Goal: Task Accomplishment & Management: Use online tool/utility

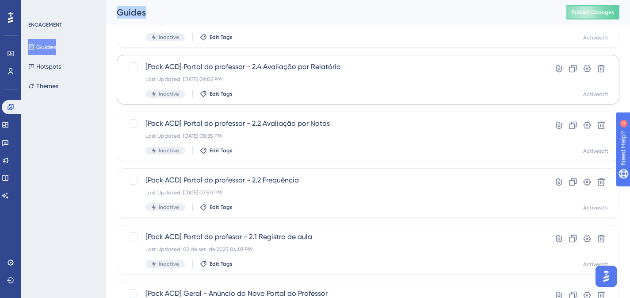
scroll to position [198, 0]
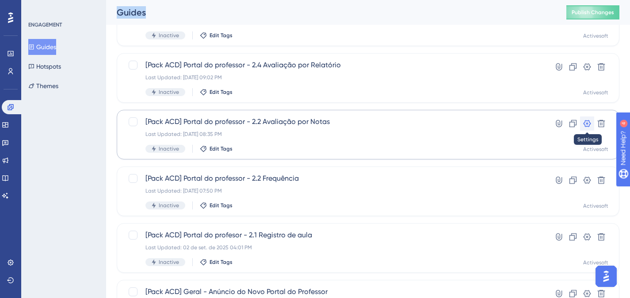
click at [588, 121] on icon at bounding box center [587, 123] width 9 height 9
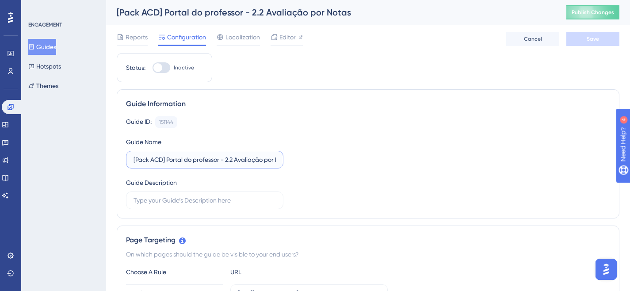
click at [235, 162] on input "[Pack ACD] Portal do professor - 2.2 Avaliação por Notas" at bounding box center [205, 160] width 142 height 10
type input "[Pack ACD] Portal do professor - 2.3 Avaliação por Notas"
click at [600, 41] on button "Save" at bounding box center [592, 39] width 53 height 14
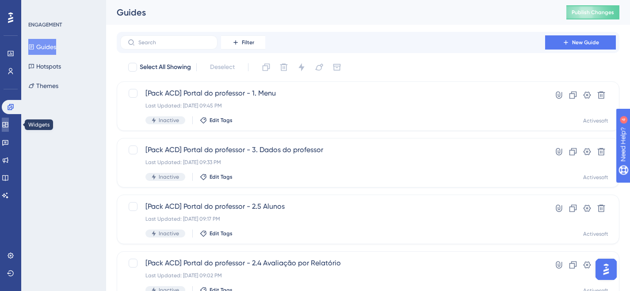
click at [9, 126] on icon at bounding box center [5, 124] width 7 height 7
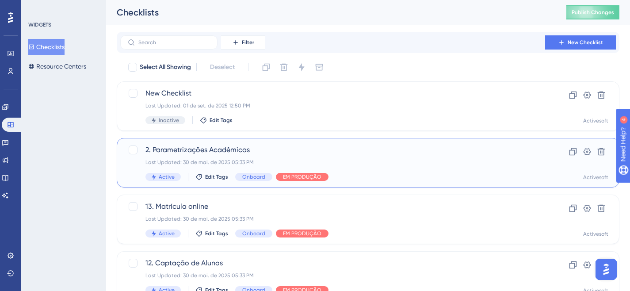
click at [236, 152] on span "2. Parametrizações Acadêmicas" at bounding box center [332, 150] width 374 height 11
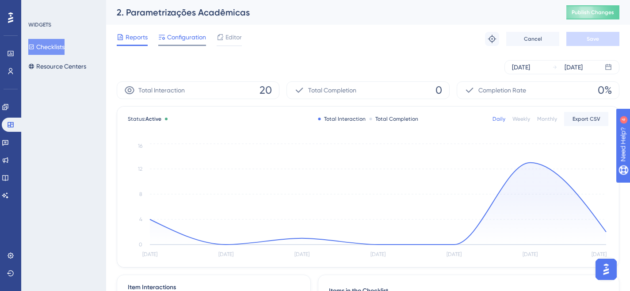
click at [191, 35] on span "Configuration" at bounding box center [186, 37] width 39 height 11
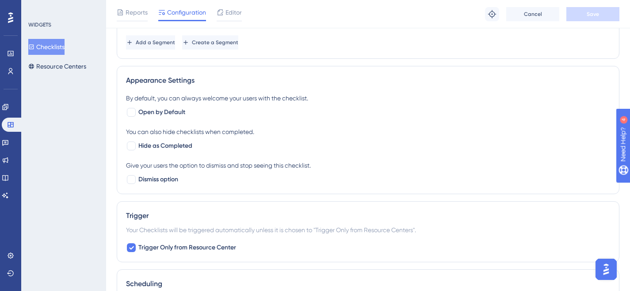
scroll to position [560, 0]
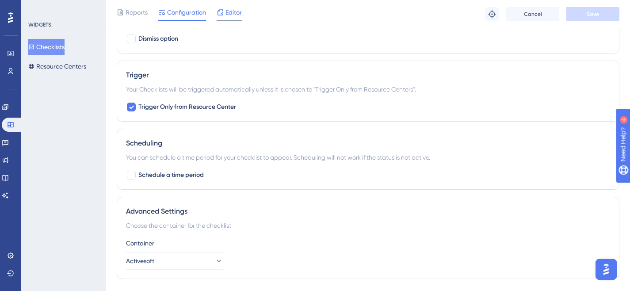
click at [236, 10] on span "Editor" at bounding box center [233, 12] width 16 height 11
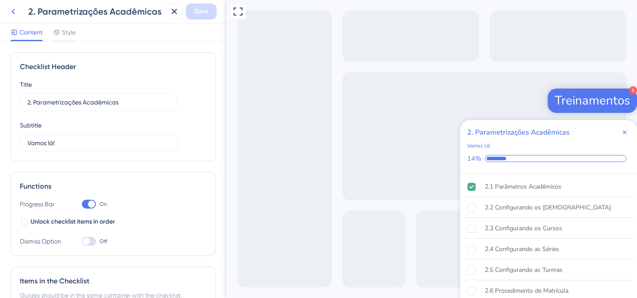
click at [10, 7] on icon at bounding box center [13, 11] width 11 height 11
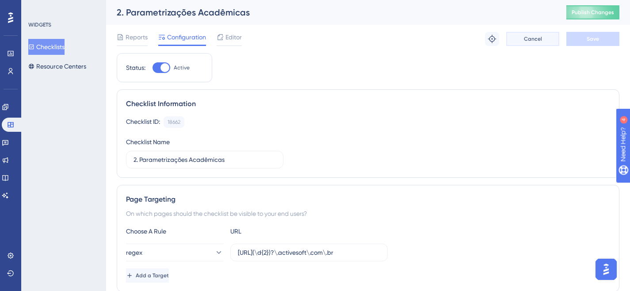
click at [527, 41] on span "Cancel" at bounding box center [533, 38] width 18 height 7
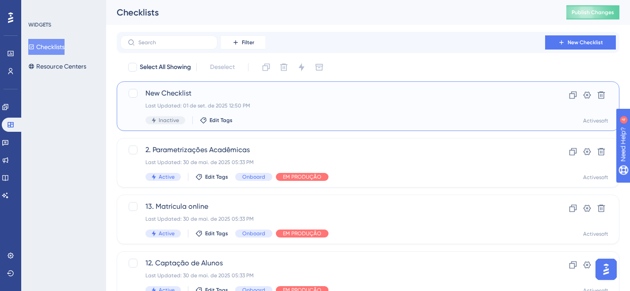
click at [307, 97] on span "New Checklist" at bounding box center [332, 93] width 374 height 11
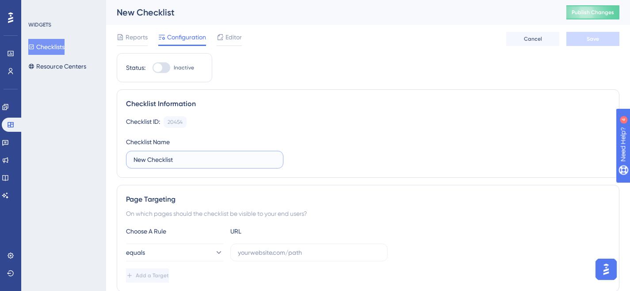
click at [181, 157] on input "New Checklist" at bounding box center [205, 160] width 142 height 10
type input "n"
type input "N"
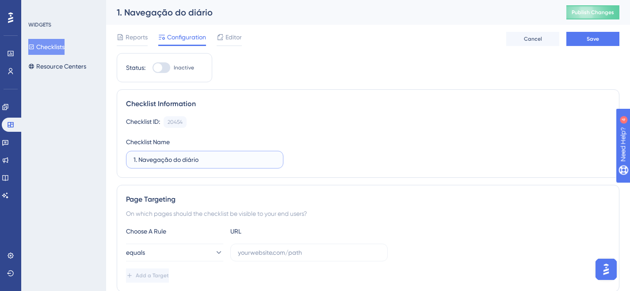
drag, startPoint x: 204, startPoint y: 164, endPoint x: 183, endPoint y: 159, distance: 20.8
click at [183, 159] on input "1. Navegação do diário" at bounding box center [205, 160] width 142 height 10
click at [210, 157] on input "1. Navegação do diário" at bounding box center [205, 160] width 142 height 10
drag, startPoint x: 210, startPoint y: 156, endPoint x: 144, endPoint y: 156, distance: 65.9
click at [144, 156] on input "1. Navegação do diário" at bounding box center [205, 160] width 142 height 10
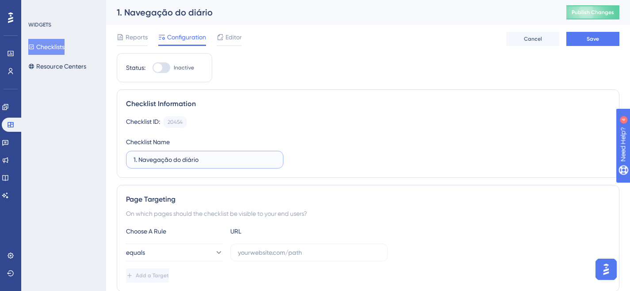
click at [145, 157] on input "1. Navegação do diário" at bounding box center [205, 160] width 142 height 10
click at [137, 160] on input "1. Navegação do diário" at bounding box center [205, 160] width 142 height 10
drag, startPoint x: 139, startPoint y: 159, endPoint x: 203, endPoint y: 161, distance: 63.7
click at [203, 161] on input "1. Navegação do diário" at bounding box center [205, 160] width 142 height 10
type input "1. Nova navegação"
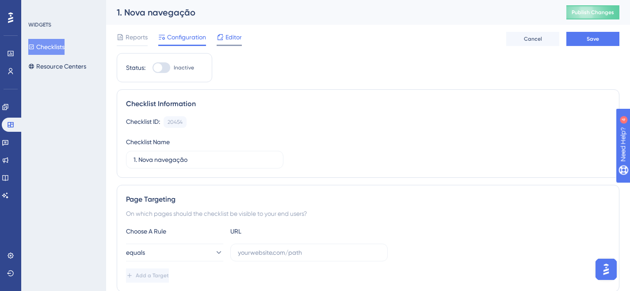
click at [223, 42] on div at bounding box center [220, 37] width 7 height 11
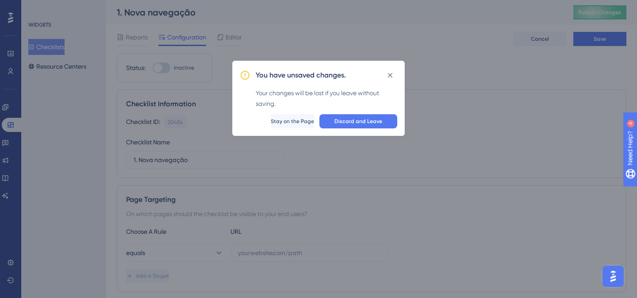
click at [192, 128] on div "You have unsaved changes. Your changes will be lost if you leave without saving…" at bounding box center [318, 149] width 637 height 298
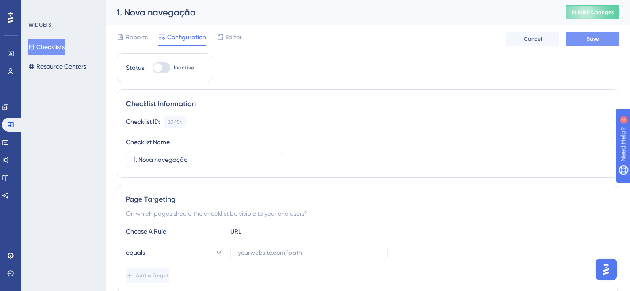
click at [581, 32] on button "Save" at bounding box center [592, 39] width 53 height 14
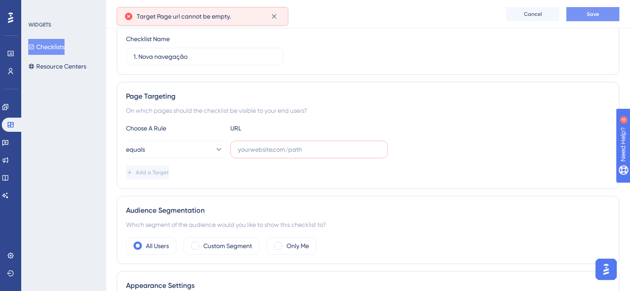
scroll to position [107, 0]
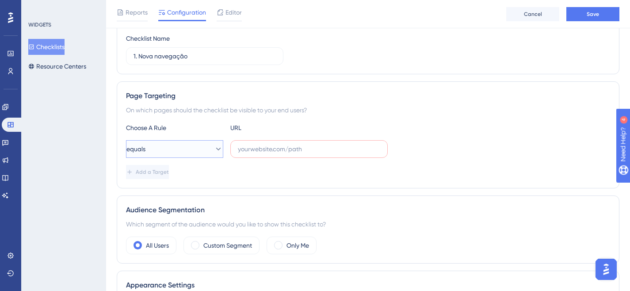
click at [216, 149] on icon at bounding box center [218, 149] width 5 height 3
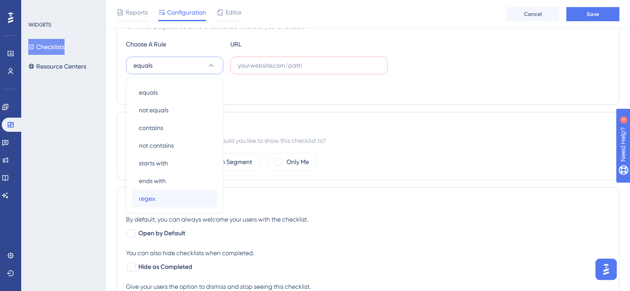
click at [150, 200] on span "regex" at bounding box center [147, 198] width 16 height 11
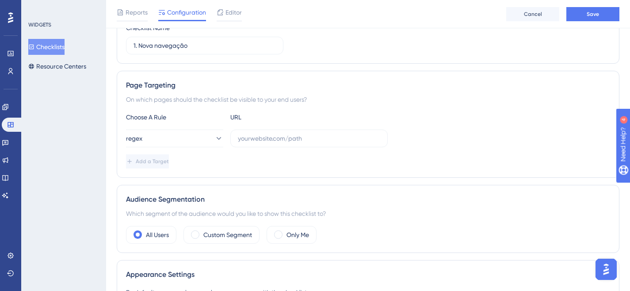
scroll to position [111, 0]
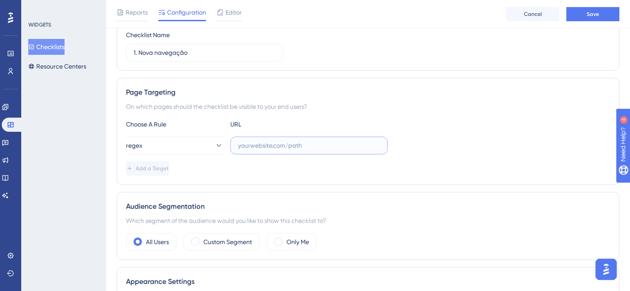
click at [271, 146] on input "text" at bounding box center [309, 146] width 142 height 10
click at [201, 145] on button "regex" at bounding box center [174, 146] width 97 height 18
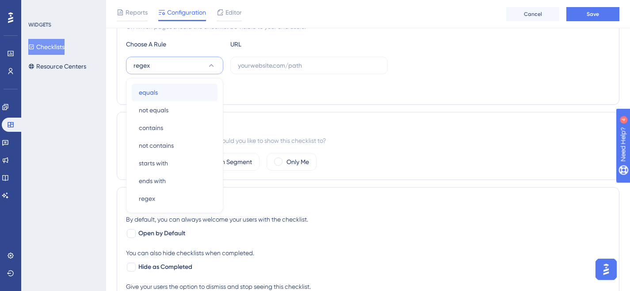
click at [155, 96] on span "equals" at bounding box center [148, 92] width 19 height 11
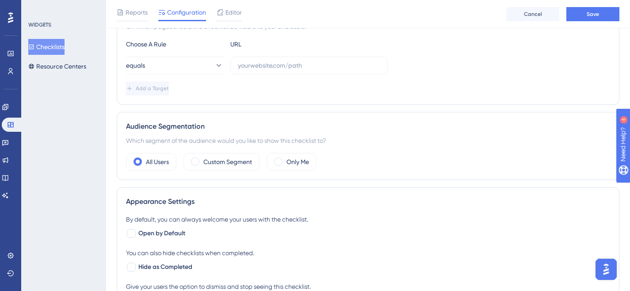
click at [241, 55] on div "Choose A Rule URL equals Add a Target" at bounding box center [368, 67] width 484 height 57
click at [243, 66] on input "text" at bounding box center [309, 66] width 142 height 10
paste input "[URL][DOMAIN_NAME]"
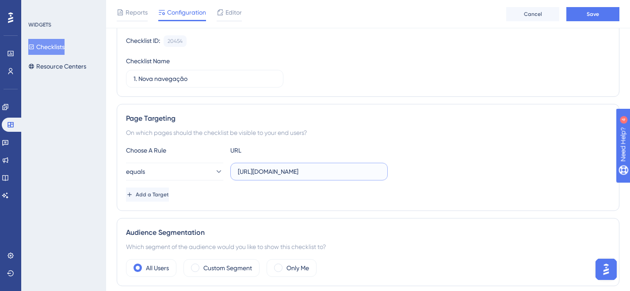
scroll to position [40, 0]
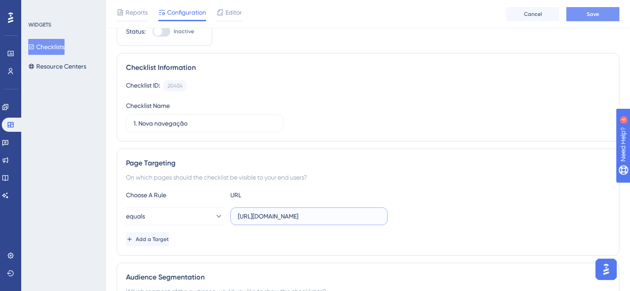
type input "[URL][DOMAIN_NAME]"
click at [586, 13] on button "Save" at bounding box center [592, 14] width 53 height 14
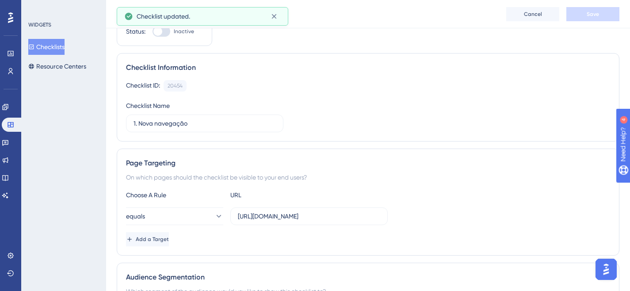
click at [44, 43] on button "Checklists" at bounding box center [46, 47] width 36 height 16
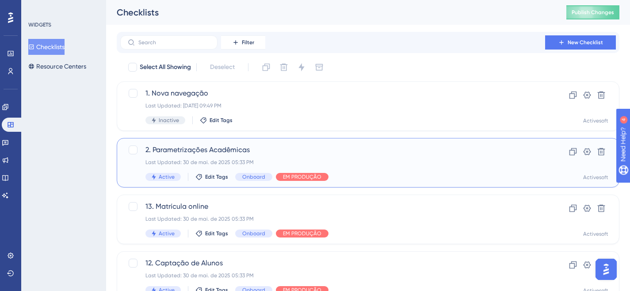
click at [198, 149] on span "2. Parametrizações Acadêmicas" at bounding box center [332, 150] width 374 height 11
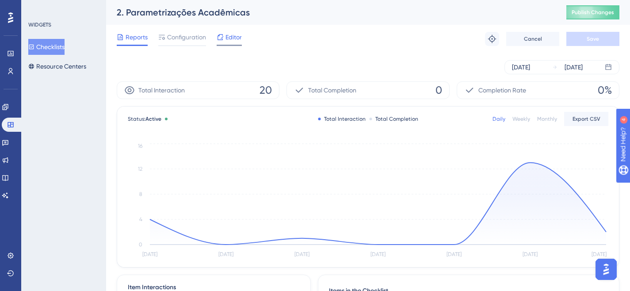
click at [233, 38] on span "Editor" at bounding box center [233, 37] width 16 height 11
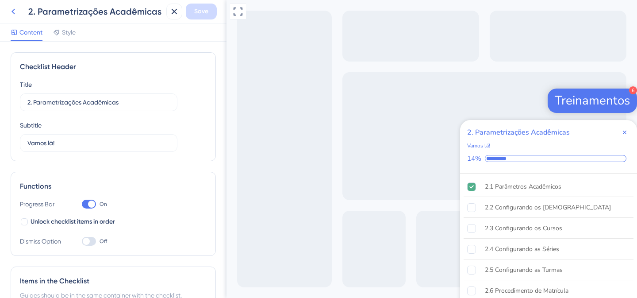
click at [12, 16] on icon at bounding box center [13, 11] width 11 height 11
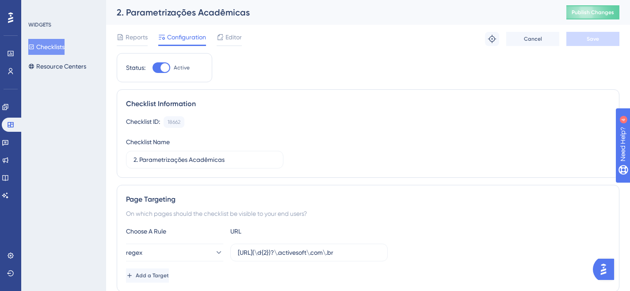
click at [174, 35] on span "Configuration" at bounding box center [186, 37] width 39 height 11
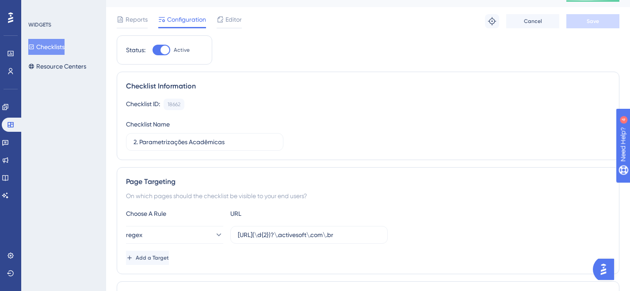
scroll to position [27, 0]
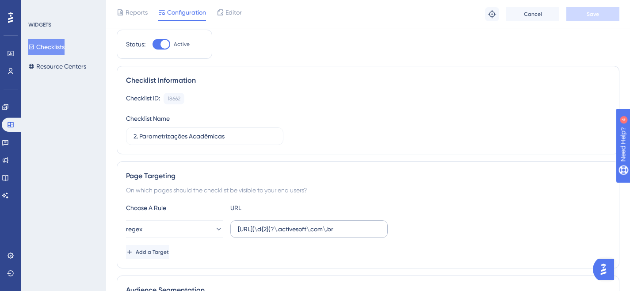
drag, startPoint x: 380, startPoint y: 229, endPoint x: 248, endPoint y: 229, distance: 132.2
click at [248, 229] on label "[URL](\d{2})?\.activesoft\.com\.br" at bounding box center [308, 229] width 157 height 18
click at [248, 229] on input "[URL](\d{2})?\.activesoft\.com\.br" at bounding box center [309, 229] width 142 height 10
drag, startPoint x: 236, startPoint y: 228, endPoint x: 337, endPoint y: 233, distance: 101.8
click at [337, 233] on label "[URL](\d{2})?\.activesoft\.com\.br" at bounding box center [308, 229] width 157 height 18
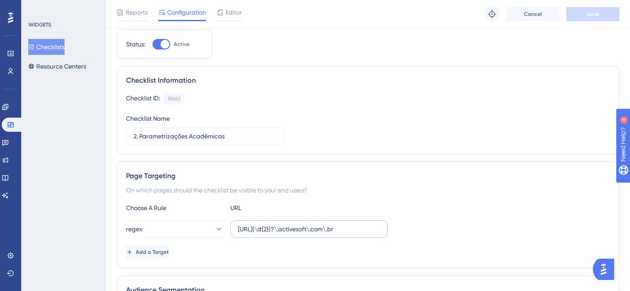
click at [337, 233] on input "[URL](\d{2})?\.activesoft\.com\.br" at bounding box center [309, 229] width 142 height 10
click at [362, 231] on input "[URL](\d{2})?\.activesoft\.com\.br" at bounding box center [309, 229] width 142 height 10
click at [361, 231] on input "[URL](\d{2})?\.activesoft\.com\.br" at bounding box center [309, 229] width 142 height 10
click at [340, 225] on input "[URL](\d{2})?\.activesoft\.com\.br" at bounding box center [309, 229] width 142 height 10
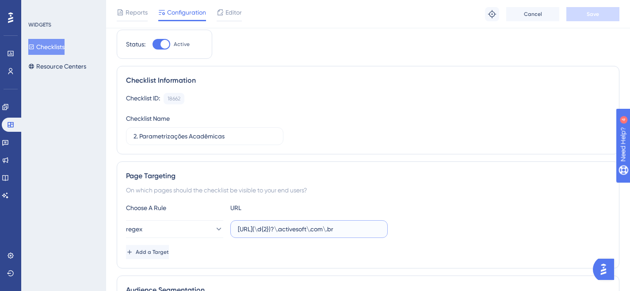
click at [340, 225] on input "[URL](\d{2})?\.activesoft\.com\.br" at bounding box center [309, 229] width 142 height 10
click at [62, 46] on button "Checklists" at bounding box center [46, 47] width 36 height 16
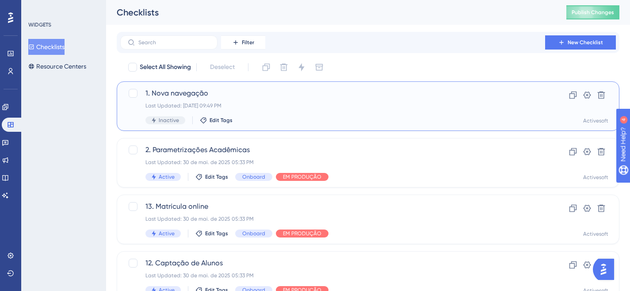
click at [236, 102] on div "1. Nova navegação Last Updated: 02 de set. de 2025 09:49 PM Inactive Edit Tags" at bounding box center [332, 106] width 374 height 36
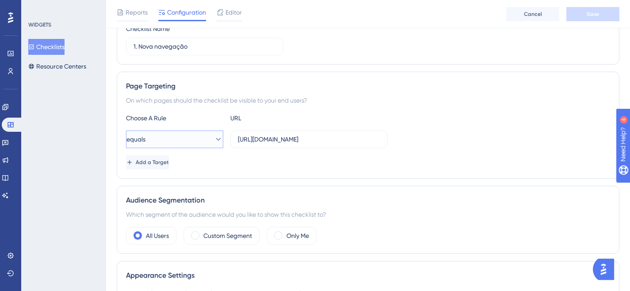
click at [214, 134] on button "equals" at bounding box center [174, 139] width 97 height 18
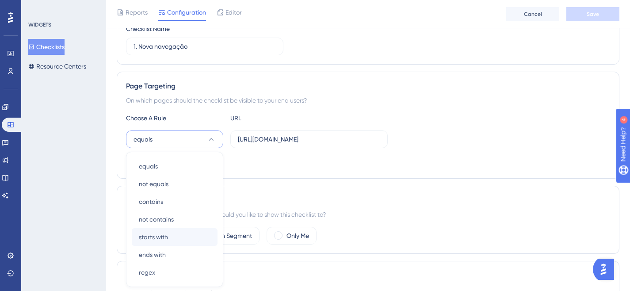
scroll to position [191, 0]
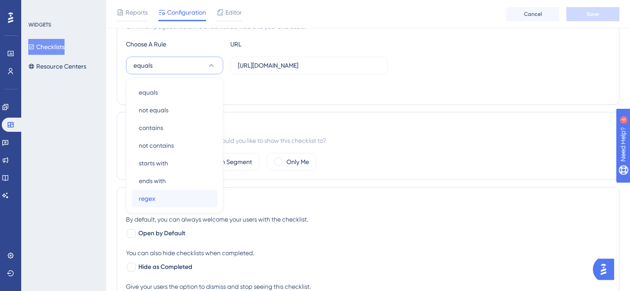
click at [172, 200] on div "regex regex" at bounding box center [175, 199] width 72 height 18
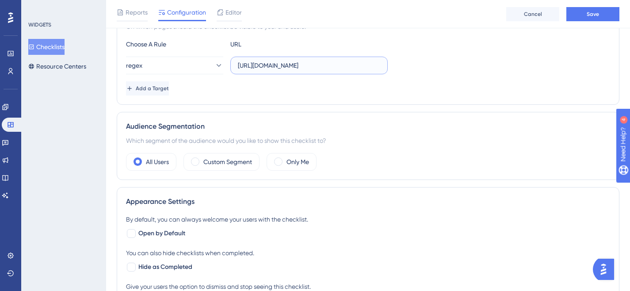
click at [289, 69] on input "[URL][DOMAIN_NAME]" at bounding box center [309, 66] width 142 height 10
paste input "siga(\d{2})?\.activesoft\.com\.br"
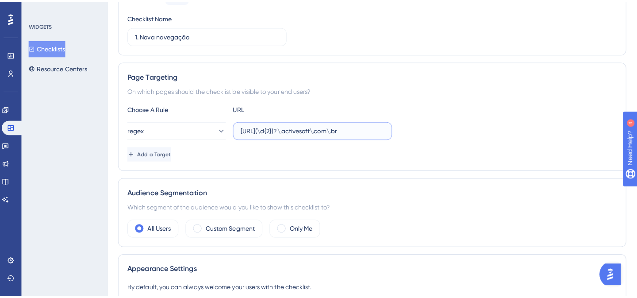
scroll to position [0, 0]
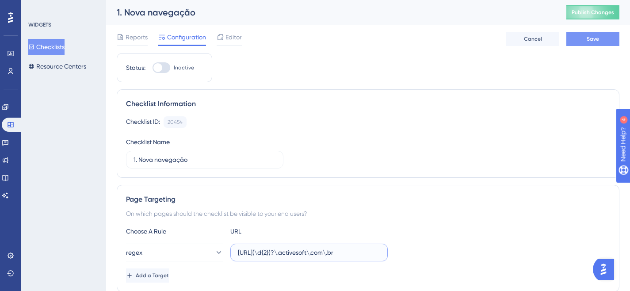
type input "[URL](\d{2})?\.activesoft\.com\.br"
click at [604, 38] on button "Save" at bounding box center [592, 39] width 53 height 14
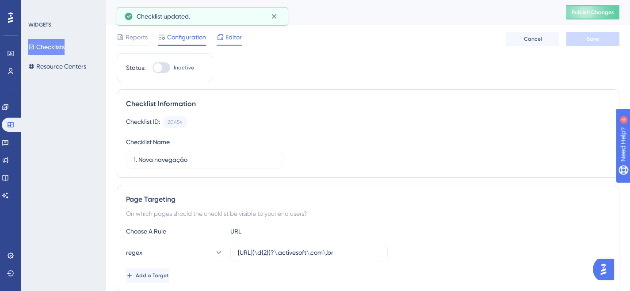
click at [231, 38] on span "Editor" at bounding box center [233, 37] width 16 height 11
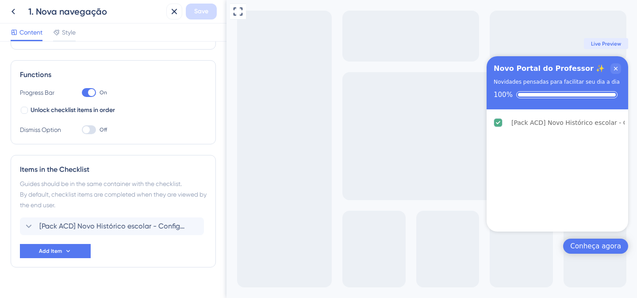
scroll to position [127, 0]
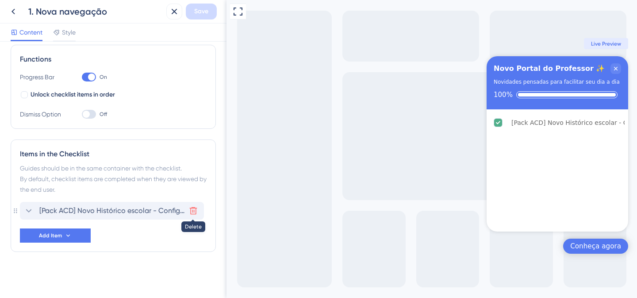
click at [193, 210] on icon at bounding box center [193, 210] width 9 height 9
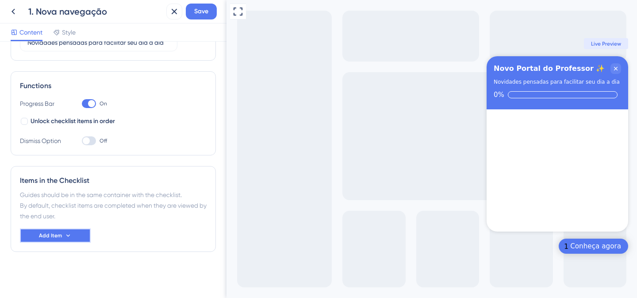
click at [78, 238] on button "Add Item" at bounding box center [55, 235] width 71 height 14
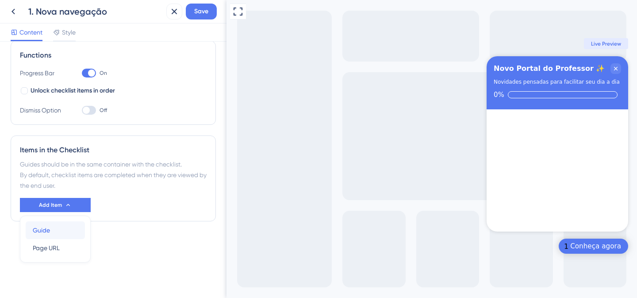
click at [61, 234] on div "Guide Guide" at bounding box center [55, 230] width 45 height 18
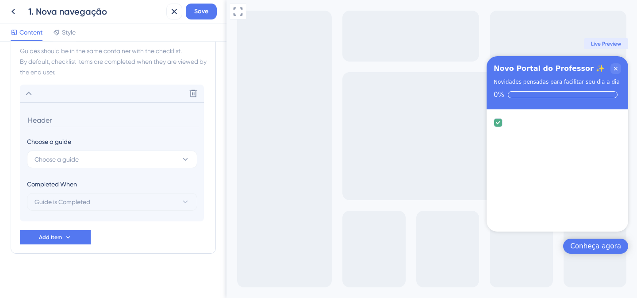
scroll to position [244, 0]
click at [105, 164] on button "Choose a guide" at bounding box center [112, 159] width 170 height 18
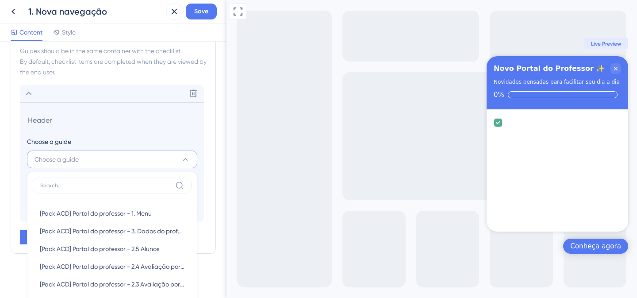
scroll to position [328, 0]
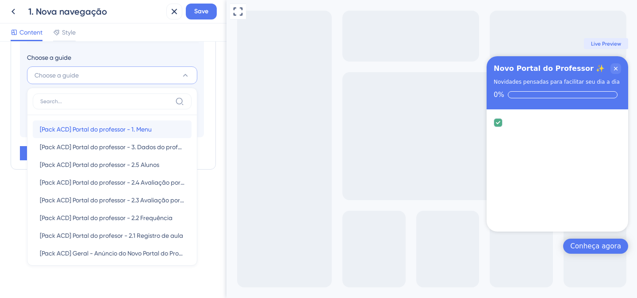
click at [113, 135] on div "[Pack ACD] Portal do professor - 1. Menu [Pack ACD] Portal do professor - 1. Me…" at bounding box center [112, 129] width 145 height 18
type input "[Pack ACD] Portal do professor - 1. Menu"
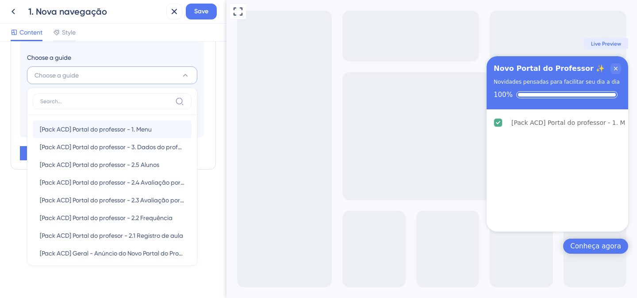
scroll to position [246, 0]
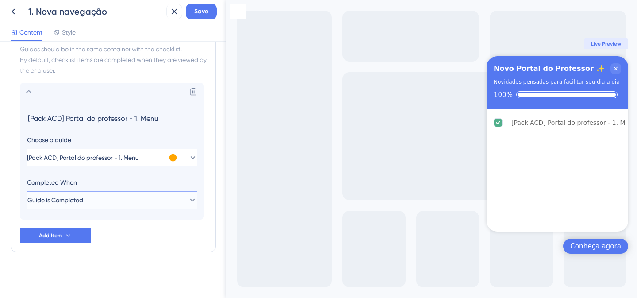
click at [153, 198] on button "Guide is Completed" at bounding box center [112, 200] width 170 height 18
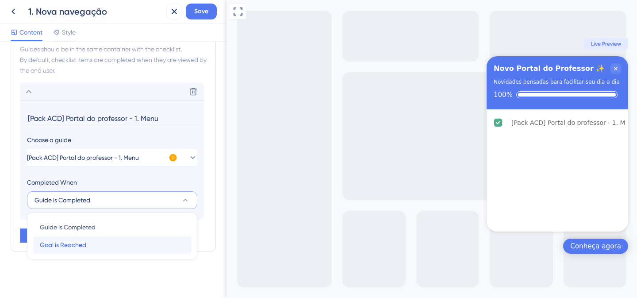
click at [106, 244] on div "Goal is Reached Goal is Reached" at bounding box center [112, 245] width 145 height 18
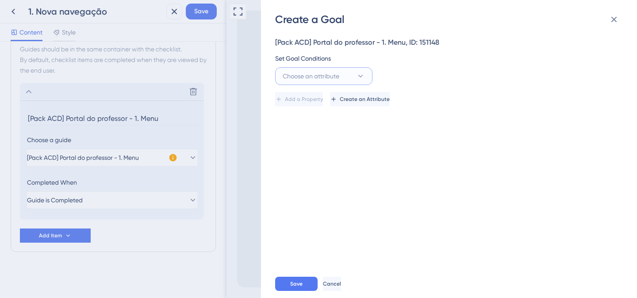
click at [365, 82] on button "Choose an attribute" at bounding box center [323, 76] width 97 height 18
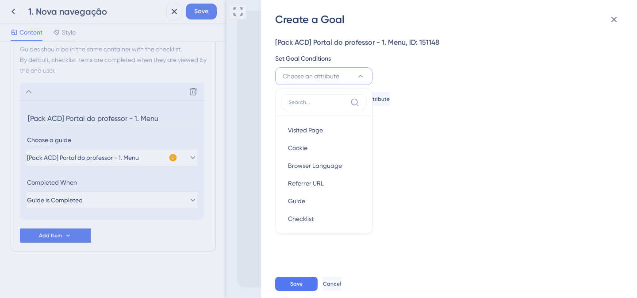
scroll to position [13, 0]
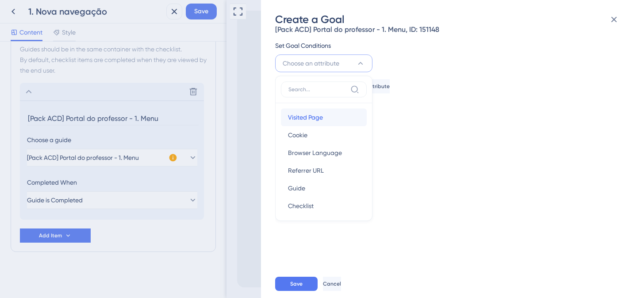
click at [328, 122] on div "Visited Page Visited Page" at bounding box center [324, 117] width 72 height 18
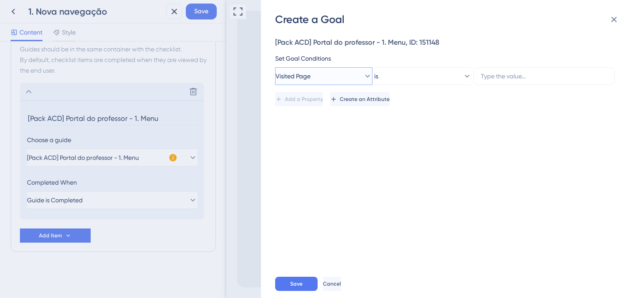
click at [363, 79] on icon at bounding box center [367, 76] width 9 height 9
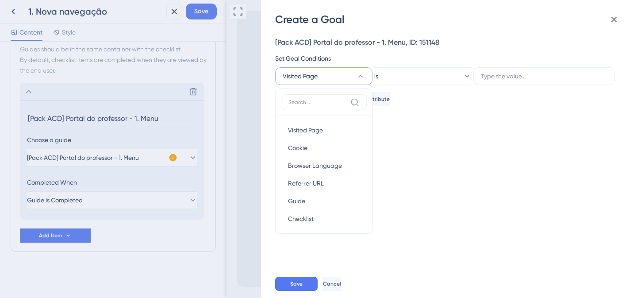
scroll to position [8, 0]
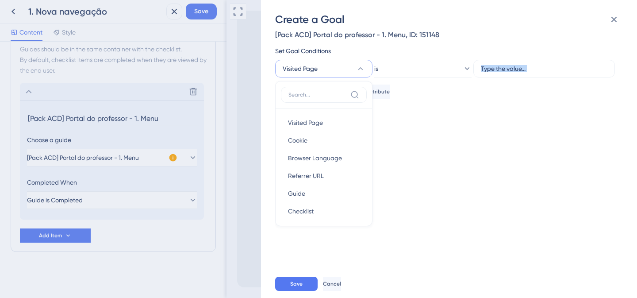
drag, startPoint x: 355, startPoint y: 81, endPoint x: 421, endPoint y: 191, distance: 128.7
click at [418, 166] on div "[Pack ACD] Portal do professor - 1. Menu, ID: 151148 Set Goal Conditions Visite…" at bounding box center [453, 148] width 356 height 243
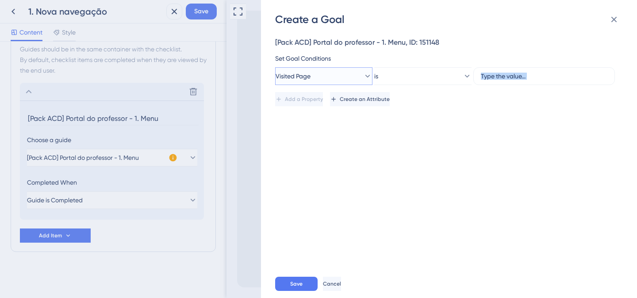
click at [363, 74] on icon at bounding box center [367, 76] width 9 height 9
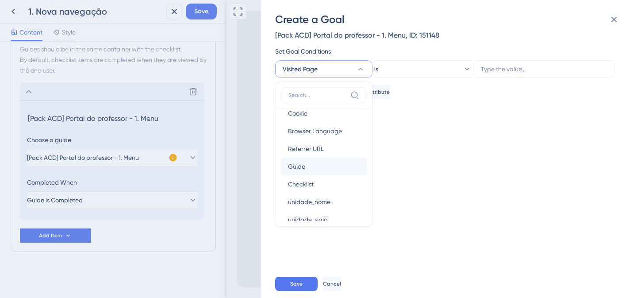
scroll to position [27, 0]
click at [311, 168] on div "Guide Guide" at bounding box center [324, 166] width 72 height 18
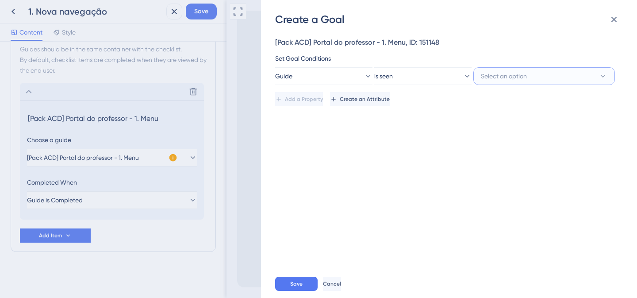
click at [536, 76] on button "Select an option" at bounding box center [543, 76] width 141 height 18
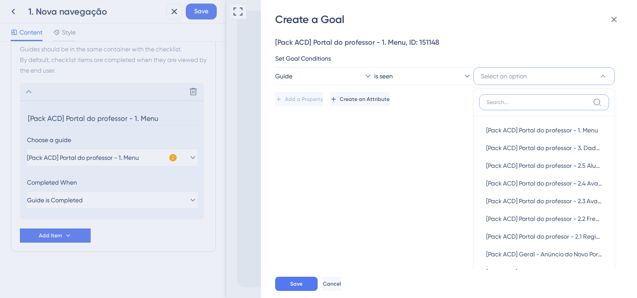
scroll to position [22, 0]
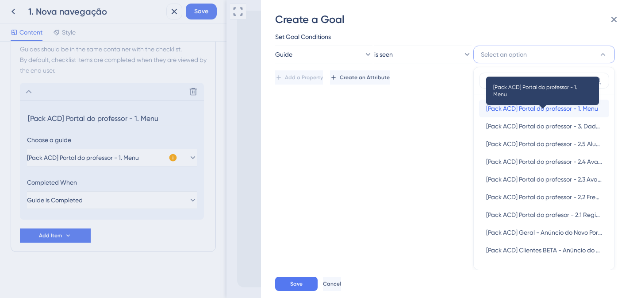
click at [526, 104] on span "[Pack ACD] Portal do professor - 1. Menu" at bounding box center [542, 108] width 112 height 11
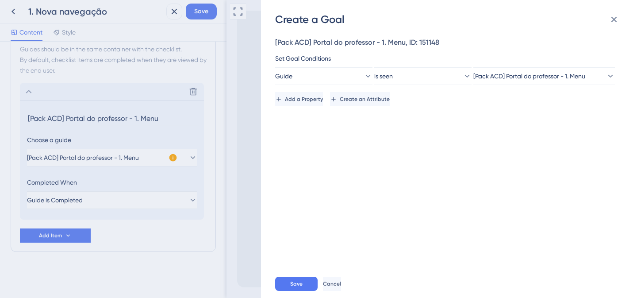
scroll to position [0, 0]
click at [364, 79] on icon at bounding box center [367, 76] width 9 height 9
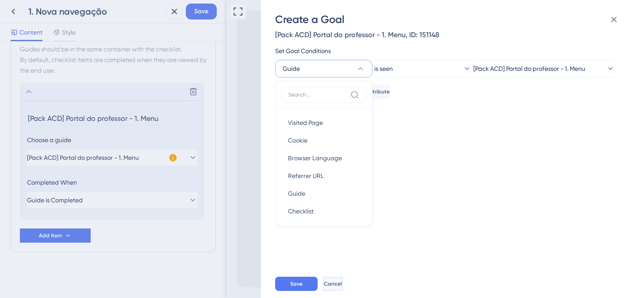
click at [342, 282] on span "Cancel" at bounding box center [333, 283] width 18 height 7
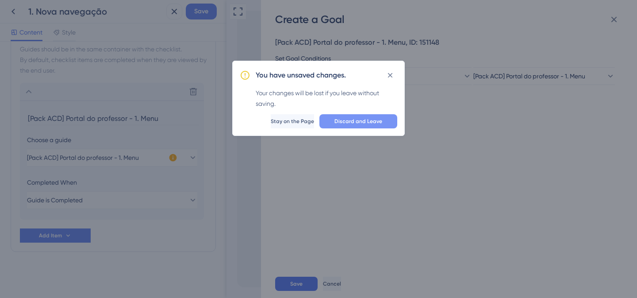
click at [348, 118] on button "Discard and Leave" at bounding box center [358, 121] width 78 height 14
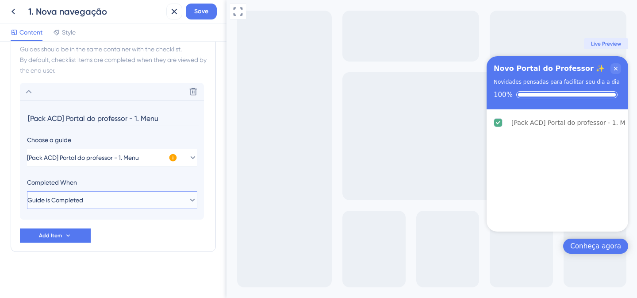
click at [95, 204] on button "Guide is Completed" at bounding box center [112, 200] width 170 height 18
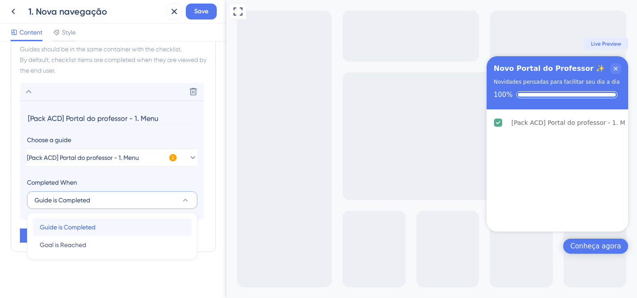
click at [80, 230] on span "Guide is Completed" at bounding box center [68, 226] width 56 height 11
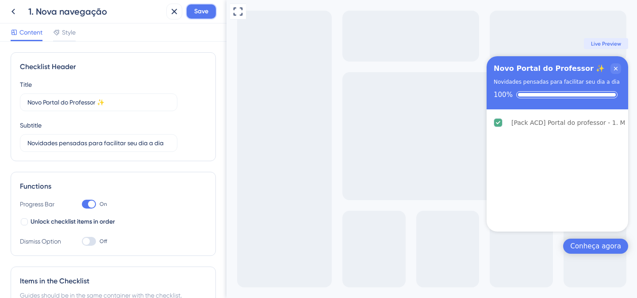
click at [205, 13] on span "Save" at bounding box center [201, 11] width 14 height 11
click at [15, 11] on icon at bounding box center [13, 11] width 11 height 11
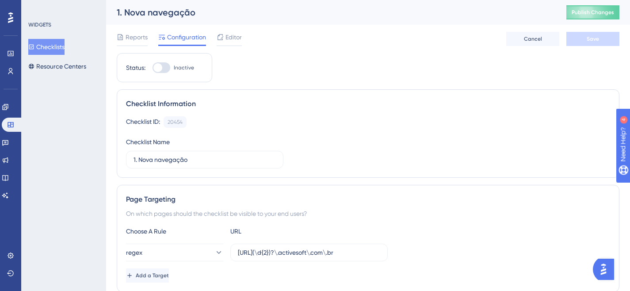
click at [44, 47] on button "Checklists" at bounding box center [46, 47] width 36 height 16
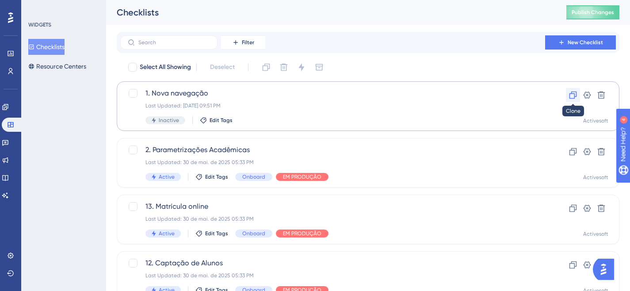
click at [576, 94] on icon at bounding box center [573, 95] width 9 height 9
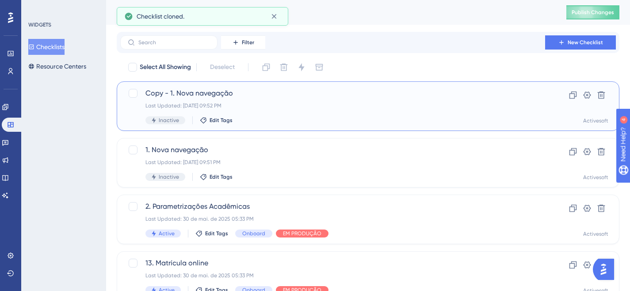
click at [336, 92] on span "Copy - 1. Nova navegação" at bounding box center [332, 93] width 374 height 11
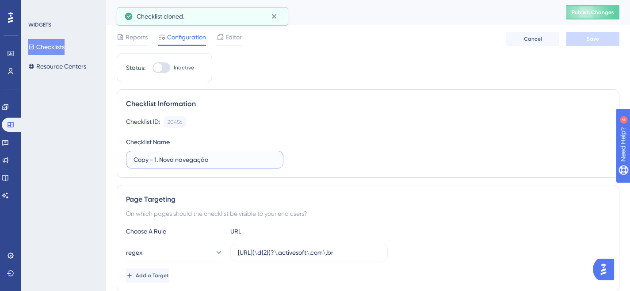
drag, startPoint x: 158, startPoint y: 159, endPoint x: 121, endPoint y: 162, distance: 37.3
click at [121, 162] on div "Checklist Information Checklist ID: 20456 Copy Checklist Name Copy - 1. Nova na…" at bounding box center [368, 133] width 503 height 88
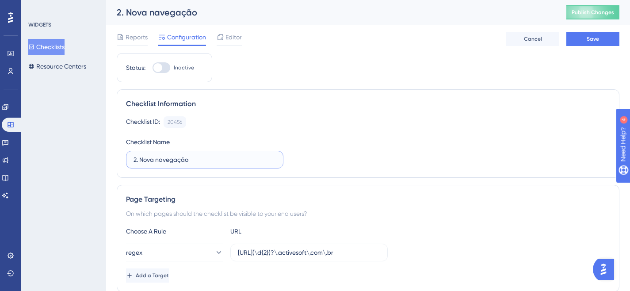
drag, startPoint x: 141, startPoint y: 160, endPoint x: 209, endPoint y: 161, distance: 67.6
click at [209, 161] on input "2. Nova navegação" at bounding box center [205, 160] width 142 height 10
click at [151, 160] on input "2. O diário de classe" at bounding box center [205, 160] width 142 height 10
click at [151, 158] on input "2. O diário de classe" at bounding box center [205, 160] width 142 height 10
click at [177, 158] on input "2. O Diário de classe" at bounding box center [205, 160] width 142 height 10
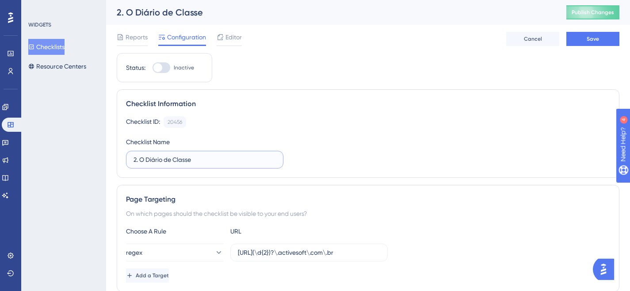
type input "2. O Diário de Classe"
click at [344, 145] on div "Checklist ID: 20456 Copy Checklist Name 2. O Diário de Classe" at bounding box center [368, 142] width 484 height 52
click at [578, 41] on button "Save" at bounding box center [592, 39] width 53 height 14
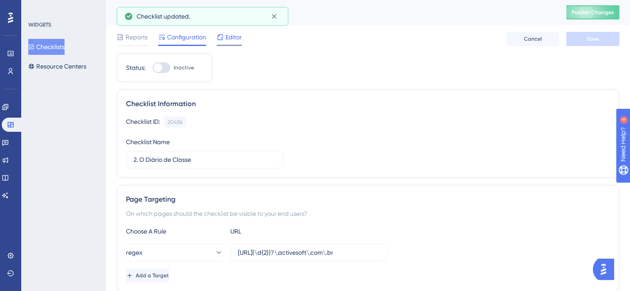
click at [239, 38] on span "Editor" at bounding box center [233, 37] width 16 height 11
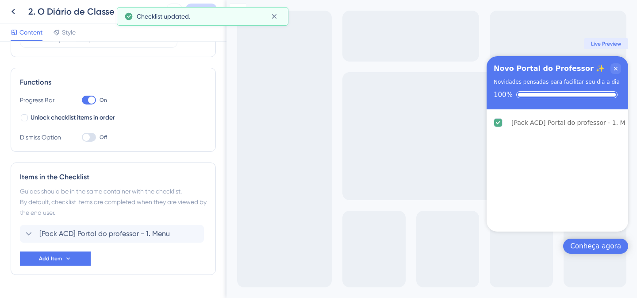
scroll to position [127, 0]
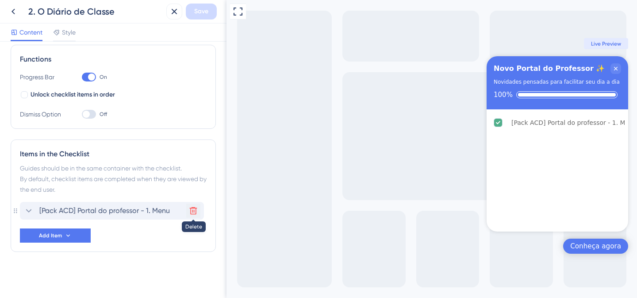
click at [193, 209] on icon at bounding box center [193, 210] width 9 height 9
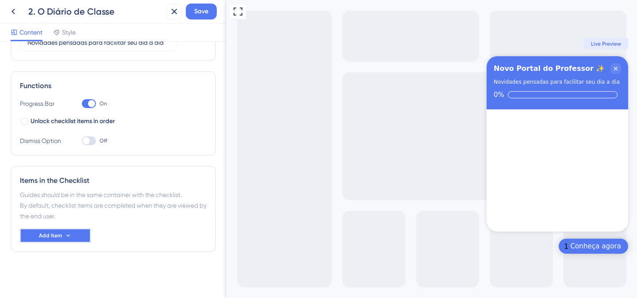
click at [70, 236] on icon at bounding box center [68, 235] width 7 height 7
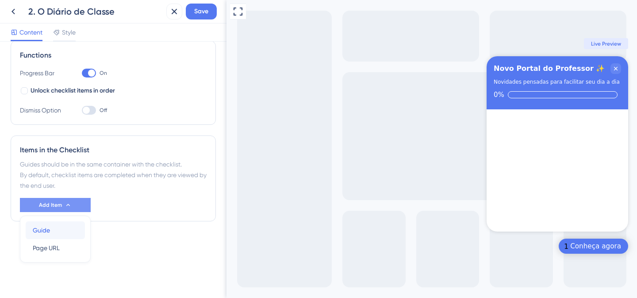
click at [62, 233] on div "Guide Guide" at bounding box center [55, 230] width 45 height 18
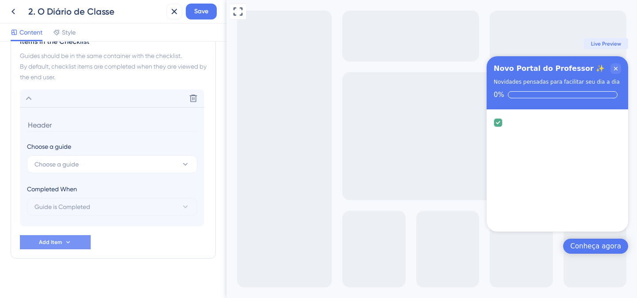
scroll to position [246, 0]
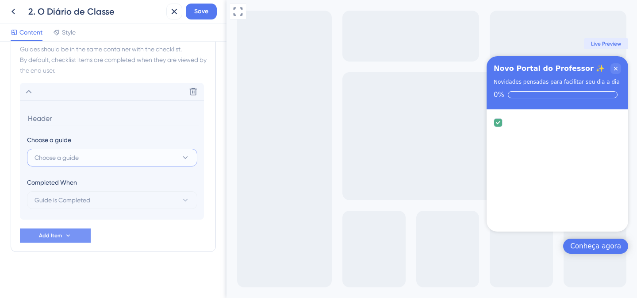
click at [83, 159] on button "Choose a guide" at bounding box center [112, 158] width 170 height 18
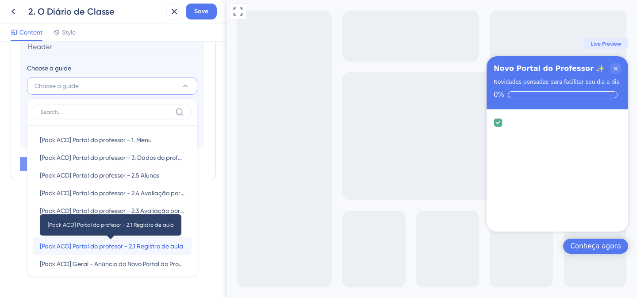
click at [122, 245] on span "[Pack ACD] Portal do profesor - 2.1 Registro de aula" at bounding box center [111, 245] width 143 height 11
type input "[Pack ACD] Portal do profesor - 2.1 Registro de aula"
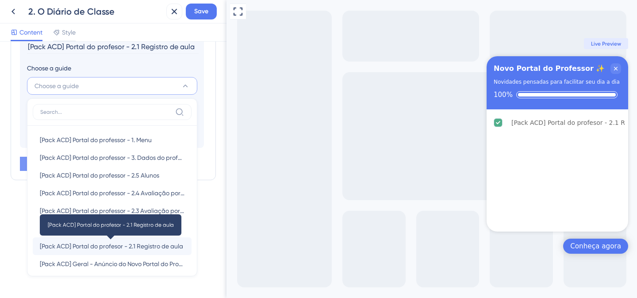
scroll to position [246, 0]
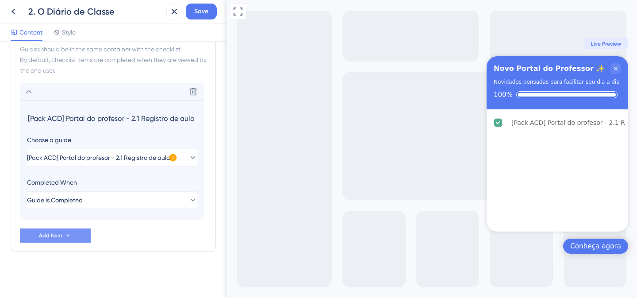
click at [174, 177] on div "Completed When" at bounding box center [112, 182] width 170 height 11
click at [79, 230] on button "Add Item" at bounding box center [55, 235] width 71 height 14
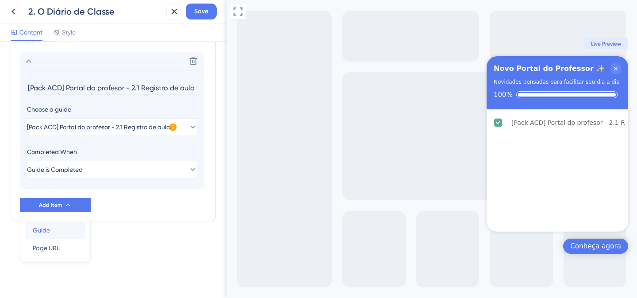
click at [68, 227] on div "Guide Guide" at bounding box center [55, 230] width 45 height 18
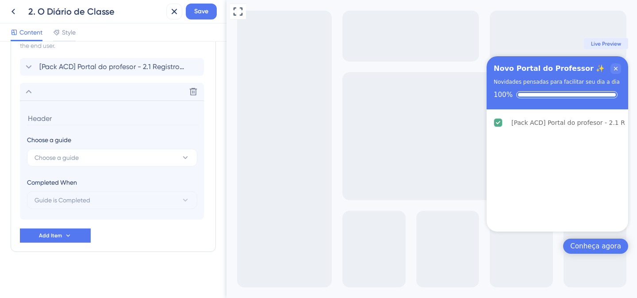
scroll to position [271, 0]
click at [87, 160] on button "Choose a guide" at bounding box center [112, 158] width 170 height 18
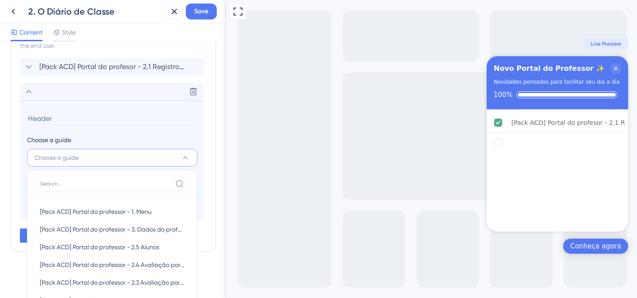
scroll to position [353, 0]
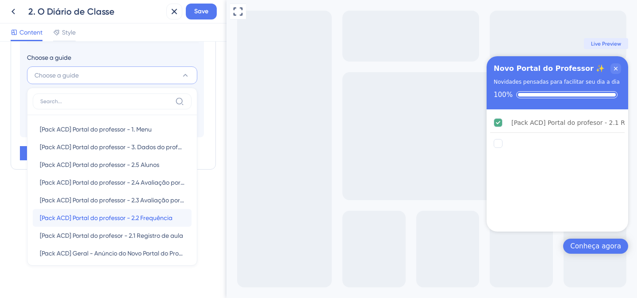
click at [106, 218] on span "[Pack ACD] Portal do professor - 2.2 Frequência" at bounding box center [106, 217] width 133 height 11
type input "[Pack ACD] Portal do professor - 2.2 Frequência"
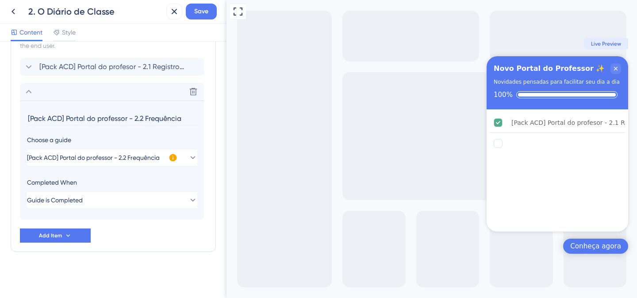
scroll to position [271, 0]
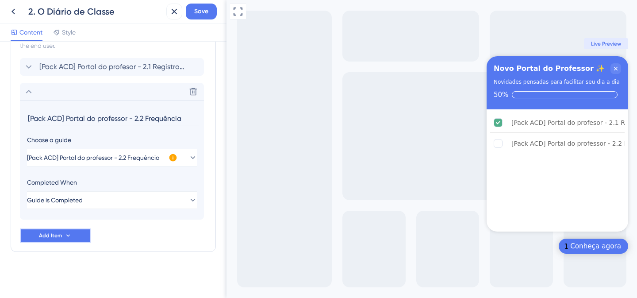
click at [75, 237] on button "Add Item" at bounding box center [55, 235] width 71 height 14
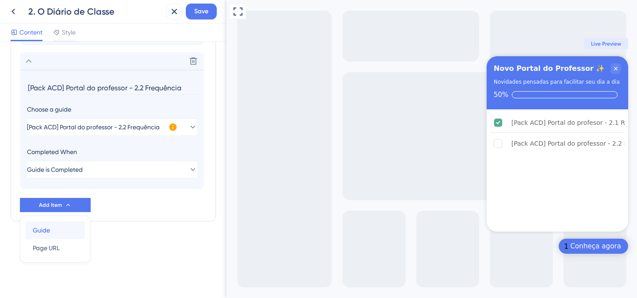
click at [68, 233] on div "Guide Guide" at bounding box center [55, 230] width 45 height 18
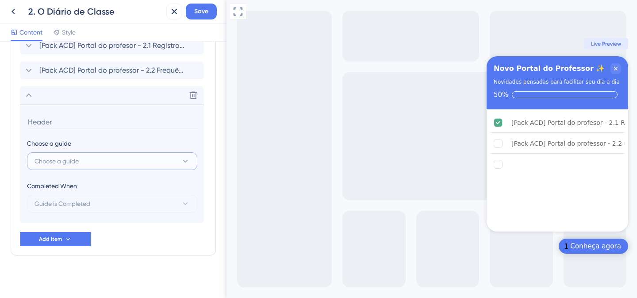
click at [108, 160] on button "Choose a guide" at bounding box center [112, 161] width 170 height 18
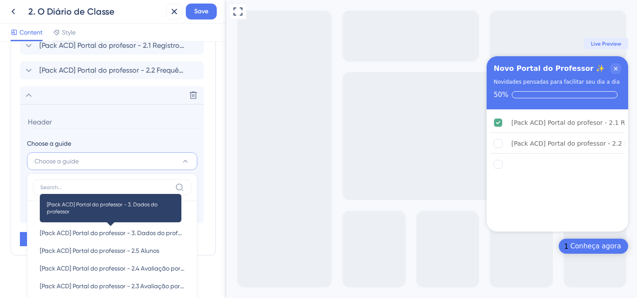
scroll to position [366, 0]
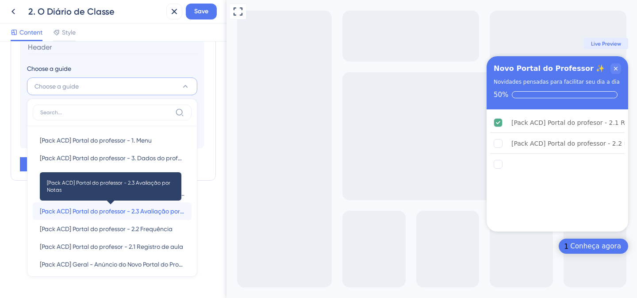
click at [108, 206] on span "[Pack ACD] Portal do professor - 2.3 Avaliação por Notas" at bounding box center [112, 211] width 145 height 11
type input "[Pack ACD] Portal do professor - 2.3 Avaliação por Notas"
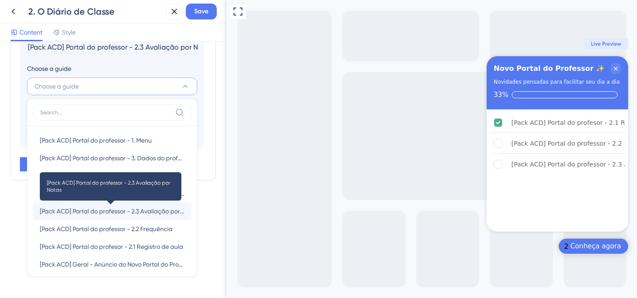
scroll to position [295, 0]
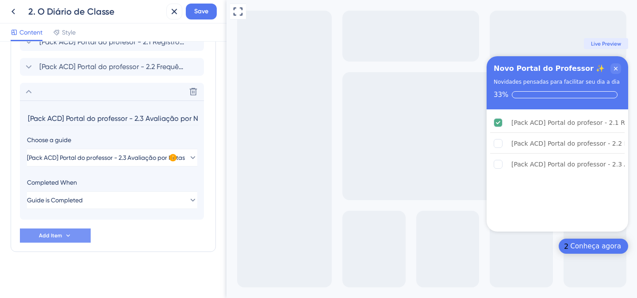
click at [58, 236] on span "Add Item" at bounding box center [50, 235] width 23 height 7
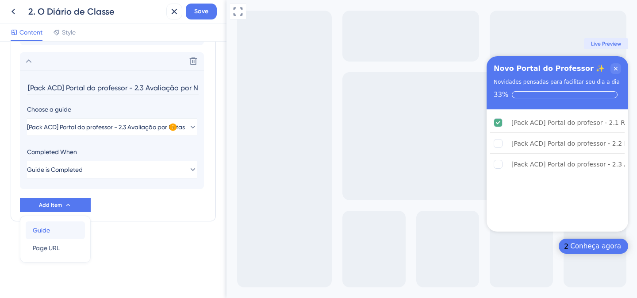
click at [58, 233] on div "Guide Guide" at bounding box center [55, 230] width 45 height 18
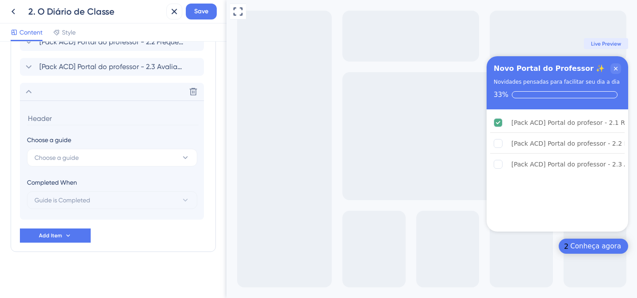
scroll to position [320, 0]
click at [71, 162] on span "Choose a guide" at bounding box center [56, 157] width 44 height 11
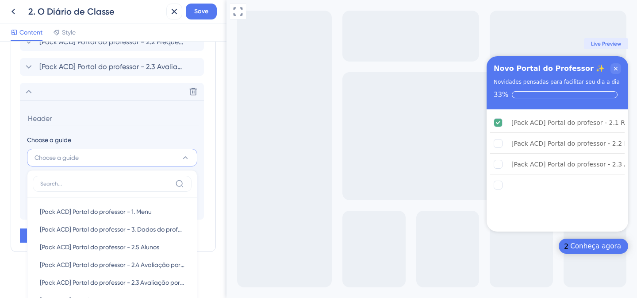
scroll to position [402, 0]
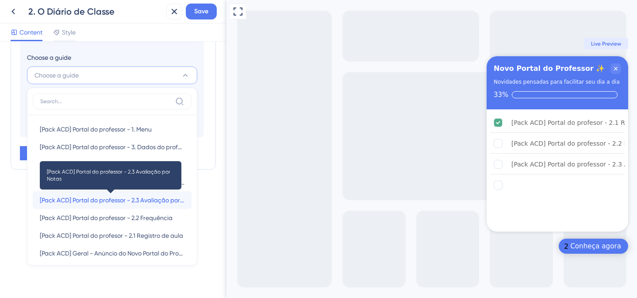
click at [81, 202] on span "[Pack ACD] Portal do professor - 2.3 Avaliação por Notas" at bounding box center [112, 200] width 145 height 11
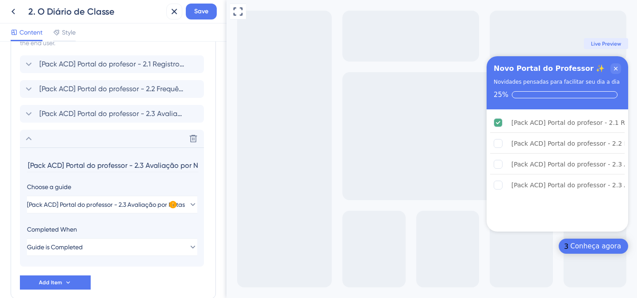
scroll to position [283, 0]
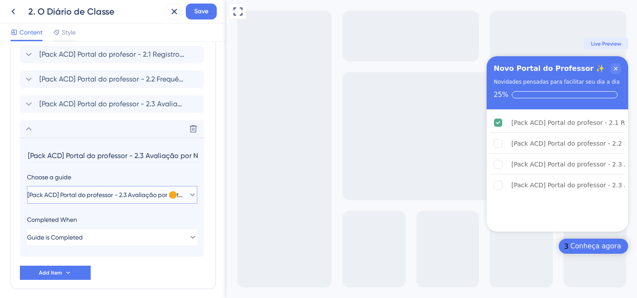
click at [168, 197] on span "[Pack ACD] Portal do professor - 2.3 Avaliação por Notas" at bounding box center [105, 194] width 157 height 11
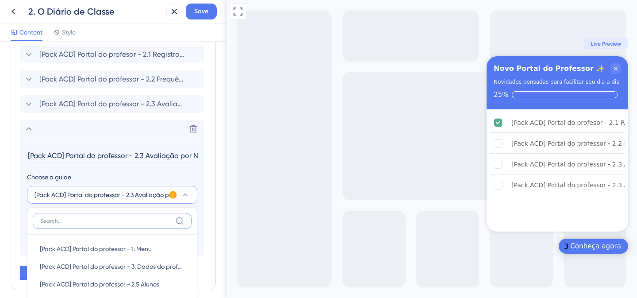
scroll to position [392, 0]
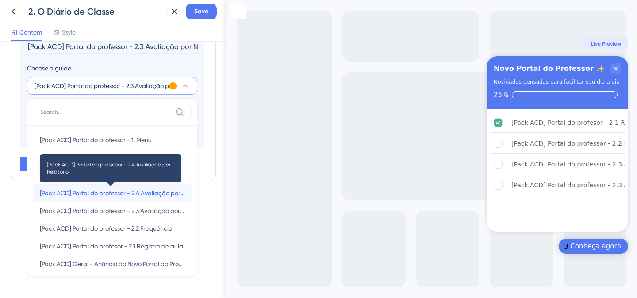
click at [137, 195] on span "[Pack ACD] Portal do professor - 2.4 Avaliação por Relatório" at bounding box center [112, 192] width 145 height 11
type input "[Pack ACD] Portal do professor - 2.4 Avaliação por Relatório"
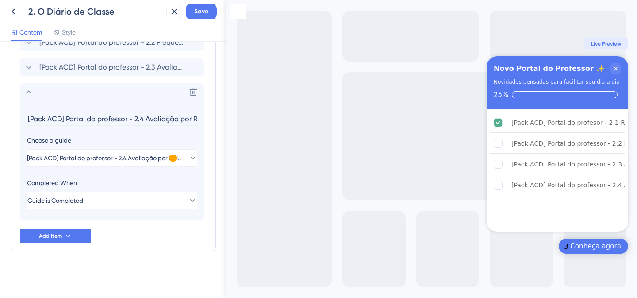
scroll to position [320, 0]
click at [72, 235] on button "Add Item" at bounding box center [55, 235] width 71 height 14
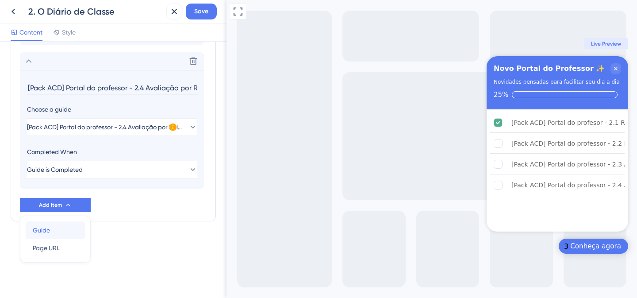
click at [66, 235] on div "Guide Guide" at bounding box center [55, 230] width 45 height 18
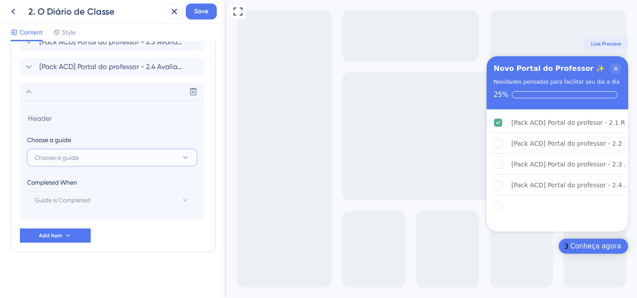
click at [99, 153] on button "Choose a guide" at bounding box center [112, 158] width 170 height 18
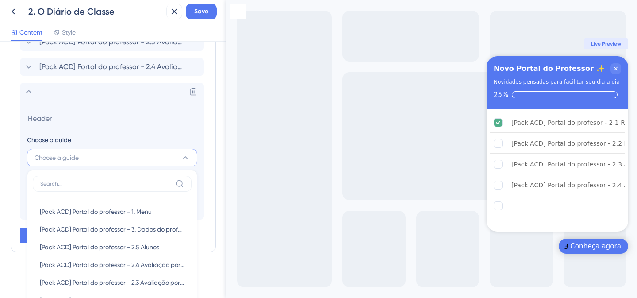
scroll to position [416, 0]
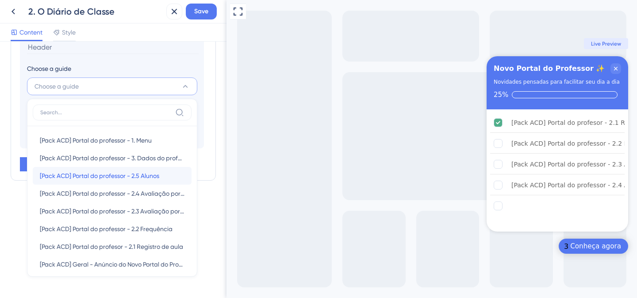
click at [102, 172] on span "[Pack ACD] Portal do professor - 2.5 Alunos" at bounding box center [99, 175] width 119 height 11
type input "[Pack ACD] Portal do professor - 2.5 Alunos"
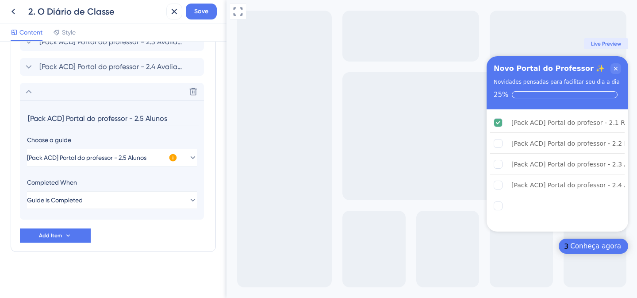
scroll to position [345, 0]
click at [205, 12] on span "Save" at bounding box center [201, 11] width 14 height 11
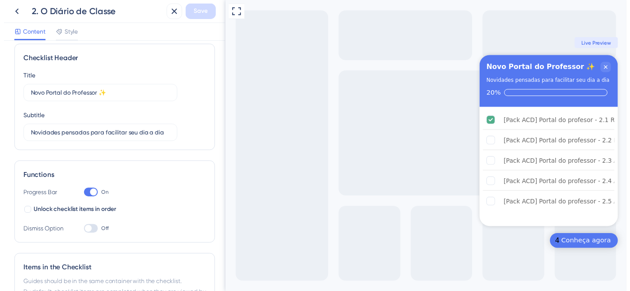
scroll to position [0, 0]
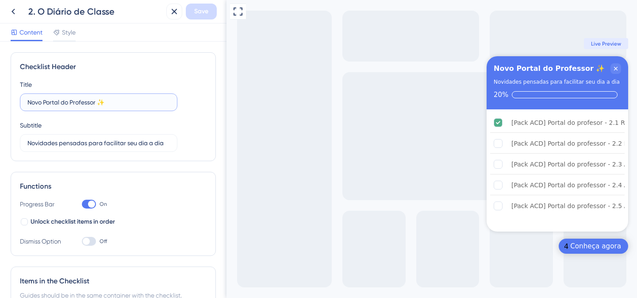
click at [97, 102] on input "Novo Portal do Professor ✨​" at bounding box center [98, 102] width 142 height 10
click at [30, 99] on input "Novo Portal do Professor ✨​" at bounding box center [98, 102] width 142 height 10
click at [27, 100] on input "Novo Portal do Professor ✨​" at bounding box center [98, 102] width 142 height 10
type input "2 Novo Portal do Professor ✨​"
click at [197, 15] on span "Save" at bounding box center [201, 11] width 14 height 11
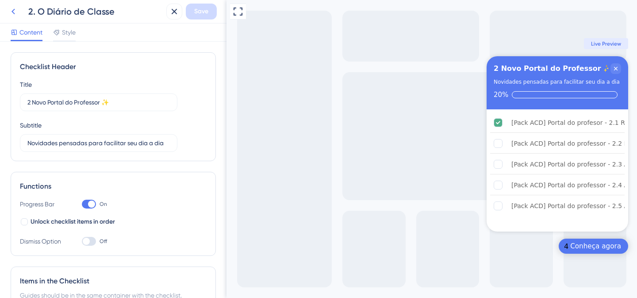
click at [16, 13] on icon at bounding box center [13, 11] width 11 height 11
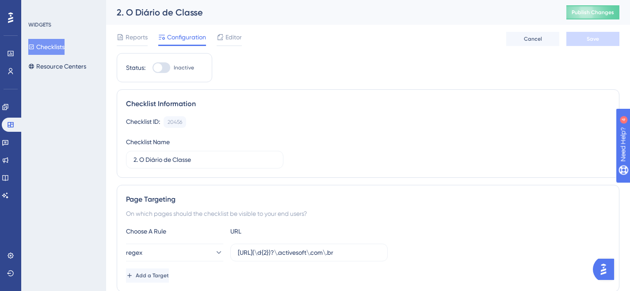
click at [60, 44] on button "Checklists" at bounding box center [46, 47] width 36 height 16
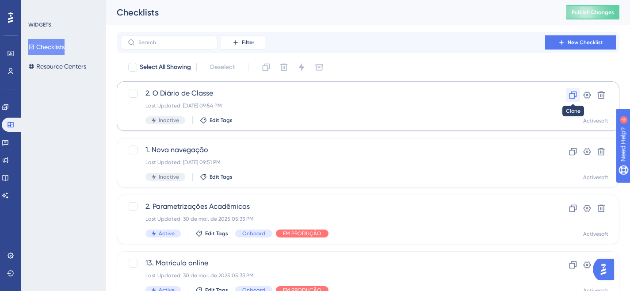
click at [571, 91] on icon at bounding box center [573, 95] width 9 height 9
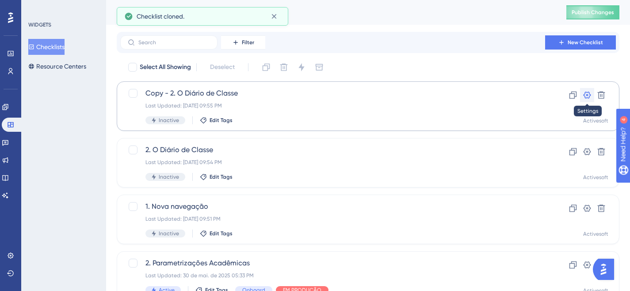
click at [584, 94] on icon at bounding box center [588, 95] width 8 height 7
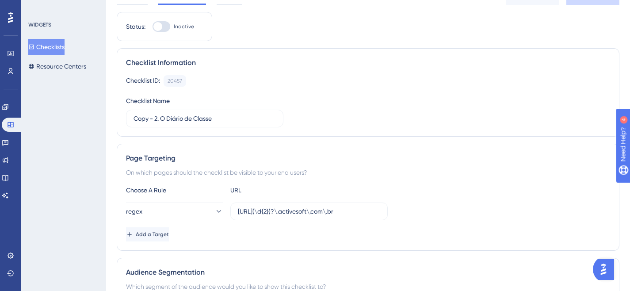
scroll to position [43, 0]
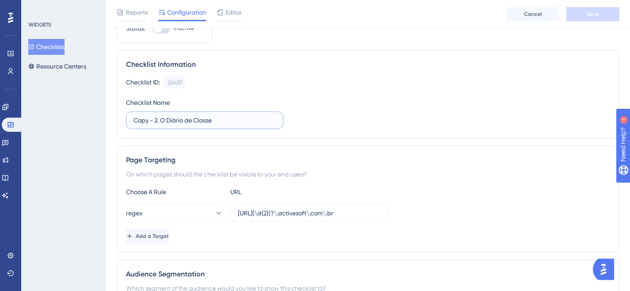
drag, startPoint x: 160, startPoint y: 121, endPoint x: 116, endPoint y: 121, distance: 43.8
drag, startPoint x: 141, startPoint y: 118, endPoint x: 207, endPoint y: 118, distance: 66.3
click at [207, 118] on input "3. O Diário de Classe" at bounding box center [205, 120] width 142 height 10
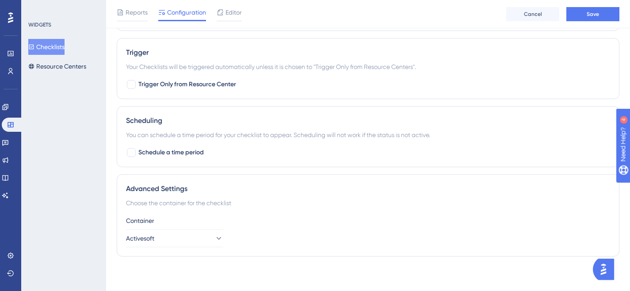
scroll to position [476, 0]
type input "3. Dados do Professor"
click at [586, 19] on button "Save" at bounding box center [592, 14] width 53 height 14
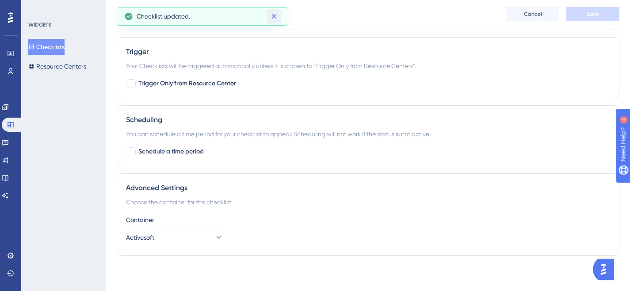
click at [276, 17] on icon at bounding box center [274, 16] width 9 height 9
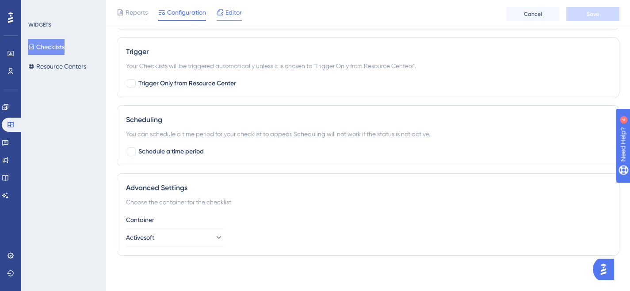
click at [237, 10] on span "Editor" at bounding box center [233, 12] width 16 height 11
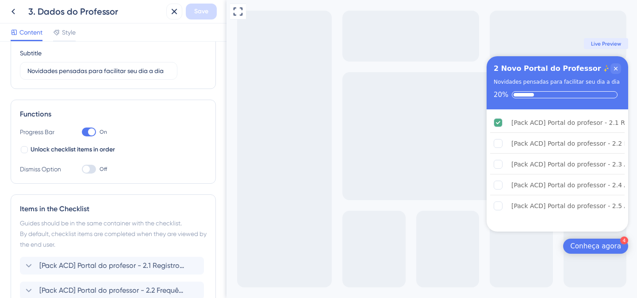
scroll to position [226, 0]
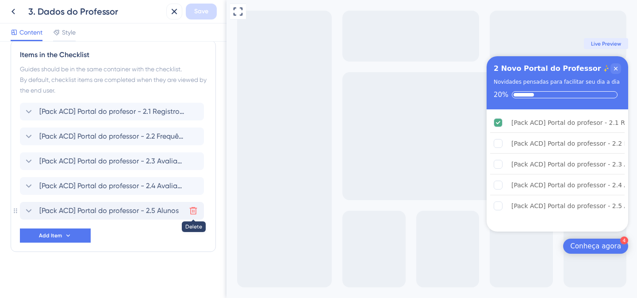
click at [195, 210] on icon at bounding box center [193, 210] width 9 height 9
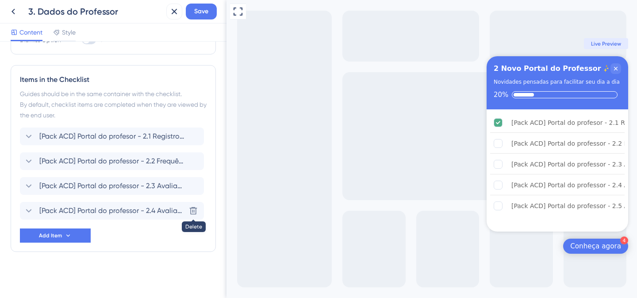
scroll to position [201, 0]
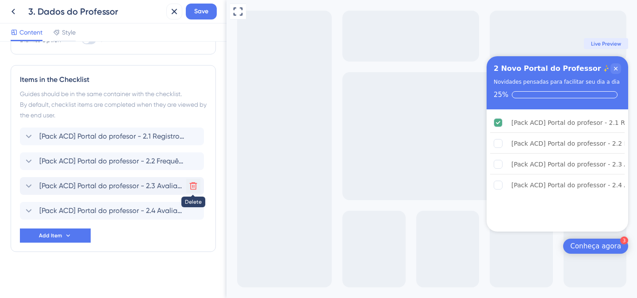
click at [195, 186] on icon at bounding box center [194, 186] width 8 height 8
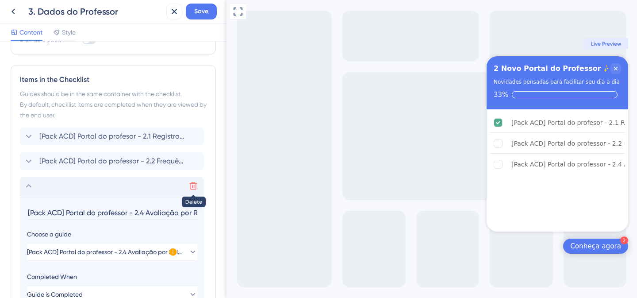
scroll to position [0, 24]
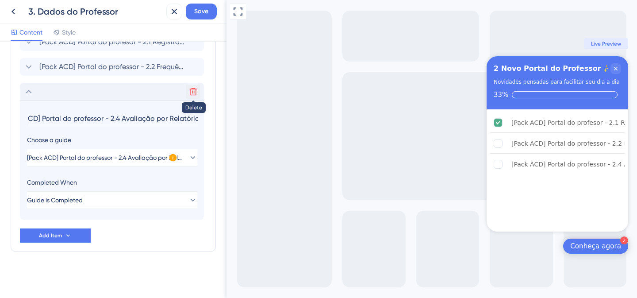
click at [196, 92] on icon at bounding box center [193, 91] width 9 height 9
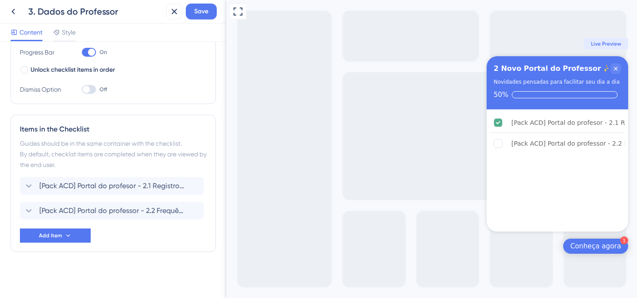
scroll to position [152, 0]
click at [194, 205] on button at bounding box center [193, 210] width 14 height 14
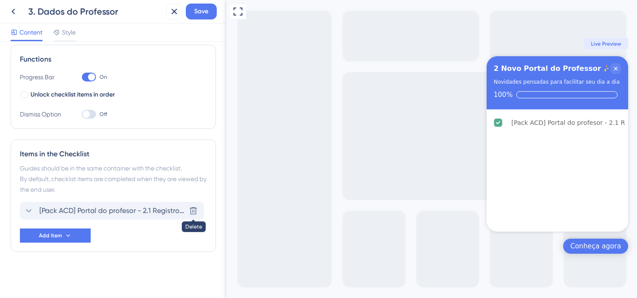
click at [192, 207] on icon at bounding box center [194, 211] width 8 height 8
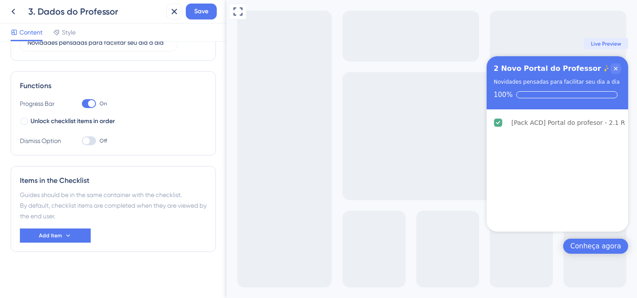
scroll to position [100, 0]
click at [52, 233] on span "Add Item" at bounding box center [50, 235] width 23 height 7
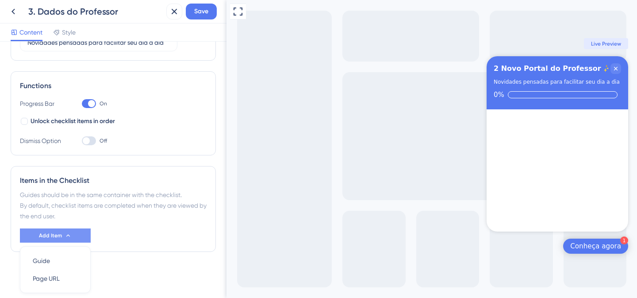
scroll to position [131, 0]
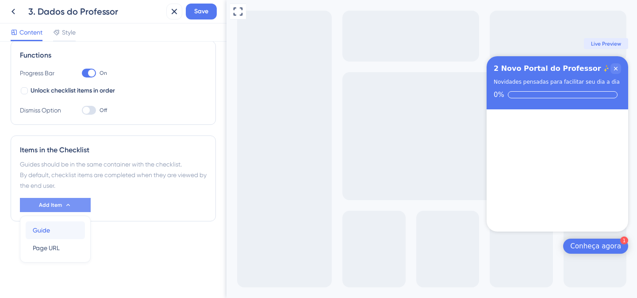
click at [52, 233] on div "Guide Guide" at bounding box center [55, 230] width 45 height 18
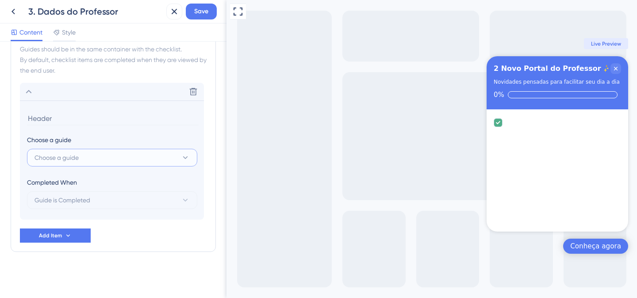
click at [70, 161] on span "Choose a guide" at bounding box center [56, 157] width 44 height 11
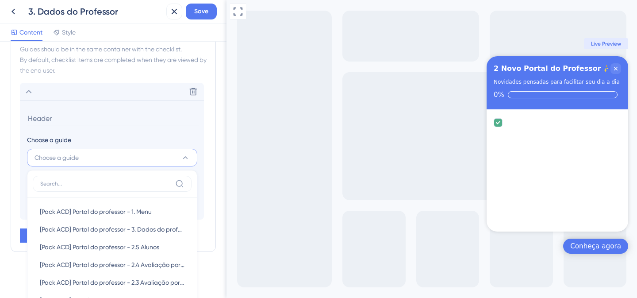
scroll to position [328, 0]
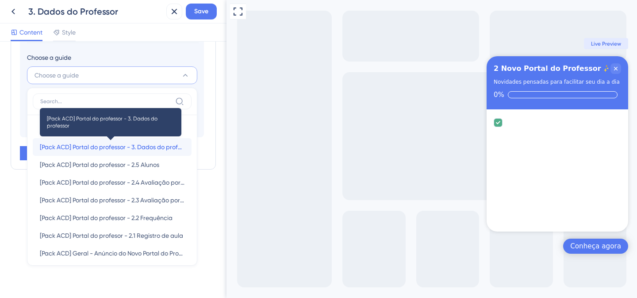
click at [85, 143] on span "[Pack ACD] Portal do professor - 3. Dados do professor" at bounding box center [112, 146] width 145 height 11
type input "[Pack ACD] Portal do professor - 3. Dados do professor"
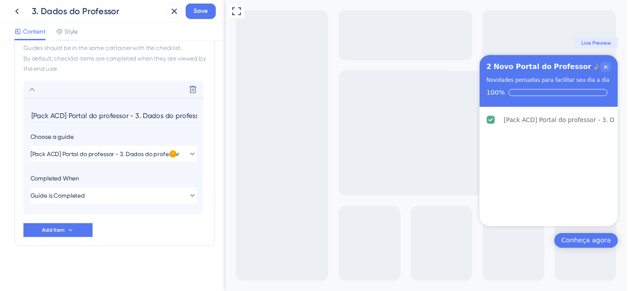
scroll to position [0, 0]
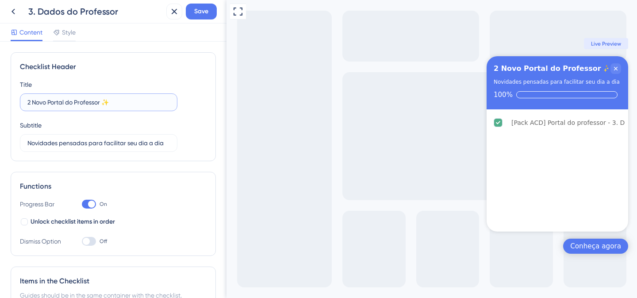
click at [29, 102] on input "2 Novo Portal do Professor ✨​" at bounding box center [98, 102] width 142 height 10
click at [30, 101] on input "2 Novo Portal do Professor ✨​" at bounding box center [98, 102] width 142 height 10
type input "3 Novo Portal do Professor ✨​"
click at [192, 11] on button "Save" at bounding box center [201, 12] width 31 height 16
click at [93, 31] on div "Content Style" at bounding box center [113, 32] width 226 height 18
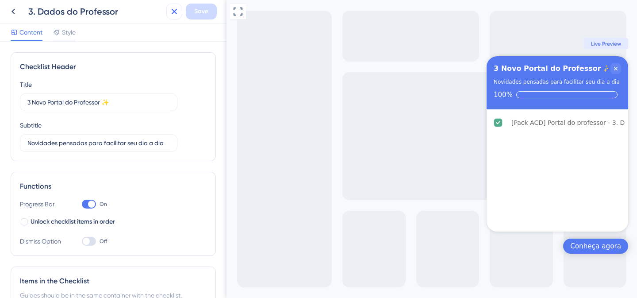
click at [174, 10] on icon at bounding box center [174, 11] width 11 height 11
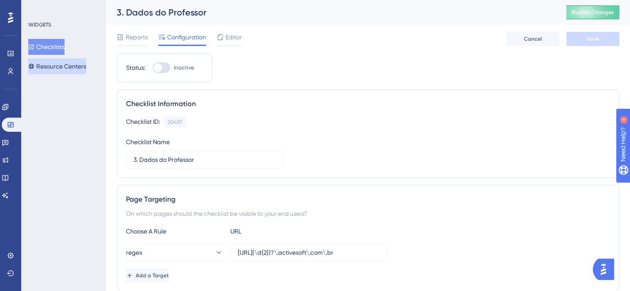
click at [74, 68] on button "Resource Centers" at bounding box center [57, 66] width 58 height 16
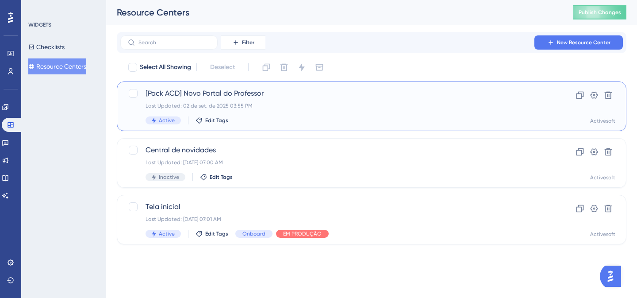
click at [225, 93] on span "[Pack ACD] Novo Portal do Professor" at bounding box center [335, 93] width 381 height 11
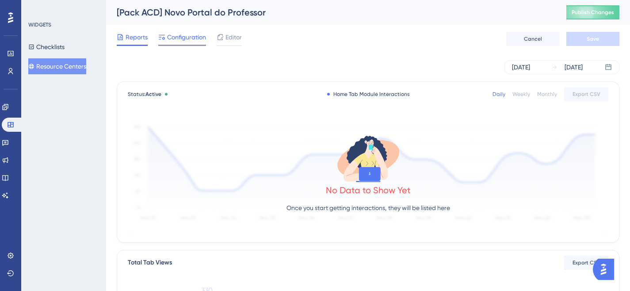
click at [171, 37] on span "Configuration" at bounding box center [186, 37] width 39 height 11
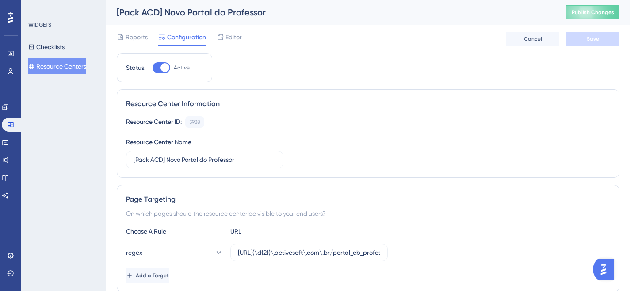
scroll to position [107, 0]
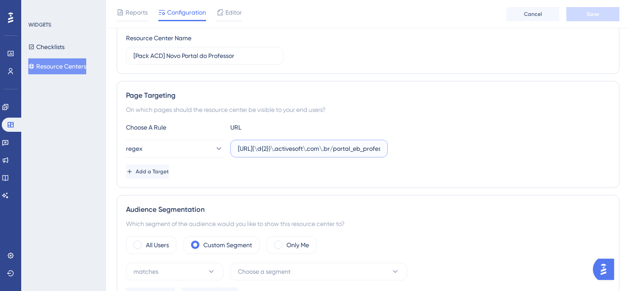
click at [349, 149] on input "[URL](\d{2})\.activesoft\.com\.br/portal_eb_professor/" at bounding box center [309, 149] width 142 height 10
drag, startPoint x: 353, startPoint y: 148, endPoint x: 416, endPoint y: 155, distance: 63.2
click at [416, 155] on div "regex https://siga(\d{2})\.activesoft\.com\.br/portal_eb_professor/" at bounding box center [368, 149] width 484 height 18
paste input "text"
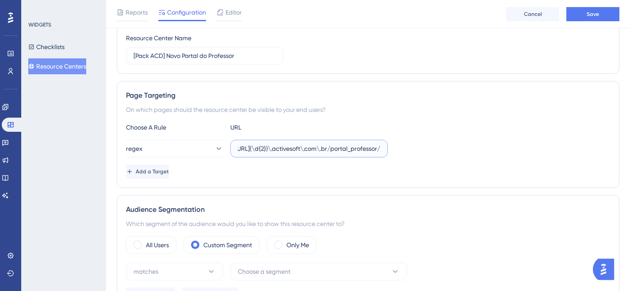
scroll to position [0, 24]
type input "[URL](\d{2})\.activesoft\.com\.br/portal_professor/"
click at [414, 156] on div "regex https://siga(\d{2})\.activesoft\.com\.br/portal_professor/" at bounding box center [368, 149] width 484 height 18
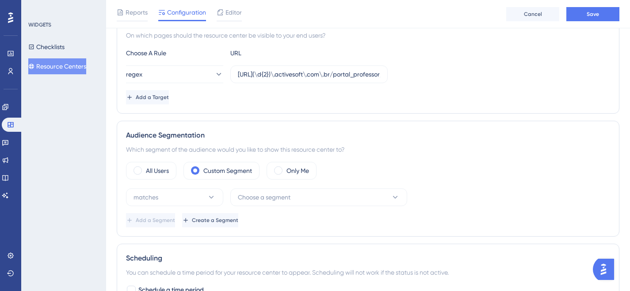
scroll to position [209, 0]
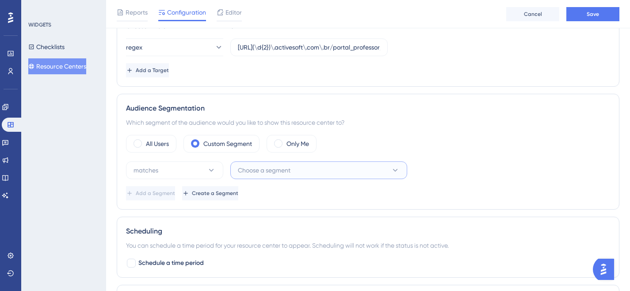
click at [395, 174] on icon at bounding box center [395, 170] width 9 height 9
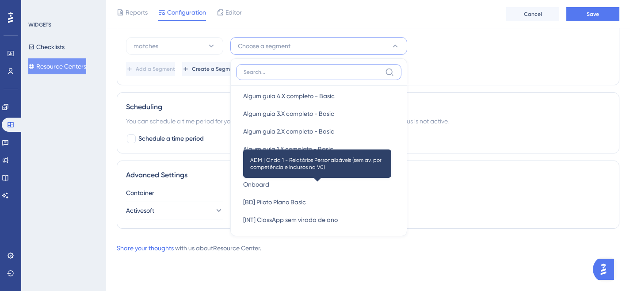
scroll to position [520, 0]
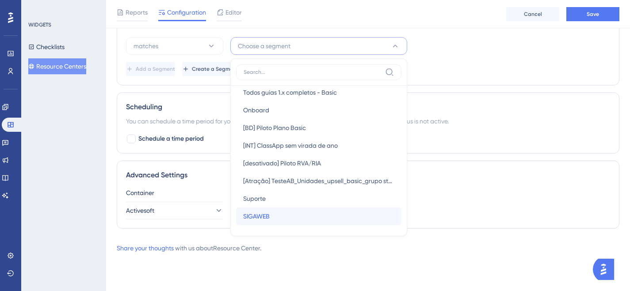
click at [290, 214] on div "SIGAWEB SIGAWEB" at bounding box center [318, 216] width 151 height 18
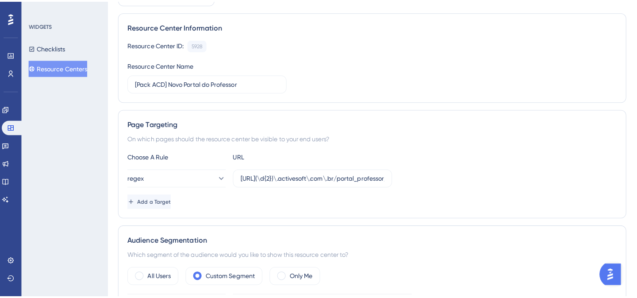
scroll to position [0, 0]
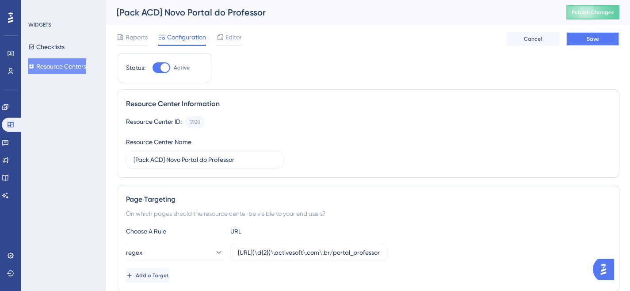
click at [613, 37] on button "Save" at bounding box center [592, 39] width 53 height 14
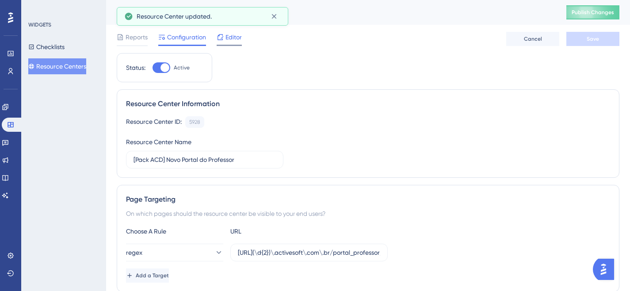
click at [237, 41] on span "Editor" at bounding box center [233, 37] width 16 height 11
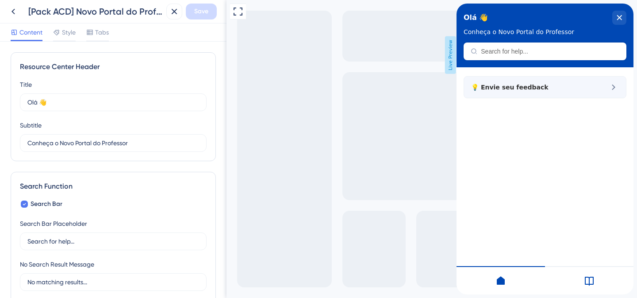
click at [552, 84] on span "💡 Envie seu feedback" at bounding box center [530, 87] width 118 height 11
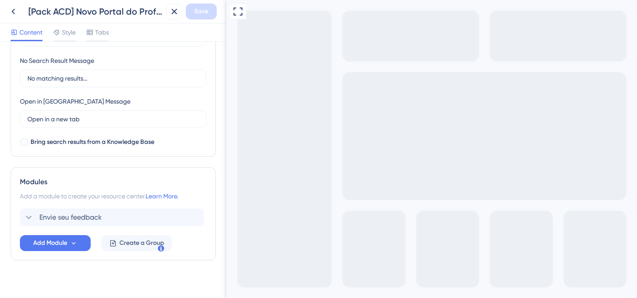
scroll to position [212, 0]
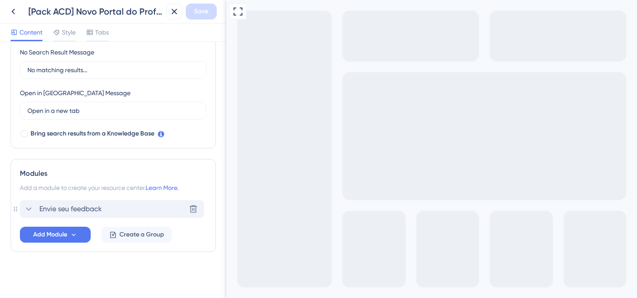
click at [31, 209] on icon at bounding box center [28, 208] width 11 height 11
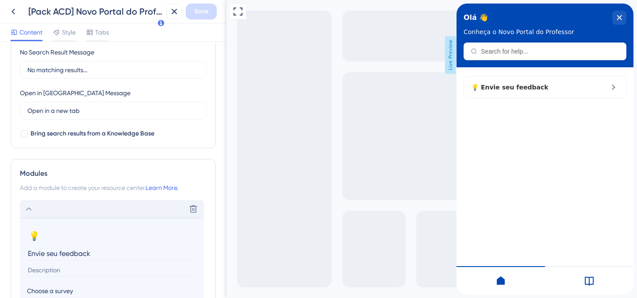
scroll to position [323, 0]
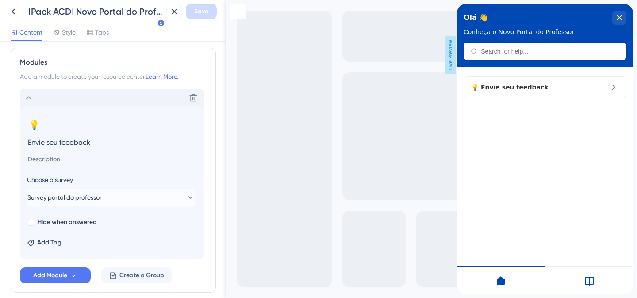
click at [113, 198] on button "Survey portal do professor" at bounding box center [111, 197] width 168 height 18
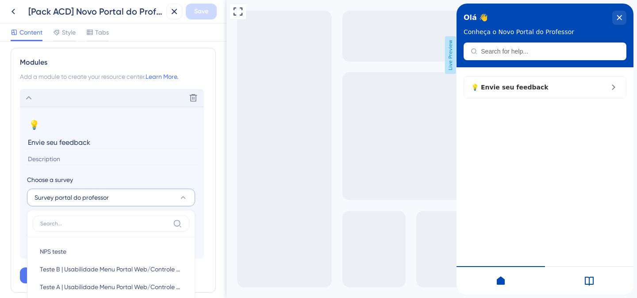
scroll to position [450, 0]
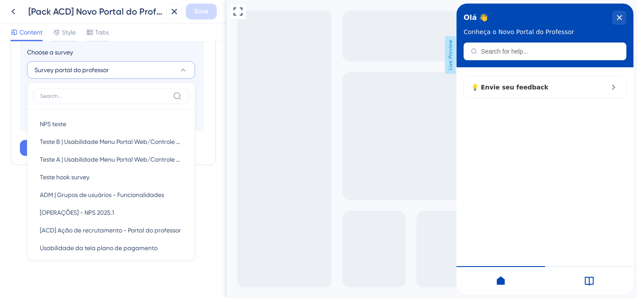
click at [197, 99] on section "💡 Change emoji Remove emoji Envie seu feedback Choose a survey Survey portal do…" at bounding box center [112, 55] width 184 height 152
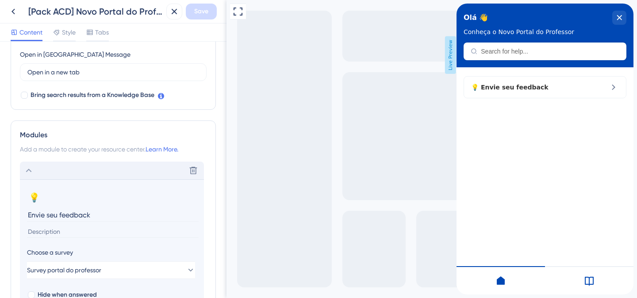
scroll to position [250, 0]
click at [595, 280] on div at bounding box center [589, 280] width 88 height 28
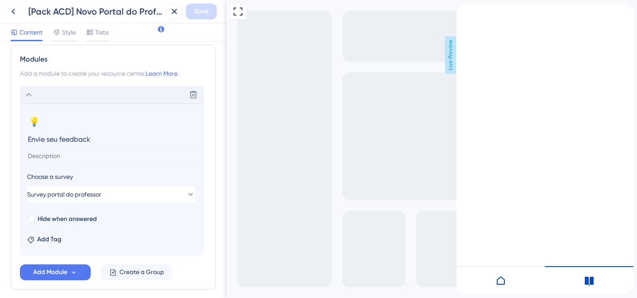
scroll to position [326, 0]
click at [463, 11] on icon "back to header" at bounding box center [459, 7] width 7 height 7
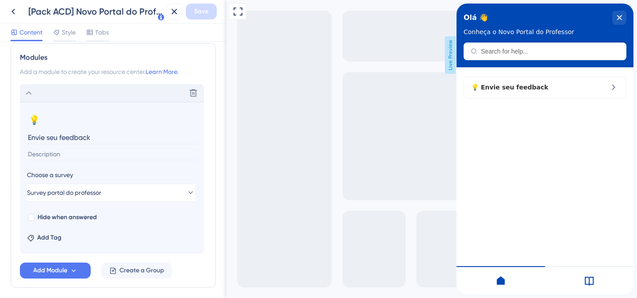
scroll to position [328, 0]
click at [74, 266] on icon at bounding box center [74, 270] width 8 height 8
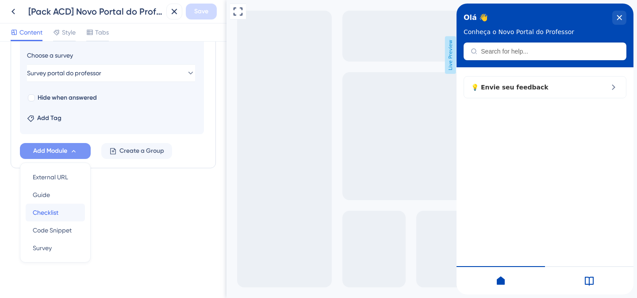
click at [61, 208] on div "Checklist Checklist" at bounding box center [55, 212] width 45 height 18
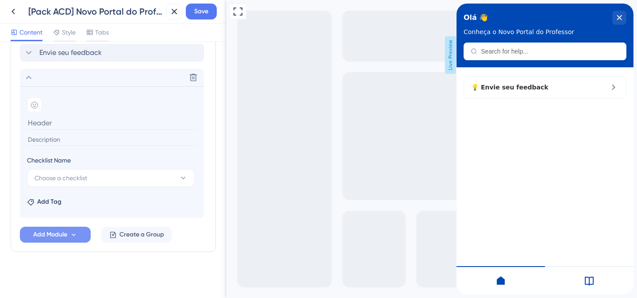
scroll to position [368, 0]
click at [67, 181] on span "Choose a checklist" at bounding box center [60, 177] width 53 height 11
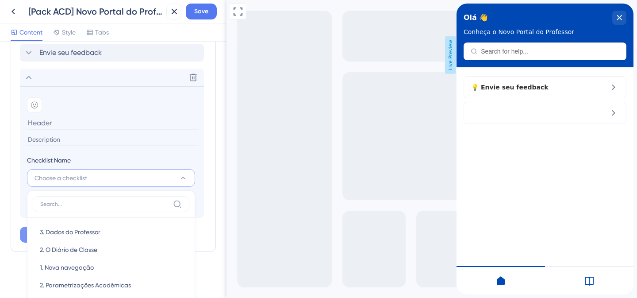
scroll to position [476, 0]
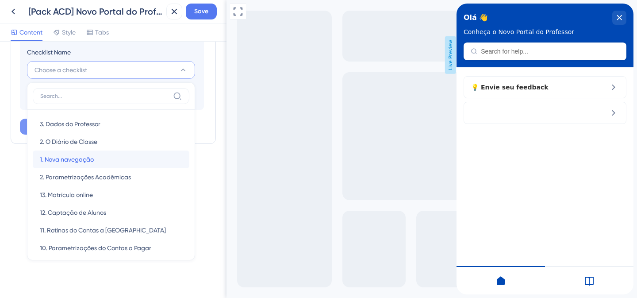
click at [68, 159] on span "1. Nova navegação" at bounding box center [67, 159] width 54 height 11
type input "1. Nova navegação"
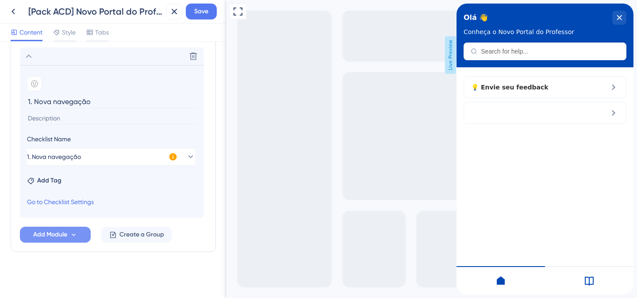
scroll to position [389, 0]
click at [54, 234] on span "Add Module" at bounding box center [50, 234] width 34 height 11
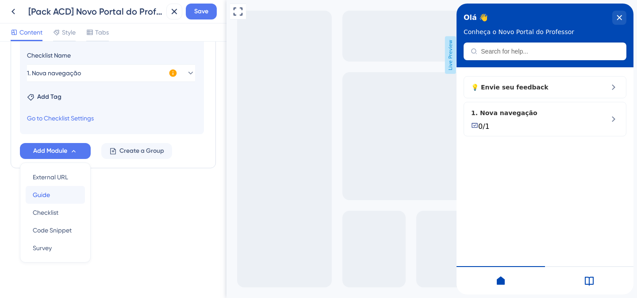
click at [51, 196] on div "Guide Guide" at bounding box center [55, 195] width 45 height 18
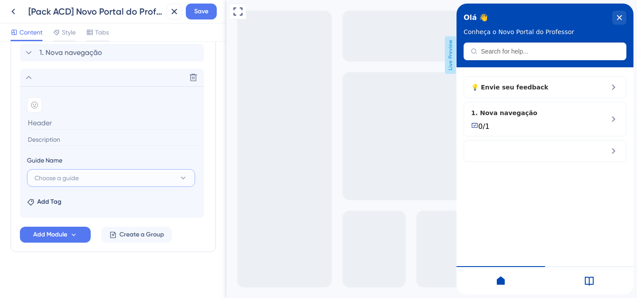
click at [53, 176] on span "Choose a guide" at bounding box center [56, 177] width 44 height 11
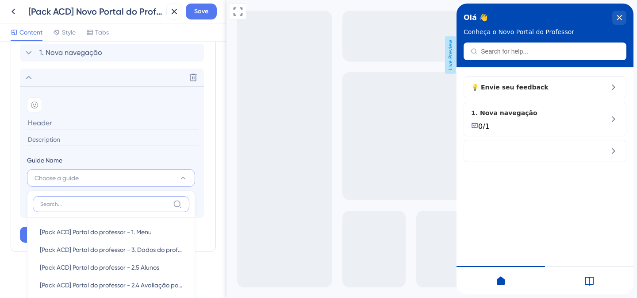
scroll to position [485, 0]
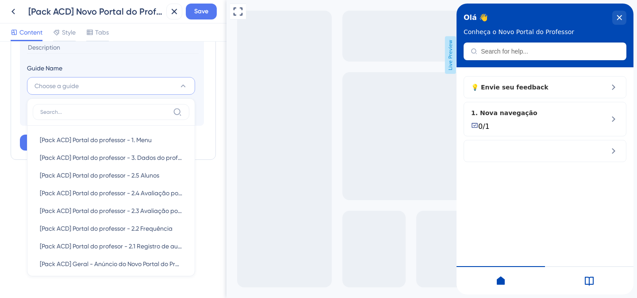
click at [199, 59] on section "Add emoji Guide Name Choose a guide [Pack ACD] Portal do professor - 1. Menu [P…" at bounding box center [112, 59] width 184 height 131
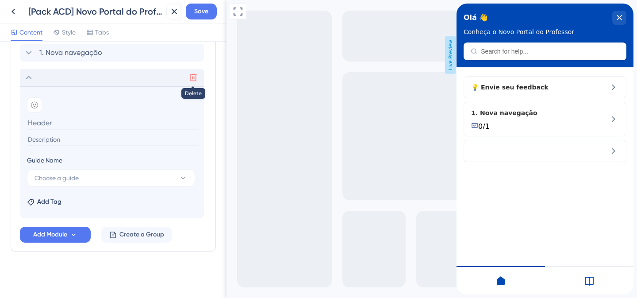
click at [191, 79] on icon at bounding box center [193, 77] width 9 height 9
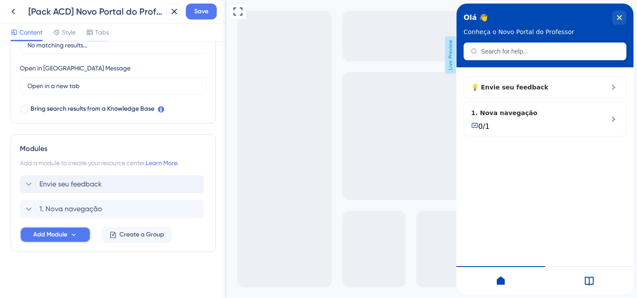
scroll to position [0, 0]
click at [53, 238] on span "Add Module" at bounding box center [50, 234] width 34 height 11
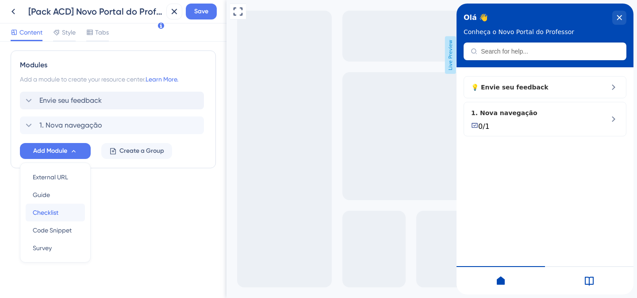
click at [61, 213] on div "Checklist Checklist" at bounding box center [55, 212] width 45 height 18
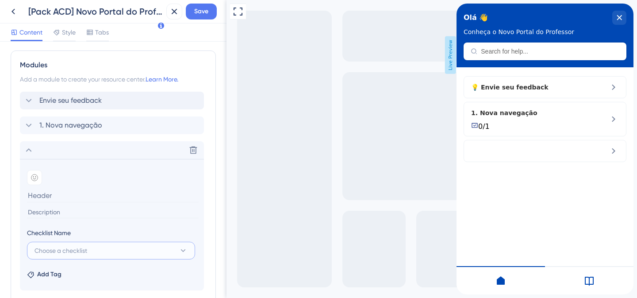
click at [70, 248] on span "Choose a checklist" at bounding box center [60, 250] width 53 height 11
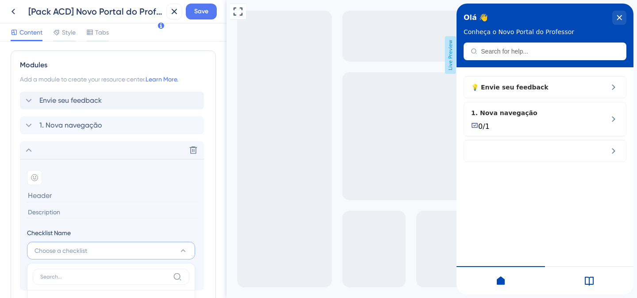
scroll to position [500, 0]
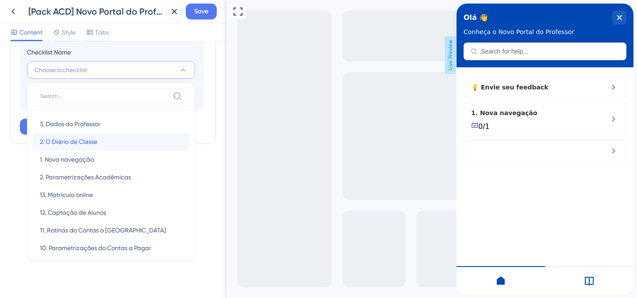
click at [72, 138] on span "2. O Diário de Classe" at bounding box center [68, 141] width 57 height 11
type input "2. O Diário de Classe"
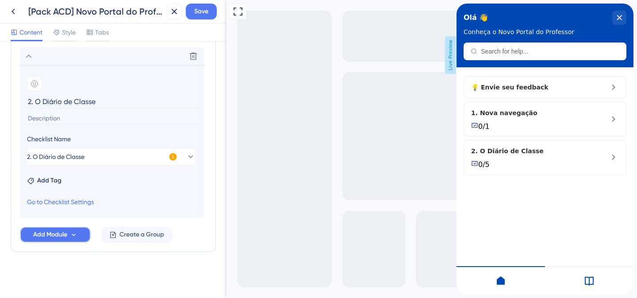
click at [68, 234] on button "Add Module" at bounding box center [55, 234] width 71 height 16
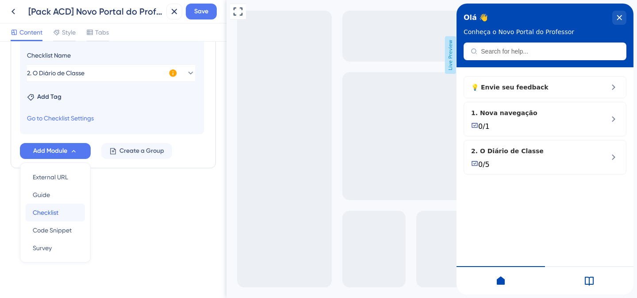
click at [56, 215] on span "Checklist" at bounding box center [46, 212] width 26 height 11
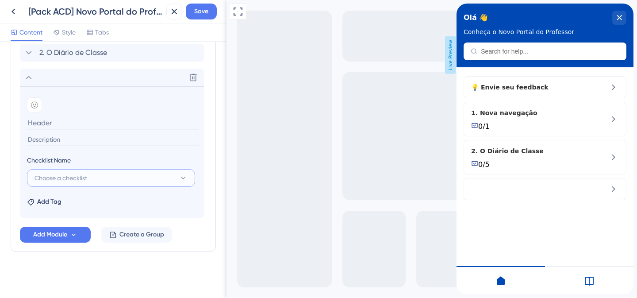
click at [65, 175] on span "Choose a checklist" at bounding box center [60, 177] width 53 height 11
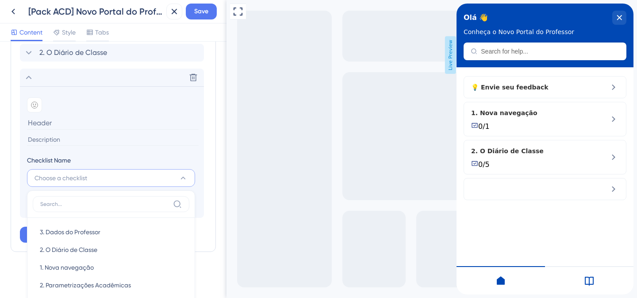
scroll to position [527, 0]
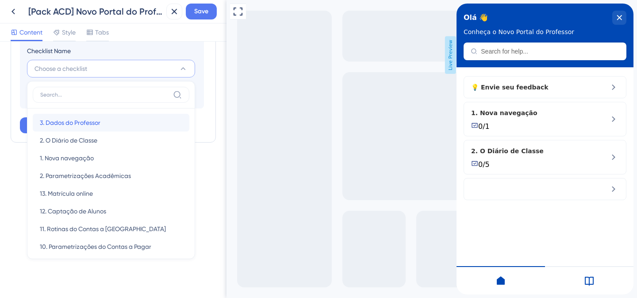
click at [70, 122] on span "3. Dados do Professor" at bounding box center [70, 122] width 61 height 11
type input "3. Dados do Professor"
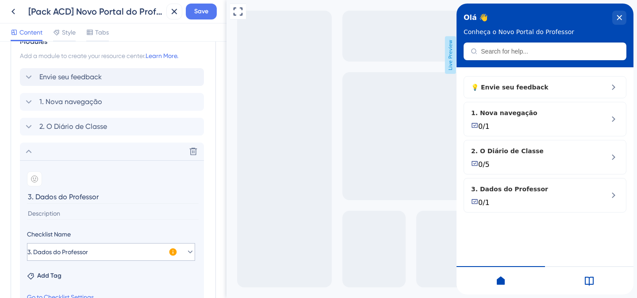
scroll to position [280, 0]
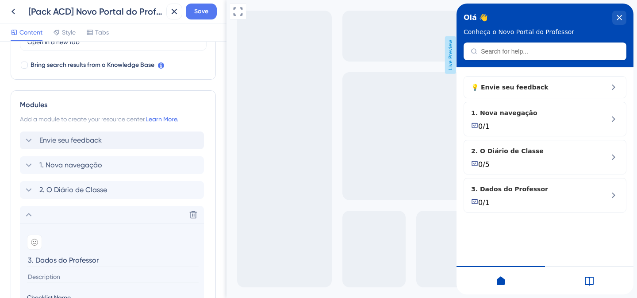
click at [82, 98] on div "Modules Add a module to create your resource center. Learn More. Envie seu feed…" at bounding box center [113, 250] width 205 height 320
click at [28, 215] on icon at bounding box center [28, 214] width 11 height 11
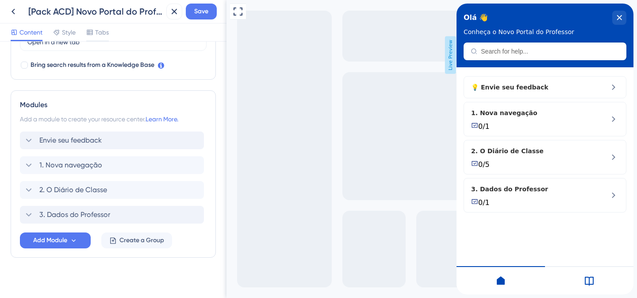
click at [12, 137] on div "Modules Add a module to create your resource center. Learn More. Envie seu feed…" at bounding box center [113, 173] width 205 height 167
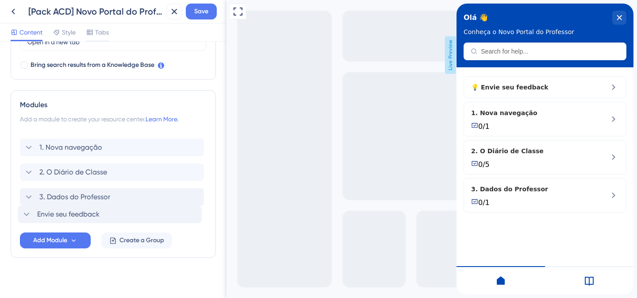
drag, startPoint x: 22, startPoint y: 138, endPoint x: 19, endPoint y: 214, distance: 76.1
click at [20, 214] on div "Envie seu feedback 1. Nova navegação 2. O Diário de Classe 3. Dados do Professor" at bounding box center [113, 177] width 187 height 92
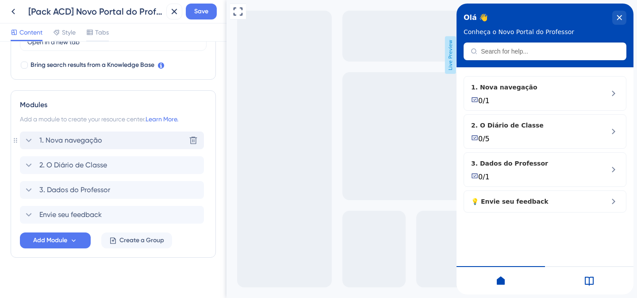
click at [86, 141] on span "1. Nova navegação" at bounding box center [70, 140] width 63 height 11
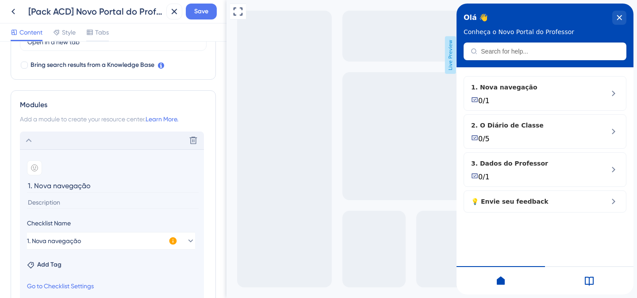
click at [73, 111] on div "Modules Add a module to create your resource center. Learn More. Delete Add emo…" at bounding box center [113, 250] width 205 height 320
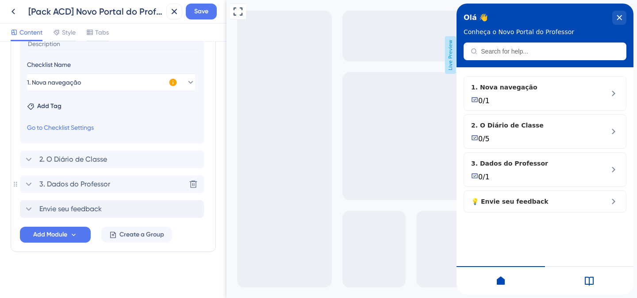
click at [35, 203] on div "Envie seu feedback" at bounding box center [112, 209] width 184 height 18
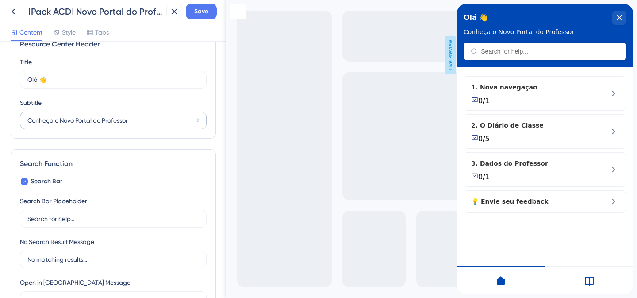
scroll to position [21, 0]
click at [129, 120] on input "Conheça o Novo Portal do Professor" at bounding box center [109, 122] width 165 height 10
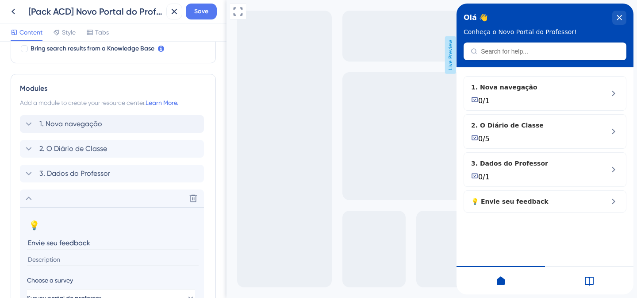
scroll to position [297, 0]
click at [44, 125] on span "1. Nova navegação" at bounding box center [70, 123] width 63 height 11
type input "Conheça o Novo Portal do Professor!"
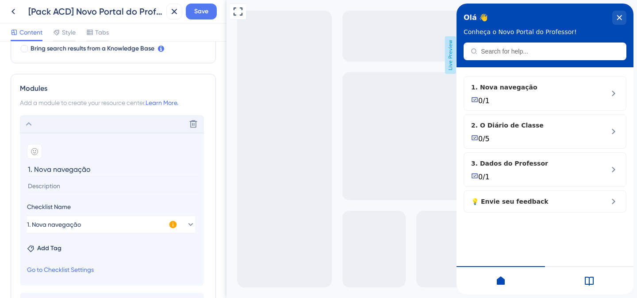
click at [32, 166] on input "1. Nova navegação" at bounding box center [113, 169] width 172 height 14
type input "Nova navegação"
click at [38, 155] on div at bounding box center [34, 151] width 15 height 15
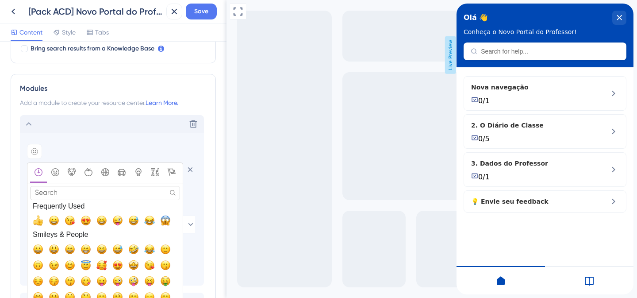
click at [57, 193] on input "Search" at bounding box center [105, 193] width 150 height 14
paste input "🚀"
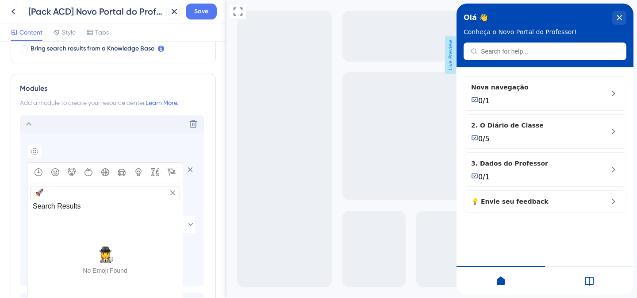
click at [57, 193] on input "🚀" at bounding box center [105, 193] width 150 height 14
type input "🚀"
click at [71, 149] on div "Add emoji" at bounding box center [112, 151] width 170 height 15
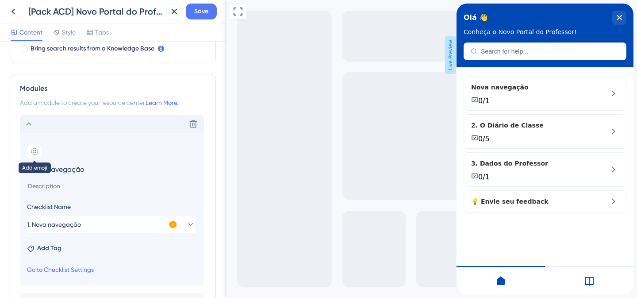
click at [38, 153] on div at bounding box center [34, 151] width 15 height 15
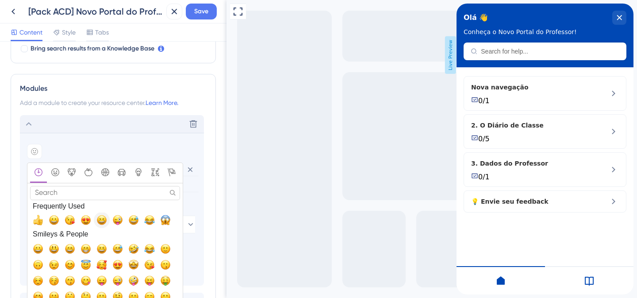
scroll to position [0, 0]
click at [107, 194] on input "Search" at bounding box center [105, 193] width 150 height 14
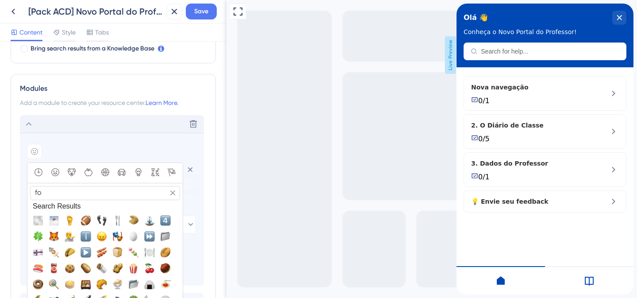
type input "f"
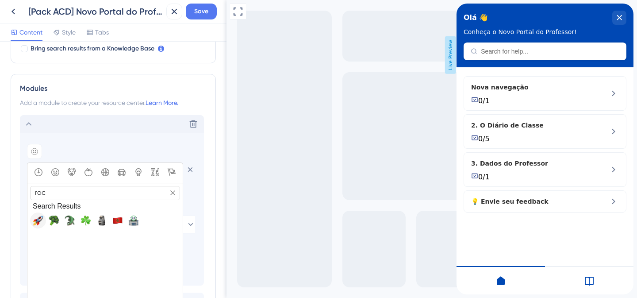
type input "roc"
click at [36, 216] on span "🚀, rocket" at bounding box center [38, 220] width 11 height 11
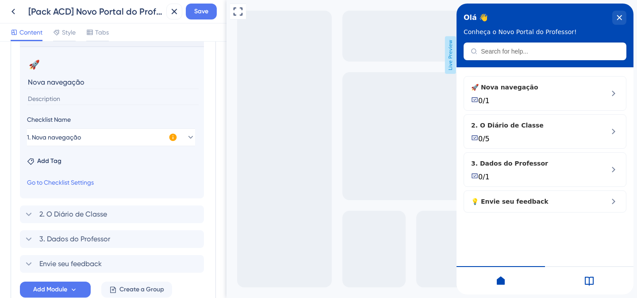
scroll to position [395, 0]
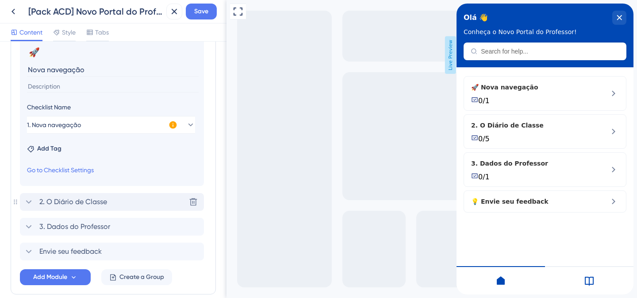
click at [31, 199] on icon at bounding box center [28, 201] width 11 height 11
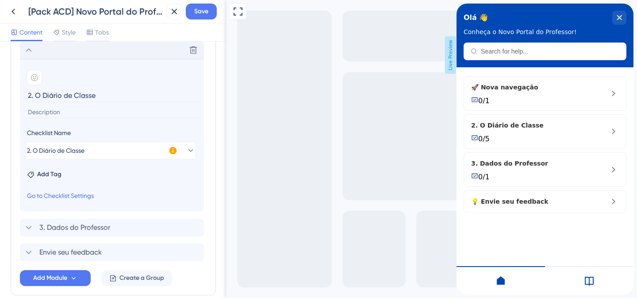
click at [37, 94] on input "2. O Diário de Classe" at bounding box center [113, 95] width 172 height 14
type input "O Diário de Classe"
click at [36, 78] on icon at bounding box center [34, 77] width 7 height 7
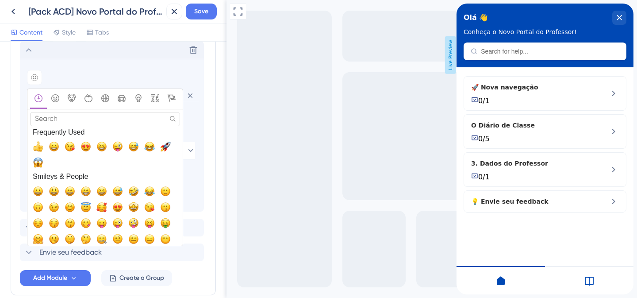
click at [91, 116] on input "Search" at bounding box center [105, 119] width 150 height 14
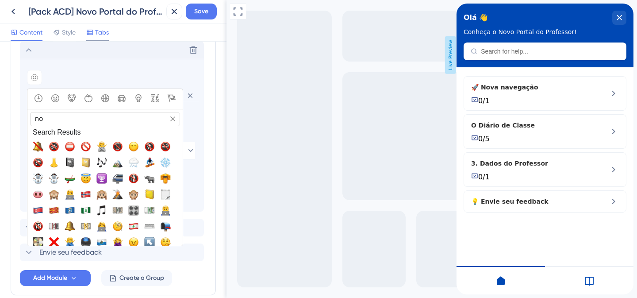
type input "not"
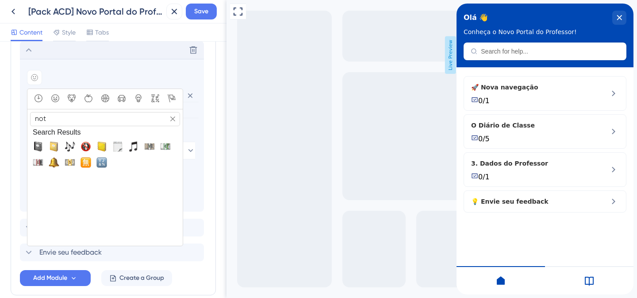
click at [49, 119] on input "not" at bounding box center [105, 119] width 150 height 14
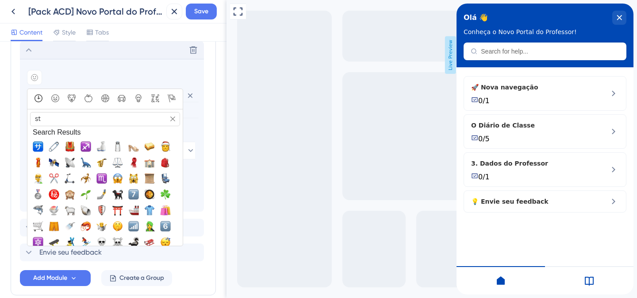
type input "sta"
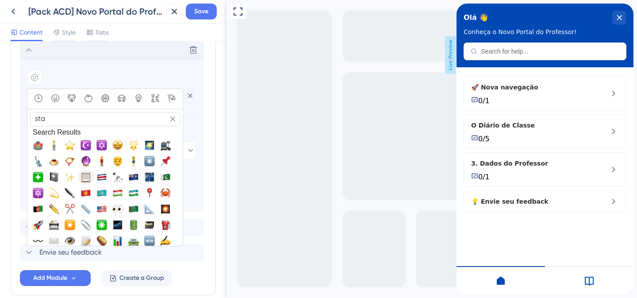
scroll to position [2, 0]
click at [72, 175] on span "✨, sparkles" at bounding box center [70, 176] width 11 height 11
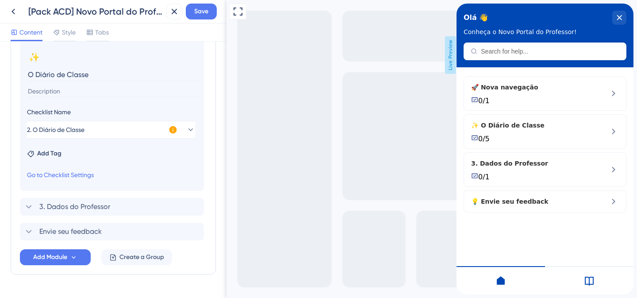
scroll to position [417, 0]
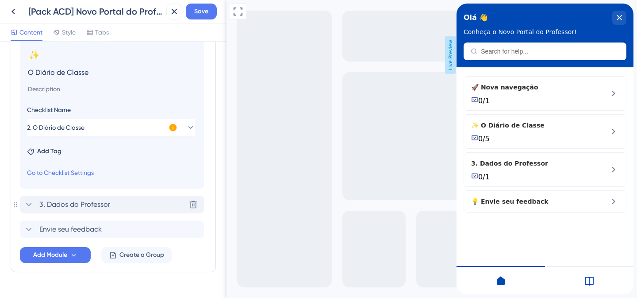
click at [34, 203] on icon at bounding box center [28, 204] width 11 height 11
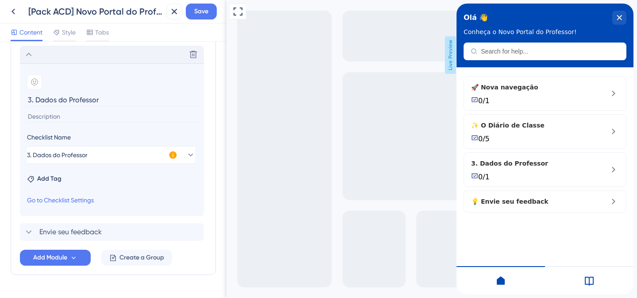
scroll to position [408, 0]
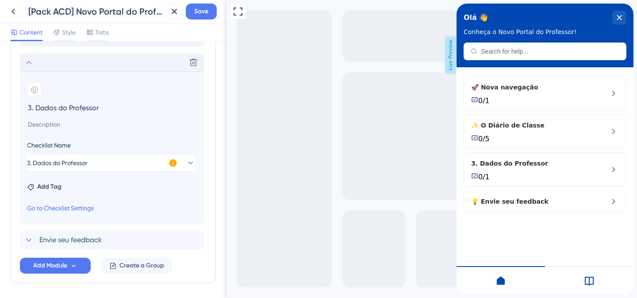
click at [35, 108] on input "3. Dados do Professor" at bounding box center [113, 108] width 172 height 14
type input "Dados do Professor"
click at [40, 89] on div at bounding box center [34, 89] width 15 height 15
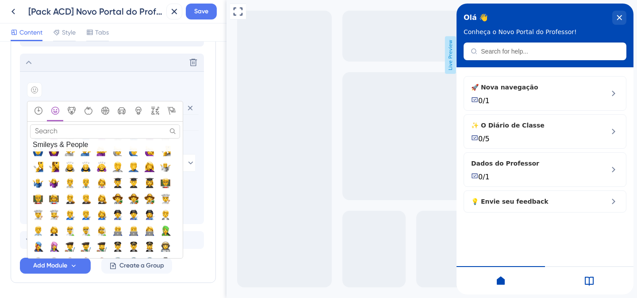
scroll to position [414, 0]
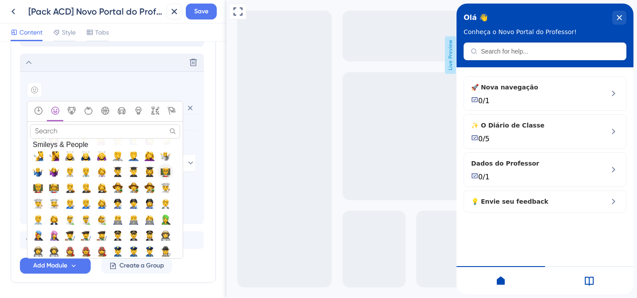
click at [166, 172] on span "🧑‍🏫, teacher" at bounding box center [165, 171] width 11 height 11
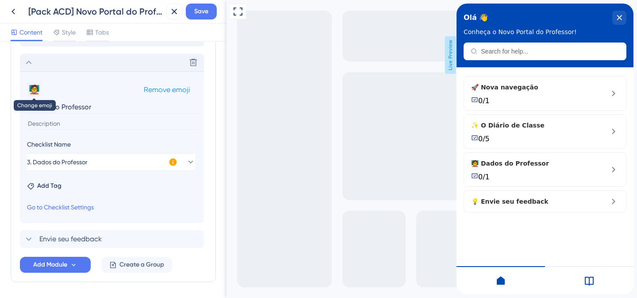
click at [40, 85] on button "🧑‍🏫" at bounding box center [34, 89] width 14 height 14
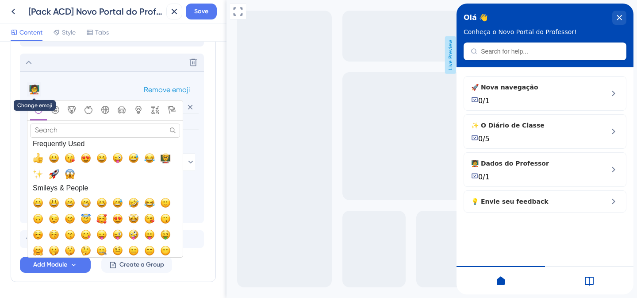
click at [34, 88] on button "🧑‍🏫" at bounding box center [34, 89] width 14 height 14
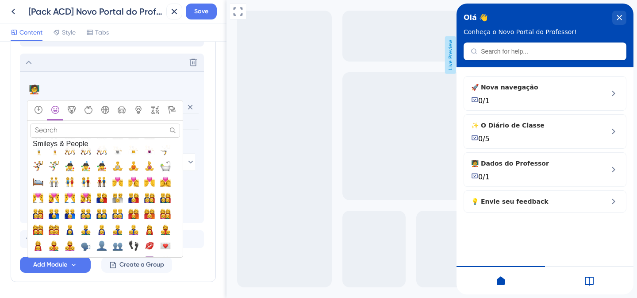
scroll to position [740, 0]
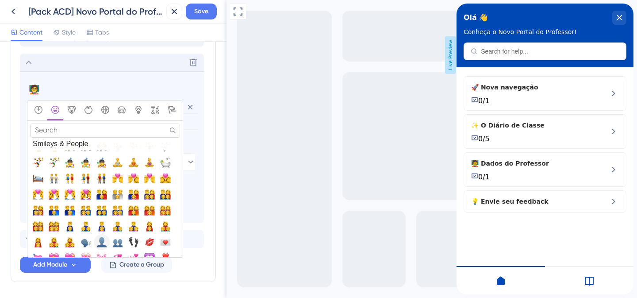
click at [102, 242] on span "👤, bust_in_silhouette" at bounding box center [101, 241] width 11 height 11
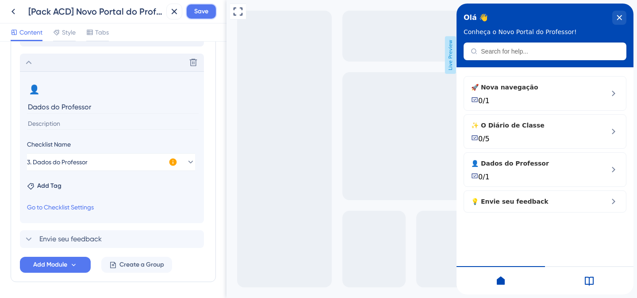
click at [197, 11] on span "Save" at bounding box center [201, 11] width 14 height 11
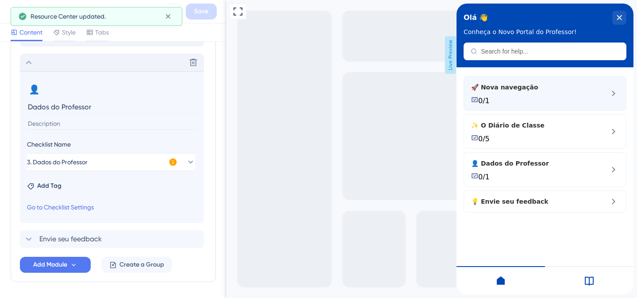
click at [616, 95] on icon at bounding box center [613, 93] width 11 height 11
click at [606, 94] on div "🚀 Nova navegação 0/1" at bounding box center [544, 93] width 163 height 34
click at [490, 95] on div "🚀 Nova navegação 0/1" at bounding box center [530, 93] width 118 height 23
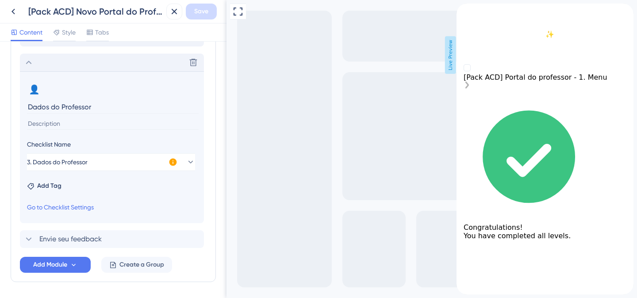
click at [524, 81] on div "[Pack ACD] Portal do professor - 1. Menu" at bounding box center [544, 77] width 163 height 8
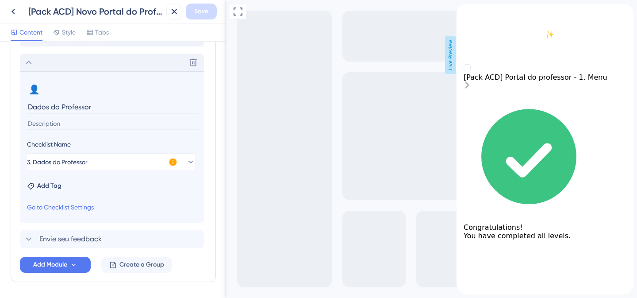
click at [470, 88] on icon "[Pack ACD] Portal do professor - 1. Menu is incomplete." at bounding box center [466, 84] width 7 height 7
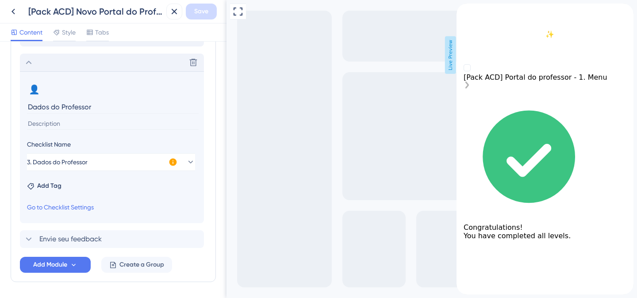
click at [580, 81] on div "[Pack ACD] Portal do professor - 1. Menu" at bounding box center [544, 77] width 163 height 8
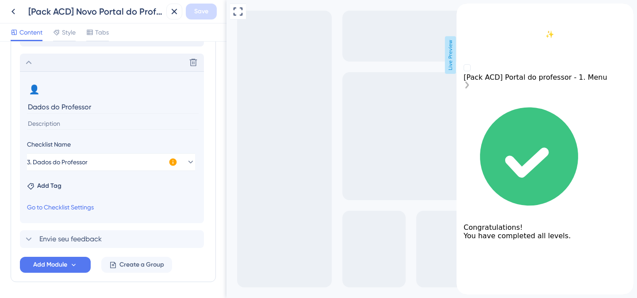
click at [470, 71] on rect "[Pack ACD] Portal do professor - 1. Menu is incomplete." at bounding box center [466, 67] width 7 height 7
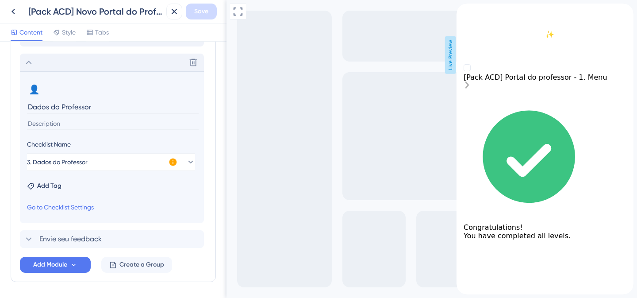
click at [469, 71] on rect "[Pack ACD] Portal do professor - 1. Menu is incomplete." at bounding box center [466, 67] width 7 height 7
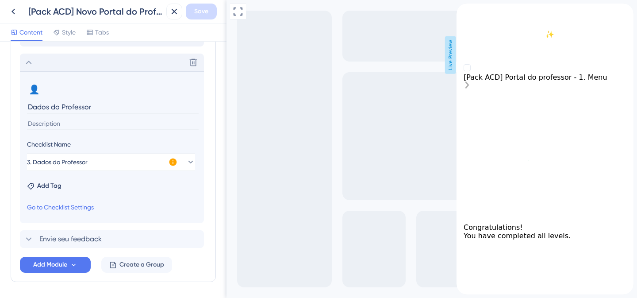
click at [515, 81] on div "[Pack ACD] Portal do professor - 1. Menu" at bounding box center [544, 77] width 163 height 8
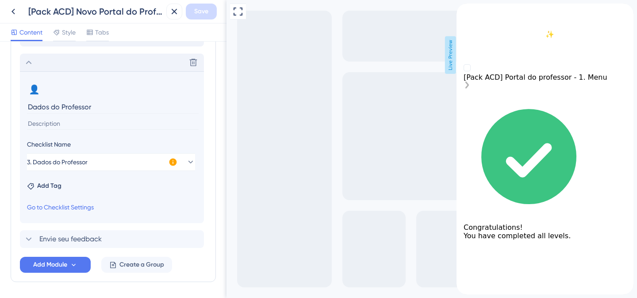
click at [515, 81] on div "[Pack ACD] Portal do professor - 1. Menu" at bounding box center [544, 77] width 163 height 8
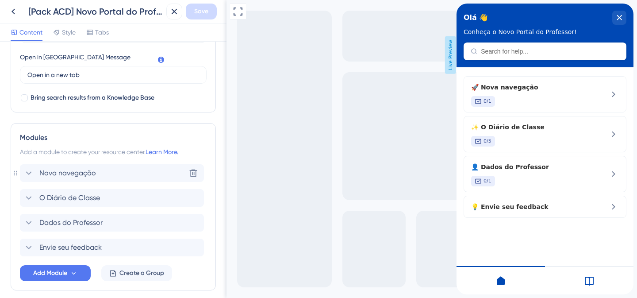
scroll to position [286, 0]
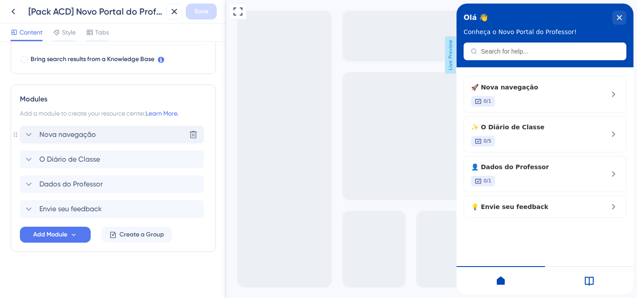
click at [87, 134] on span "Nova navegação" at bounding box center [67, 134] width 57 height 11
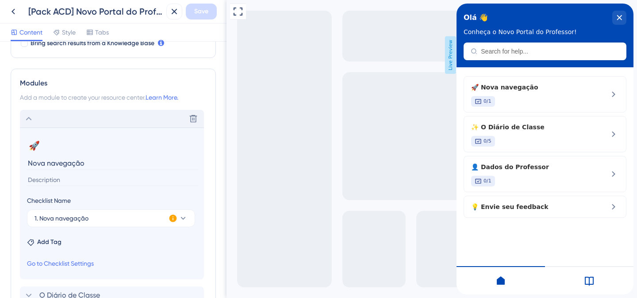
scroll to position [302, 0]
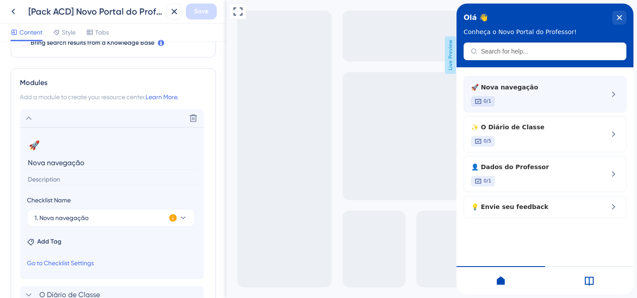
click at [504, 89] on span "🚀 Nova navegação" at bounding box center [530, 87] width 118 height 11
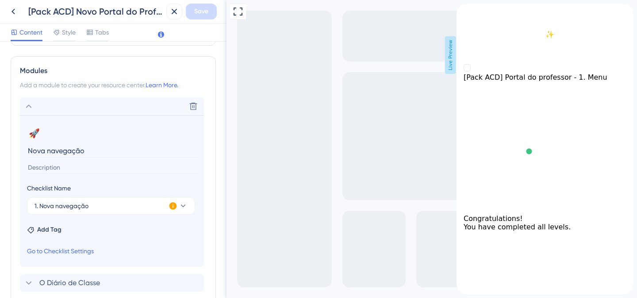
scroll to position [378, 0]
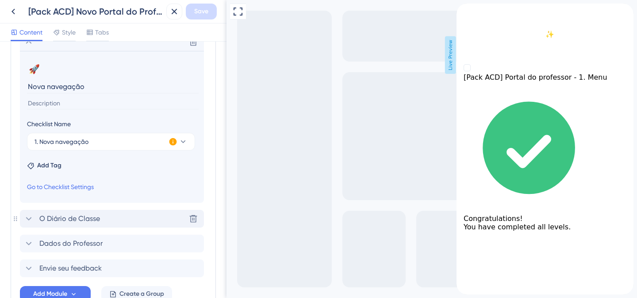
click at [96, 219] on span "O Diário de Classe" at bounding box center [69, 218] width 61 height 11
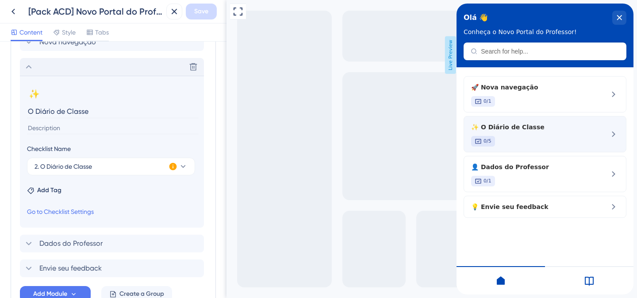
click at [531, 129] on span "✨ O Diário de Classe" at bounding box center [530, 127] width 118 height 11
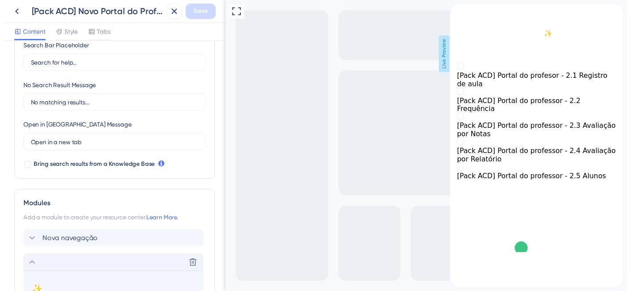
scroll to position [177, 0]
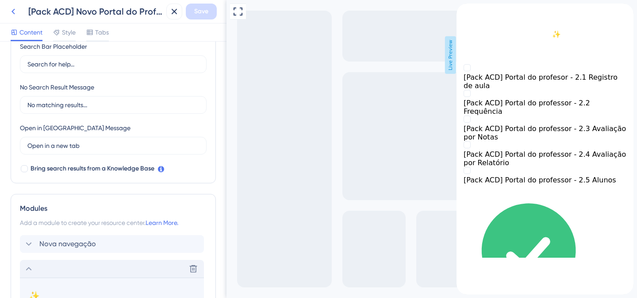
click at [12, 13] on icon at bounding box center [13, 11] width 11 height 11
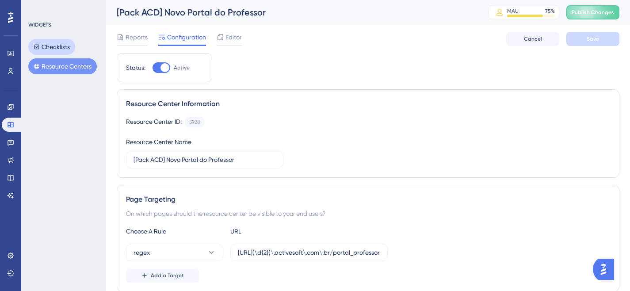
click at [51, 42] on button "Checklists" at bounding box center [51, 47] width 47 height 16
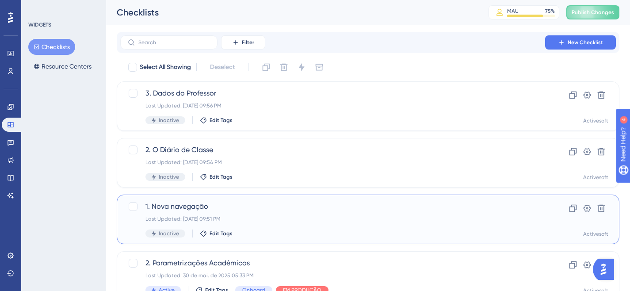
click at [190, 210] on span "1. Nova navegação" at bounding box center [332, 206] width 374 height 11
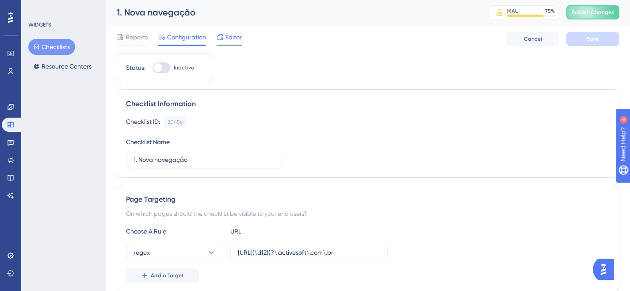
click at [233, 32] on span "Editor" at bounding box center [233, 37] width 16 height 11
click at [225, 33] on div "Editor" at bounding box center [229, 37] width 25 height 11
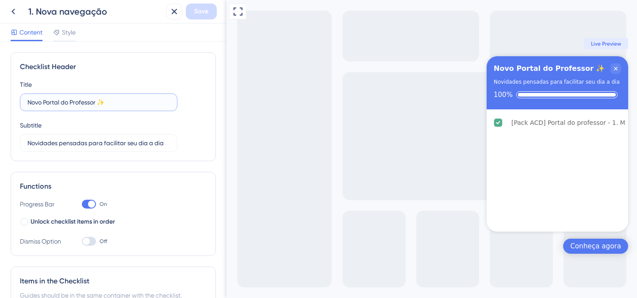
click at [124, 104] on input "Novo Portal do Professor ✨​" at bounding box center [98, 102] width 142 height 10
drag, startPoint x: 124, startPoint y: 104, endPoint x: 17, endPoint y: 106, distance: 107.0
click at [17, 106] on div "Checklist Header Title Novo Portal do Professor ✨​ Subtitle Novidades pensadas …" at bounding box center [113, 106] width 205 height 109
paste input "✨​"
type input "O Diário de Classe ✨​"
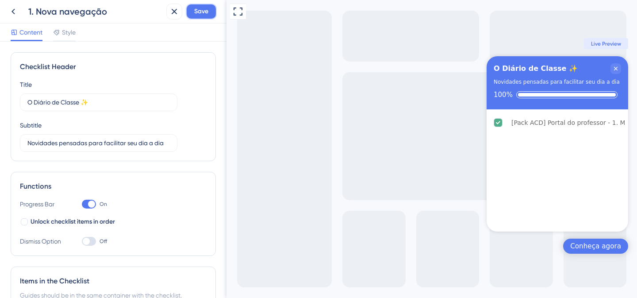
click at [193, 11] on button "Save" at bounding box center [201, 12] width 31 height 16
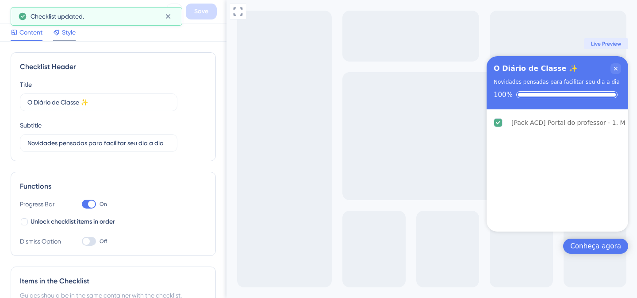
click at [64, 33] on span "Style" at bounding box center [69, 32] width 14 height 11
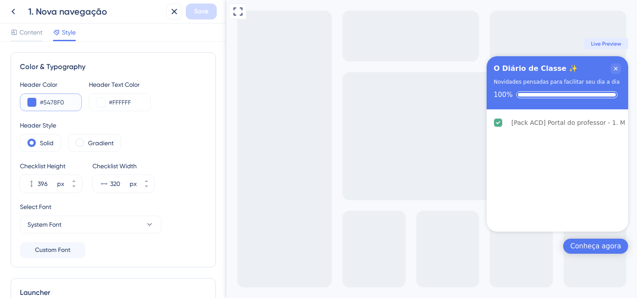
click at [35, 103] on button at bounding box center [31, 102] width 9 height 9
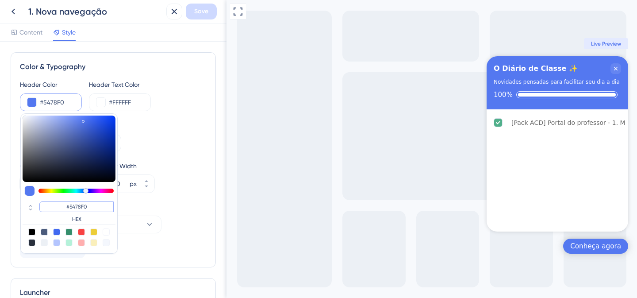
click at [68, 205] on input "#5478F0" at bounding box center [76, 206] width 74 height 11
paste input "0048B4"
type input "#0048b4"
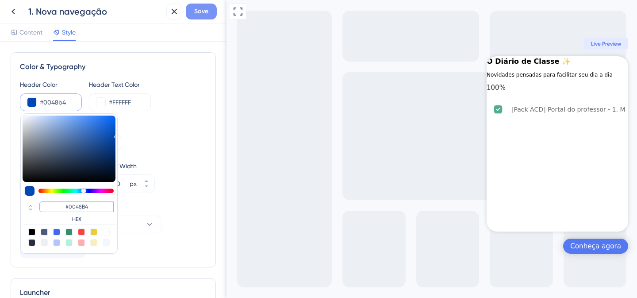
type input "#0048B4"
click at [202, 12] on span "Save" at bounding box center [201, 11] width 14 height 11
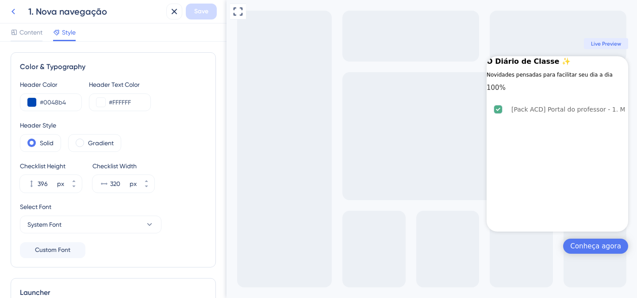
click at [11, 11] on icon at bounding box center [13, 11] width 11 height 11
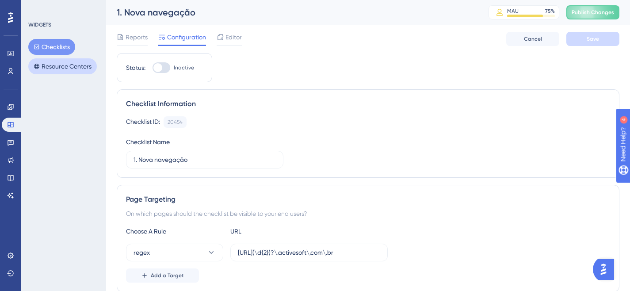
click at [68, 67] on button "Resource Centers" at bounding box center [62, 66] width 69 height 16
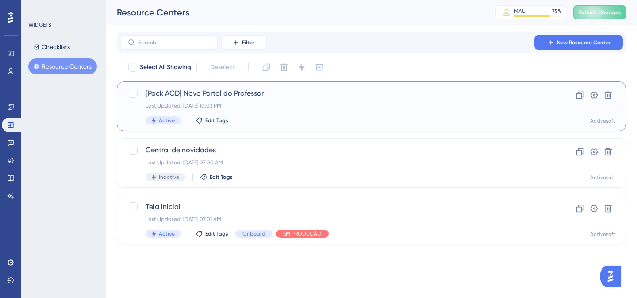
click at [210, 90] on span "[Pack ACD] Novo Portal do Professor" at bounding box center [335, 93] width 381 height 11
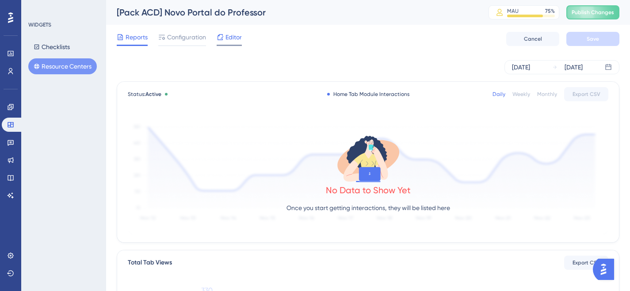
click at [218, 35] on icon at bounding box center [220, 37] width 7 height 7
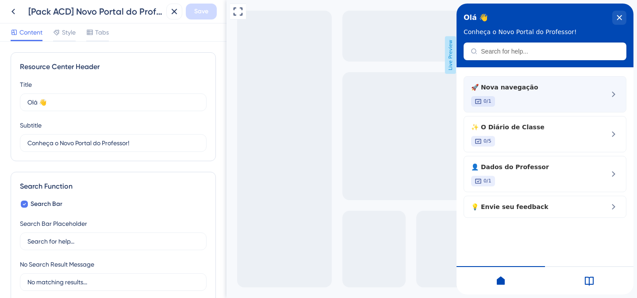
click at [610, 90] on icon at bounding box center [613, 94] width 11 height 11
click at [611, 96] on icon at bounding box center [613, 94] width 11 height 11
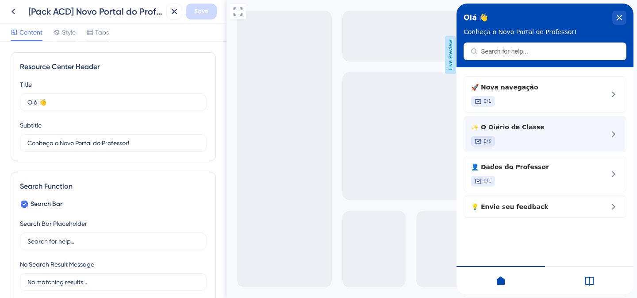
click at [500, 136] on div "0/5" at bounding box center [530, 141] width 118 height 11
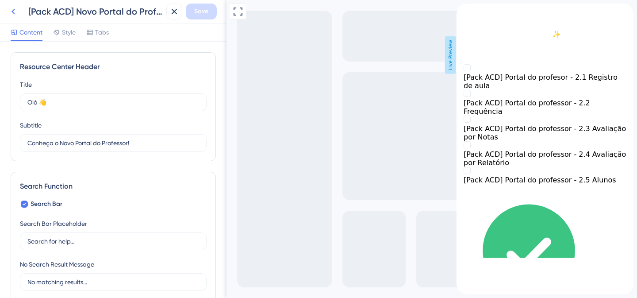
click at [17, 15] on icon at bounding box center [13, 11] width 11 height 11
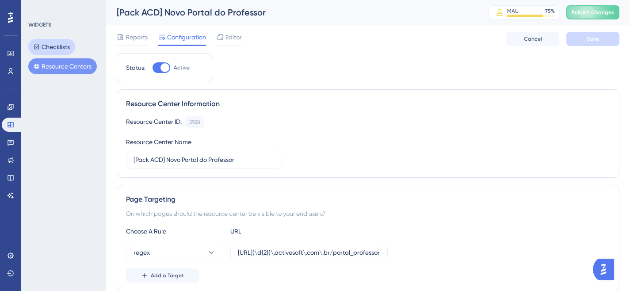
click at [59, 49] on button "Checklists" at bounding box center [51, 47] width 47 height 16
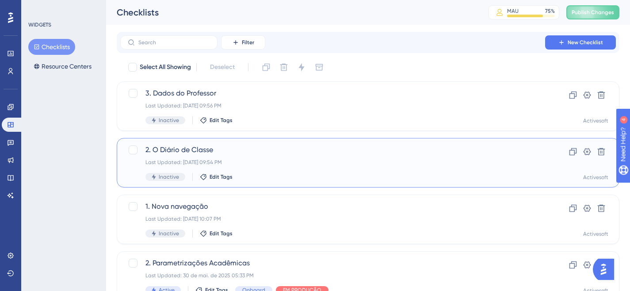
click at [203, 156] on div "2. O Diário de Classe Last Updated: 02 de set. de 2025 09:54 PM Inactive Edit T…" at bounding box center [332, 163] width 374 height 36
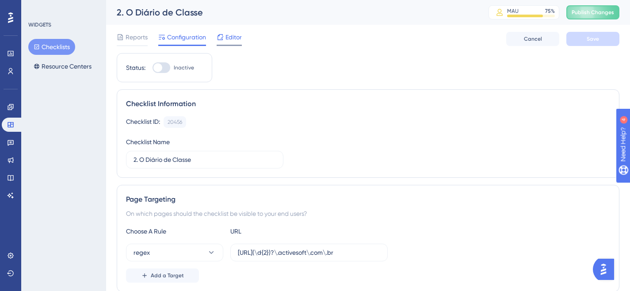
click at [225, 40] on span "Editor" at bounding box center [233, 37] width 16 height 11
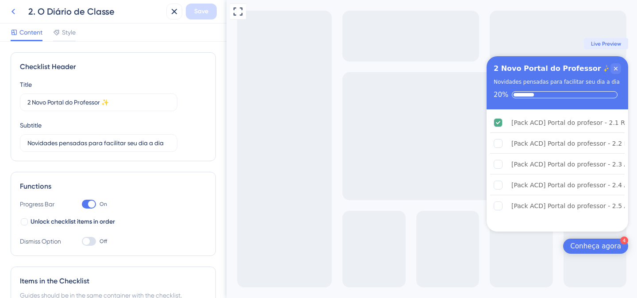
click at [15, 15] on icon at bounding box center [13, 11] width 11 height 11
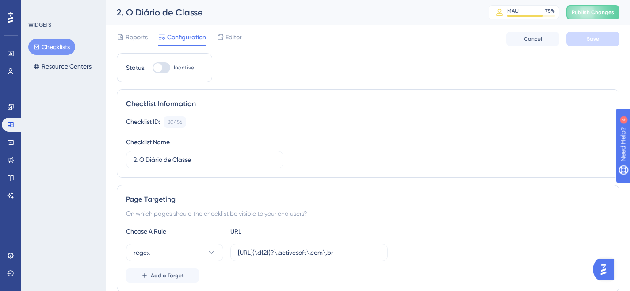
click at [69, 43] on button "Checklists" at bounding box center [51, 47] width 47 height 16
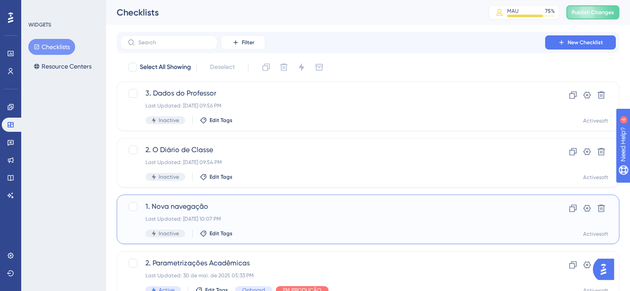
click at [186, 210] on span "1. Nova navegação" at bounding box center [332, 206] width 374 height 11
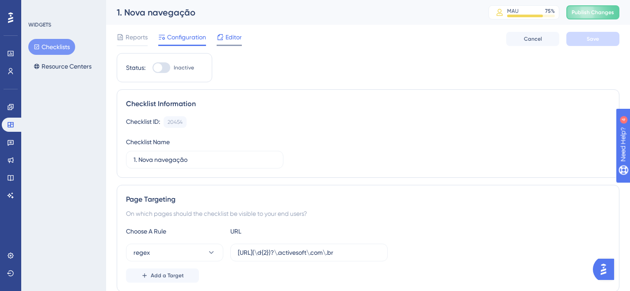
click at [231, 37] on span "Editor" at bounding box center [233, 37] width 16 height 11
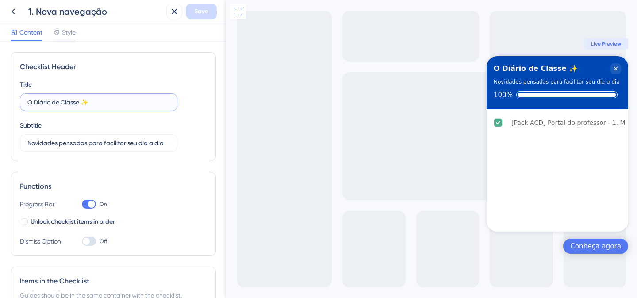
click at [78, 103] on input "O Diário de Classe ✨​" at bounding box center [98, 102] width 142 height 10
click at [12, 11] on icon at bounding box center [13, 11] width 11 height 11
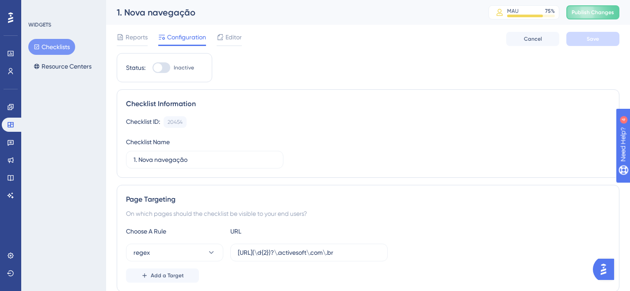
click at [59, 49] on button "Checklists" at bounding box center [51, 47] width 47 height 16
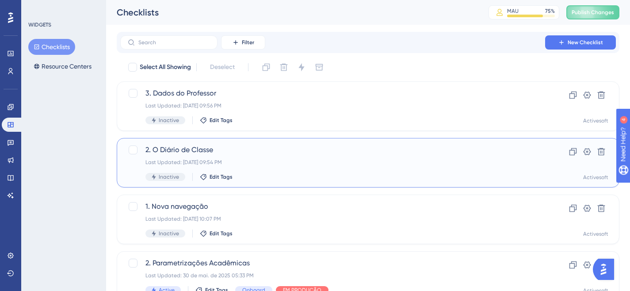
click at [173, 151] on span "2. O Diário de Classe" at bounding box center [332, 150] width 374 height 11
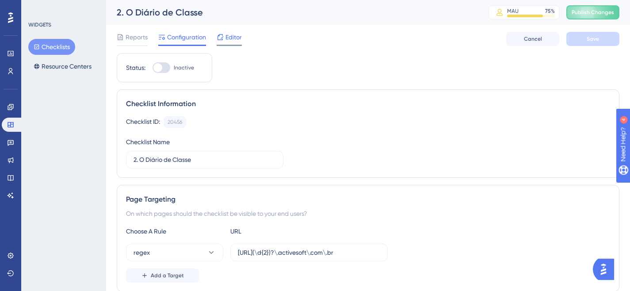
click at [226, 39] on span "Editor" at bounding box center [233, 37] width 16 height 11
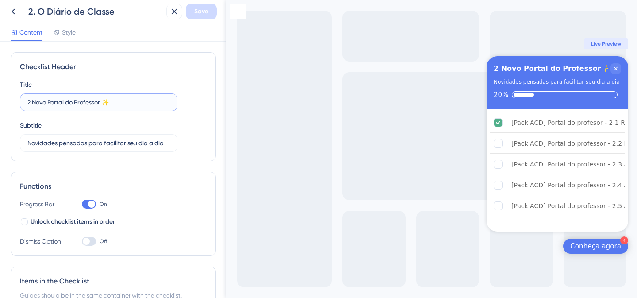
click at [87, 103] on input "2 Novo Portal do Professor ✨​" at bounding box center [98, 102] width 142 height 10
paste input "O Diário de Classe"
type input "O Diário de Classe ✨​"
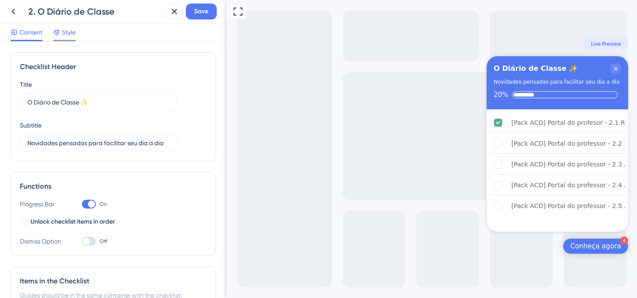
click at [65, 32] on span "Style" at bounding box center [69, 32] width 14 height 11
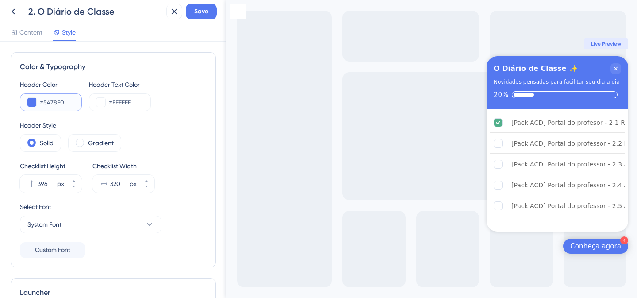
click at [59, 103] on input "#5478F0" at bounding box center [57, 102] width 34 height 11
paste input "0048B4"
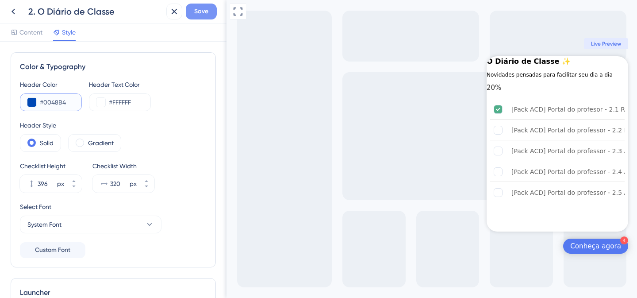
type input "#0048B4"
click at [201, 9] on span "Save" at bounding box center [201, 11] width 14 height 11
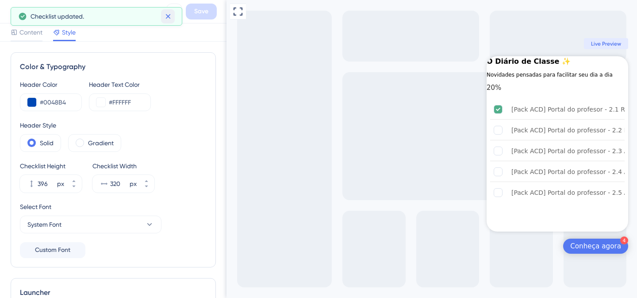
click at [165, 16] on icon at bounding box center [168, 16] width 9 height 9
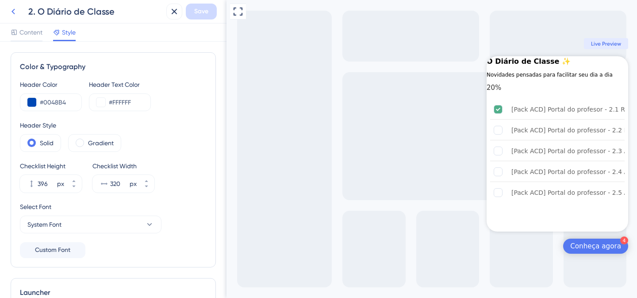
click at [14, 12] on icon at bounding box center [13, 11] width 11 height 11
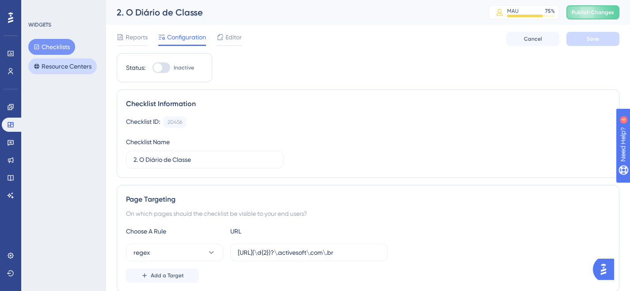
click at [48, 69] on button "Resource Centers" at bounding box center [62, 66] width 69 height 16
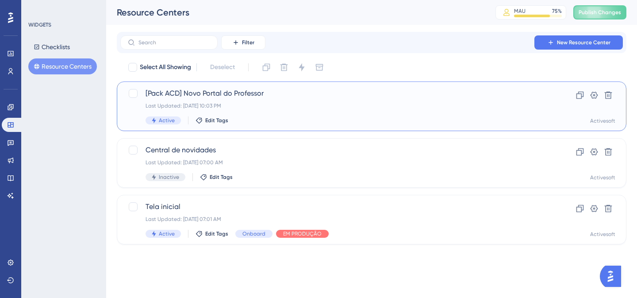
click at [188, 96] on span "[Pack ACD] Novo Portal do Professor" at bounding box center [335, 93] width 381 height 11
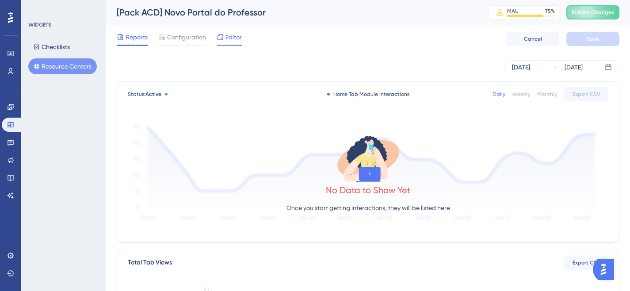
click at [233, 41] on span "Editor" at bounding box center [233, 37] width 16 height 11
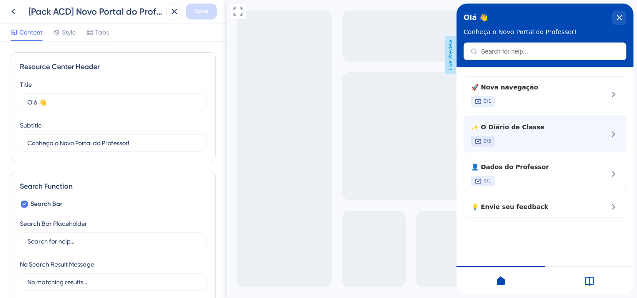
click at [528, 127] on span "✨ O Diário de Classe" at bounding box center [530, 127] width 118 height 11
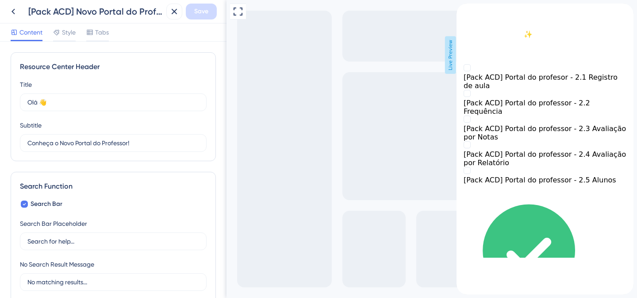
click at [473, 12] on div "back to header" at bounding box center [544, 8] width 177 height 9
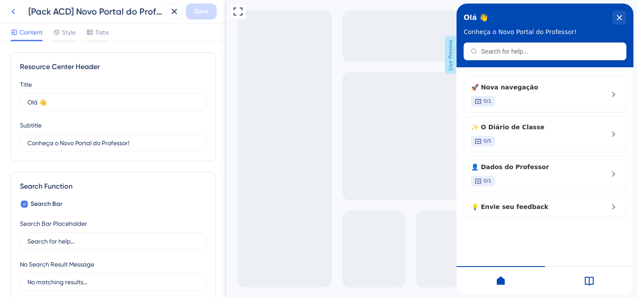
click at [8, 10] on icon at bounding box center [13, 11] width 11 height 11
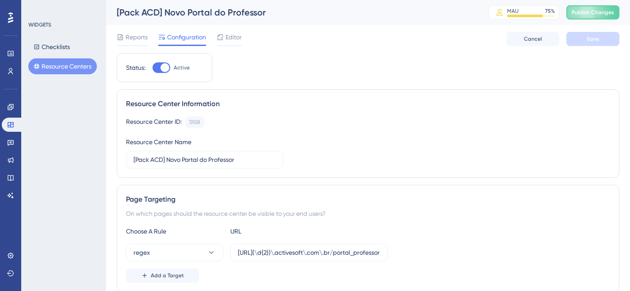
click at [8, 11] on div at bounding box center [11, 18] width 14 height 14
click at [56, 45] on button "Checklists" at bounding box center [51, 47] width 47 height 16
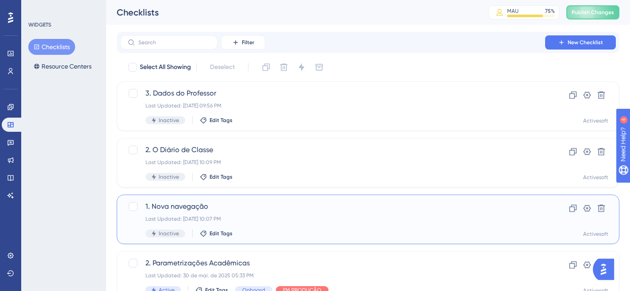
click at [211, 208] on span "1. Nova navegação" at bounding box center [332, 206] width 374 height 11
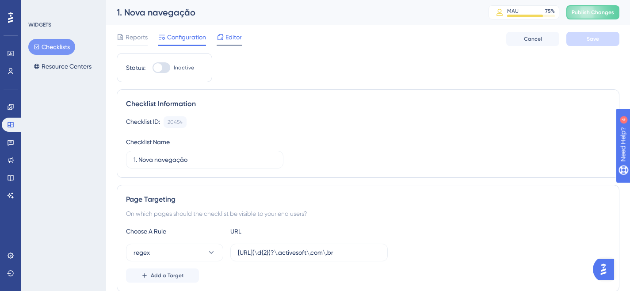
click at [222, 35] on icon at bounding box center [221, 37] width 6 height 6
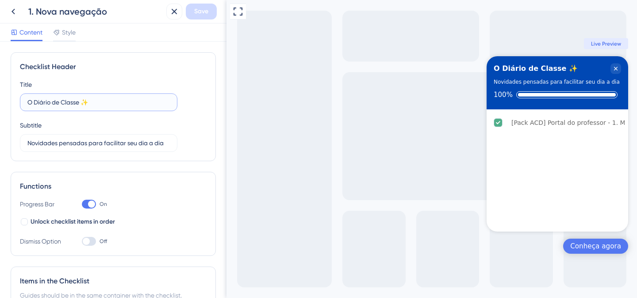
click at [67, 101] on input "O Diário de Classe ✨​" at bounding box center [98, 102] width 142 height 10
type input "n"
click at [27, 102] on label "Nova navegação" at bounding box center [98, 102] width 157 height 18
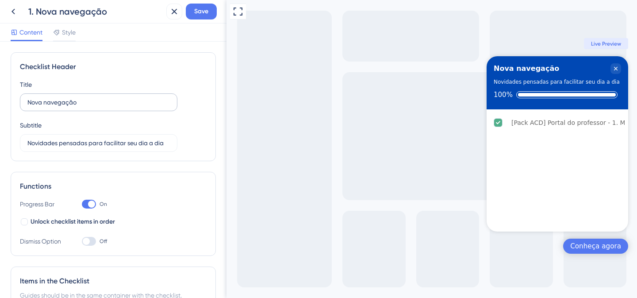
click at [27, 102] on input "Nova navegação" at bounding box center [98, 102] width 142 height 10
click at [28, 101] on input "Nova navegação" at bounding box center [98, 102] width 142 height 10
paste input "✨​🚀​"
type input "🚀​ Nova navegação"
click at [203, 11] on span "Save" at bounding box center [201, 11] width 14 height 11
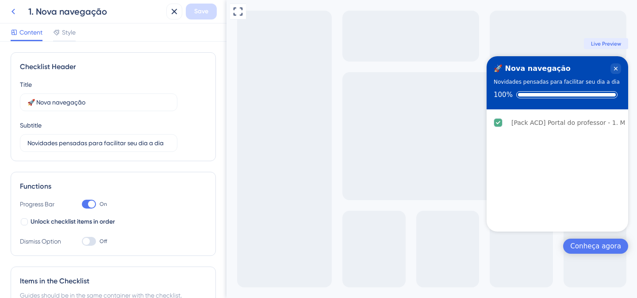
click at [12, 10] on icon at bounding box center [13, 11] width 11 height 11
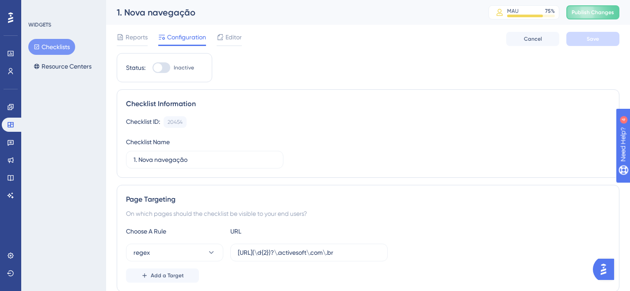
click at [59, 49] on button "Checklists" at bounding box center [51, 47] width 47 height 16
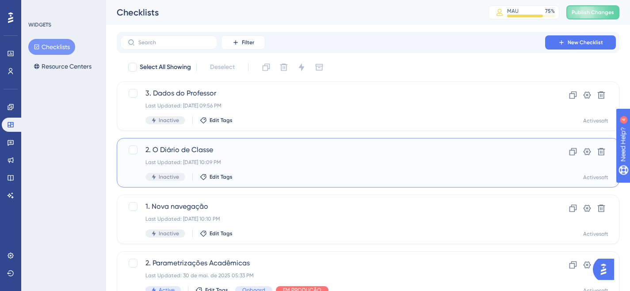
click at [199, 147] on span "2. O Diário de Classe" at bounding box center [332, 150] width 374 height 11
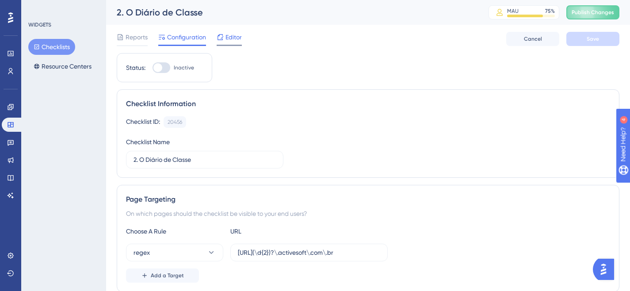
click at [220, 39] on icon at bounding box center [220, 37] width 7 height 7
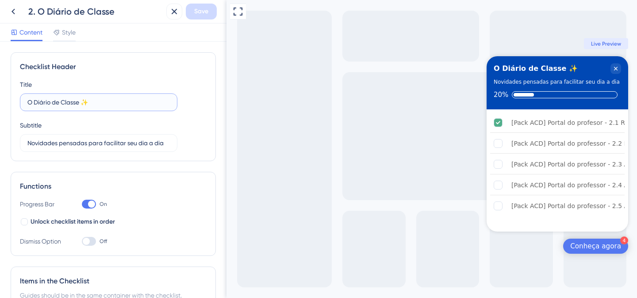
drag, startPoint x: 93, startPoint y: 103, endPoint x: 82, endPoint y: 102, distance: 10.8
click at [82, 102] on input "O Diário de Classe ✨​" at bounding box center [98, 102] width 142 height 10
click at [27, 102] on label "O Diário de Classe" at bounding box center [98, 102] width 157 height 18
click at [27, 102] on input "O Diário de Classe" at bounding box center [98, 102] width 142 height 10
click at [28, 102] on input "O Diário de Classe" at bounding box center [98, 102] width 142 height 10
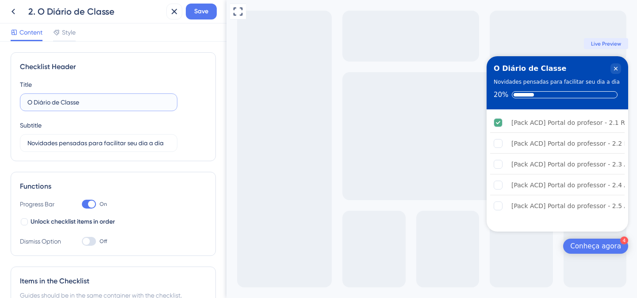
paste input "✨​"
type input "✨​ O Diário de Classe"
click at [202, 15] on span "Save" at bounding box center [201, 11] width 14 height 11
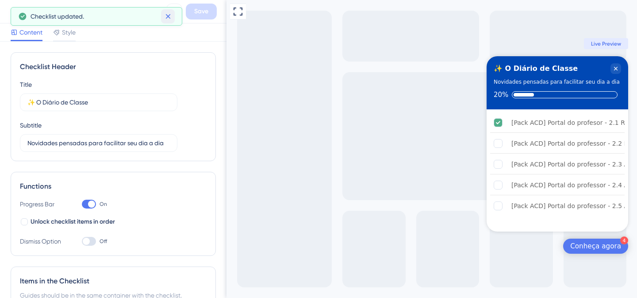
click at [162, 15] on button at bounding box center [168, 16] width 14 height 14
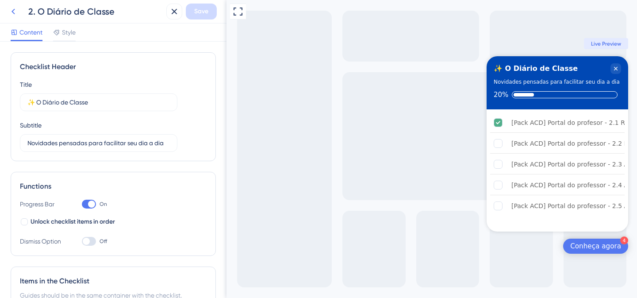
click at [14, 14] on icon at bounding box center [13, 11] width 11 height 11
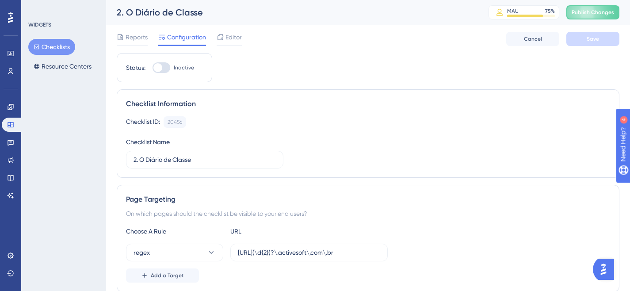
click at [56, 48] on button "Checklists" at bounding box center [51, 47] width 47 height 16
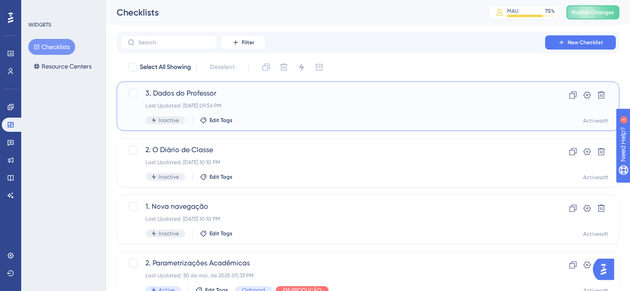
click at [197, 97] on span "3. Dados do Professor" at bounding box center [332, 93] width 374 height 11
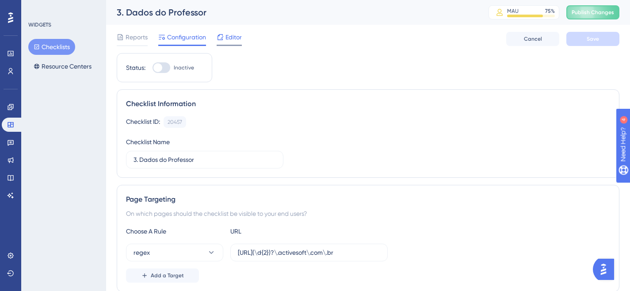
click at [230, 34] on span "Editor" at bounding box center [233, 37] width 16 height 11
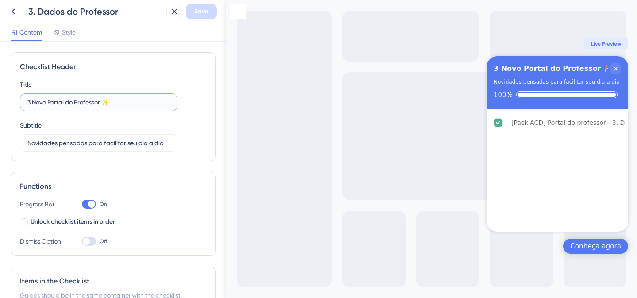
click at [120, 102] on input "3 Novo Portal do Professor ✨​" at bounding box center [98, 102] width 142 height 10
drag, startPoint x: 131, startPoint y: 100, endPoint x: 36, endPoint y: 96, distance: 95.1
click at [36, 96] on label "3 Novo Portal do Professor ✨​" at bounding box center [98, 102] width 157 height 18
click at [27, 100] on input "Dados do professor" at bounding box center [98, 102] width 142 height 10
paste input "🧑‍🏫​"
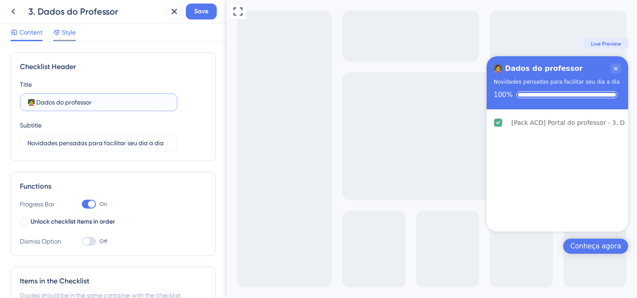
type input "🧑‍🏫​ Dados do professor"
click at [73, 33] on span "Style" at bounding box center [69, 32] width 14 height 11
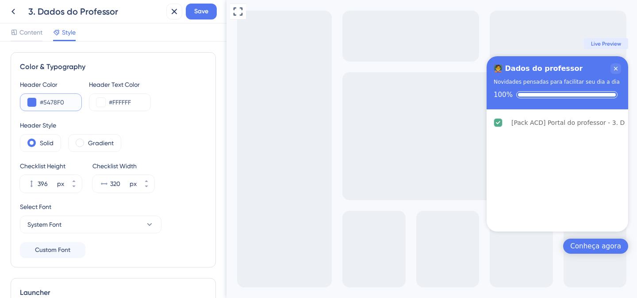
click at [63, 105] on input "#5478F0" at bounding box center [57, 102] width 34 height 11
paste input "0048B4"
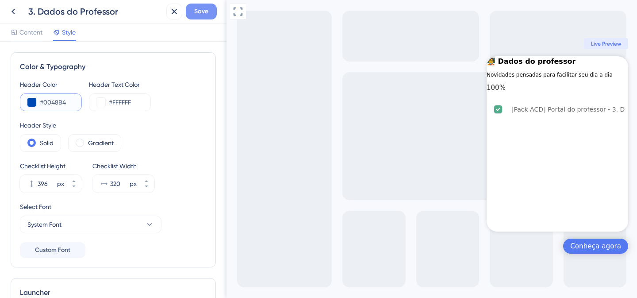
type input "#0048B4"
click at [199, 11] on span "Save" at bounding box center [201, 11] width 14 height 11
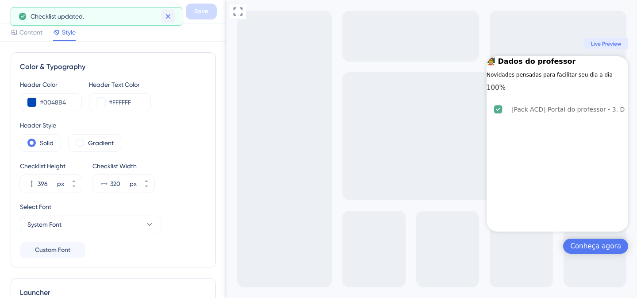
click at [161, 18] on button at bounding box center [168, 16] width 14 height 14
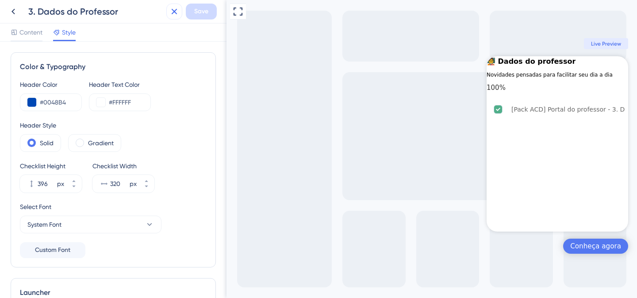
click at [171, 11] on icon at bounding box center [174, 11] width 11 height 11
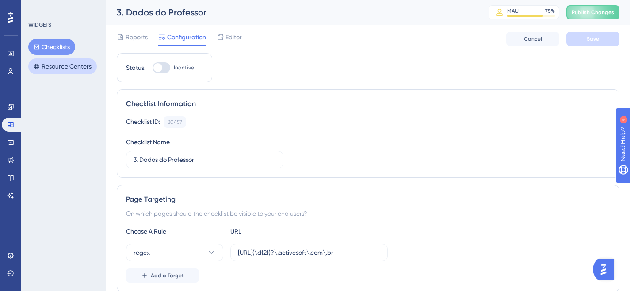
click at [64, 63] on button "Resource Centers" at bounding box center [62, 66] width 69 height 16
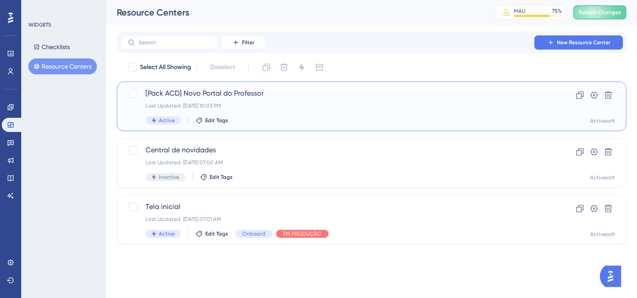
click at [237, 95] on span "[Pack ACD] Novo Portal do Professor" at bounding box center [335, 93] width 381 height 11
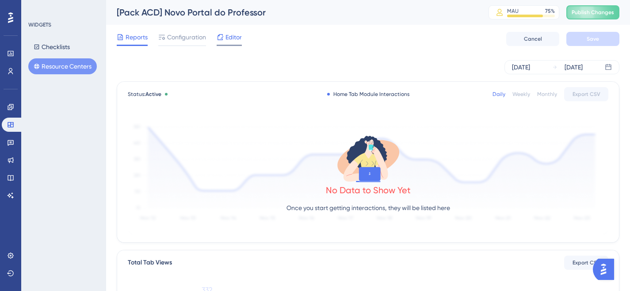
click at [229, 40] on span "Editor" at bounding box center [233, 37] width 16 height 11
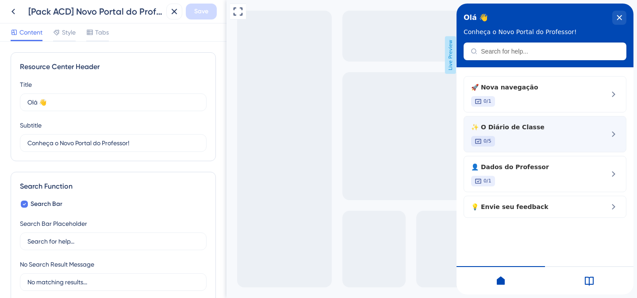
click at [539, 126] on span "✨ O Diário de Classe" at bounding box center [530, 127] width 118 height 11
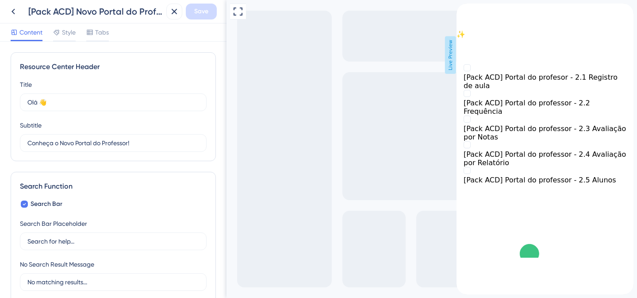
click at [463, 11] on icon "back to header" at bounding box center [459, 7] width 7 height 7
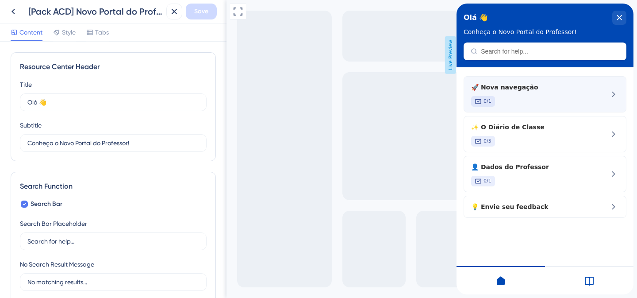
click at [492, 82] on span "🚀 Nova navegação" at bounding box center [530, 87] width 118 height 11
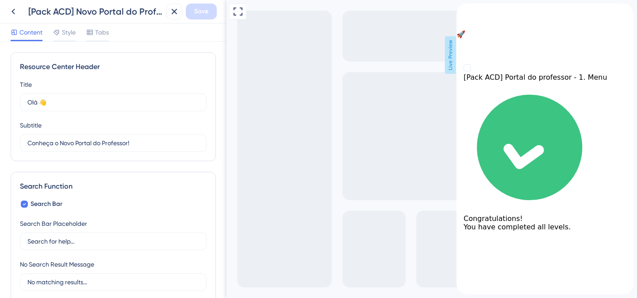
click at [469, 12] on div "back to header" at bounding box center [544, 8] width 177 height 9
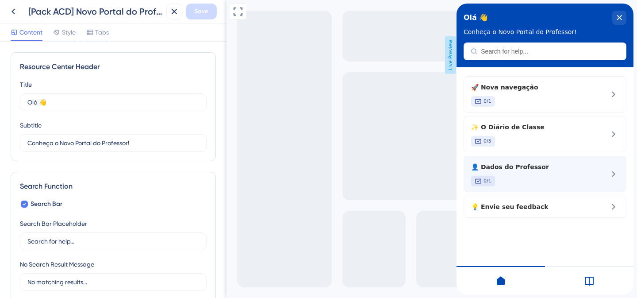
click at [513, 169] on span "👤 Dados do Professor" at bounding box center [530, 166] width 118 height 11
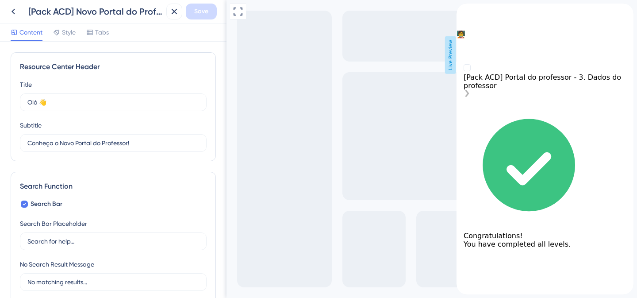
click at [534, 90] on div "[Pack ACD] Portal do professor - 3. Dados do professor" at bounding box center [544, 81] width 163 height 17
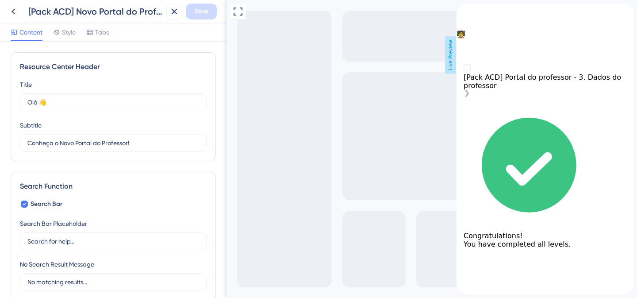
click at [538, 90] on div "[Pack ACD] Portal do professor - 3. Dados do professor" at bounding box center [544, 81] width 163 height 17
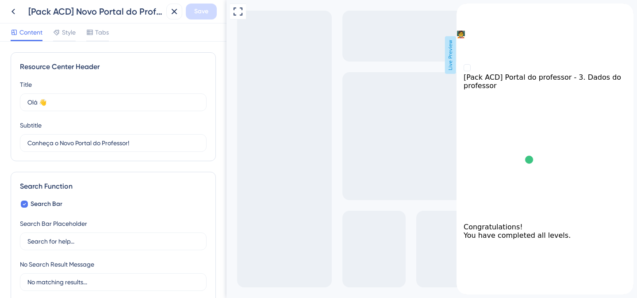
click at [470, 12] on div "back to header" at bounding box center [544, 8] width 177 height 9
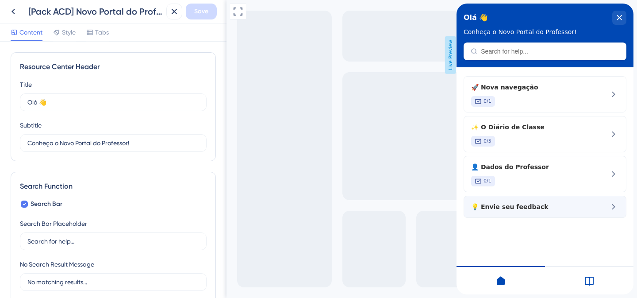
click at [526, 206] on span "💡 Envie seu feedback" at bounding box center [530, 206] width 118 height 11
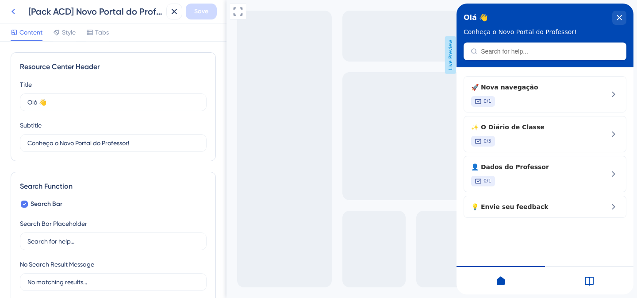
click at [12, 10] on icon at bounding box center [13, 11] width 11 height 11
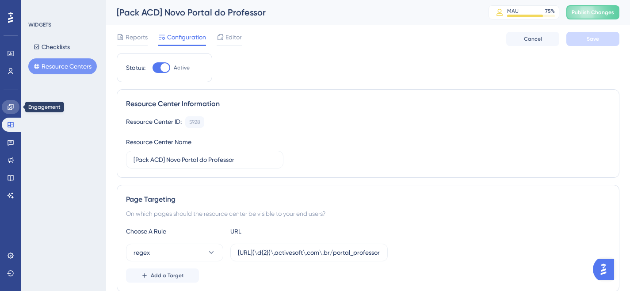
click at [15, 112] on link at bounding box center [11, 107] width 18 height 14
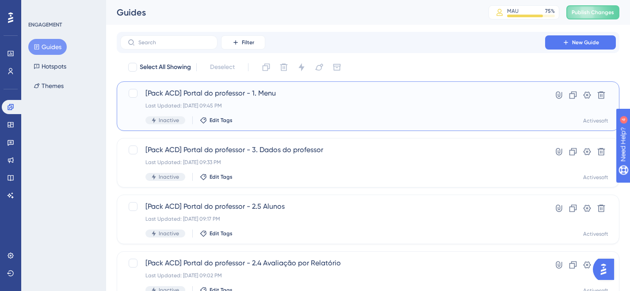
click at [246, 95] on span "[Pack ACD] Portal do professor - 1. Menu" at bounding box center [332, 93] width 374 height 11
click at [225, 121] on span "Edit Tags" at bounding box center [221, 120] width 23 height 7
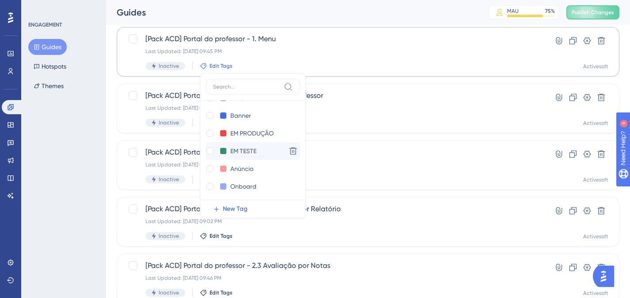
scroll to position [18, 0]
click at [235, 209] on span "New Tag" at bounding box center [235, 208] width 25 height 11
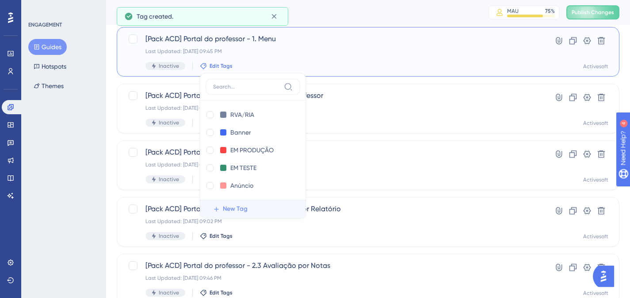
scroll to position [35, 0]
click at [232, 89] on input at bounding box center [246, 86] width 67 height 7
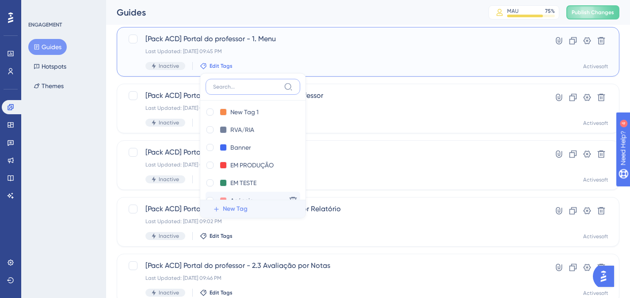
scroll to position [0, 0]
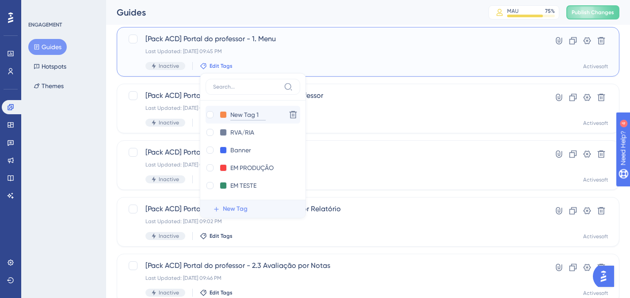
click at [250, 115] on input "New Tag 1" at bounding box center [247, 114] width 35 height 11
drag, startPoint x: 262, startPoint y: 114, endPoint x: 230, endPoint y: 114, distance: 31.8
click at [230, 114] on input "New Tag 1" at bounding box center [247, 114] width 35 height 11
type input "Portal do Profess"
click at [252, 117] on input "Portal do Profess" at bounding box center [254, 114] width 49 height 11
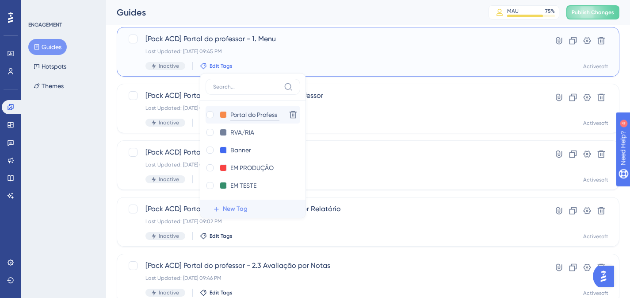
click at [257, 115] on input "Portal do Profess" at bounding box center [254, 114] width 49 height 11
drag, startPoint x: 269, startPoint y: 112, endPoint x: 277, endPoint y: 112, distance: 8.0
click at [277, 112] on input "Portal do Profess" at bounding box center [254, 114] width 49 height 11
type input "Portal do Prof"
click at [240, 210] on span "New Tag" at bounding box center [235, 208] width 25 height 11
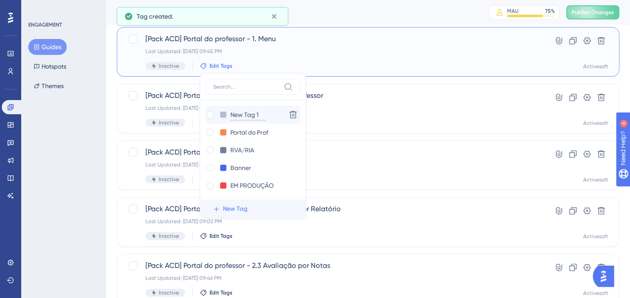
click at [249, 115] on input "New Tag 1" at bounding box center [247, 114] width 35 height 11
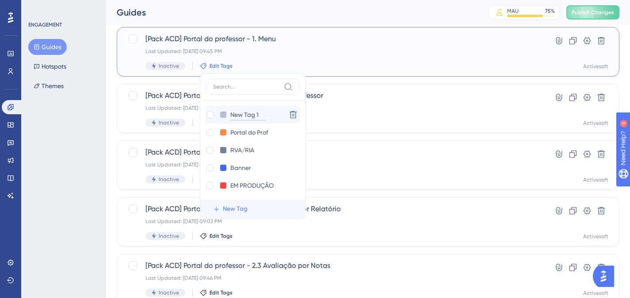
click at [249, 115] on input "New Tag 1" at bounding box center [247, 114] width 35 height 11
type input "Pack ACD"
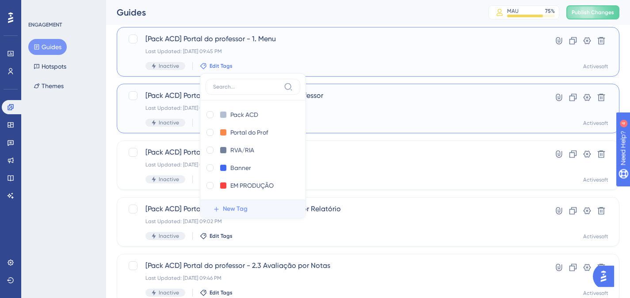
click at [331, 110] on div "Last Updated: 02 de set. de 2025 09:33 PM" at bounding box center [332, 107] width 374 height 7
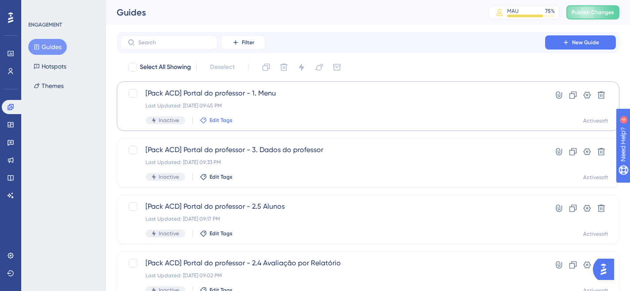
click at [223, 118] on span "Edit Tags" at bounding box center [221, 120] width 23 height 7
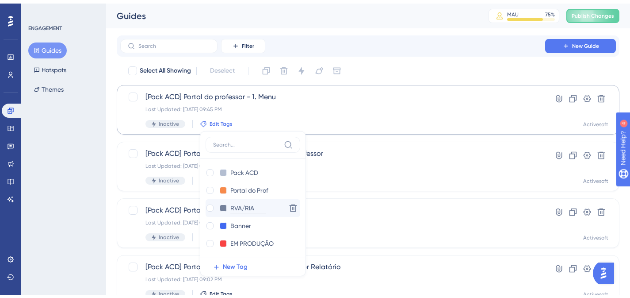
scroll to position [54, 0]
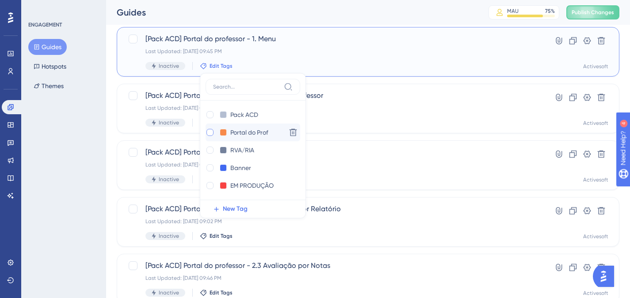
click at [209, 134] on div at bounding box center [209, 132] width 7 height 7
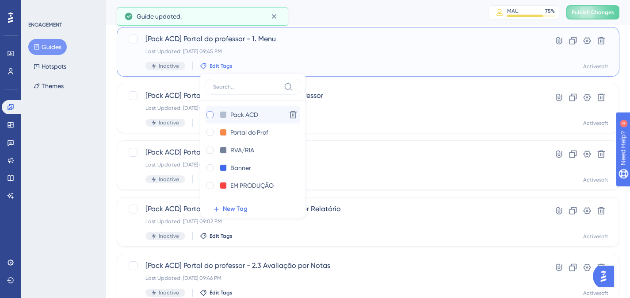
checkbox input "true"
click at [209, 115] on div at bounding box center [209, 114] width 7 height 7
checkbox input "true"
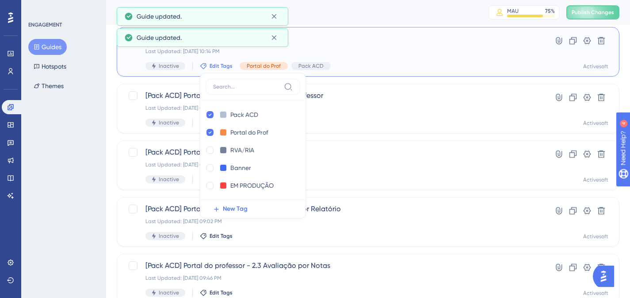
click at [359, 63] on div "Inactive Edit Tags Pack ACD Pack ACD Delete Portal do Prof Portal do Prof Delet…" at bounding box center [332, 66] width 374 height 8
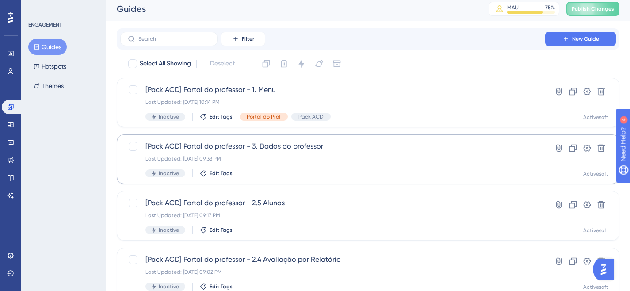
scroll to position [3, 0]
click at [201, 89] on span "[Pack ACD] Portal do professor - 1. Menu" at bounding box center [332, 90] width 374 height 11
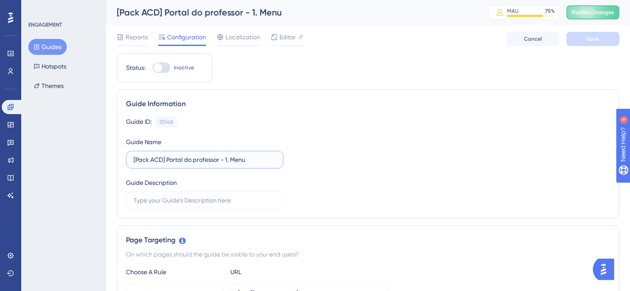
click at [239, 163] on input "[Pack ACD] Portal do professor - 1. Menu" at bounding box center [205, 160] width 142 height 10
click at [233, 158] on input "[Pack ACD] Portal do professor - 1. Menu" at bounding box center [205, 160] width 142 height 10
click at [248, 157] on input "[Pack ACD] Portal do professor - 1. Menu" at bounding box center [205, 160] width 142 height 10
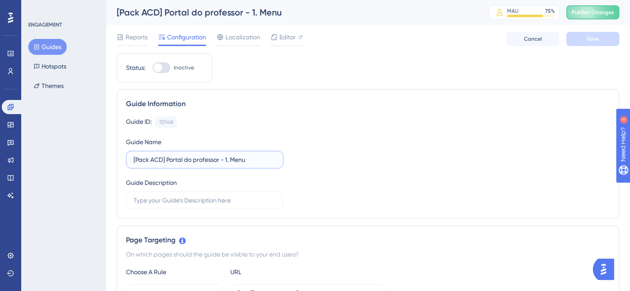
click at [229, 160] on input "[Pack ACD] Portal do professor - 1. Menu" at bounding box center [205, 160] width 142 height 10
drag, startPoint x: 230, startPoint y: 158, endPoint x: 128, endPoint y: 160, distance: 102.1
click at [128, 160] on label "[Pack ACD] Portal do professor - 1. Menu" at bounding box center [204, 160] width 157 height 18
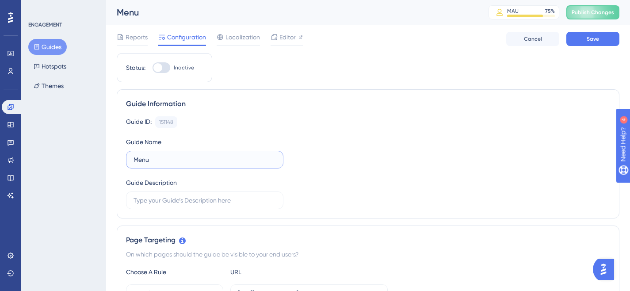
click at [167, 160] on input "Menu" at bounding box center [205, 160] width 142 height 10
paste input "Explore a Nova Navegação"
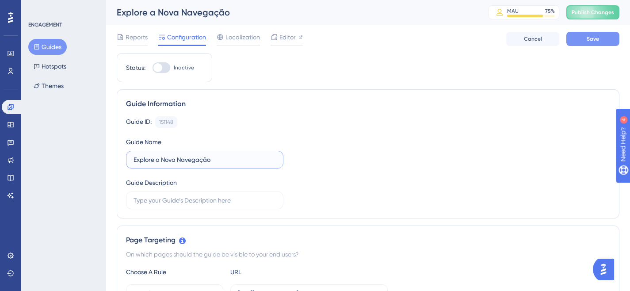
type input "Explore a Nova Navegação"
click at [599, 42] on button "Save" at bounding box center [592, 39] width 53 height 14
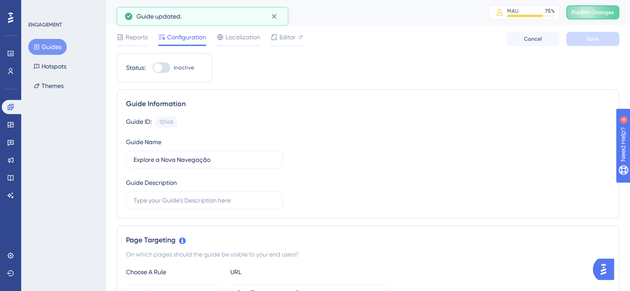
click at [44, 48] on button "Guides" at bounding box center [47, 47] width 38 height 16
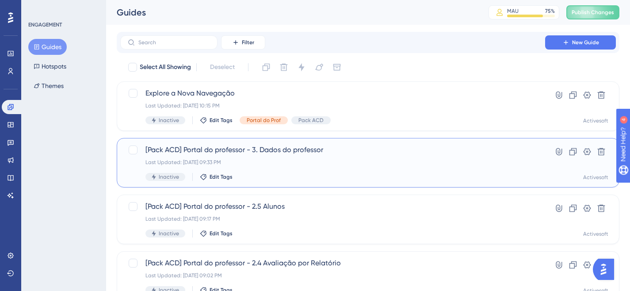
click at [255, 152] on span "[Pack ACD] Portal do professor - 3. Dados do professor" at bounding box center [332, 150] width 374 height 11
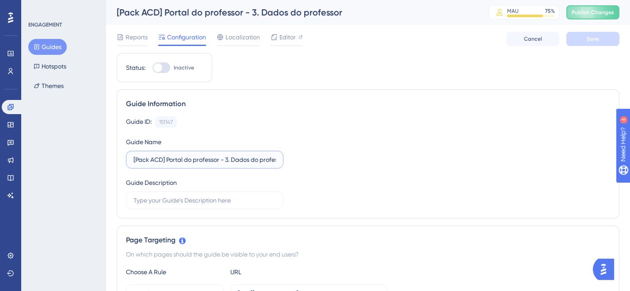
click at [210, 159] on input "[Pack ACD] Portal do professor - 3. Dados do professor" at bounding box center [205, 160] width 142 height 10
paste input "Mantenha seus dados atualizados"
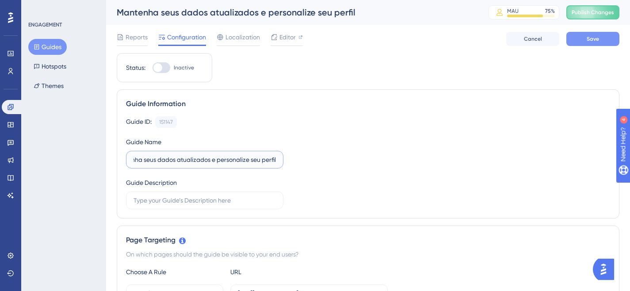
type input "Mantenha seus dados atualizados e personalize seu perfil"
click at [587, 40] on span "Save" at bounding box center [593, 38] width 12 height 7
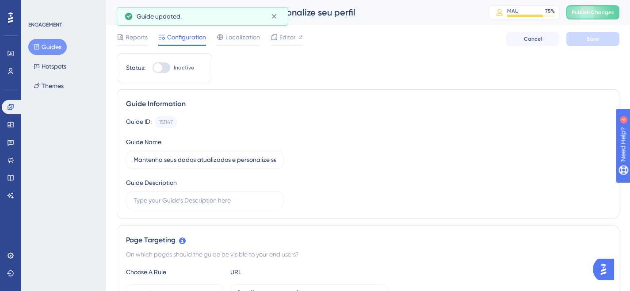
click at [39, 52] on button "Guides" at bounding box center [47, 47] width 38 height 16
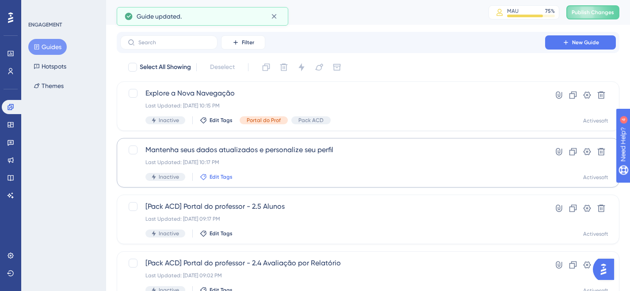
click at [223, 179] on span "Edit Tags" at bounding box center [221, 176] width 23 height 7
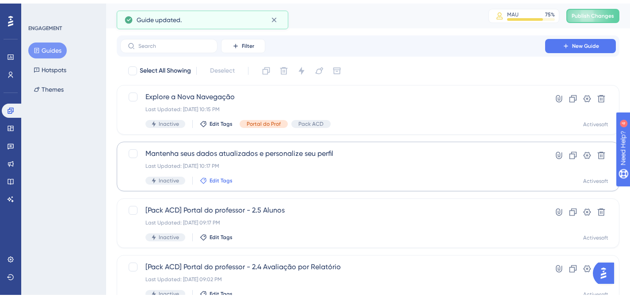
scroll to position [107, 0]
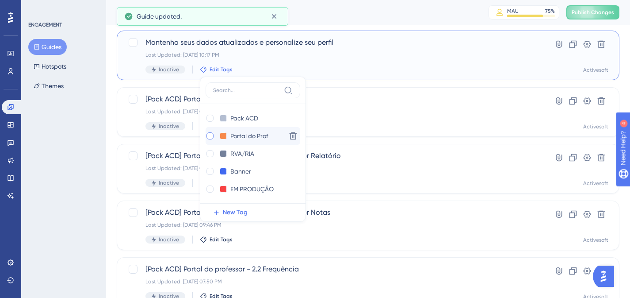
click at [207, 134] on div at bounding box center [209, 135] width 7 height 7
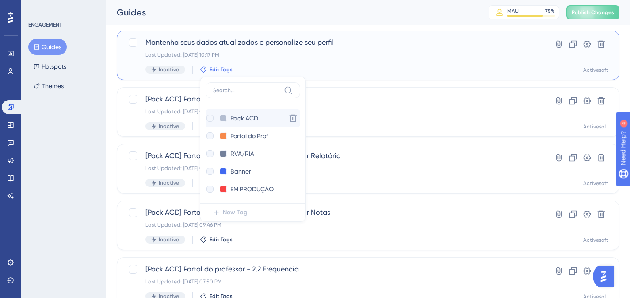
checkbox input "true"
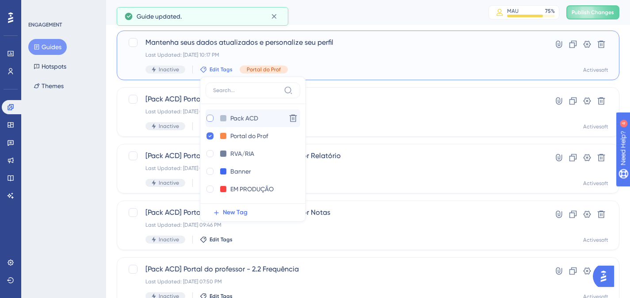
click at [209, 118] on div at bounding box center [209, 117] width 7 height 7
checkbox input "true"
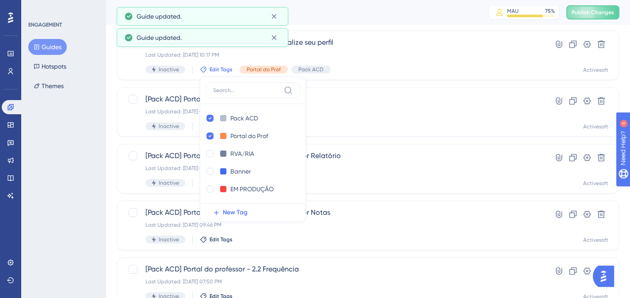
click at [111, 125] on div "Performance Users Engagement Widgets Feedback Product Updates Knowledge Base AI…" at bounding box center [368, 244] width 524 height 640
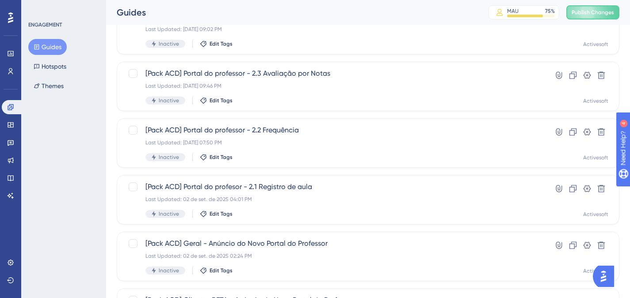
scroll to position [260, 0]
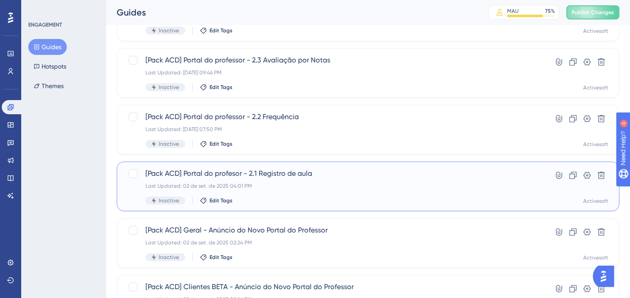
click at [228, 171] on span "[Pack ACD] Portal do profesor - 2.1 Registro de aula" at bounding box center [332, 173] width 374 height 11
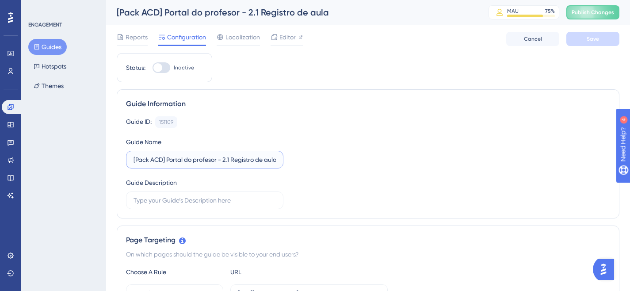
click at [218, 162] on input "[Pack ACD] Portal do profesor - 2.1 Registro de aula" at bounding box center [205, 160] width 142 height 10
paste input "Organize suas Aulas"
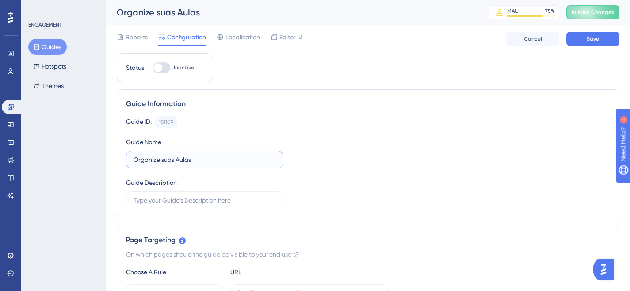
drag, startPoint x: 158, startPoint y: 161, endPoint x: 123, endPoint y: 157, distance: 35.1
click at [123, 157] on div "Guide Information Guide ID: 151109 Copy Guide Name Organize suas Aulas Guide De…" at bounding box center [368, 153] width 503 height 129
type input "Registre suas Aulas"
click at [590, 35] on span "Save" at bounding box center [593, 38] width 12 height 7
click at [54, 44] on button "Guides" at bounding box center [47, 47] width 38 height 16
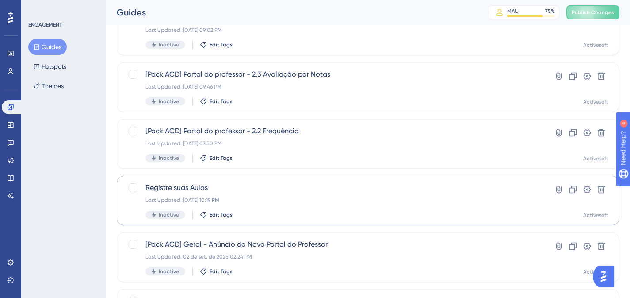
scroll to position [247, 0]
click at [210, 208] on div "Registre suas Aulas Last Updated: 02 de set. de 2025 10:19 PM Inactive Edit Tags" at bounding box center [332, 199] width 374 height 36
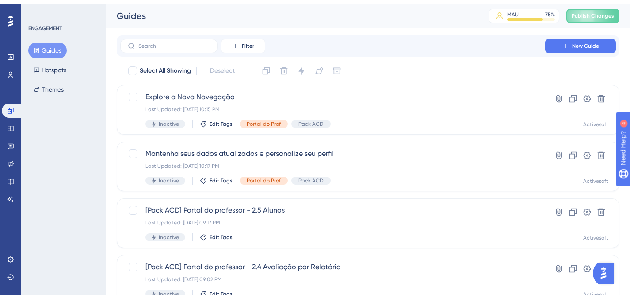
scroll to position [247, 0]
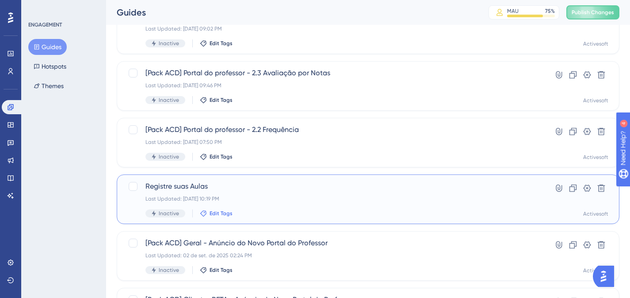
click at [205, 214] on icon at bounding box center [203, 213] width 6 height 6
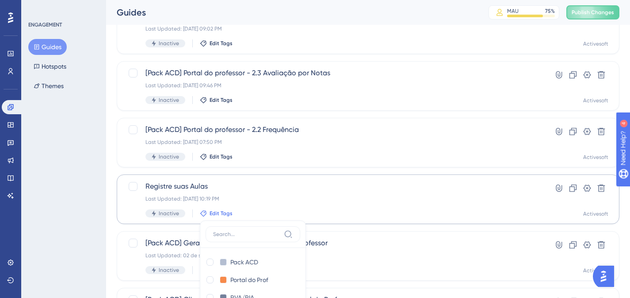
scroll to position [389, 0]
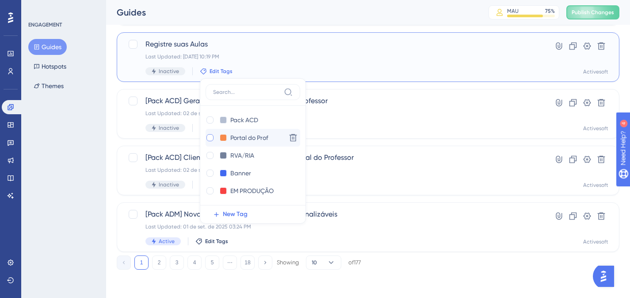
click at [212, 136] on div at bounding box center [209, 137] width 7 height 7
checkbox input "true"
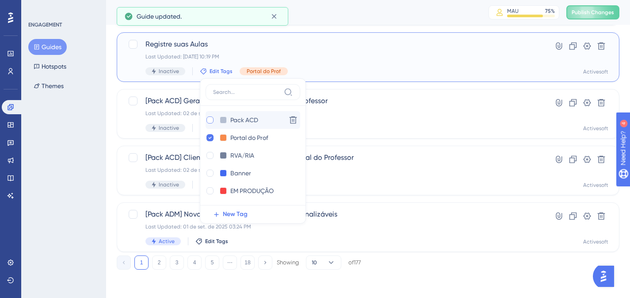
click at [210, 119] on div at bounding box center [209, 119] width 7 height 7
checkbox input "true"
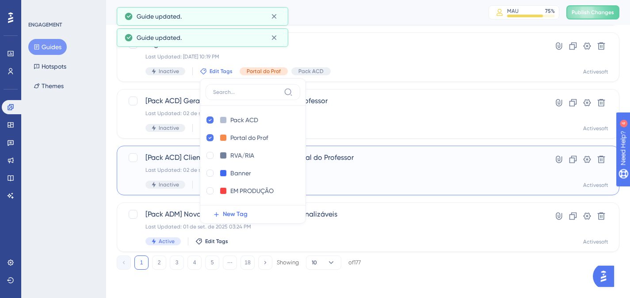
click at [345, 164] on div "[Pack ACD] Clientes BETA - Anúncio do Novo Portal do Professor Last Updated: 02…" at bounding box center [332, 170] width 374 height 36
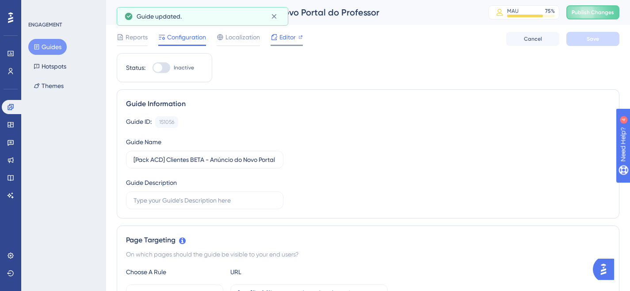
click at [276, 34] on icon at bounding box center [274, 37] width 6 height 6
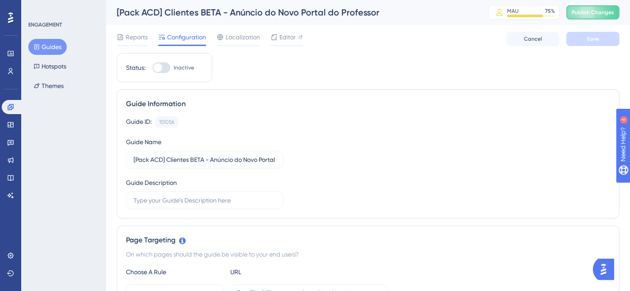
click at [53, 46] on button "Guides" at bounding box center [47, 47] width 38 height 16
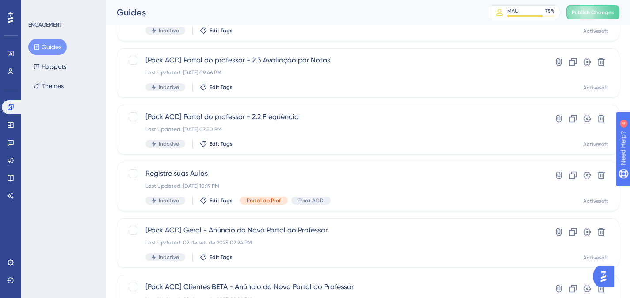
scroll to position [258, 0]
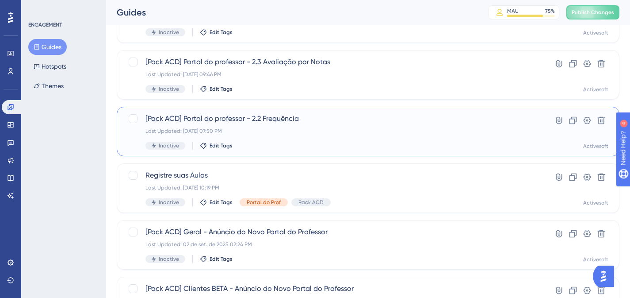
click at [299, 148] on div "Inactive Edit Tags" at bounding box center [332, 145] width 374 height 8
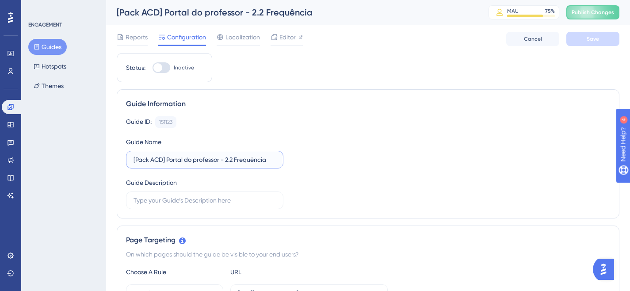
click at [215, 162] on input "[Pack ACD] Portal do professor - 2.2 Frequência" at bounding box center [205, 160] width 142 height 10
paste input "Controle de"
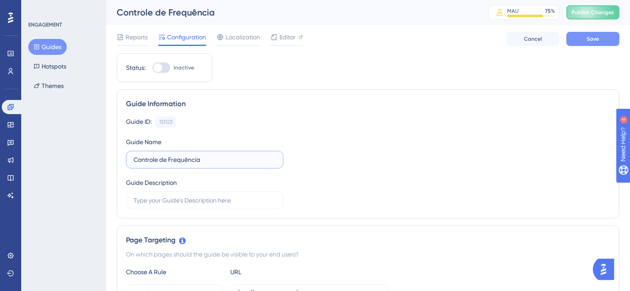
type input "Controle de Frequência"
click at [588, 38] on span "Save" at bounding box center [593, 38] width 12 height 7
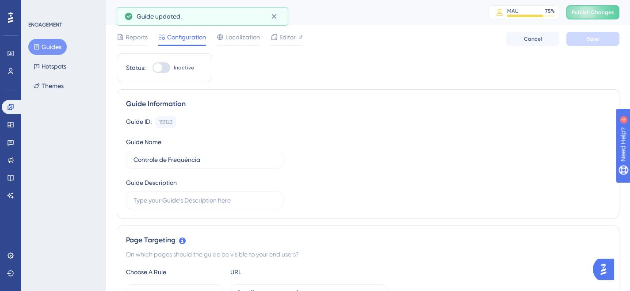
click at [43, 42] on button "Guides" at bounding box center [47, 47] width 38 height 16
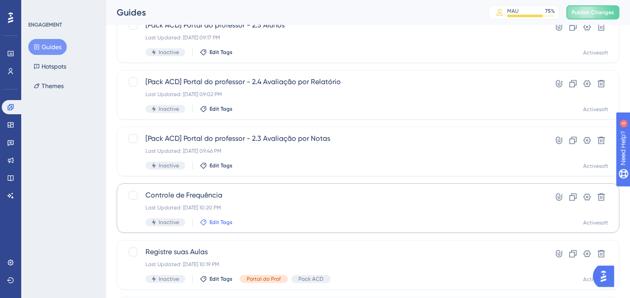
click at [219, 224] on span "Edit Tags" at bounding box center [221, 221] width 23 height 7
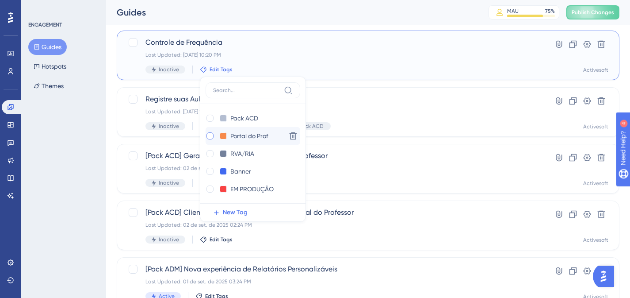
click at [208, 135] on div at bounding box center [209, 135] width 7 height 7
checkbox input "true"
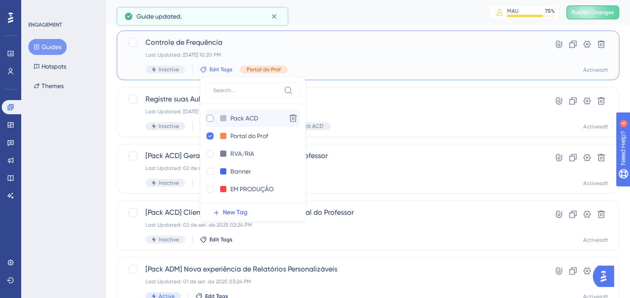
click at [209, 116] on div at bounding box center [209, 117] width 7 height 7
checkbox input "true"
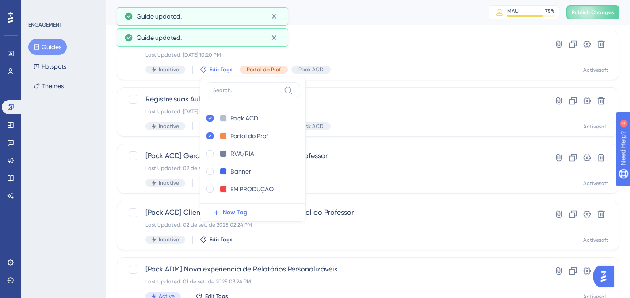
click at [89, 161] on div "ENGAGEMENT Guides Hotspots Themes" at bounding box center [63, 149] width 85 height 298
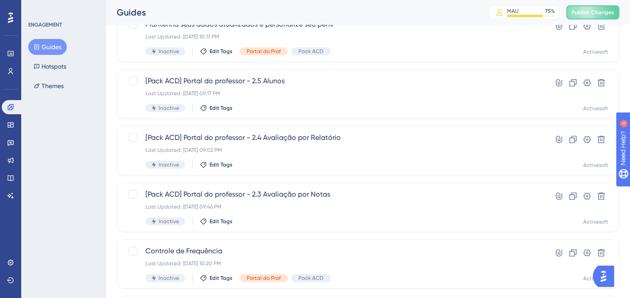
scroll to position [124, 0]
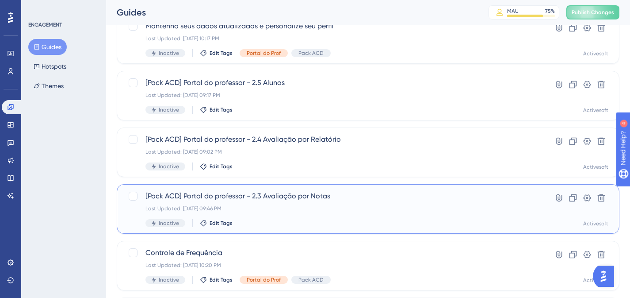
click at [256, 198] on span "[Pack ACD] Portal do professor - 2.3 Avaliação por Notas" at bounding box center [332, 196] width 374 height 11
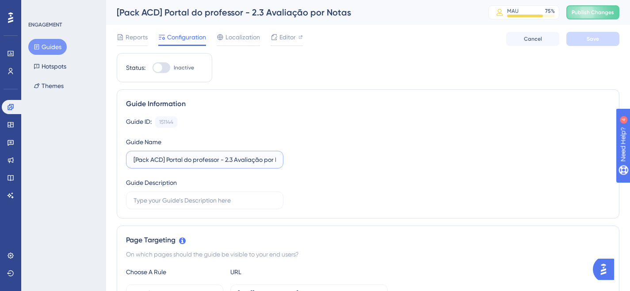
click at [198, 162] on input "[Pack ACD] Portal do professor - 2.3 Avaliação por Notas" at bounding box center [205, 160] width 142 height 10
paste input "Lançamento de"
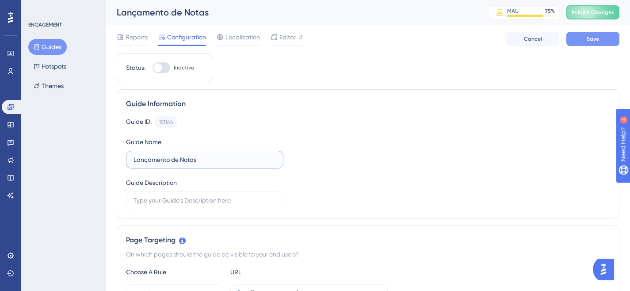
type input "Lançamento de Notas"
click at [592, 34] on button "Save" at bounding box center [592, 39] width 53 height 14
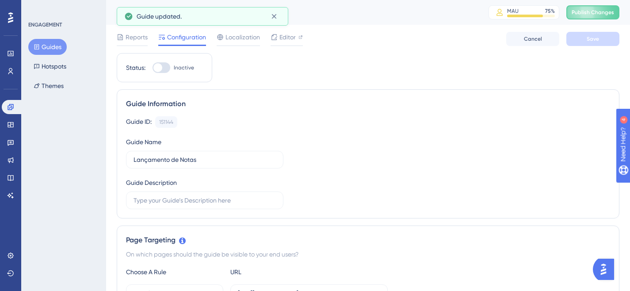
click at [55, 50] on button "Guides" at bounding box center [47, 47] width 38 height 16
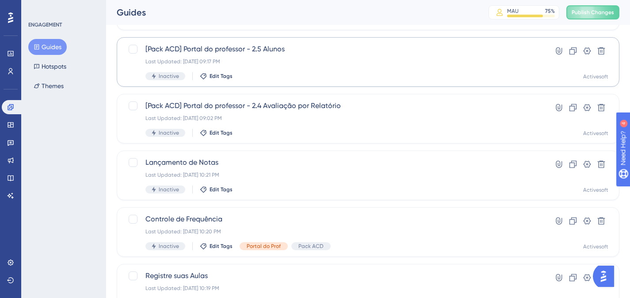
scroll to position [189, 0]
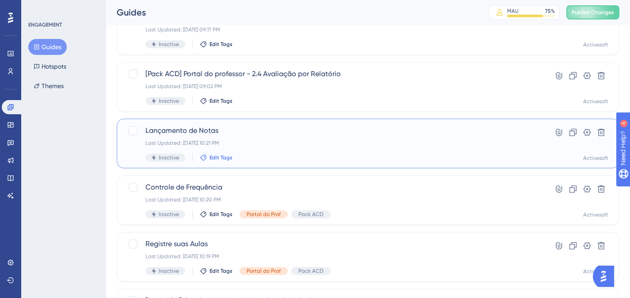
click at [215, 156] on span "Edit Tags" at bounding box center [221, 157] width 23 height 7
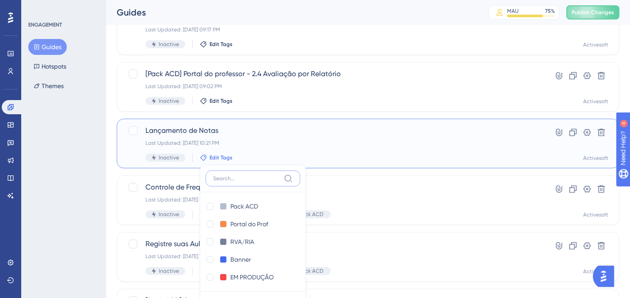
scroll to position [276, 0]
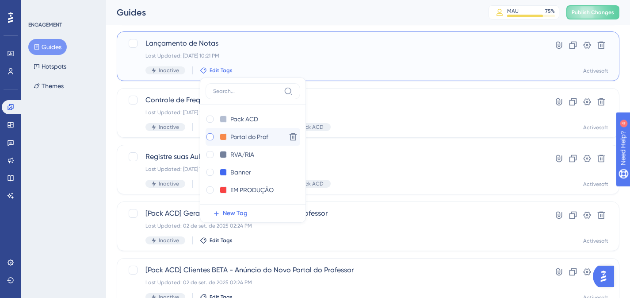
click at [208, 138] on div at bounding box center [209, 136] width 7 height 7
checkbox input "true"
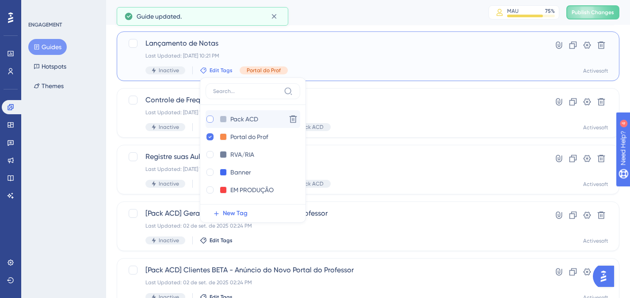
click at [209, 119] on div at bounding box center [209, 118] width 7 height 7
checkbox input "true"
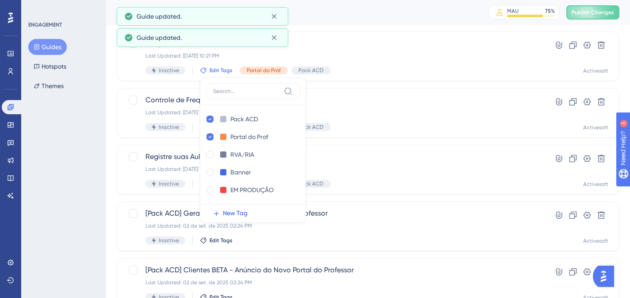
click at [69, 132] on div "ENGAGEMENT Guides Hotspots Themes" at bounding box center [63, 149] width 85 height 298
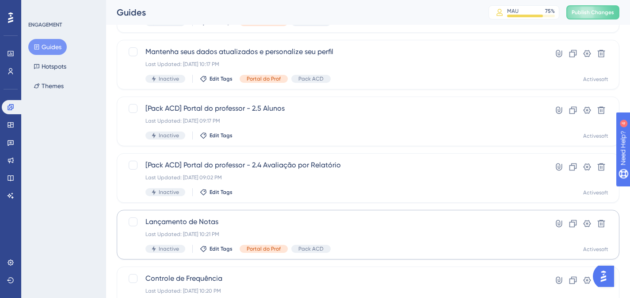
scroll to position [98, 0]
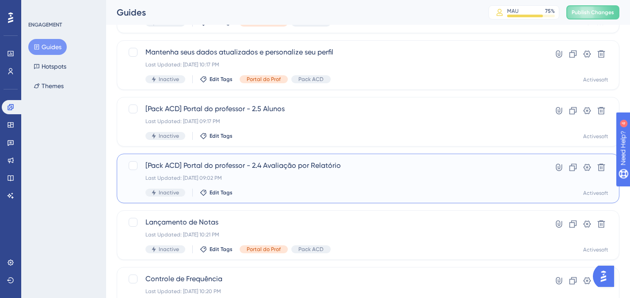
click at [215, 169] on span "[Pack ACD] Portal do professor - 2.4 Avaliação por Relatório" at bounding box center [332, 165] width 374 height 11
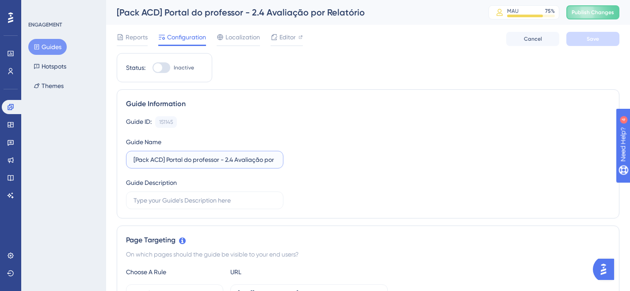
drag, startPoint x: 237, startPoint y: 158, endPoint x: 128, endPoint y: 162, distance: 109.3
click at [128, 162] on label "[Pack ACD] Portal do professor - 2.4 Avaliação por Relatório" at bounding box center [204, 160] width 157 height 18
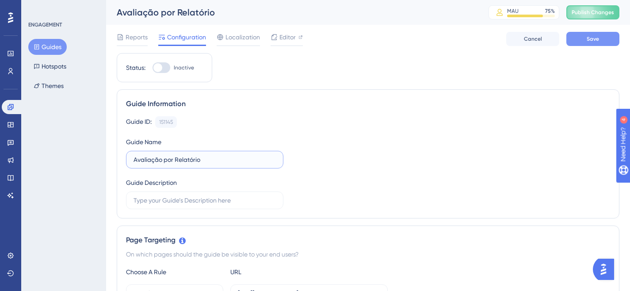
type input "Avaliação por Relatório"
click at [591, 40] on span "Save" at bounding box center [593, 38] width 12 height 7
click at [42, 50] on button "Guides" at bounding box center [47, 47] width 38 height 16
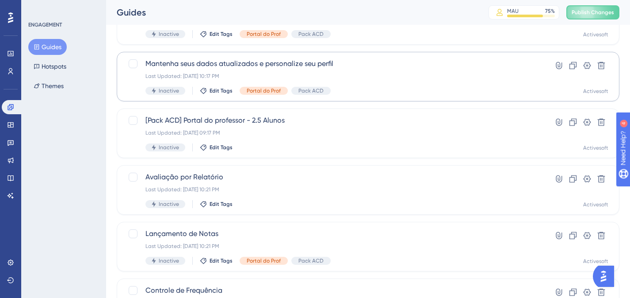
scroll to position [138, 0]
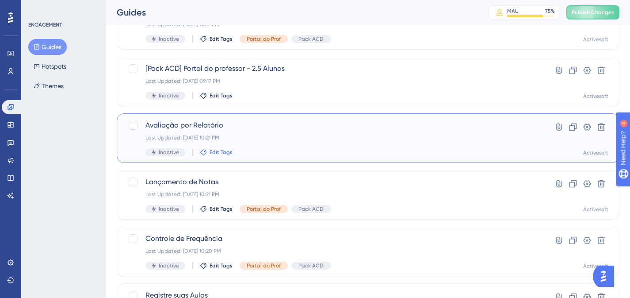
click at [208, 153] on button "Edit Tags" at bounding box center [216, 152] width 33 height 7
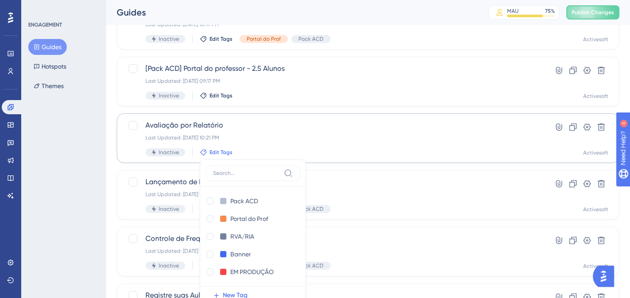
scroll to position [221, 0]
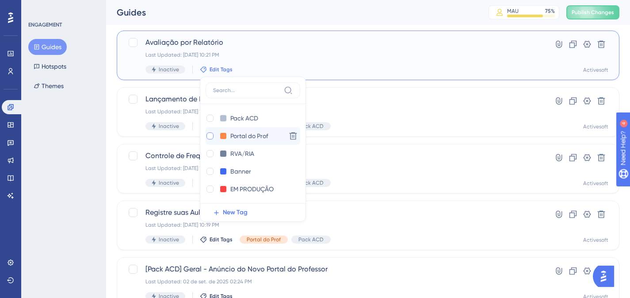
click at [210, 137] on div at bounding box center [209, 135] width 7 height 7
checkbox input "true"
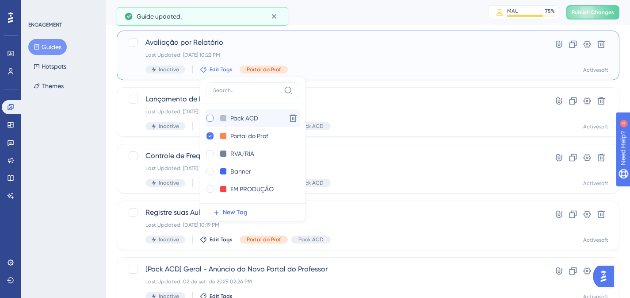
click at [209, 117] on div at bounding box center [209, 117] width 7 height 7
checkbox input "true"
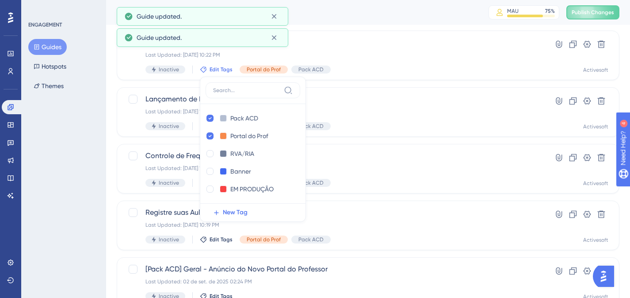
click at [82, 93] on div "Guides Hotspots Themes" at bounding box center [64, 66] width 72 height 55
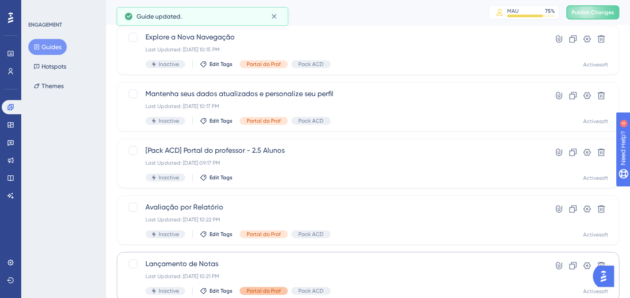
scroll to position [56, 0]
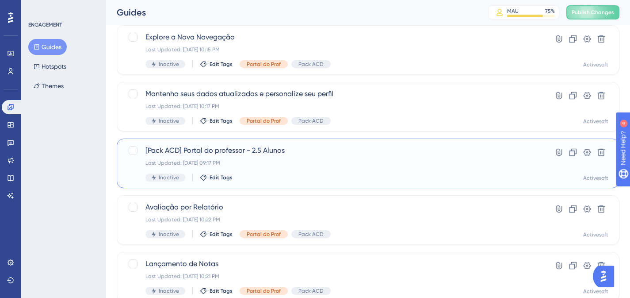
click at [226, 153] on span "[Pack ACD] Portal do professor - 2.5 Alunos" at bounding box center [332, 150] width 374 height 11
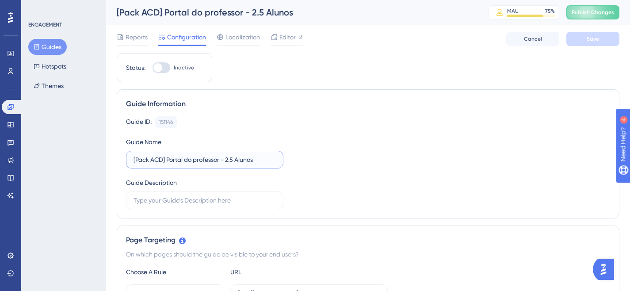
click at [201, 160] on input "[Pack ACD] Portal do professor - 2.5 Alunos" at bounding box center [205, 160] width 142 height 10
paste input "Lista de"
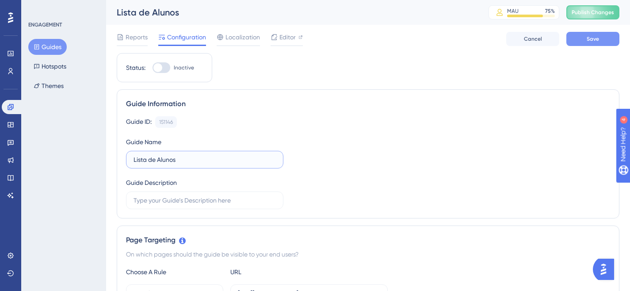
type input "Lista de Alunos"
click at [594, 42] on button "Save" at bounding box center [592, 39] width 53 height 14
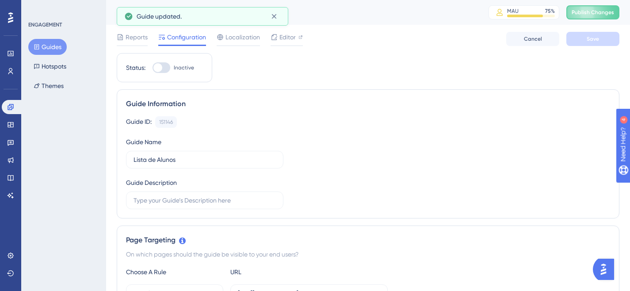
click at [62, 52] on button "Guides" at bounding box center [47, 47] width 38 height 16
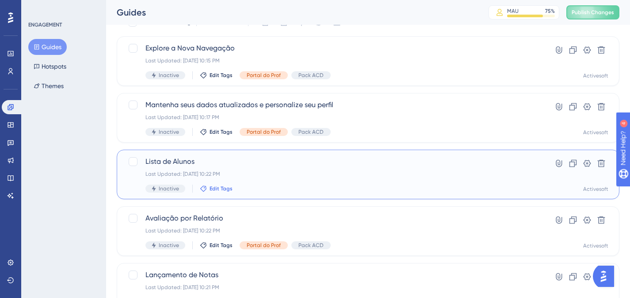
click at [217, 190] on span "Edit Tags" at bounding box center [221, 188] width 23 height 7
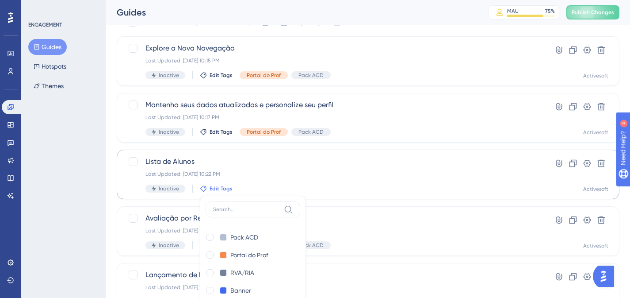
scroll to position [164, 0]
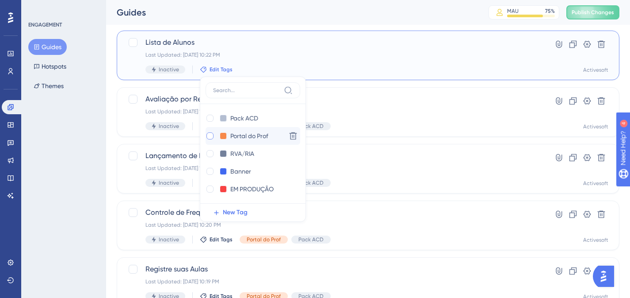
click at [207, 135] on div at bounding box center [209, 135] width 7 height 7
checkbox input "true"
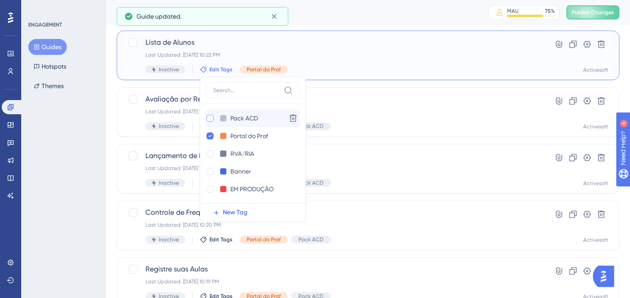
click at [208, 119] on div at bounding box center [209, 117] width 7 height 7
checkbox input "true"
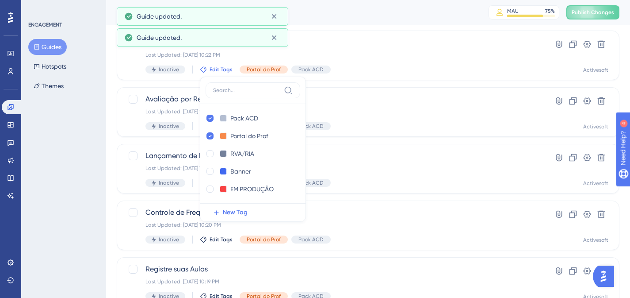
click at [56, 142] on div "ENGAGEMENT Guides Hotspots Themes" at bounding box center [63, 149] width 85 height 298
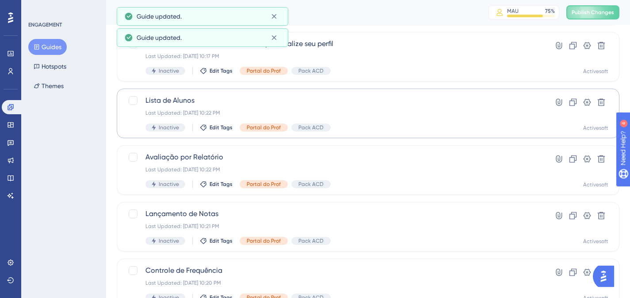
scroll to position [55, 0]
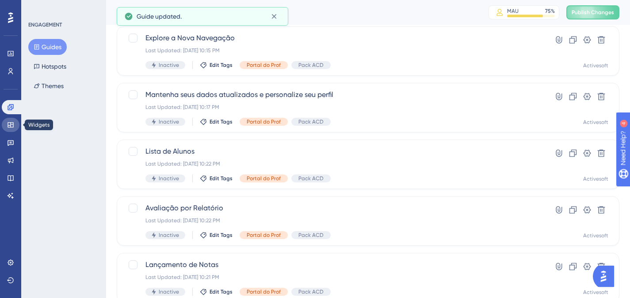
click at [8, 129] on link at bounding box center [11, 125] width 18 height 14
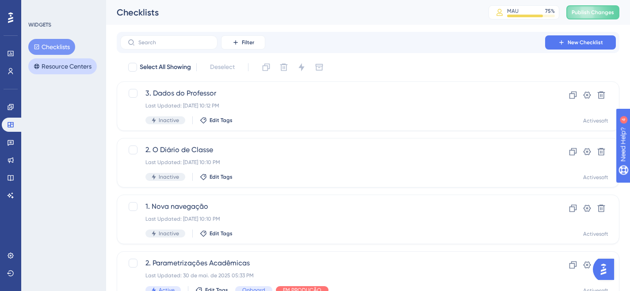
click at [65, 62] on button "Resource Centers" at bounding box center [62, 66] width 69 height 16
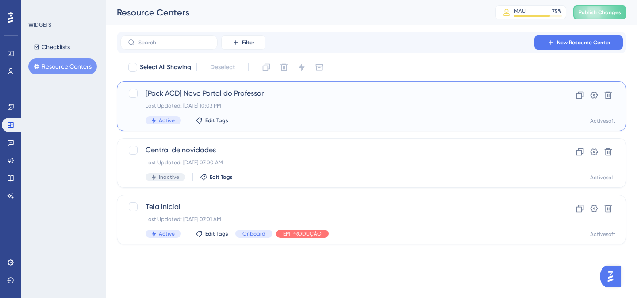
click at [197, 84] on div "[Pack ACD] Novo Portal do Professor Last Updated: [DATE] 10:03 PM Active Edit T…" at bounding box center [371, 106] width 509 height 50
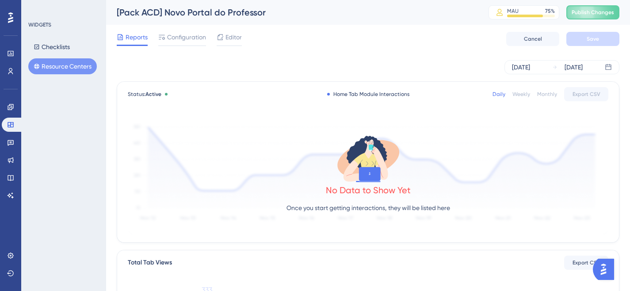
click at [244, 33] on div "Reports Configuration Editor Cancel Save" at bounding box center [368, 39] width 503 height 28
click at [234, 36] on span "Editor" at bounding box center [233, 37] width 16 height 11
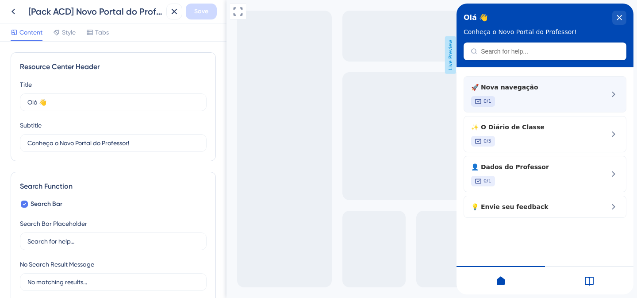
click at [508, 93] on div "🚀 Nova navegação 0/1" at bounding box center [530, 94] width 118 height 25
click at [527, 87] on span "🚀 Nova navegação" at bounding box center [530, 87] width 118 height 11
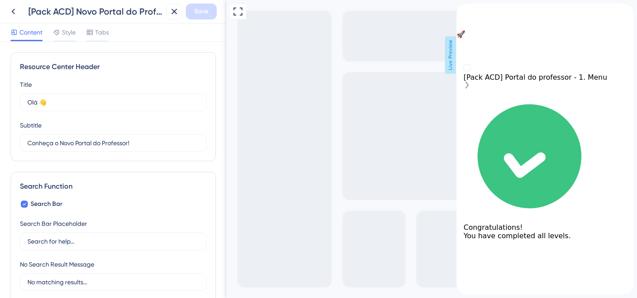
click at [527, 87] on incomplete "[Pack ACD] Portal do professor - 1. Menu" at bounding box center [544, 77] width 163 height 26
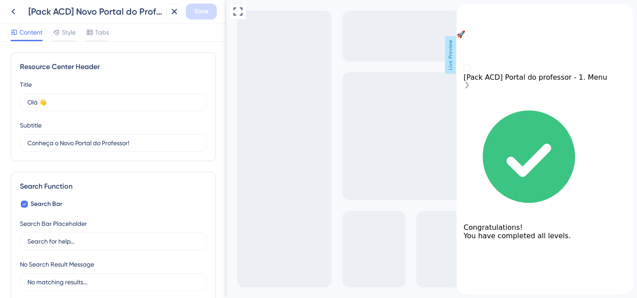
click at [522, 81] on div "[Pack ACD] Portal do professor - 1. Menu" at bounding box center [544, 77] width 163 height 8
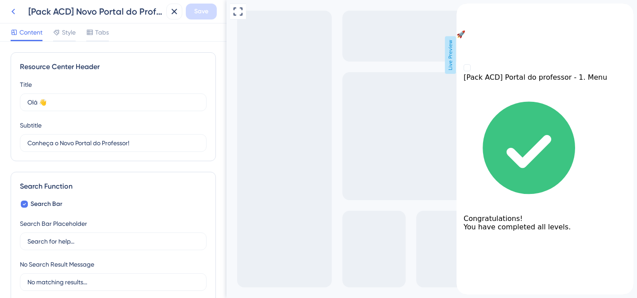
click at [15, 13] on icon at bounding box center [13, 11] width 11 height 11
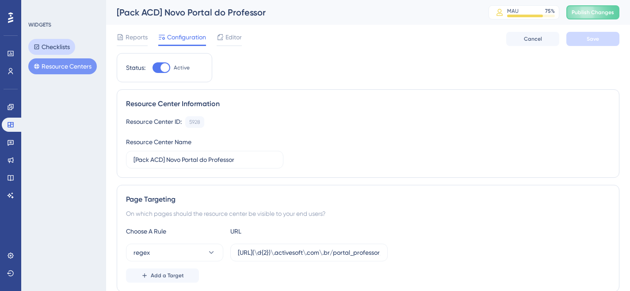
click at [47, 54] on button "Checklists" at bounding box center [51, 47] width 47 height 16
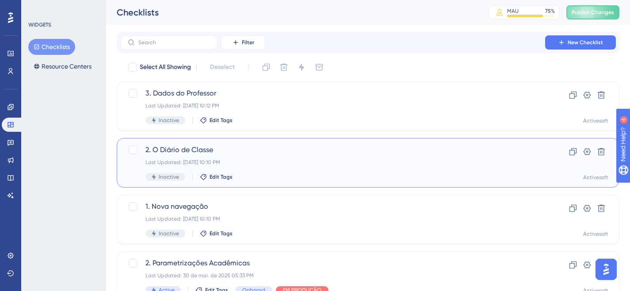
click at [218, 156] on div "2. O Diário de Classe Last Updated: [DATE] 10:10 PM Inactive Edit Tags" at bounding box center [332, 163] width 374 height 36
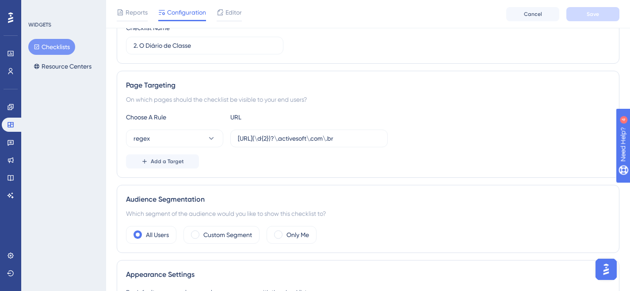
scroll to position [118, 0]
click at [225, 10] on div "Editor" at bounding box center [229, 12] width 25 height 11
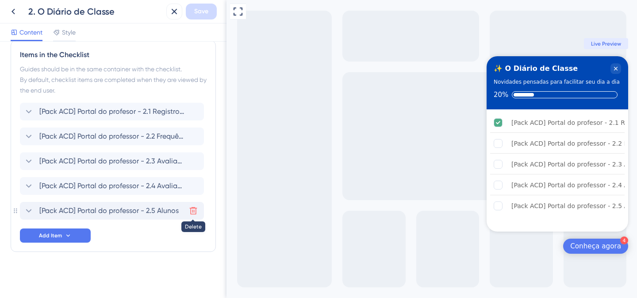
click at [193, 211] on icon at bounding box center [193, 210] width 9 height 9
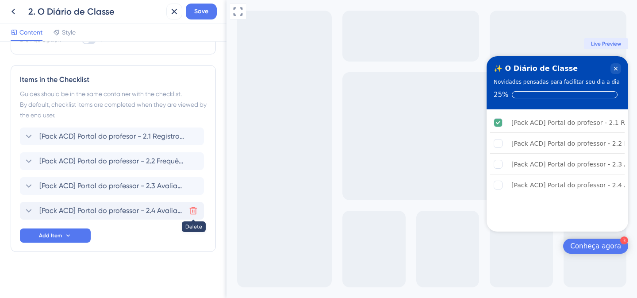
click at [194, 206] on icon at bounding box center [193, 210] width 9 height 9
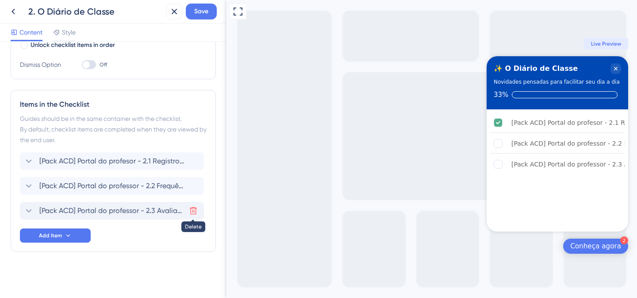
click at [193, 207] on icon at bounding box center [194, 211] width 8 height 8
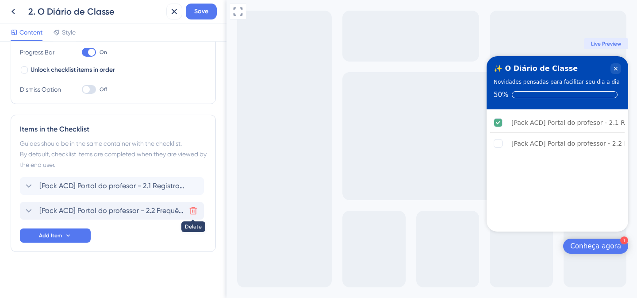
click at [191, 206] on icon at bounding box center [193, 210] width 9 height 9
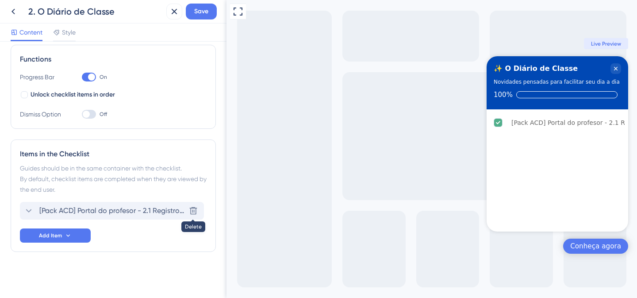
click at [191, 207] on icon at bounding box center [194, 211] width 8 height 8
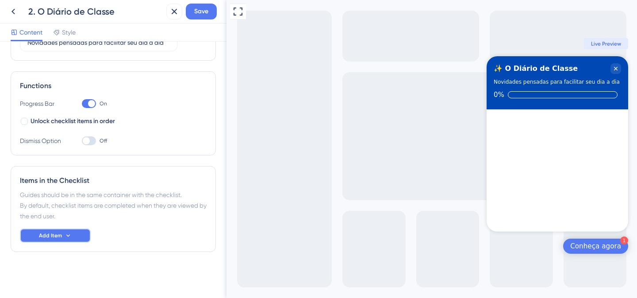
click at [69, 230] on button "Add Item" at bounding box center [55, 235] width 71 height 14
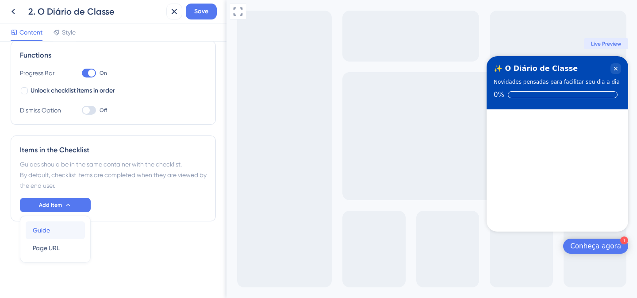
click at [68, 230] on div "Guide Guide" at bounding box center [55, 230] width 45 height 18
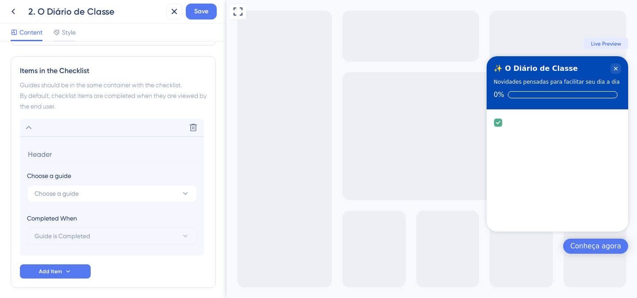
scroll to position [246, 0]
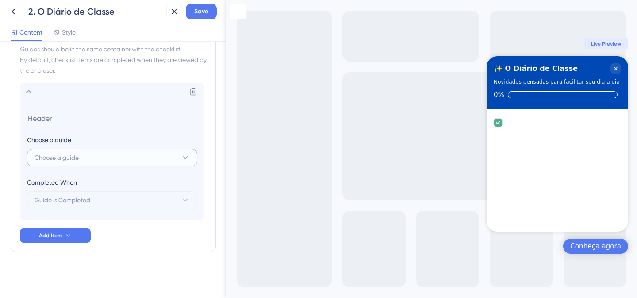
click at [101, 156] on button "Choose a guide" at bounding box center [112, 158] width 170 height 18
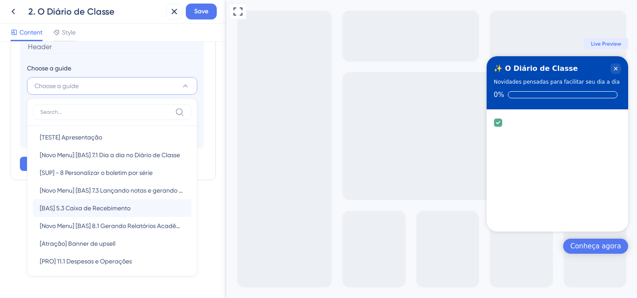
scroll to position [0, 0]
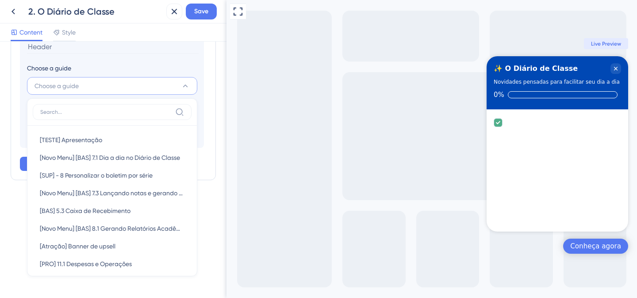
click at [86, 113] on input at bounding box center [105, 111] width 131 height 7
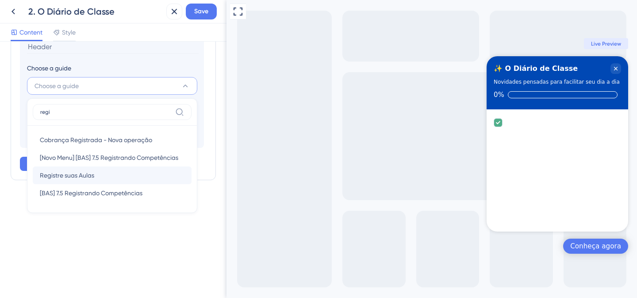
type input "regi"
click at [88, 178] on span "Registre suas Aulas" at bounding box center [67, 175] width 54 height 11
type input "Registre suas Aulas"
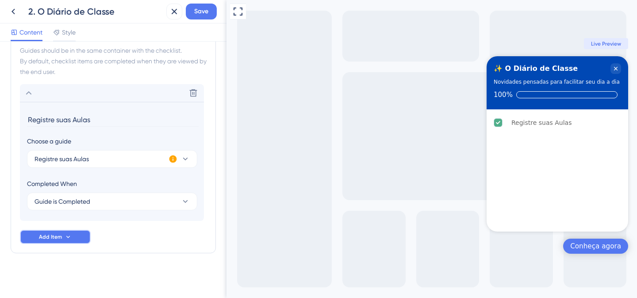
click at [66, 237] on icon at bounding box center [68, 236] width 7 height 7
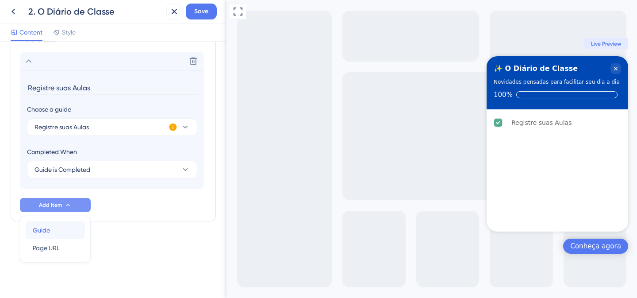
click at [64, 233] on div "Guide Guide" at bounding box center [55, 230] width 45 height 18
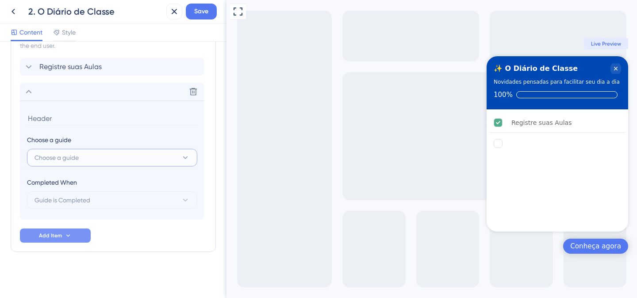
click at [73, 161] on span "Choose a guide" at bounding box center [56, 157] width 44 height 11
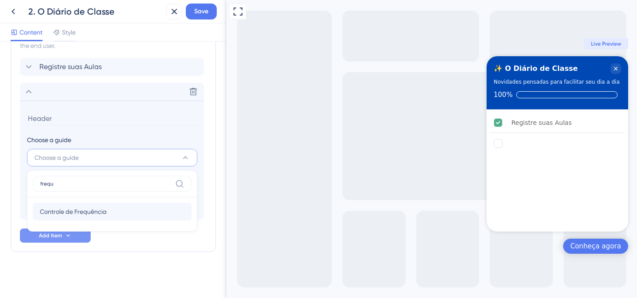
type input "frequ"
click at [97, 202] on div "Controle de Frequência Controle de Frequência" at bounding box center [112, 211] width 145 height 18
type input "Controle de Frequência"
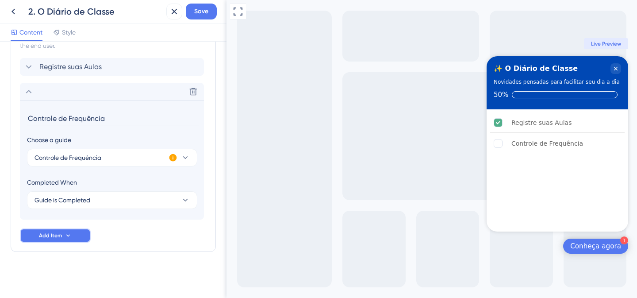
click at [64, 237] on button "Add Item" at bounding box center [55, 235] width 71 height 14
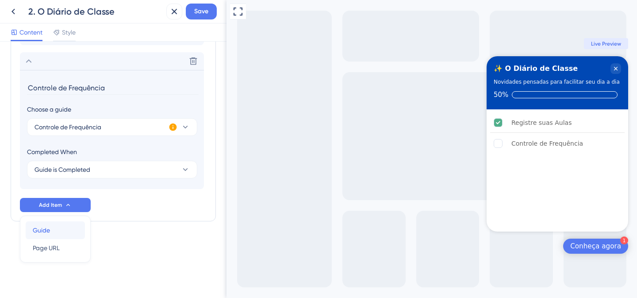
click at [63, 233] on div "Guide Guide" at bounding box center [55, 230] width 45 height 18
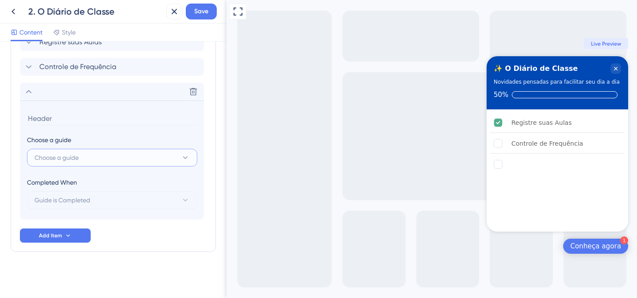
click at [65, 160] on span "Choose a guide" at bounding box center [56, 157] width 44 height 11
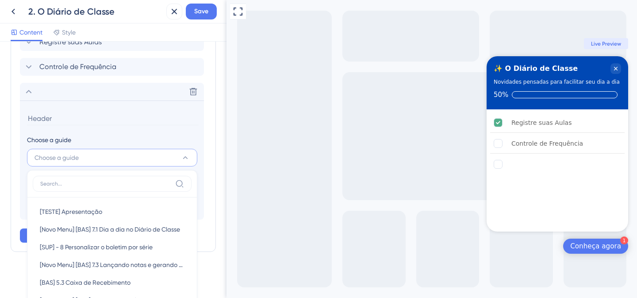
scroll to position [367, 0]
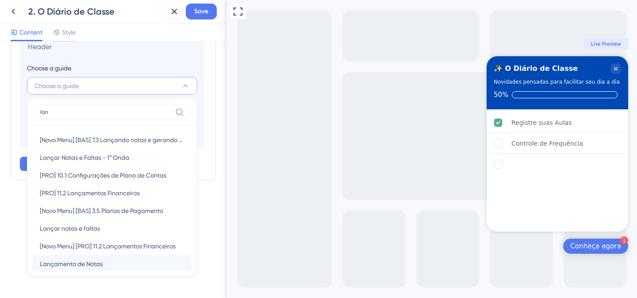
type input "lan"
click at [79, 263] on span "Lançamento de Notas" at bounding box center [71, 263] width 63 height 11
type input "Lançamento de Notas"
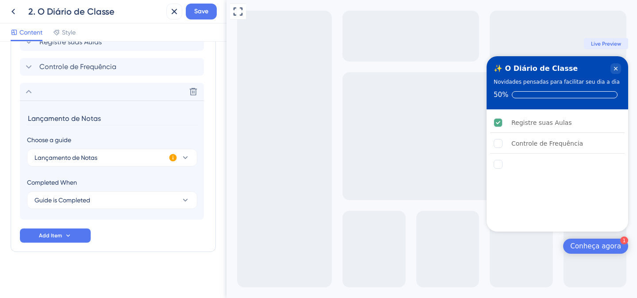
scroll to position [295, 0]
click at [78, 233] on button "Add Item" at bounding box center [55, 235] width 71 height 14
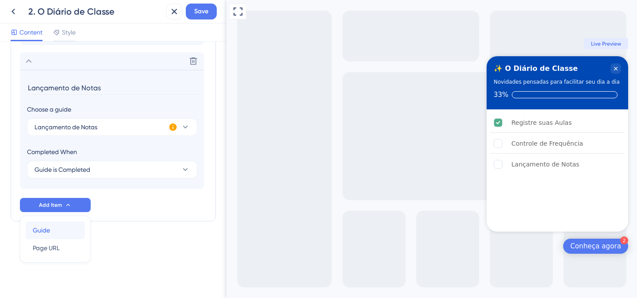
click at [60, 229] on div "Guide Guide" at bounding box center [55, 230] width 45 height 18
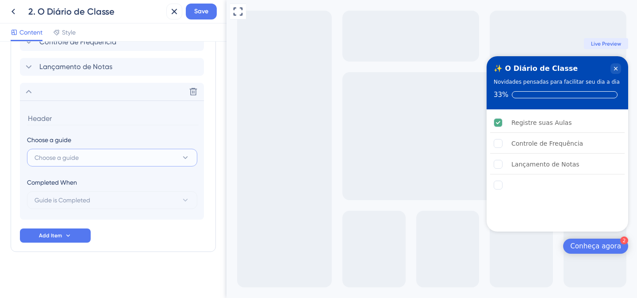
click at [103, 158] on button "Choose a guide" at bounding box center [112, 158] width 170 height 18
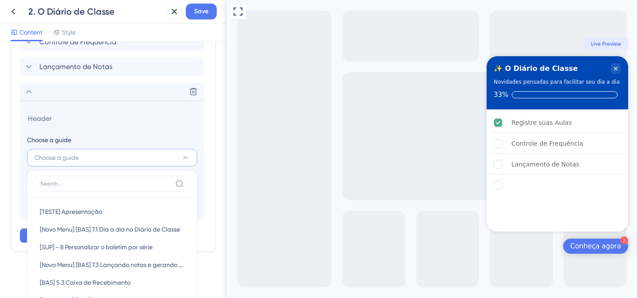
scroll to position [391, 0]
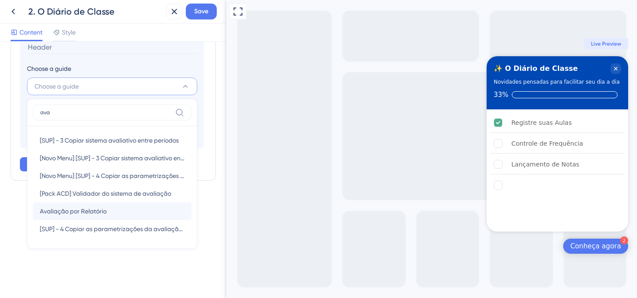
type input "ava"
click at [104, 214] on span "Avaliação por Relatório" at bounding box center [73, 211] width 67 height 11
type input "Avaliação por Relatório"
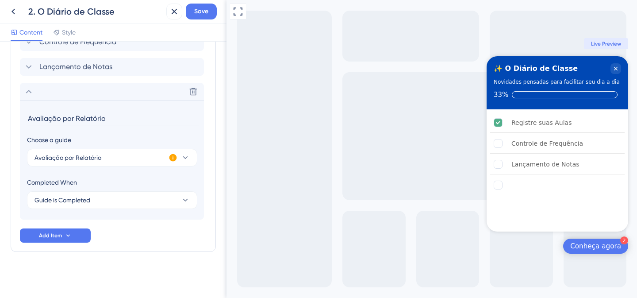
scroll to position [320, 0]
click at [52, 238] on span "Add Item" at bounding box center [50, 235] width 23 height 7
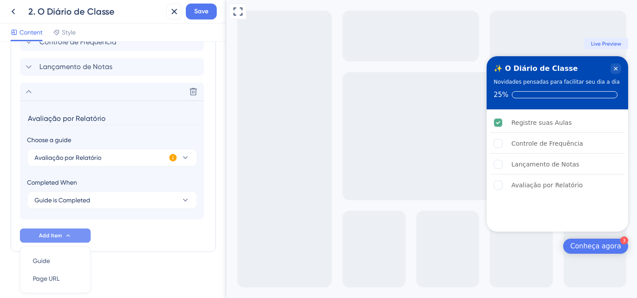
scroll to position [351, 0]
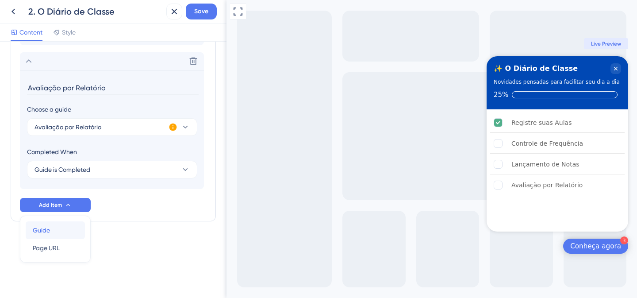
click at [52, 226] on div "Guide Guide" at bounding box center [55, 230] width 45 height 18
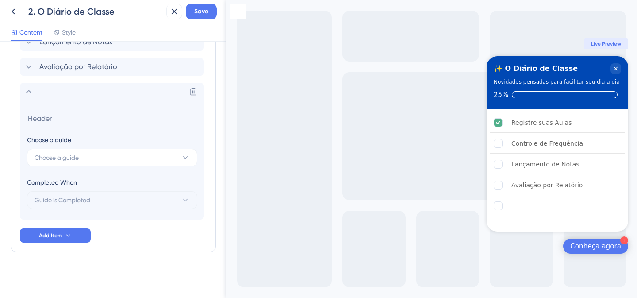
click at [55, 140] on div "Choose a guide" at bounding box center [112, 139] width 170 height 11
click at [53, 157] on span "Choose a guide" at bounding box center [56, 157] width 44 height 11
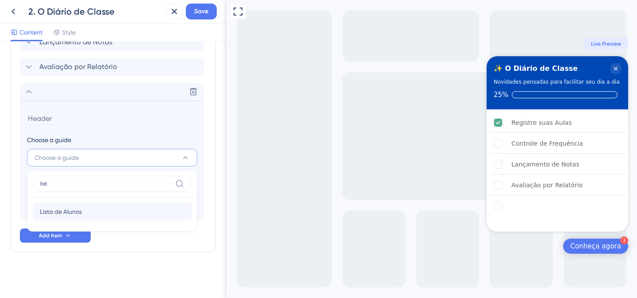
type input "list"
click at [63, 214] on span "Lista de Alunos" at bounding box center [61, 211] width 42 height 11
type input "Lista de Alunos"
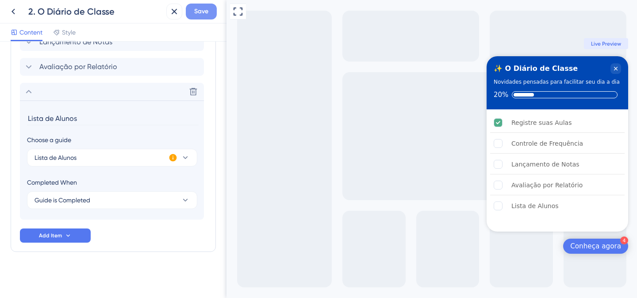
click at [202, 11] on span "Save" at bounding box center [201, 11] width 14 height 11
click at [529, 145] on div "Controle de Frequência" at bounding box center [547, 143] width 72 height 11
click at [498, 144] on rect "Controle de Frequência is incomplete." at bounding box center [498, 143] width 8 height 8
click at [180, 13] on button at bounding box center [174, 12] width 16 height 16
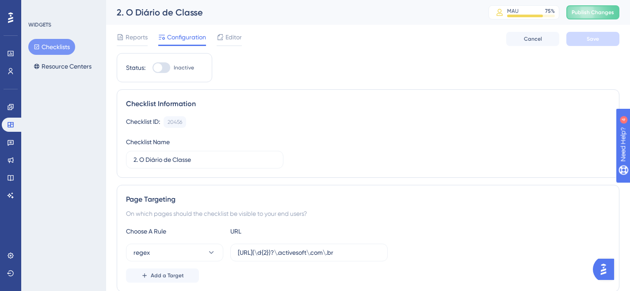
click at [50, 49] on button "Checklists" at bounding box center [51, 47] width 47 height 16
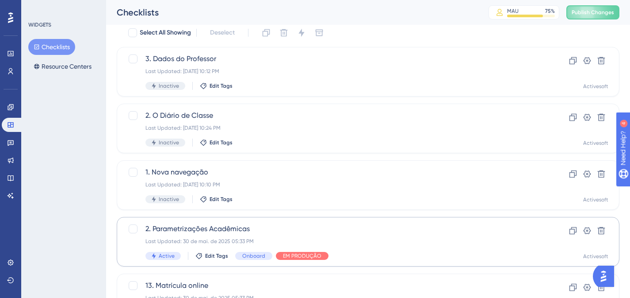
scroll to position [34, 0]
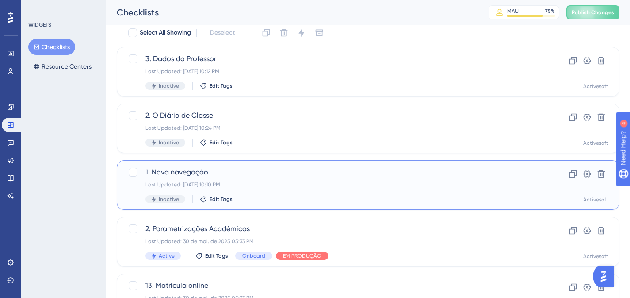
click at [185, 177] on span "1. Nova navegação" at bounding box center [332, 172] width 374 height 11
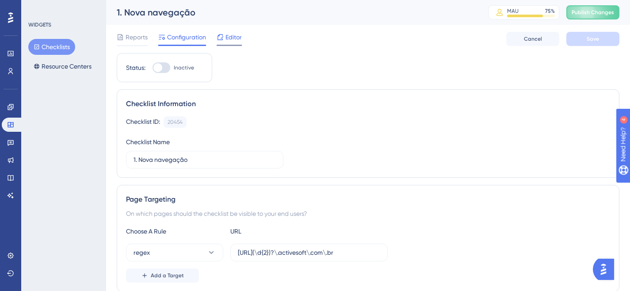
click at [223, 42] on div at bounding box center [220, 37] width 7 height 11
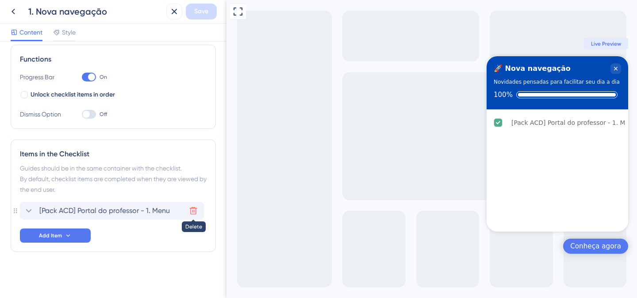
click at [194, 209] on icon at bounding box center [193, 210] width 9 height 9
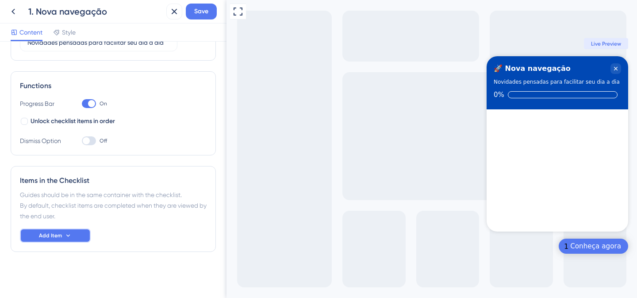
click at [64, 240] on button "Add Item" at bounding box center [55, 235] width 71 height 14
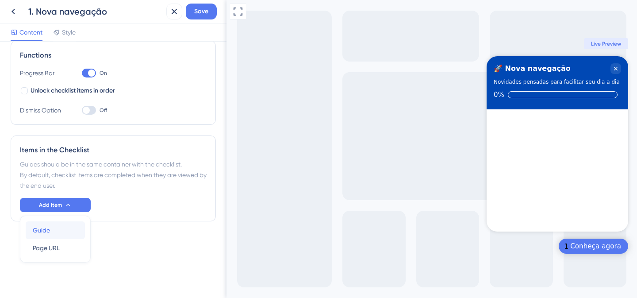
click at [65, 228] on div "Guide Guide" at bounding box center [55, 230] width 45 height 18
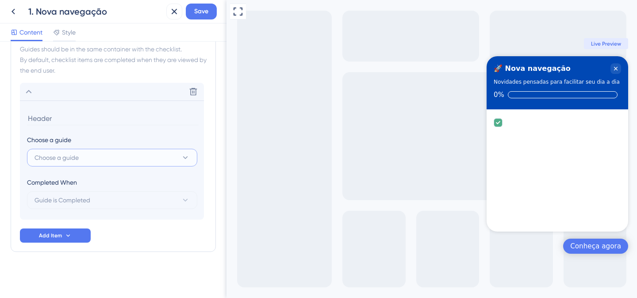
click at [76, 161] on span "Choose a guide" at bounding box center [56, 157] width 44 height 11
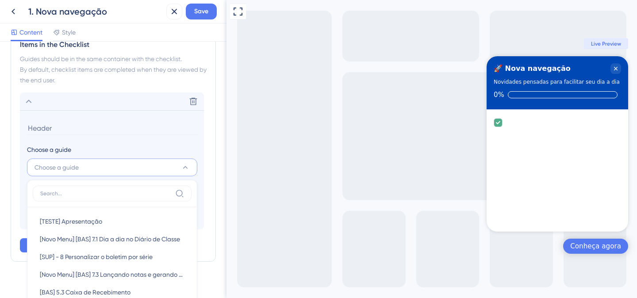
scroll to position [247, 0]
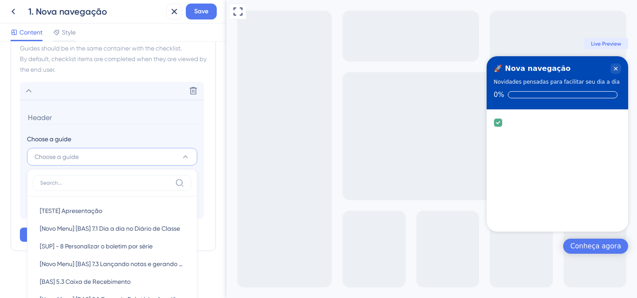
click at [96, 185] on input at bounding box center [105, 182] width 131 height 7
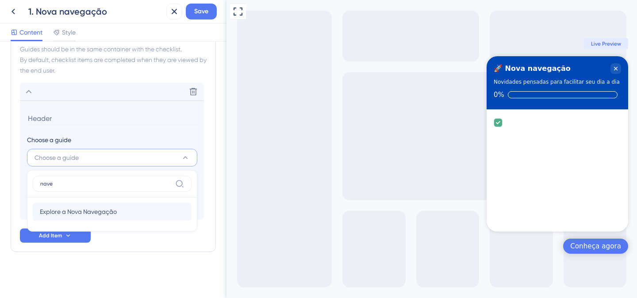
type input "nave"
click at [101, 210] on span "Explore a Nova Navegação" at bounding box center [78, 211] width 77 height 11
type input "Explore a Nova Navegação"
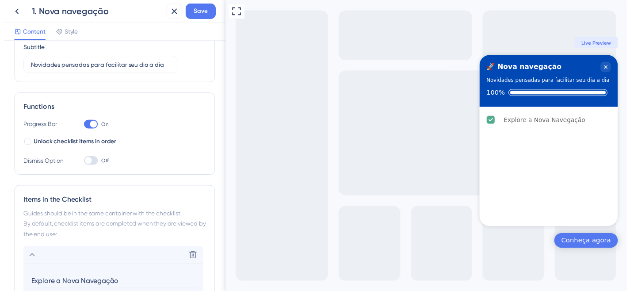
scroll to position [0, 0]
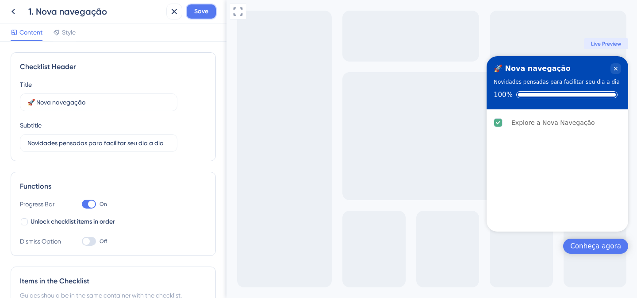
click at [202, 10] on span "Save" at bounding box center [201, 11] width 14 height 11
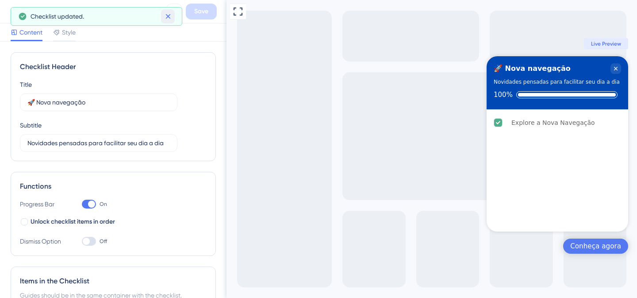
click at [167, 20] on icon at bounding box center [168, 16] width 9 height 9
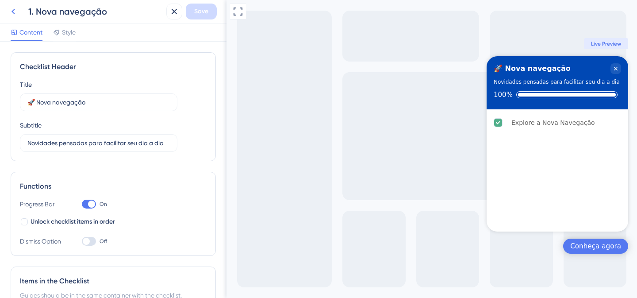
click at [14, 12] on icon at bounding box center [13, 11] width 11 height 11
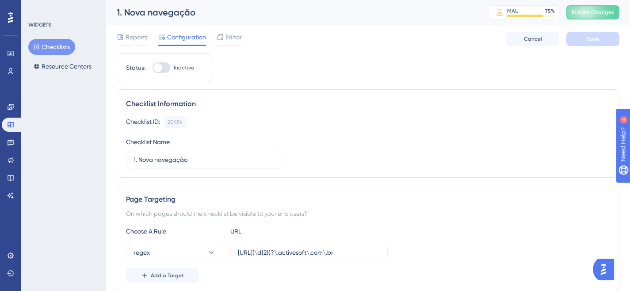
click at [48, 46] on button "Checklists" at bounding box center [51, 47] width 47 height 16
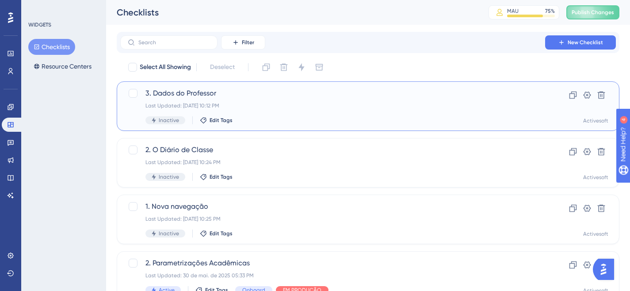
click at [199, 95] on span "3. Dados do Professor" at bounding box center [332, 93] width 374 height 11
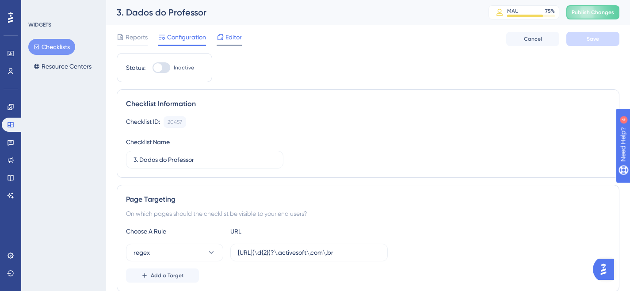
click at [226, 38] on span "Editor" at bounding box center [233, 37] width 16 height 11
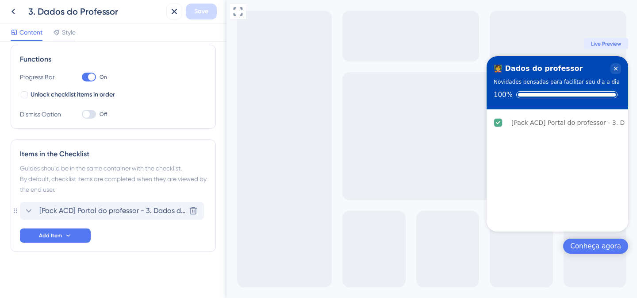
click at [73, 209] on span "[Pack ACD] Portal do professor - 3. Dados do professor" at bounding box center [112, 210] width 146 height 11
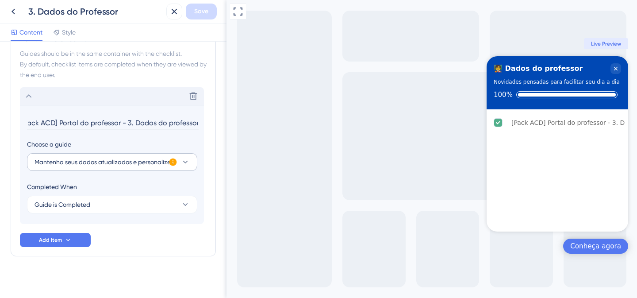
scroll to position [246, 0]
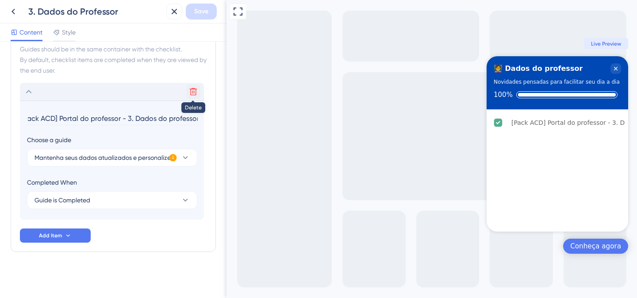
click at [195, 91] on icon at bounding box center [193, 91] width 9 height 9
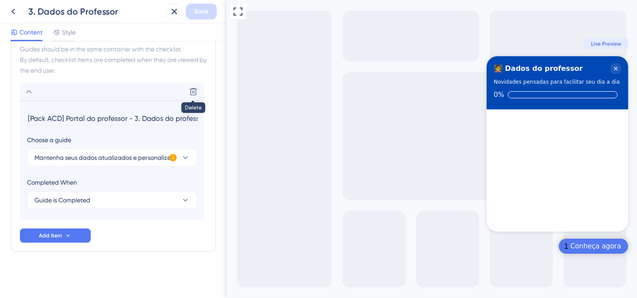
scroll to position [100, 0]
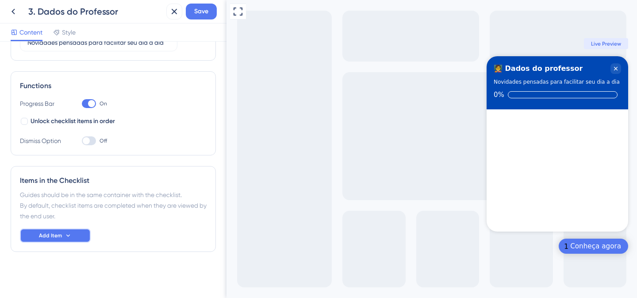
click at [62, 238] on button "Add Item" at bounding box center [55, 235] width 71 height 14
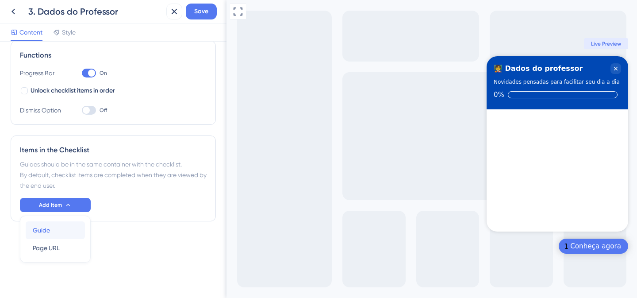
click at [62, 225] on div "Guide Guide" at bounding box center [55, 230] width 45 height 18
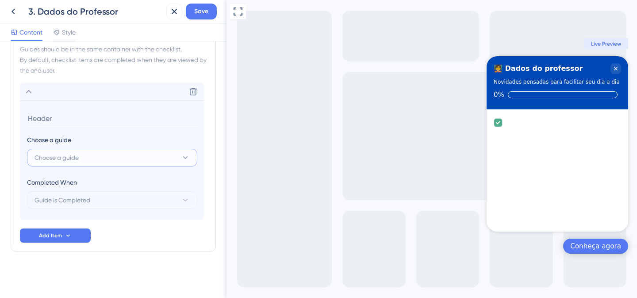
click at [77, 160] on span "Choose a guide" at bounding box center [56, 157] width 44 height 11
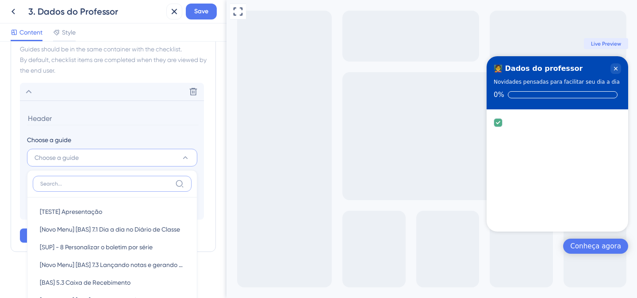
scroll to position [317, 0]
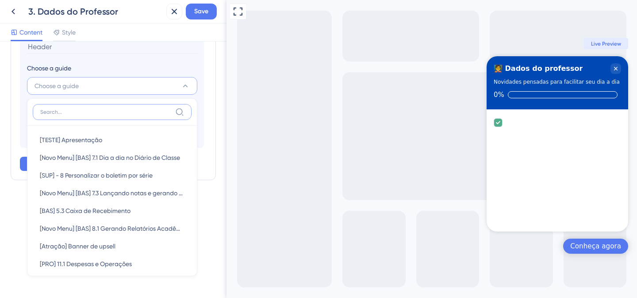
click at [84, 112] on input at bounding box center [105, 111] width 131 height 7
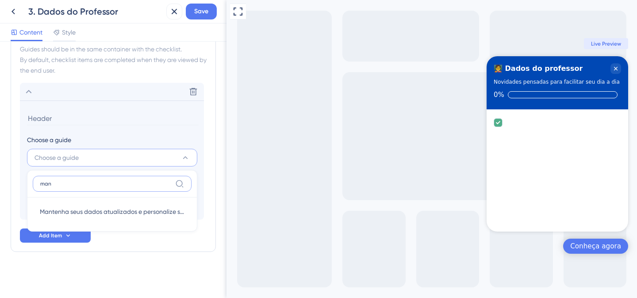
scroll to position [246, 0]
type input "man"
click at [100, 141] on div "Choose a guide" at bounding box center [112, 139] width 170 height 11
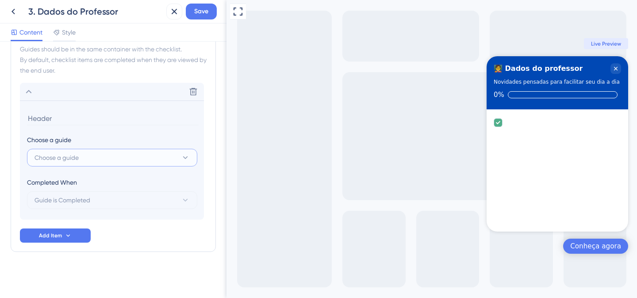
click at [81, 159] on button "Choose a guide" at bounding box center [112, 158] width 170 height 18
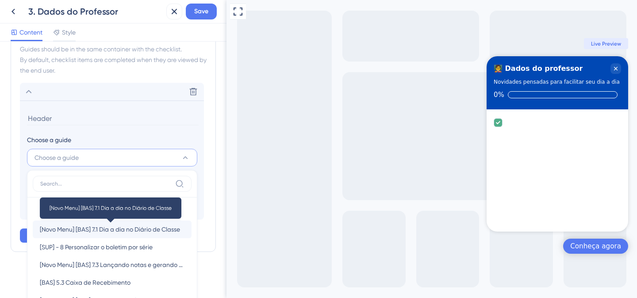
scroll to position [317, 0]
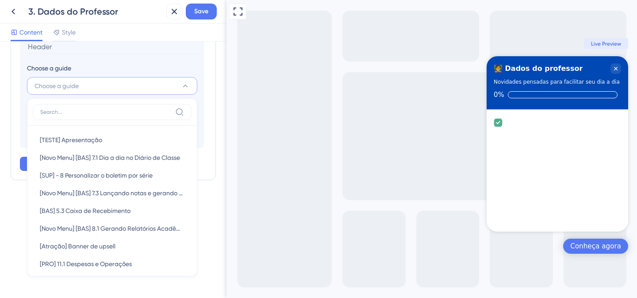
click at [79, 107] on label at bounding box center [112, 112] width 159 height 16
click at [79, 108] on input at bounding box center [105, 111] width 131 height 7
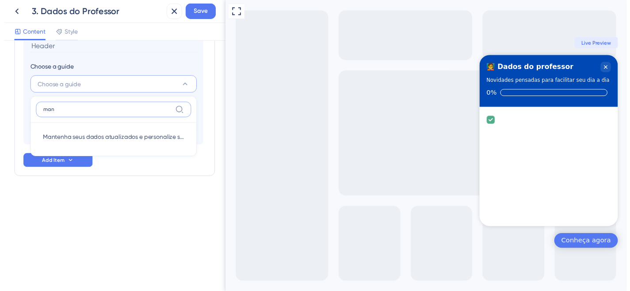
scroll to position [246, 0]
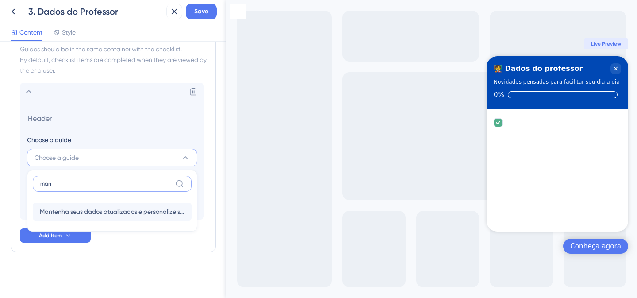
type input "man"
click at [73, 206] on div "Mantenha seus dados atualizados e personalize seu perfil Mantenha seus dados at…" at bounding box center [112, 211] width 145 height 18
type input "Mantenha seus dados atualizados e personalize seu perfil"
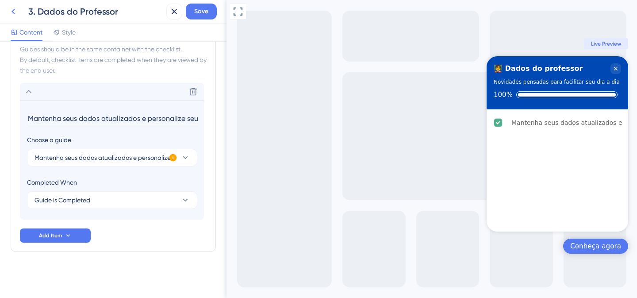
click at [18, 8] on icon at bounding box center [13, 11] width 11 height 11
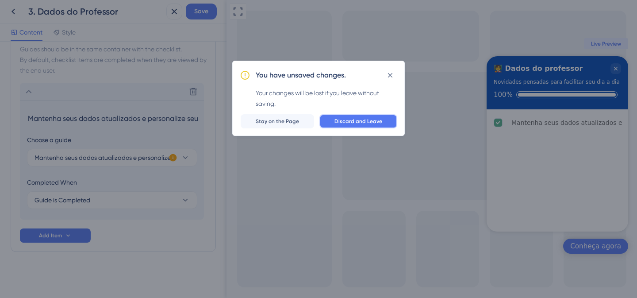
click at [332, 119] on button "Discard and Leave" at bounding box center [358, 121] width 78 height 14
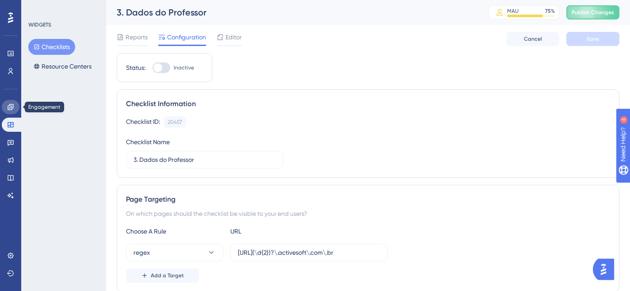
click at [7, 108] on link at bounding box center [11, 107] width 18 height 14
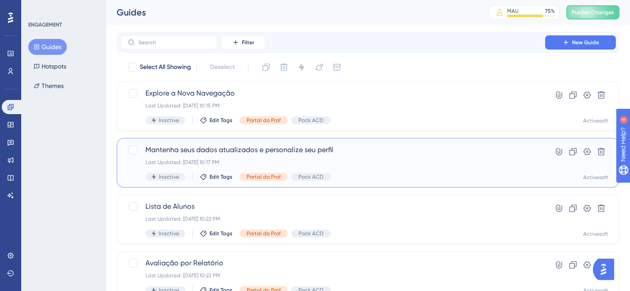
click at [237, 145] on span "Mantenha seus dados atualizados e personalize seu perfil" at bounding box center [332, 150] width 374 height 11
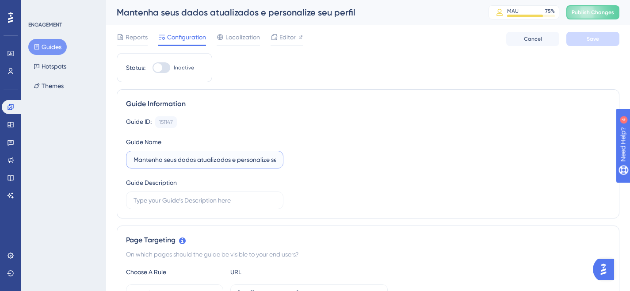
click at [202, 160] on input "Mantenha seus dados atualizados e personalize seu perfil" at bounding box center [205, 160] width 142 height 10
paste input "Atualize"
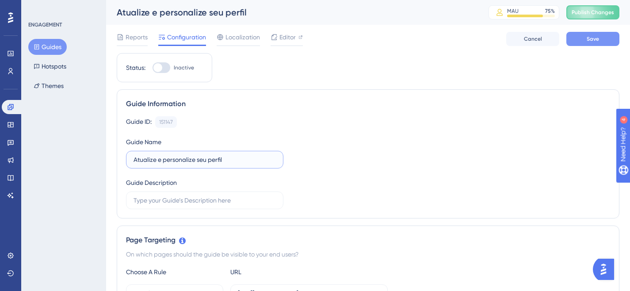
type input "Atualize e personalize seu perfil"
click at [597, 42] on button "Save" at bounding box center [592, 39] width 53 height 14
click at [41, 46] on button "Guides" at bounding box center [47, 47] width 38 height 16
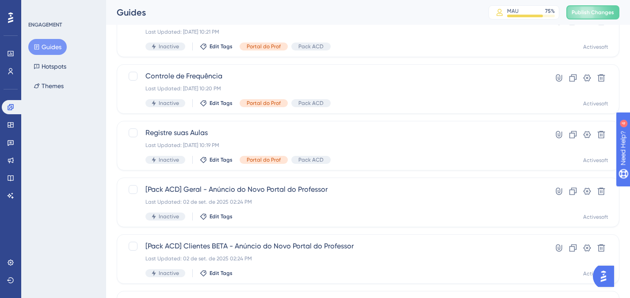
scroll to position [301, 0]
click at [10, 126] on icon at bounding box center [10, 124] width 7 height 7
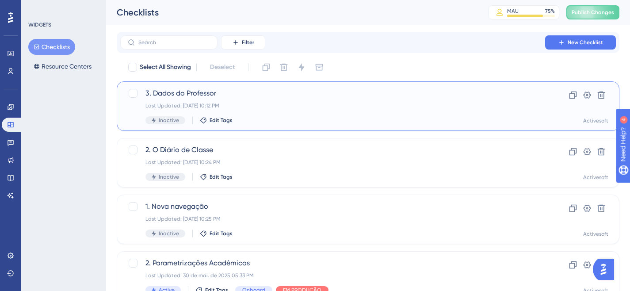
click at [204, 101] on div "3. Dados do Professor Last Updated: [DATE] 10:12 PM Inactive Edit Tags" at bounding box center [332, 106] width 374 height 36
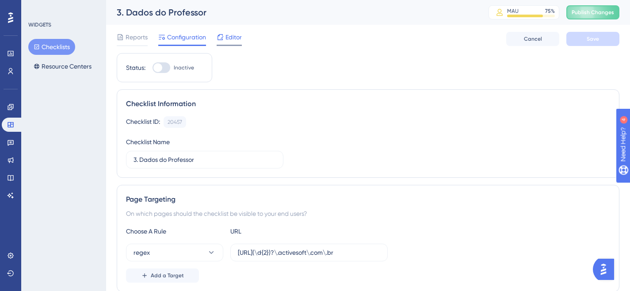
click at [226, 40] on span "Editor" at bounding box center [233, 37] width 16 height 11
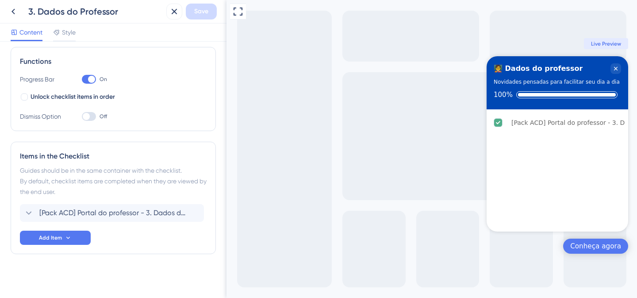
scroll to position [127, 0]
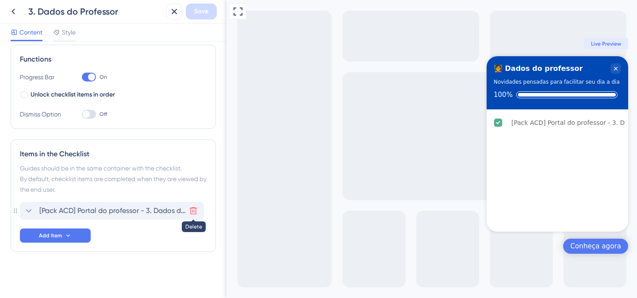
click at [190, 210] on icon at bounding box center [193, 210] width 9 height 9
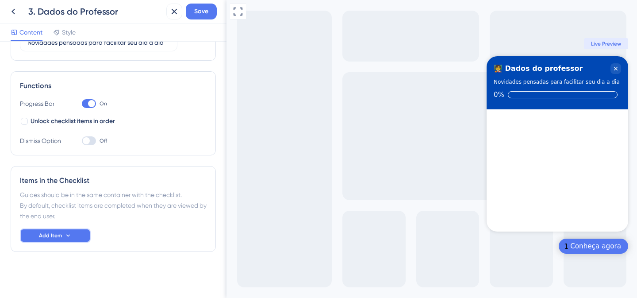
click at [53, 238] on span "Add Item" at bounding box center [50, 235] width 23 height 7
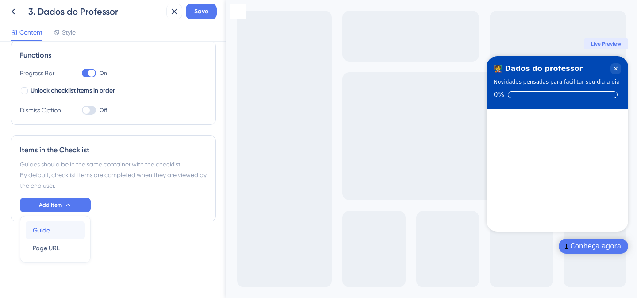
click at [56, 229] on div "Guide Guide" at bounding box center [55, 230] width 45 height 18
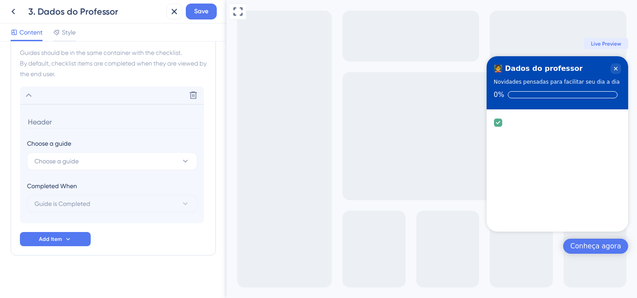
scroll to position [246, 0]
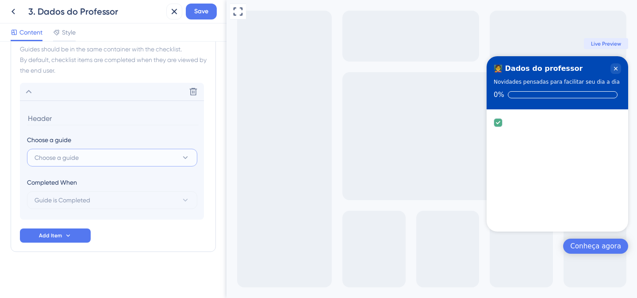
click at [79, 159] on span "Choose a guide" at bounding box center [56, 157] width 44 height 11
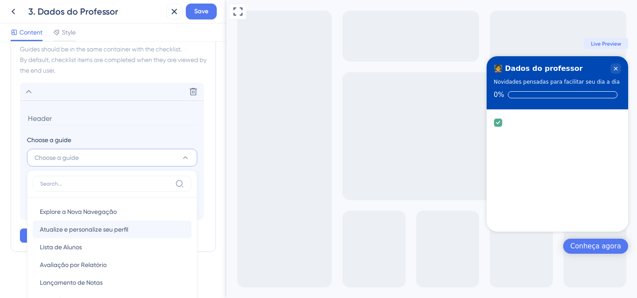
scroll to position [317, 0]
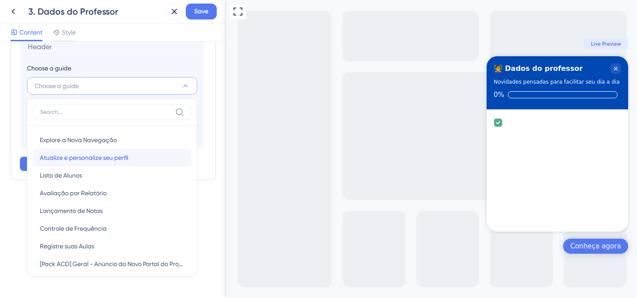
click at [75, 156] on span "Atualize e personalize seu perfil" at bounding box center [84, 157] width 88 height 11
type input "Atualize e personalize seu perfil"
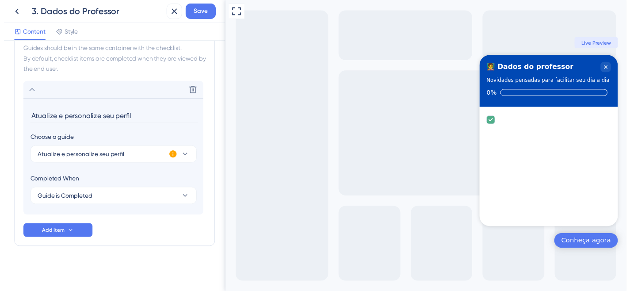
scroll to position [246, 0]
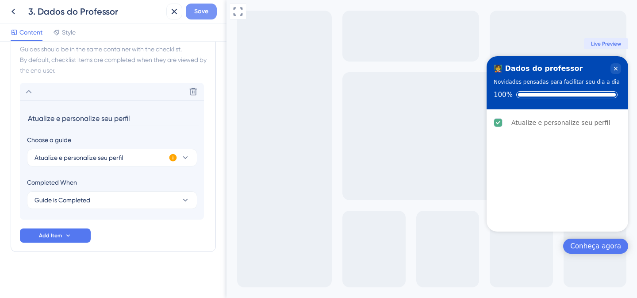
click at [203, 16] on span "Save" at bounding box center [201, 11] width 14 height 11
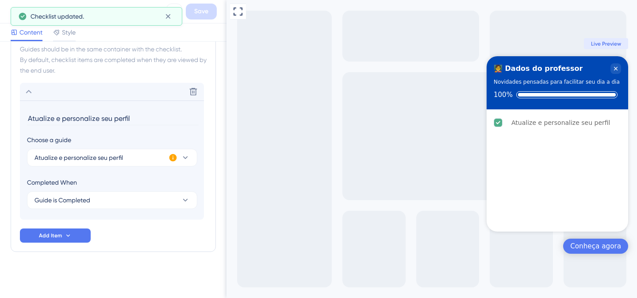
click at [11, 8] on div "Checklist updated." at bounding box center [97, 16] width 172 height 19
click at [166, 14] on icon at bounding box center [168, 16] width 9 height 9
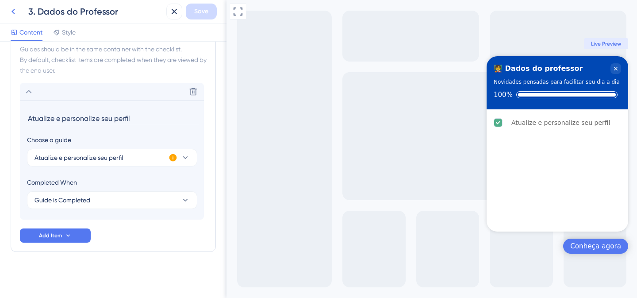
click at [14, 10] on icon at bounding box center [13, 11] width 11 height 11
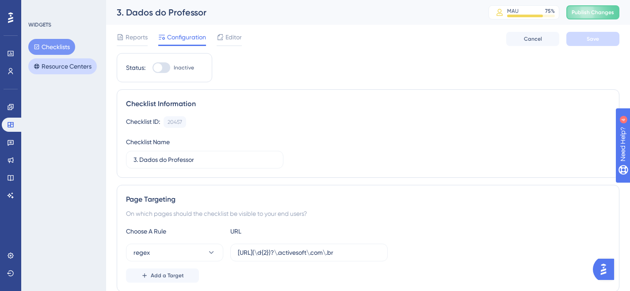
click at [50, 69] on button "Resource Centers" at bounding box center [62, 66] width 69 height 16
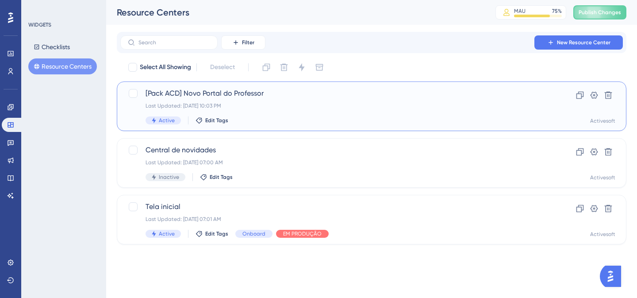
click at [227, 91] on span "[Pack ACD] Novo Portal do Professor" at bounding box center [335, 93] width 381 height 11
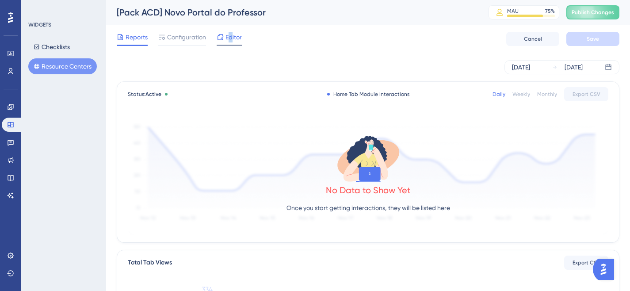
click at [230, 36] on span "Editor" at bounding box center [233, 37] width 16 height 11
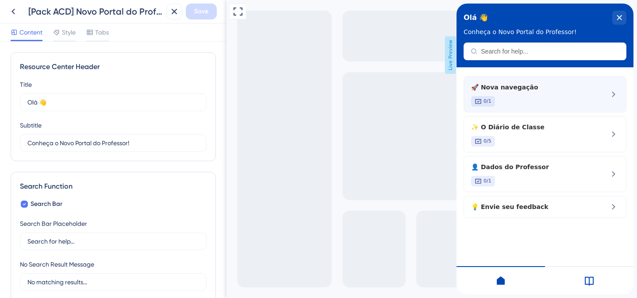
click at [519, 93] on div "🚀 Nova navegação 0/1" at bounding box center [530, 94] width 118 height 25
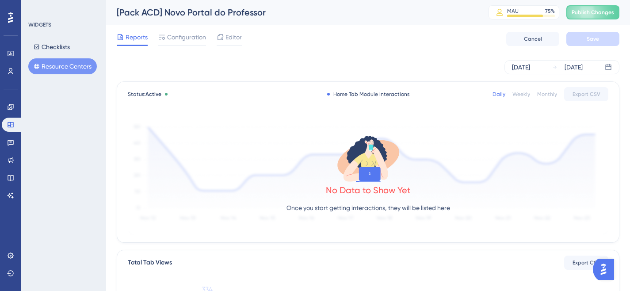
click at [224, 30] on div "Reports Configuration Editor Cancel Save" at bounding box center [368, 39] width 503 height 28
click at [227, 36] on span "Editor" at bounding box center [233, 37] width 16 height 11
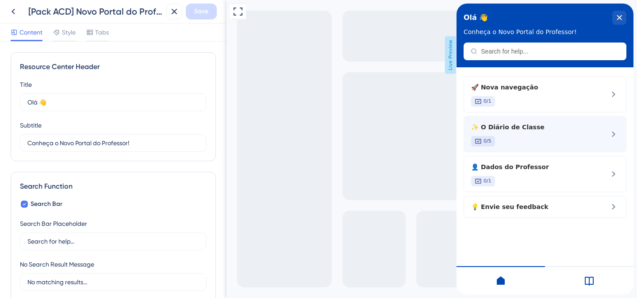
click at [540, 135] on div "✨ O Diário de Classe 0/5" at bounding box center [530, 134] width 118 height 25
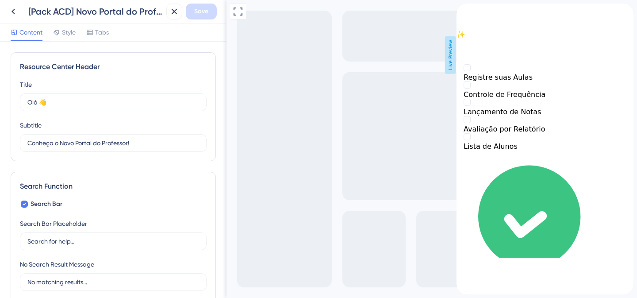
click at [476, 12] on div "back to header" at bounding box center [544, 8] width 177 height 9
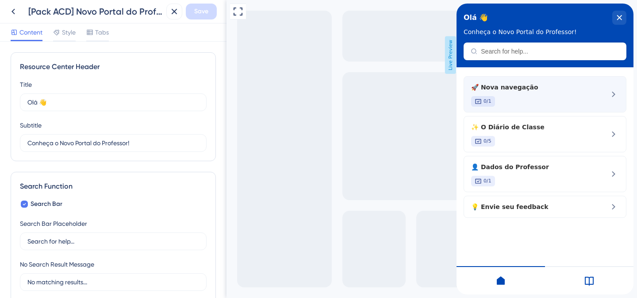
click at [515, 95] on div "🚀 Nova navegação 0/1" at bounding box center [530, 94] width 118 height 25
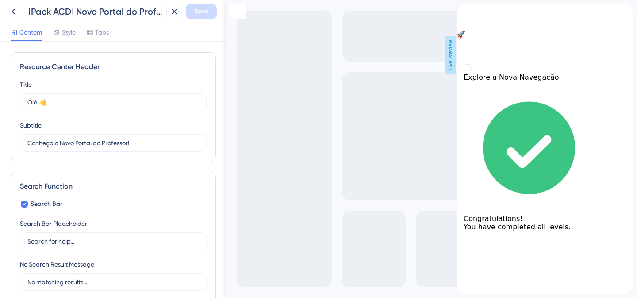
click at [475, 12] on div "back to header" at bounding box center [544, 8] width 177 height 9
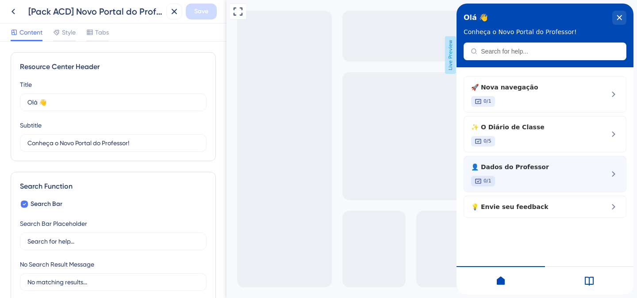
click at [524, 165] on span "👤 Dados do Professor" at bounding box center [530, 166] width 118 height 11
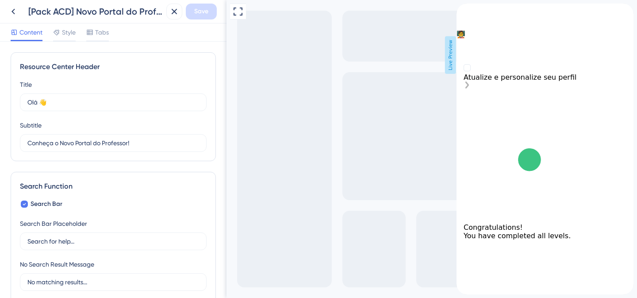
click at [522, 81] on div "Atualize e personalize seu perfil" at bounding box center [544, 77] width 163 height 8
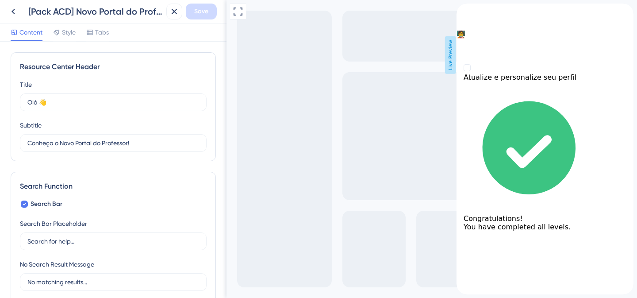
click at [463, 11] on icon "back to header" at bounding box center [459, 7] width 7 height 7
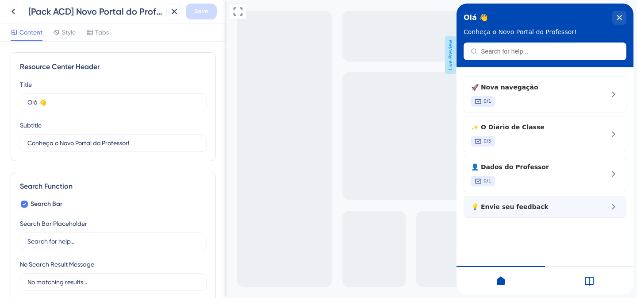
click at [521, 211] on span "💡 Envie seu feedback" at bounding box center [530, 206] width 118 height 11
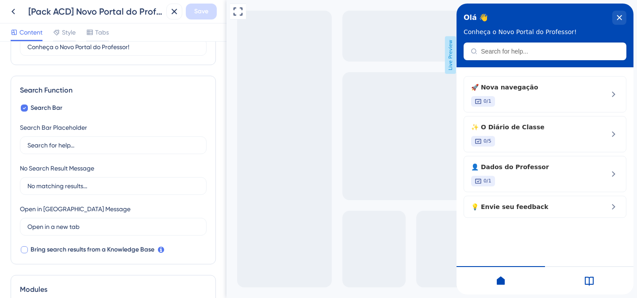
scroll to position [95, 0]
drag, startPoint x: 96, startPoint y: 149, endPoint x: 17, endPoint y: 145, distance: 79.2
click at [17, 145] on div "Search Function Search Bar Search Bar Placeholder Search for help... No Search …" at bounding box center [113, 171] width 205 height 188
click at [498, 49] on div "Resource Center Header" at bounding box center [544, 51] width 163 height 18
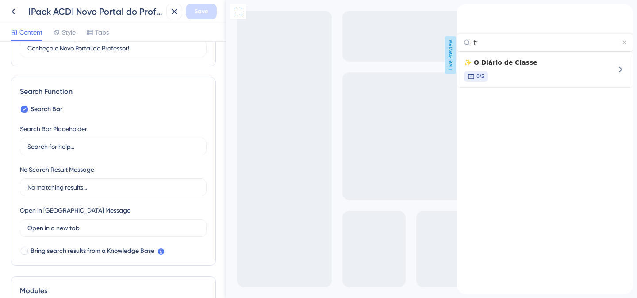
type input "f"
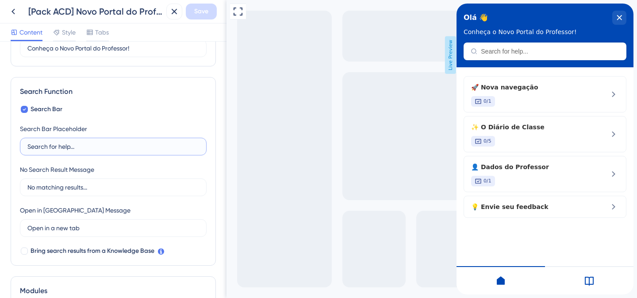
click at [64, 147] on input "Search for help..." at bounding box center [113, 146] width 172 height 10
paste input "Busque por ajuda ou tutoriais"
drag, startPoint x: 61, startPoint y: 147, endPoint x: 86, endPoint y: 150, distance: 25.4
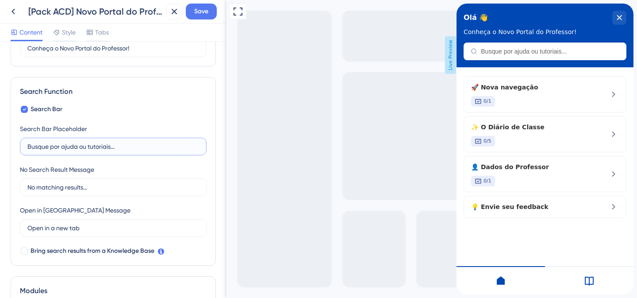
click at [86, 150] on input "Busque por ajuda ou tutoriais..." at bounding box center [113, 146] width 172 height 10
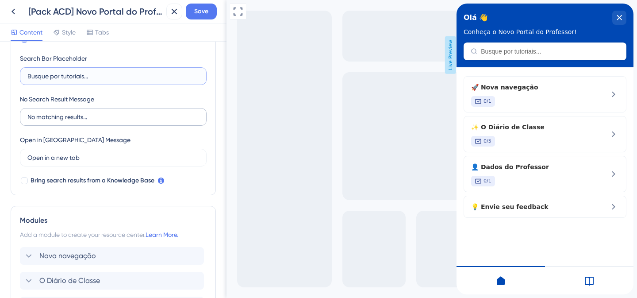
scroll to position [165, 0]
type input "Busque por tutoriais..."
click at [23, 179] on div at bounding box center [24, 180] width 7 height 7
checkbox input "true"
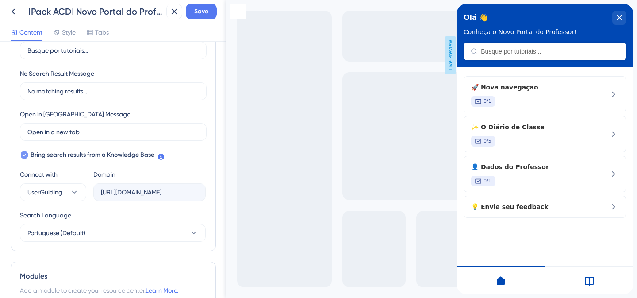
scroll to position [191, 0]
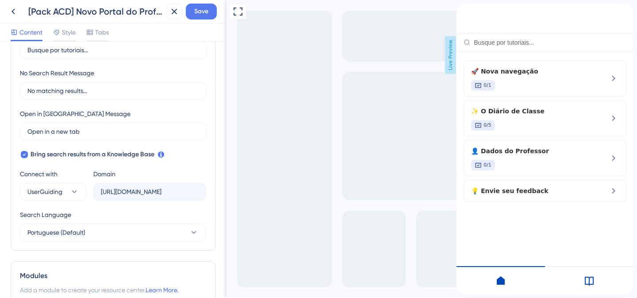
click at [523, 50] on div "Resource Center Header" at bounding box center [544, 28] width 177 height 48
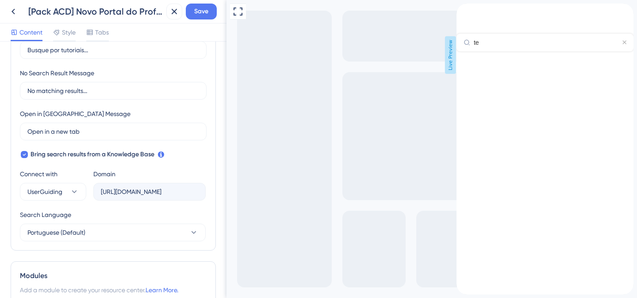
type input "t"
type input "f"
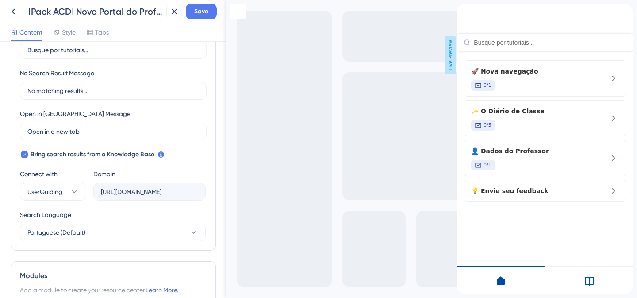
click at [580, 276] on div at bounding box center [589, 280] width 88 height 28
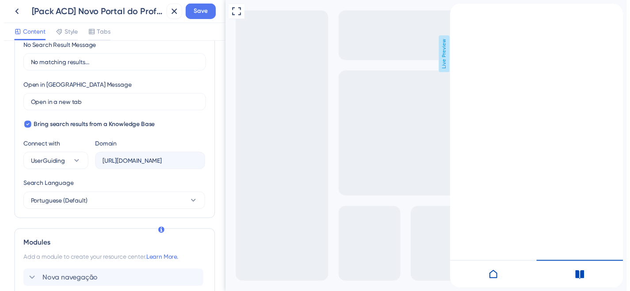
scroll to position [0, 0]
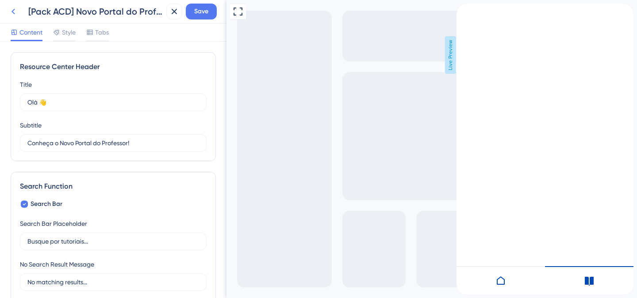
click at [18, 12] on button at bounding box center [13, 12] width 16 height 16
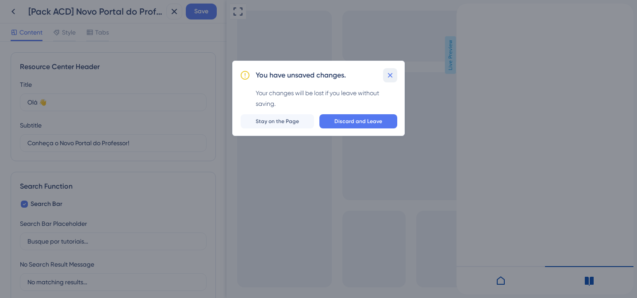
drag, startPoint x: 391, startPoint y: 75, endPoint x: 153, endPoint y: 66, distance: 238.5
click at [391, 75] on icon at bounding box center [389, 75] width 9 height 9
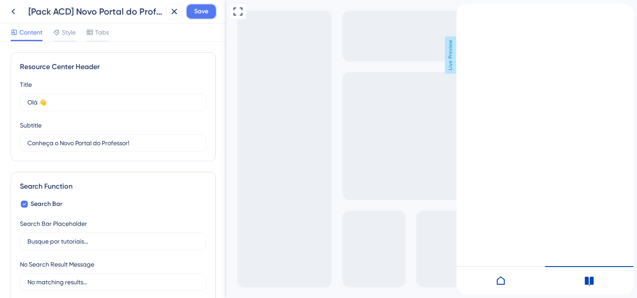
click at [207, 13] on span "Save" at bounding box center [201, 11] width 14 height 11
click at [14, 15] on icon at bounding box center [13, 11] width 11 height 11
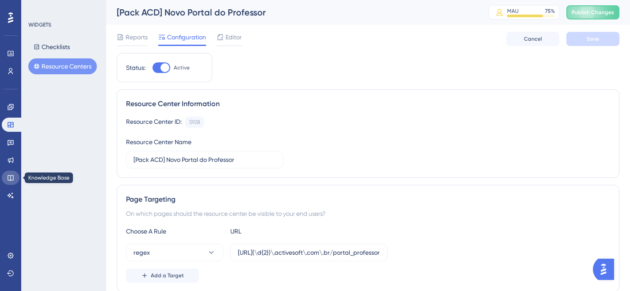
click at [12, 180] on icon at bounding box center [10, 177] width 7 height 7
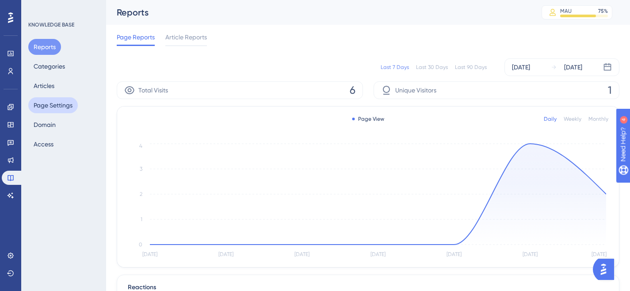
click at [60, 107] on button "Page Settings" at bounding box center [53, 105] width 50 height 16
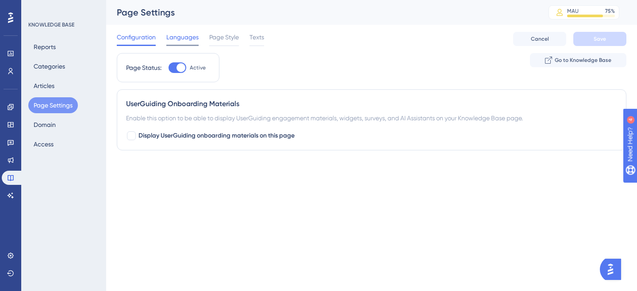
click at [189, 39] on span "Languages" at bounding box center [182, 37] width 32 height 11
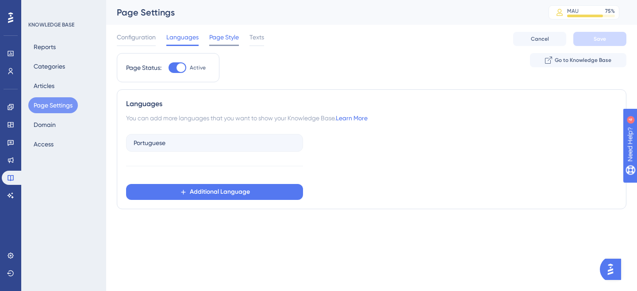
click at [217, 39] on span "Page Style" at bounding box center [224, 37] width 30 height 11
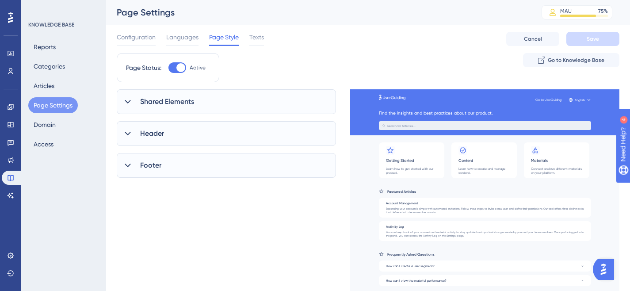
click at [207, 112] on div "Shared Elements" at bounding box center [226, 101] width 219 height 25
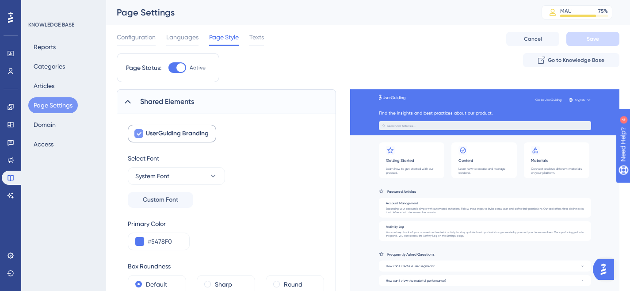
click at [143, 133] on div at bounding box center [138, 133] width 9 height 9
checkbox input "false"
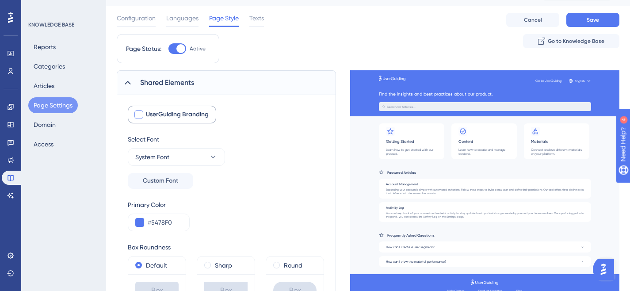
scroll to position [21, 0]
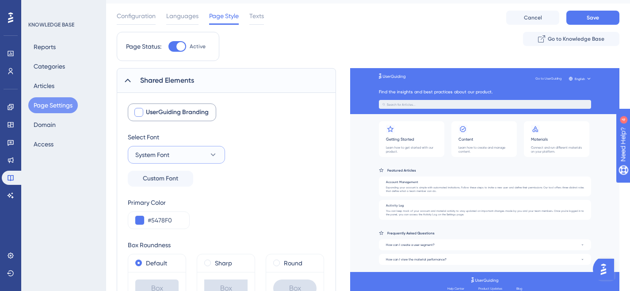
click at [208, 156] on button "System Font" at bounding box center [176, 155] width 97 height 18
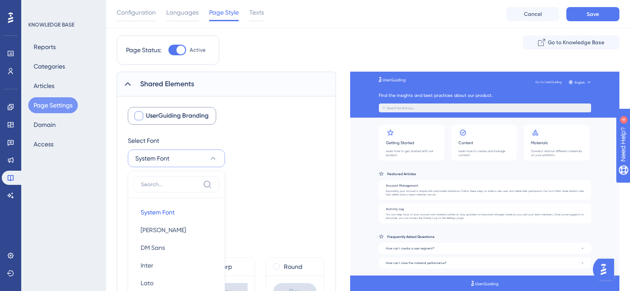
scroll to position [134, 0]
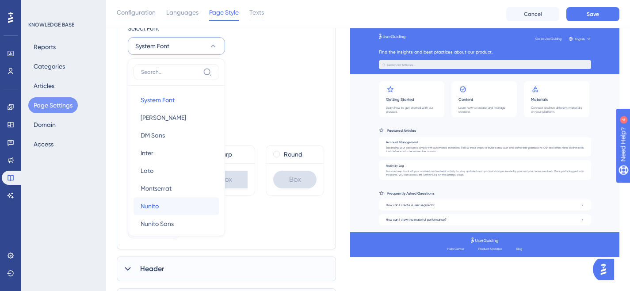
click at [167, 202] on button "[PERSON_NAME]" at bounding box center [177, 206] width 86 height 18
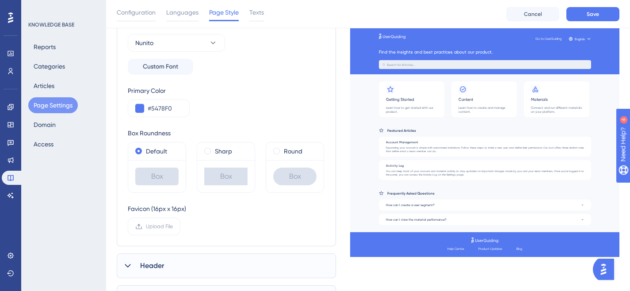
scroll to position [137, 0]
click at [159, 111] on input "#5478F0" at bounding box center [165, 108] width 34 height 11
click at [167, 110] on input "#5478F0" at bounding box center [165, 108] width 34 height 11
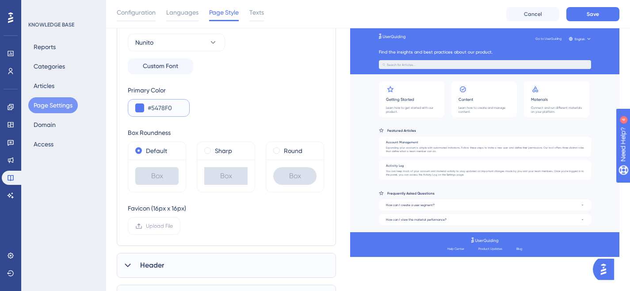
paste input "0048B4"
type input "#0048B4"
click at [234, 109] on div "Primary Color #0048B4" at bounding box center [226, 101] width 197 height 32
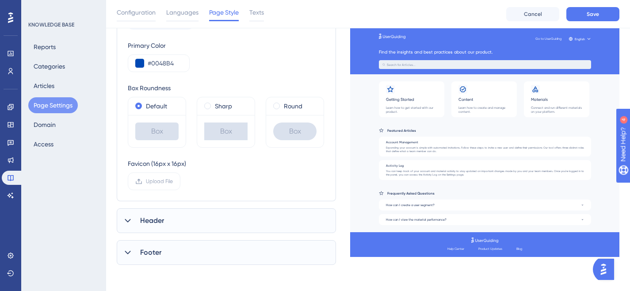
scroll to position [184, 0]
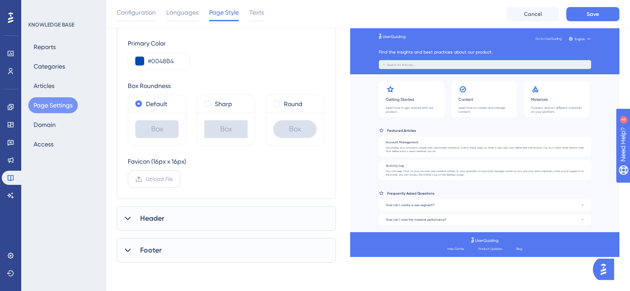
click at [164, 179] on span "Upload File" at bounding box center [159, 179] width 27 height 7
click at [173, 179] on input "Upload File" at bounding box center [173, 179] width 0 height 0
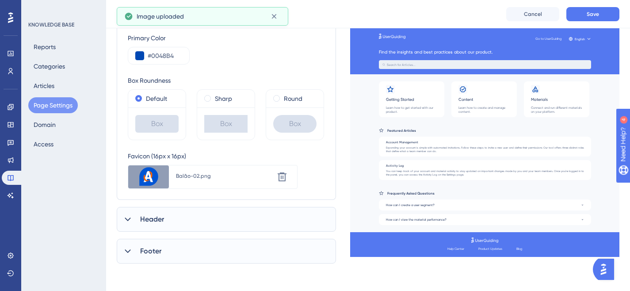
scroll to position [190, 0]
click at [146, 217] on span "Header" at bounding box center [152, 218] width 24 height 11
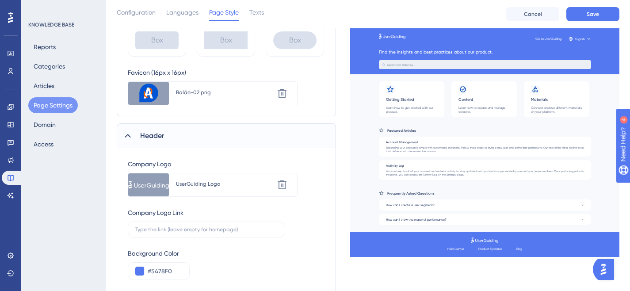
scroll to position [288, 0]
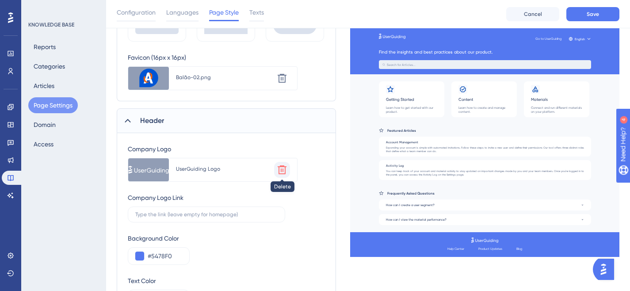
click at [283, 170] on icon at bounding box center [282, 169] width 9 height 9
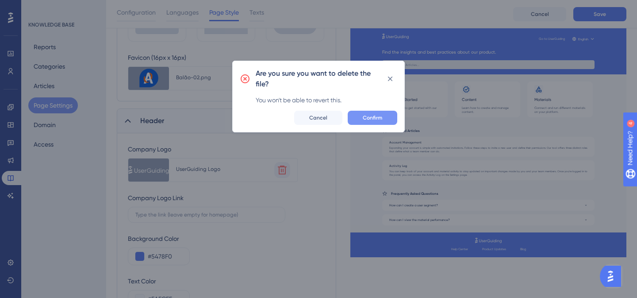
click at [375, 119] on span "Confirm" at bounding box center [372, 117] width 19 height 7
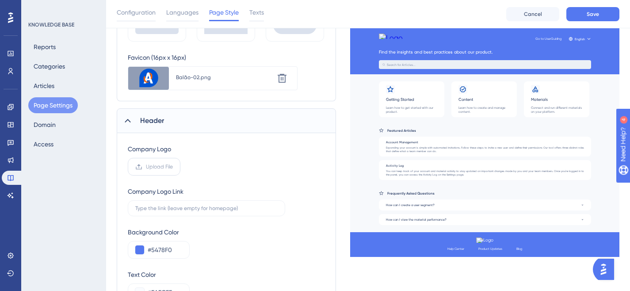
click at [151, 168] on span "Upload File" at bounding box center [159, 166] width 27 height 7
click at [173, 167] on input "Upload File" at bounding box center [173, 167] width 0 height 0
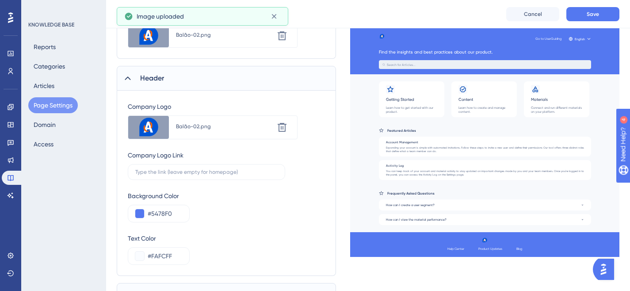
scroll to position [375, 0]
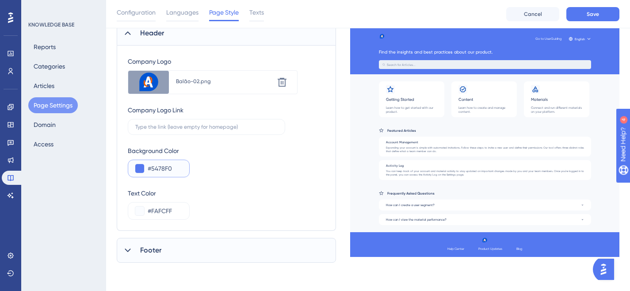
click at [168, 168] on input "#5478F0" at bounding box center [165, 168] width 34 height 11
paste input "0048B4"
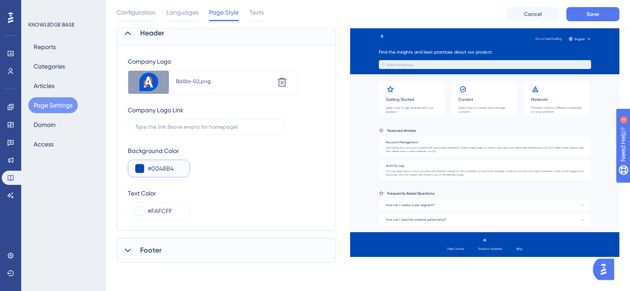
type input "#0048B4"
click at [156, 247] on span "Footer" at bounding box center [150, 250] width 21 height 11
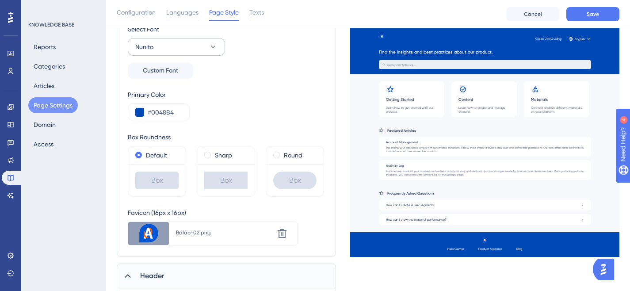
scroll to position [148, 0]
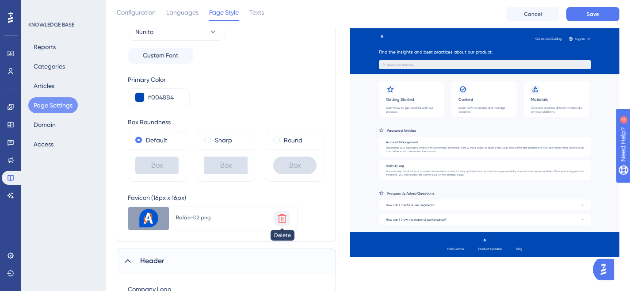
click at [280, 221] on icon at bounding box center [282, 218] width 11 height 11
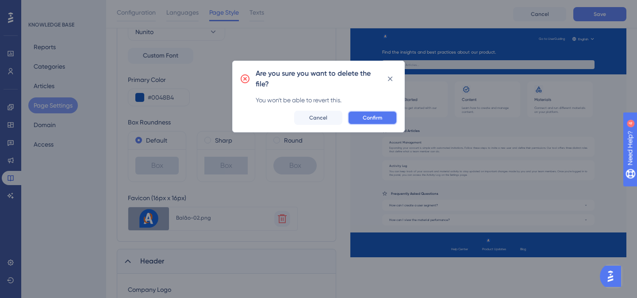
click at [370, 115] on span "Confirm" at bounding box center [372, 117] width 19 height 7
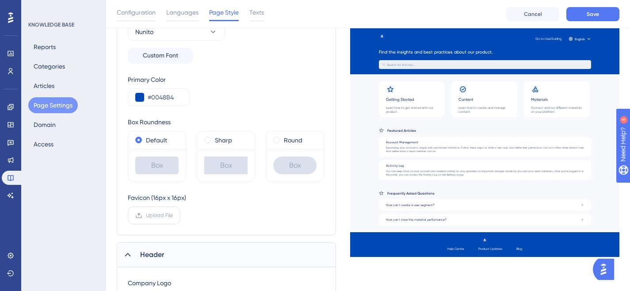
click at [161, 219] on label "Upload File" at bounding box center [154, 215] width 53 height 18
click at [173, 215] on input "Upload File" at bounding box center [173, 215] width 0 height 0
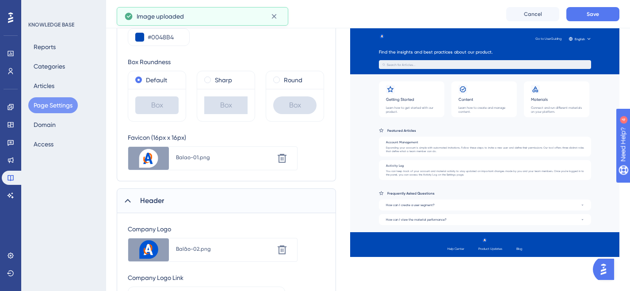
scroll to position [299, 0]
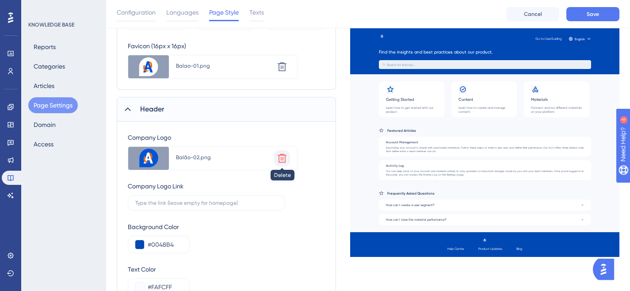
click at [282, 159] on icon at bounding box center [282, 158] width 11 height 11
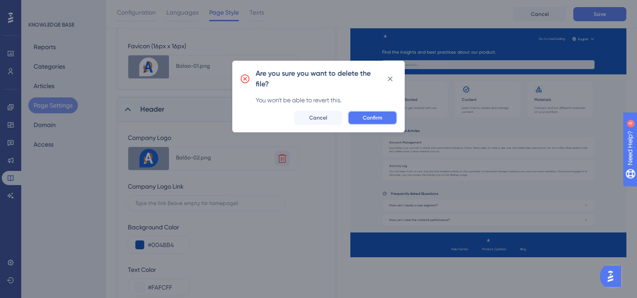
click at [363, 119] on span "Confirm" at bounding box center [372, 117] width 19 height 7
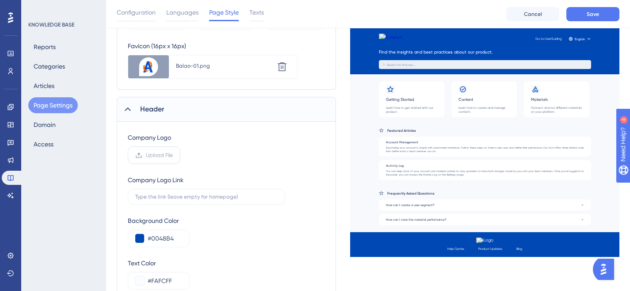
click at [148, 157] on span "Upload File" at bounding box center [159, 155] width 27 height 7
click at [173, 155] on input "Upload File" at bounding box center [173, 155] width 0 height 0
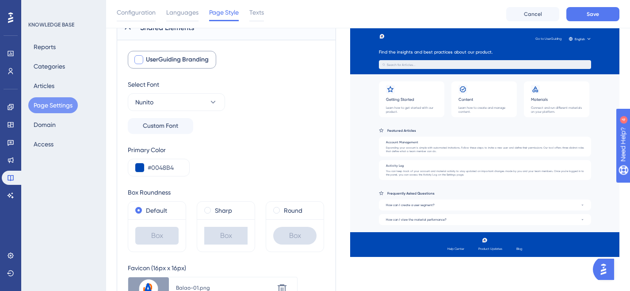
scroll to position [0, 0]
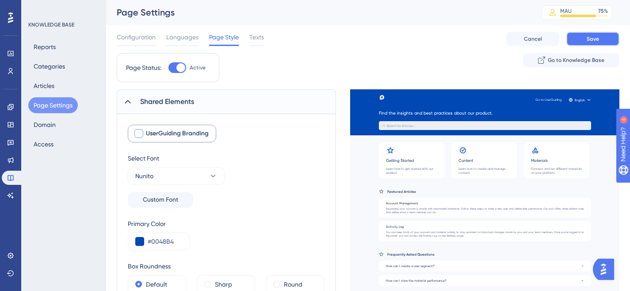
click at [581, 42] on button "Save" at bounding box center [592, 39] width 53 height 14
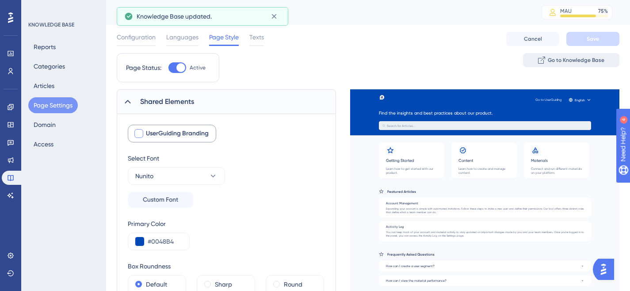
click at [556, 61] on span "Go to Knowledge Base" at bounding box center [576, 60] width 57 height 7
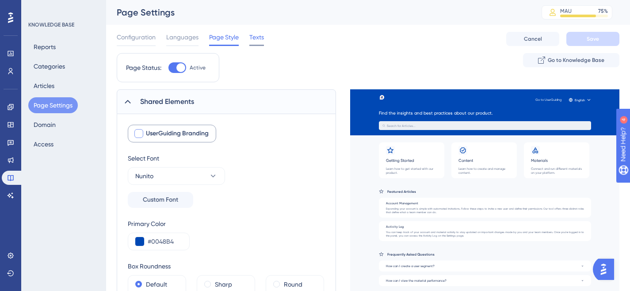
click at [260, 38] on span "Texts" at bounding box center [256, 37] width 15 height 11
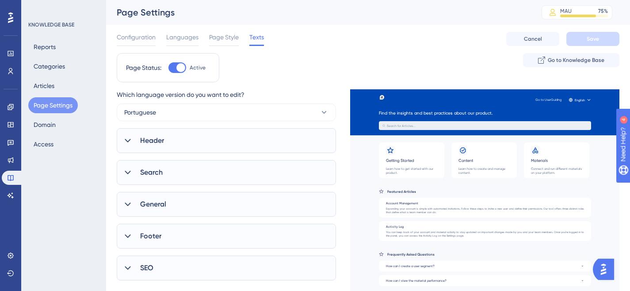
click at [178, 144] on div "Header" at bounding box center [226, 140] width 219 height 25
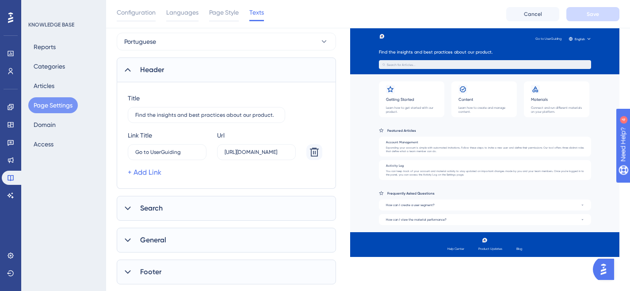
scroll to position [80, 0]
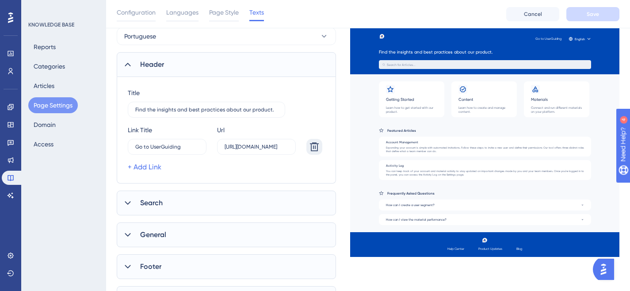
click at [313, 146] on icon at bounding box center [314, 146] width 9 height 9
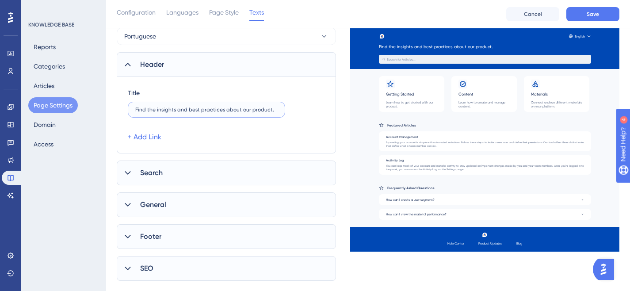
click at [245, 107] on input "Find the insights and best practices about our product." at bounding box center [206, 110] width 142 height 6
type input "Base de conhecimento | Portal do Professor"
click at [167, 173] on div "Search" at bounding box center [226, 172] width 219 height 25
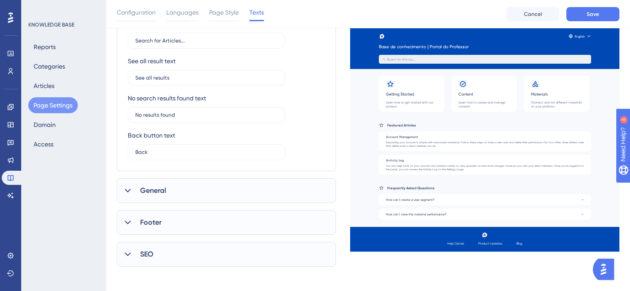
scroll to position [261, 0]
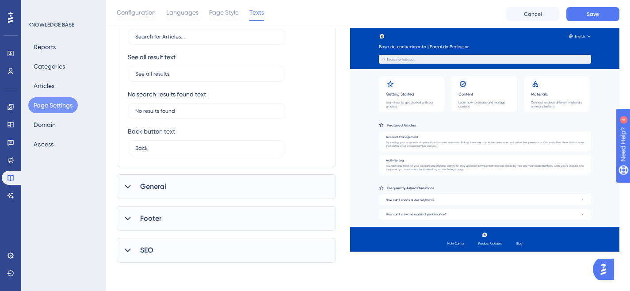
click at [180, 185] on div "General" at bounding box center [226, 186] width 219 height 25
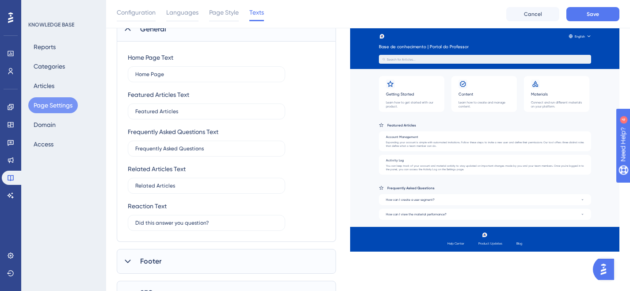
scroll to position [461, 0]
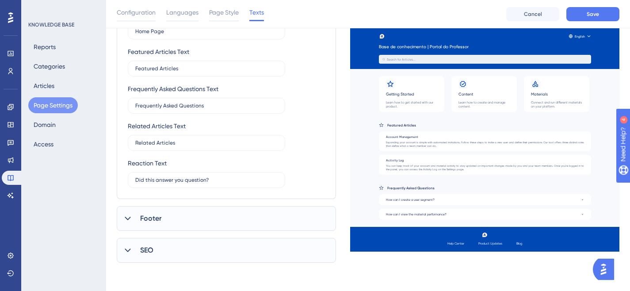
click at [164, 214] on div "Footer" at bounding box center [226, 218] width 219 height 25
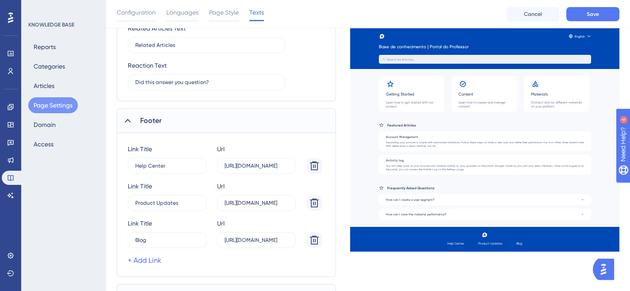
scroll to position [605, 0]
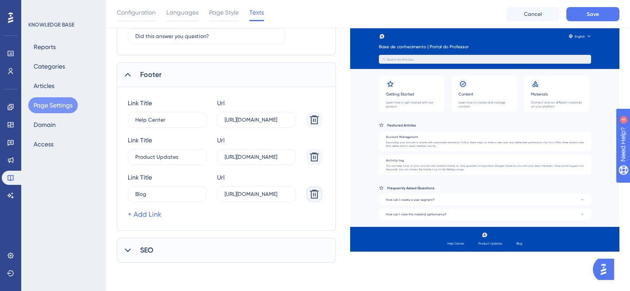
click at [317, 124] on icon at bounding box center [314, 119] width 9 height 9
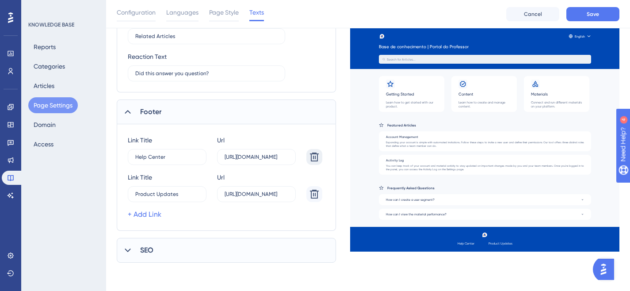
click at [316, 161] on icon at bounding box center [314, 157] width 11 height 11
type input "Product Updates"
type input "[URL][DOMAIN_NAME]"
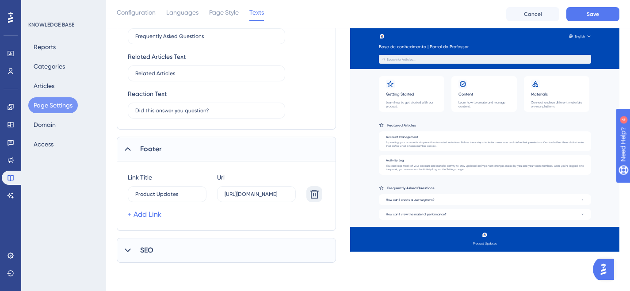
click at [315, 192] on icon at bounding box center [314, 194] width 11 height 11
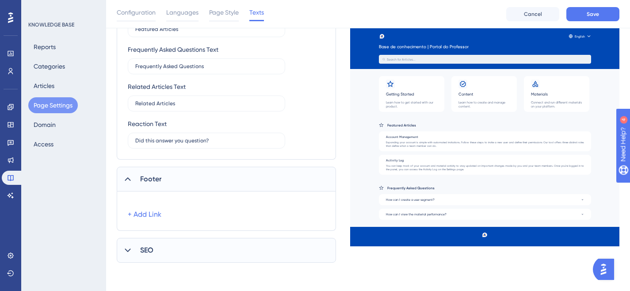
click at [161, 247] on div "SEO" at bounding box center [226, 250] width 219 height 25
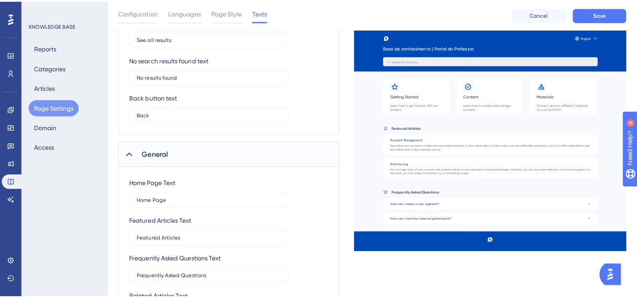
scroll to position [0, 0]
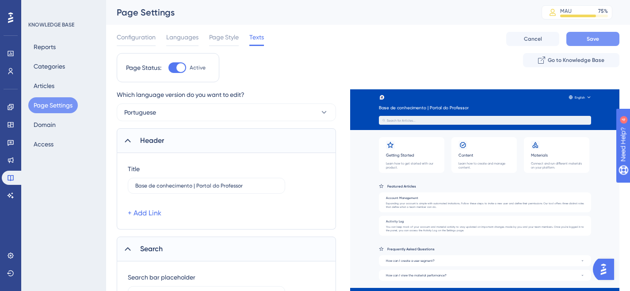
click at [588, 43] on button "Save" at bounding box center [592, 39] width 53 height 14
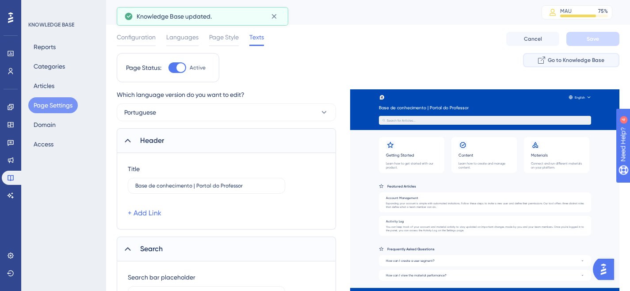
click at [572, 59] on span "Go to Knowledge Base" at bounding box center [576, 60] width 57 height 7
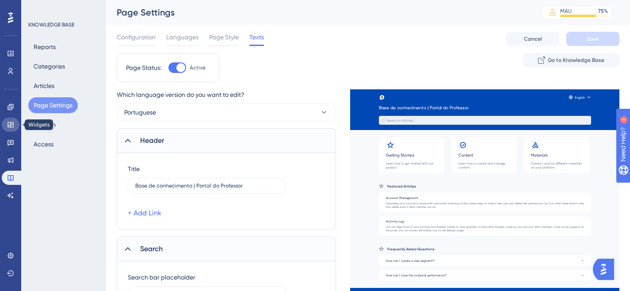
click at [14, 126] on icon at bounding box center [10, 124] width 7 height 7
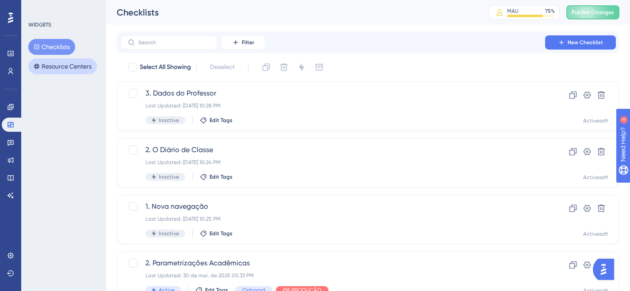
click at [81, 65] on button "Resource Centers" at bounding box center [62, 66] width 69 height 16
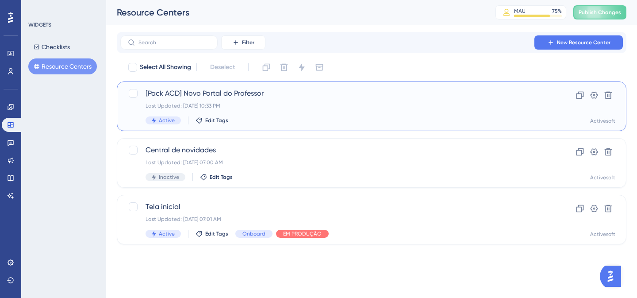
click at [268, 97] on span "[Pack ACD] Novo Portal do Professor" at bounding box center [335, 93] width 381 height 11
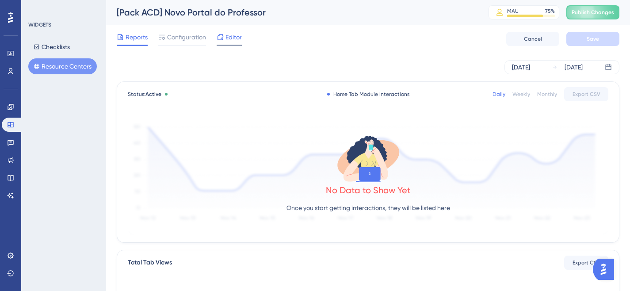
click at [228, 38] on span "Editor" at bounding box center [233, 37] width 16 height 11
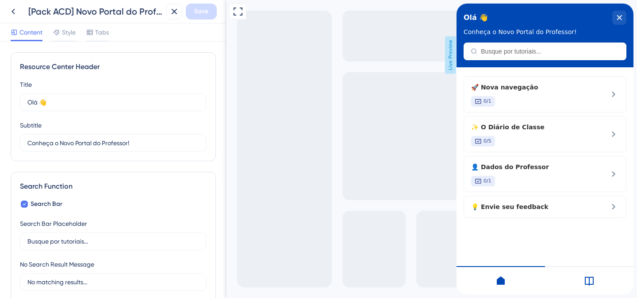
click at [584, 282] on icon at bounding box center [588, 280] width 9 height 9
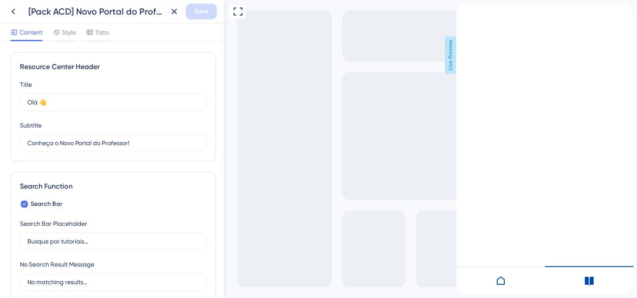
click at [463, 11] on icon "back to header" at bounding box center [460, 7] width 6 height 7
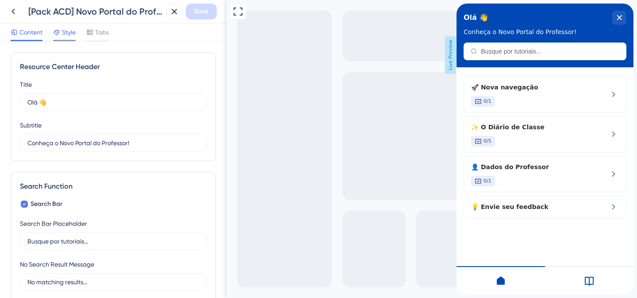
click at [69, 33] on span "Style" at bounding box center [69, 32] width 14 height 11
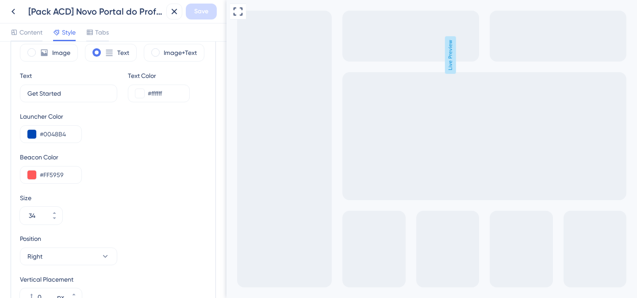
scroll to position [276, 0]
click at [84, 89] on input "Get Started" at bounding box center [65, 93] width 76 height 10
click at [80, 90] on input "Get Started" at bounding box center [65, 93] width 76 height 10
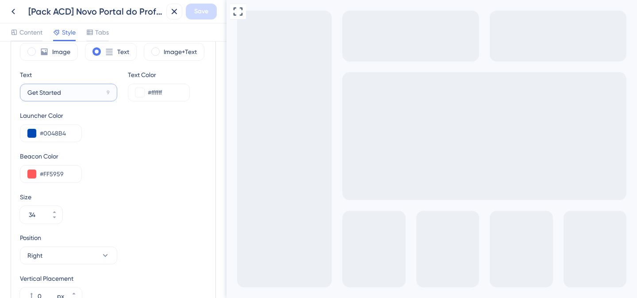
click at [80, 90] on input "Get Started" at bounding box center [65, 93] width 76 height 10
type input "Ajuda"
click at [108, 118] on div "Launcher Color #0048B4" at bounding box center [113, 126] width 187 height 32
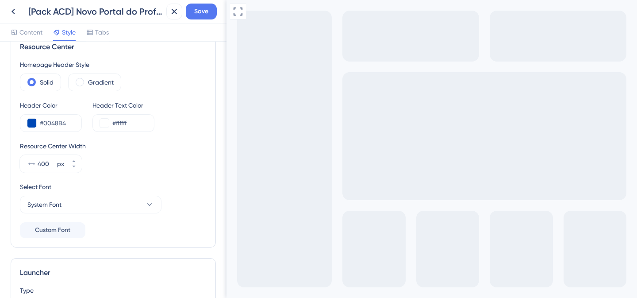
scroll to position [0, 0]
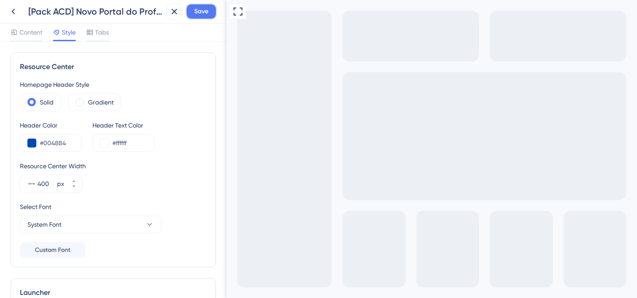
click at [211, 11] on button "Save" at bounding box center [201, 12] width 31 height 16
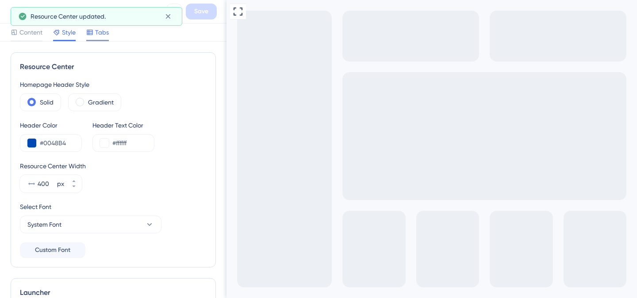
click at [98, 33] on span "Tabs" at bounding box center [102, 32] width 14 height 11
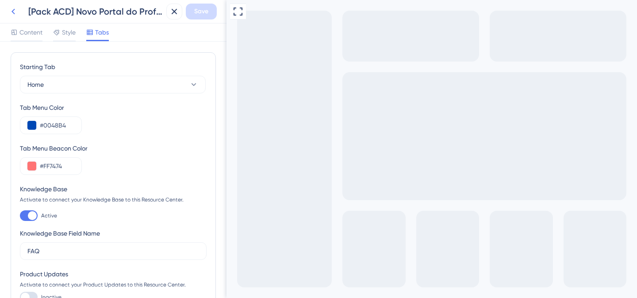
click at [13, 11] on icon at bounding box center [13, 12] width 4 height 6
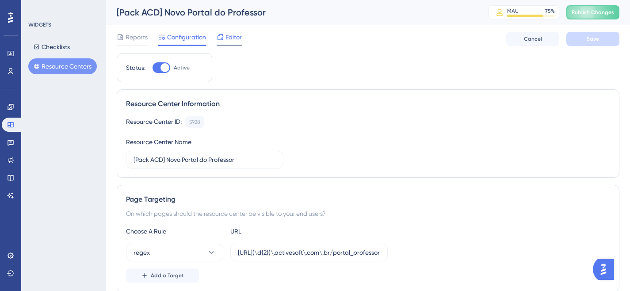
click at [218, 42] on div at bounding box center [220, 37] width 7 height 11
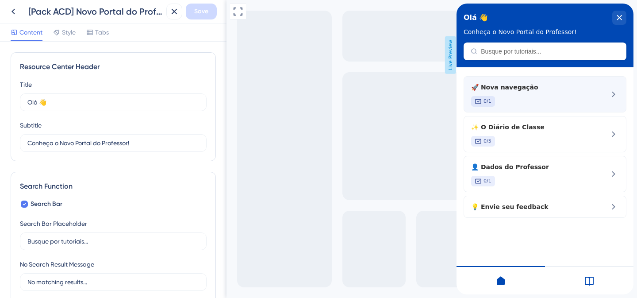
click at [530, 96] on div "0/1" at bounding box center [530, 101] width 118 height 11
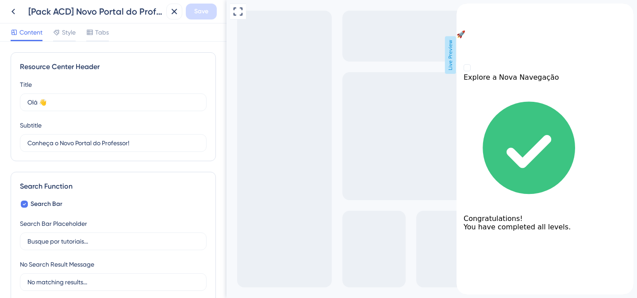
click at [463, 11] on icon "back to header" at bounding box center [459, 7] width 7 height 7
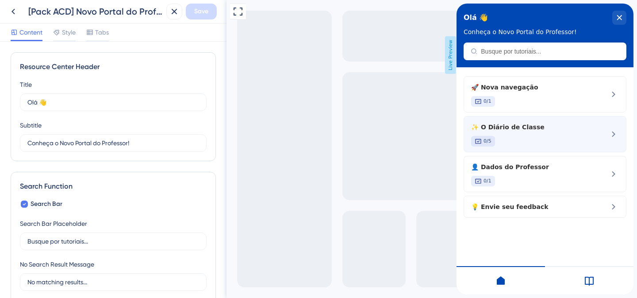
click at [520, 134] on div "✨ O Diário de Classe 0/5" at bounding box center [530, 134] width 118 height 25
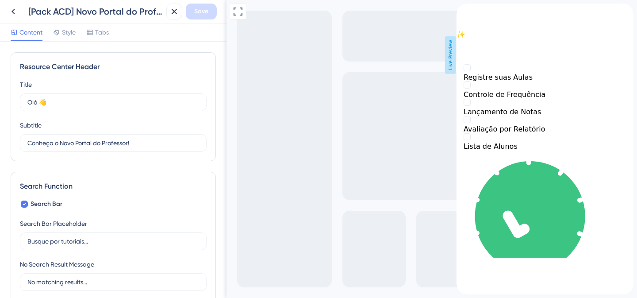
click at [463, 11] on icon "back to header" at bounding box center [460, 7] width 6 height 7
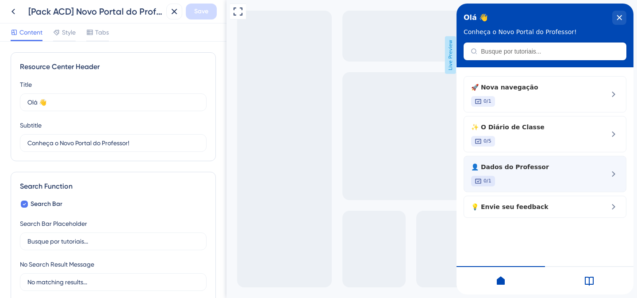
click at [524, 164] on span "👤 Dados do Professor" at bounding box center [530, 166] width 118 height 11
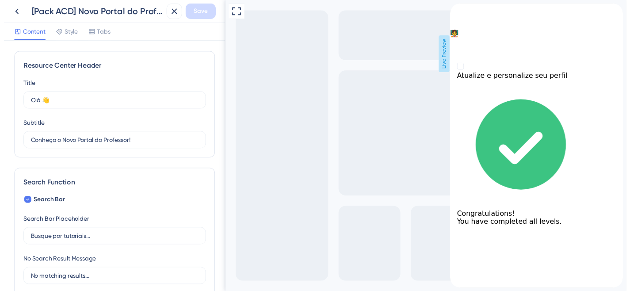
scroll to position [335, 0]
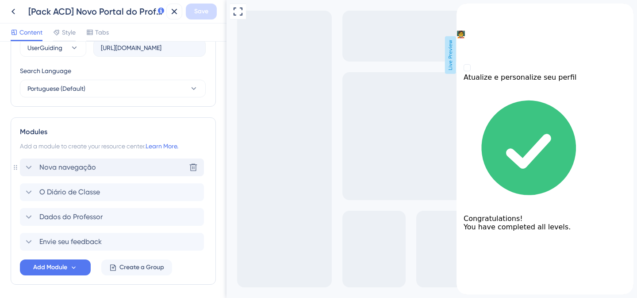
click at [72, 167] on span "Nova navegação" at bounding box center [67, 167] width 57 height 11
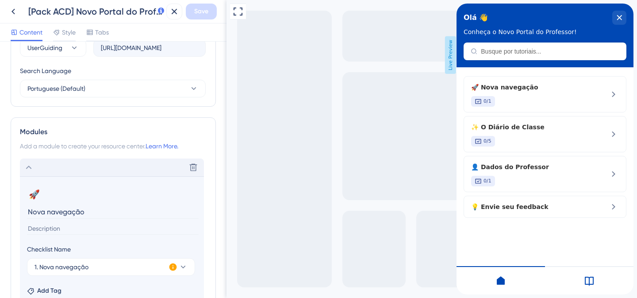
click at [174, 265] on icon at bounding box center [173, 267] width 8 height 8
click at [222, 282] on button "Activate Now" at bounding box center [231, 277] width 42 height 14
click at [16, 10] on icon at bounding box center [13, 11] width 11 height 11
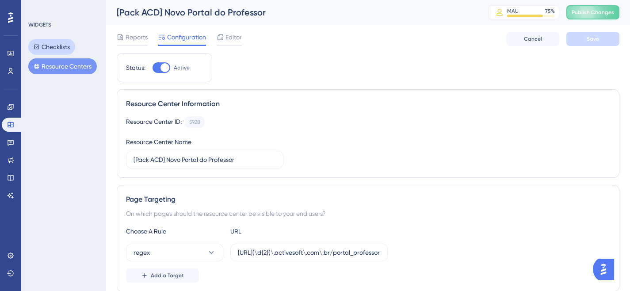
click at [56, 49] on button "Checklists" at bounding box center [51, 47] width 47 height 16
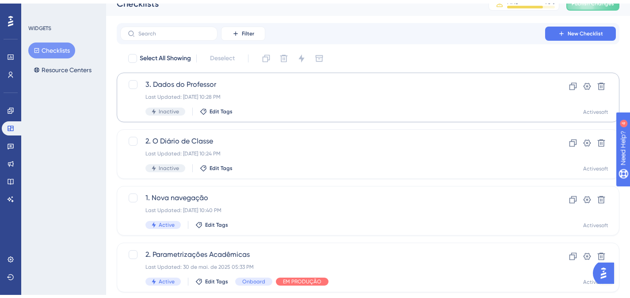
scroll to position [50, 0]
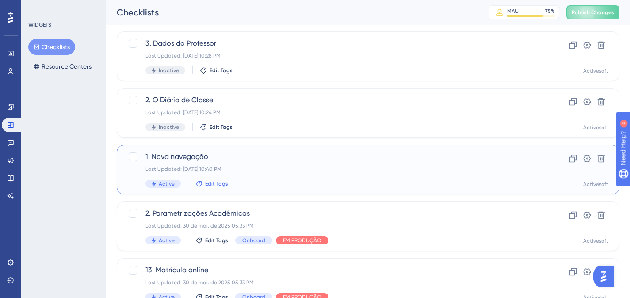
click at [221, 182] on span "Edit Tags" at bounding box center [216, 183] width 23 height 7
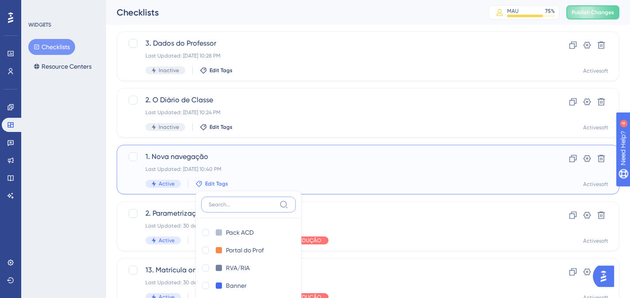
scroll to position [163, 0]
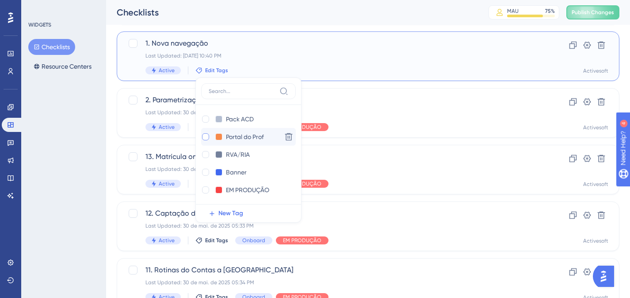
click at [205, 137] on div at bounding box center [205, 136] width 7 height 7
checkbox input "true"
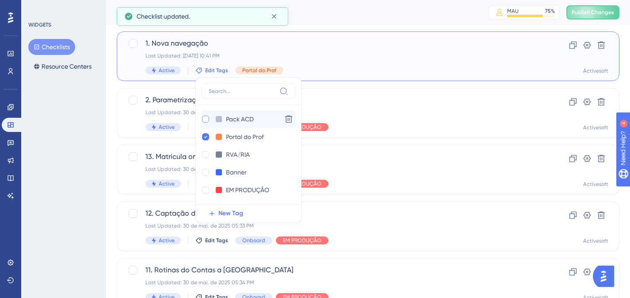
click at [203, 117] on div at bounding box center [205, 118] width 7 height 7
checkbox input "true"
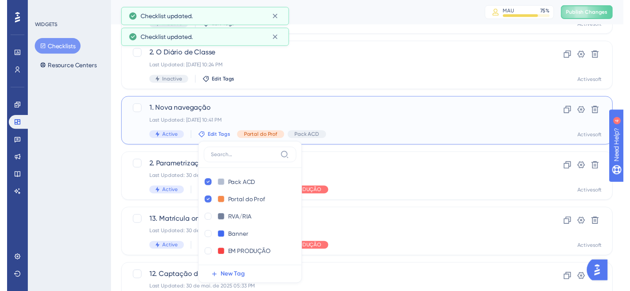
scroll to position [0, 0]
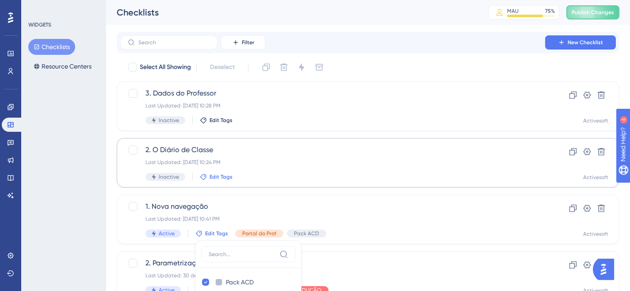
click at [220, 178] on span "Edit Tags" at bounding box center [221, 176] width 23 height 7
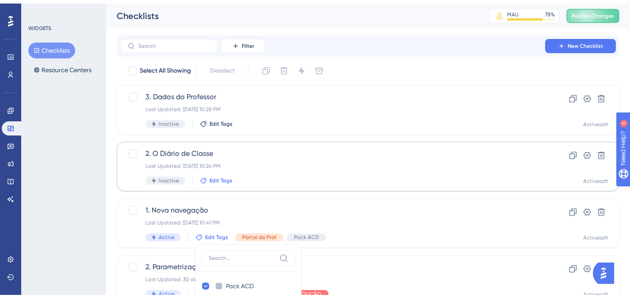
scroll to position [107, 0]
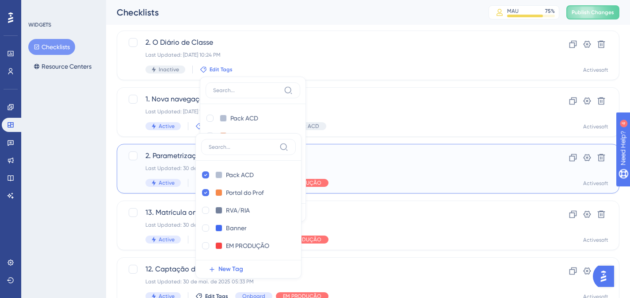
click at [160, 173] on div "2. Parametrizações Acadêmicas Last Updated: [DATE] 05:33 PM Active Edit Tags On…" at bounding box center [332, 168] width 374 height 36
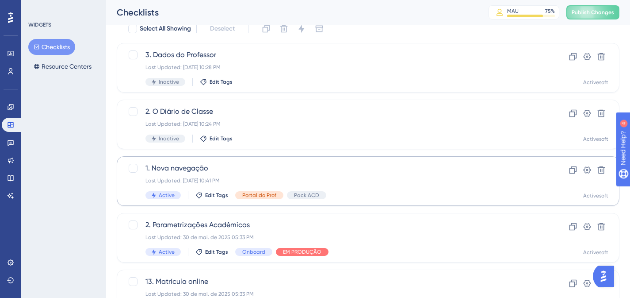
scroll to position [26, 0]
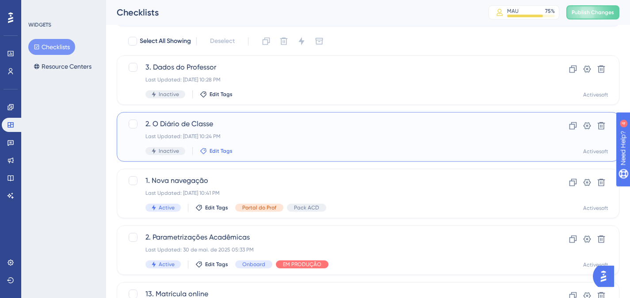
click at [210, 150] on span "Edit Tags" at bounding box center [221, 150] width 23 height 7
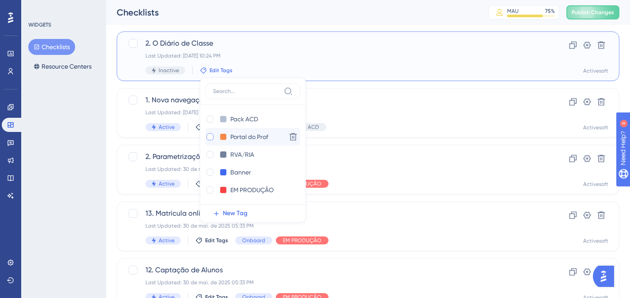
click at [211, 136] on div at bounding box center [209, 136] width 7 height 7
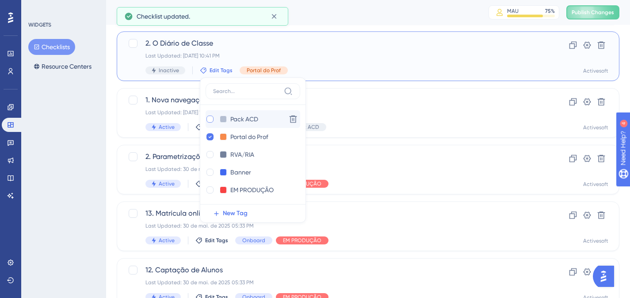
checkbox input "true"
click at [208, 121] on div at bounding box center [209, 118] width 7 height 7
checkbox input "true"
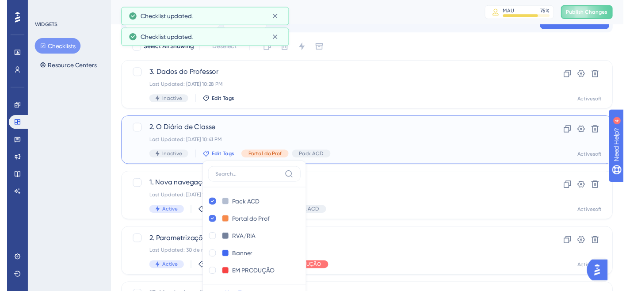
scroll to position [19, 0]
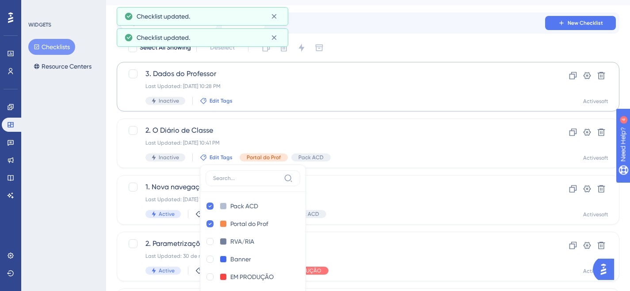
click at [218, 103] on span "Edit Tags" at bounding box center [221, 100] width 23 height 7
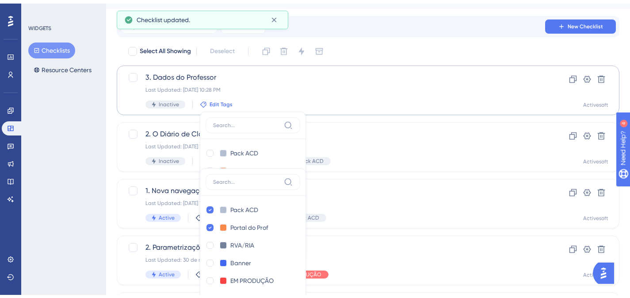
scroll to position [54, 0]
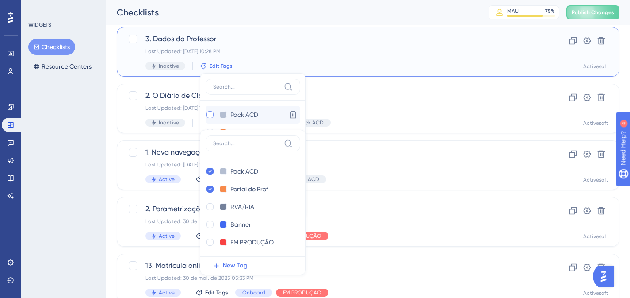
click at [208, 114] on div at bounding box center [209, 114] width 7 height 7
checkbox input "true"
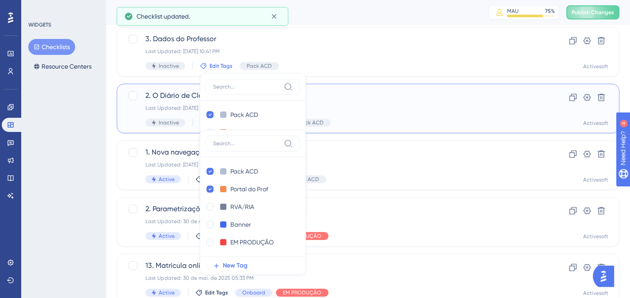
click at [208, 130] on div "Pack ACD Pack ACD Delete Portal do Prof Portal do Prof Delete RVA/RIA RVA/RIA D…" at bounding box center [253, 202] width 106 height 145
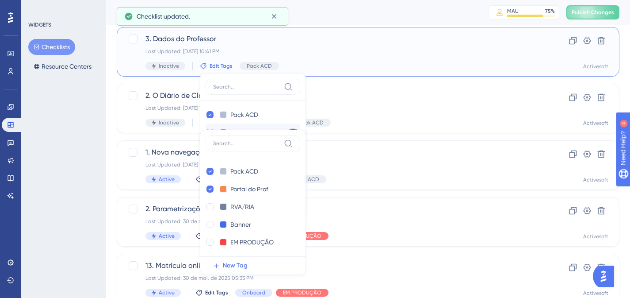
click at [209, 129] on div at bounding box center [209, 132] width 7 height 7
checkbox input "true"
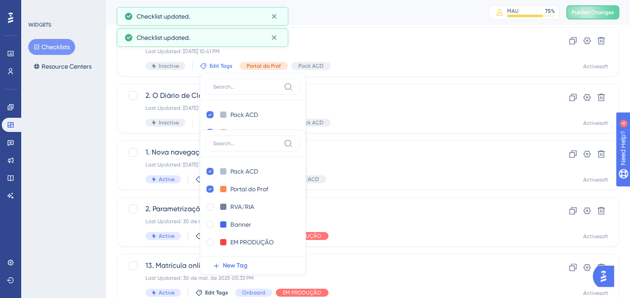
click at [108, 76] on div "Performance Users Engagement Widgets Feedback Product Updates Knowledge Base AI…" at bounding box center [368, 297] width 524 height 640
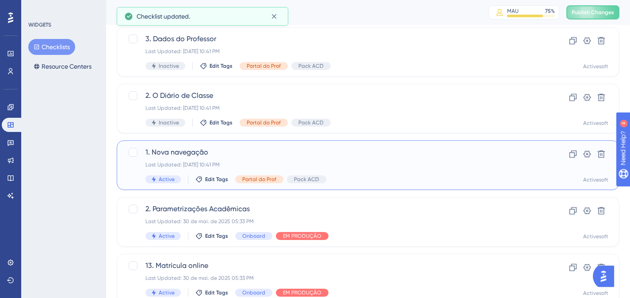
click at [191, 150] on span "1. Nova navegação" at bounding box center [332, 152] width 374 height 11
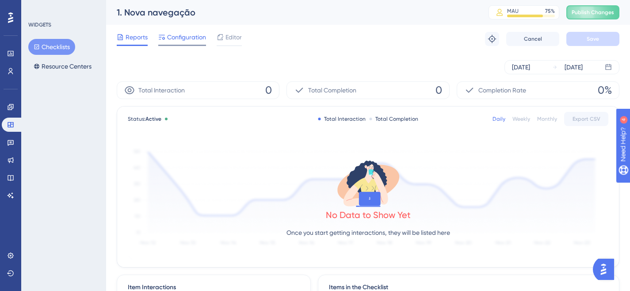
click at [186, 37] on span "Configuration" at bounding box center [186, 37] width 39 height 11
click at [171, 39] on span "Configuration" at bounding box center [186, 37] width 39 height 11
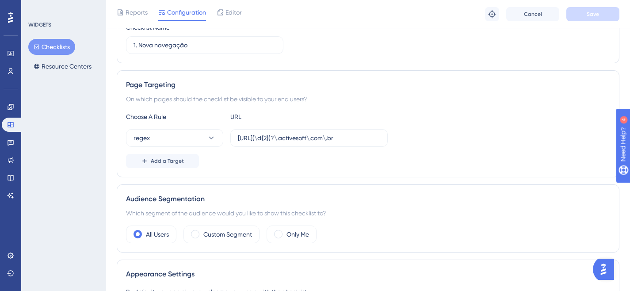
scroll to position [207, 0]
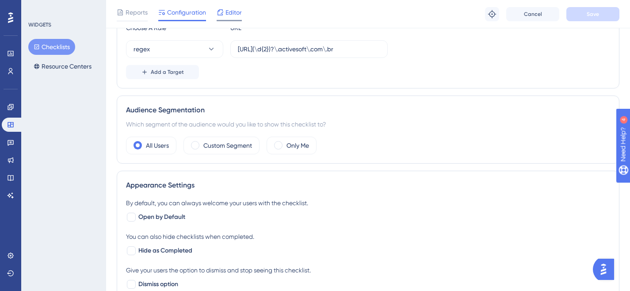
click at [234, 16] on span "Editor" at bounding box center [233, 12] width 16 height 11
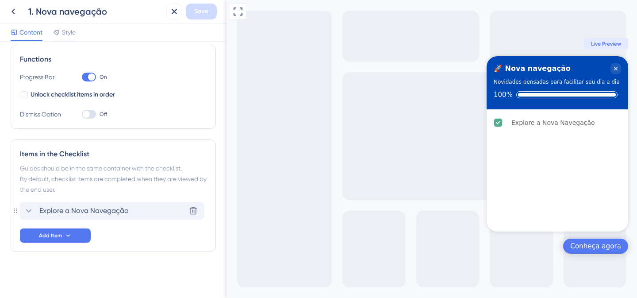
click at [117, 211] on span "Explore a Nova Navegação" at bounding box center [83, 210] width 89 height 11
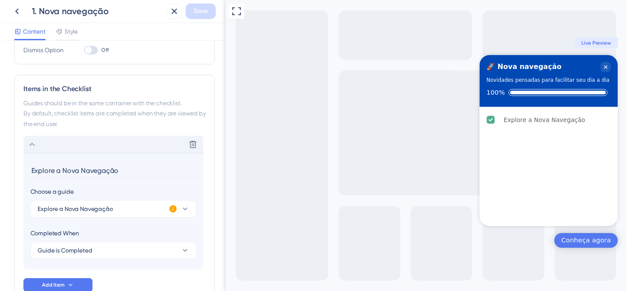
scroll to position [246, 0]
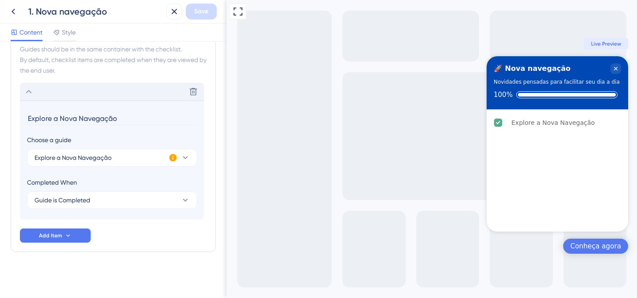
click at [172, 158] on icon at bounding box center [173, 158] width 8 height 8
click at [221, 170] on span "Activate Now" at bounding box center [231, 167] width 34 height 7
click at [538, 124] on div "Explore a Nova Navegação" at bounding box center [553, 122] width 84 height 11
click at [15, 13] on icon at bounding box center [13, 11] width 11 height 11
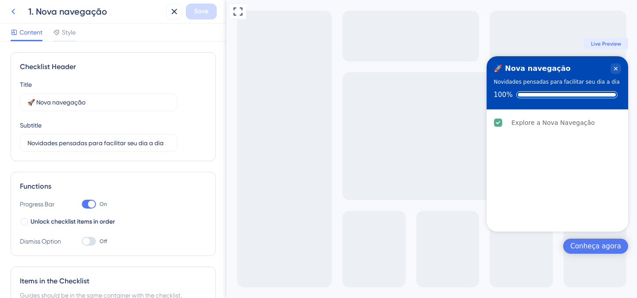
click at [12, 11] on icon at bounding box center [13, 12] width 4 height 6
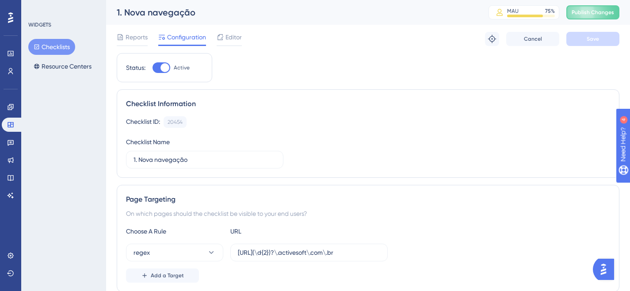
click at [51, 45] on button "Checklists" at bounding box center [51, 47] width 47 height 16
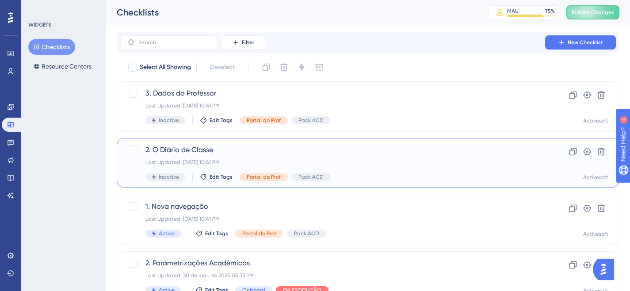
click at [234, 155] on div "2. O Diário de Classe Last Updated: [DATE] 10:41 PM Inactive Edit Tags Portal d…" at bounding box center [332, 163] width 374 height 36
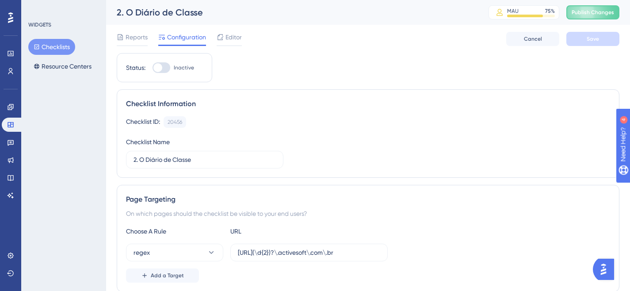
click at [170, 69] on label "Inactive" at bounding box center [174, 67] width 42 height 11
click at [153, 68] on input "Inactive" at bounding box center [152, 68] width 0 height 0
checkbox input "true"
click at [601, 42] on button "Save" at bounding box center [592, 39] width 53 height 14
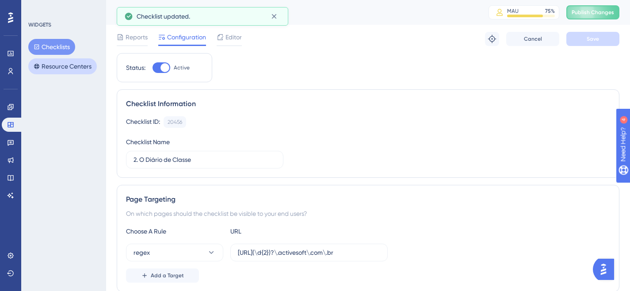
click at [58, 65] on button "Resource Centers" at bounding box center [62, 66] width 69 height 16
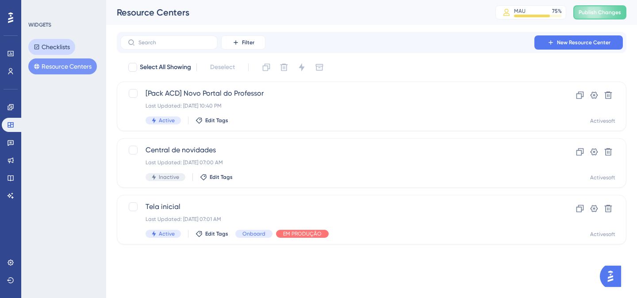
click at [63, 54] on button "Checklists" at bounding box center [51, 47] width 47 height 16
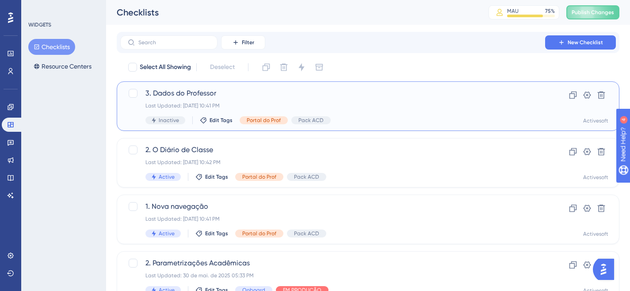
click at [222, 94] on span "3. Dados do Professor" at bounding box center [332, 93] width 374 height 11
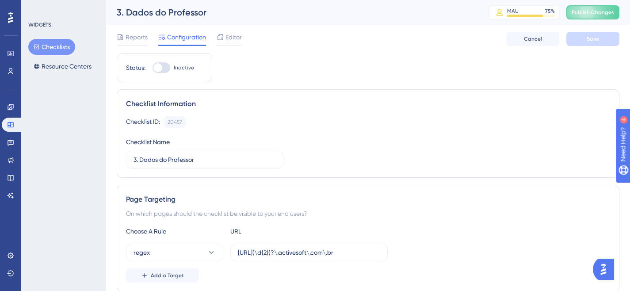
click at [164, 69] on div at bounding box center [162, 67] width 18 height 11
click at [153, 68] on input "Inactive" at bounding box center [152, 68] width 0 height 0
checkbox input "true"
click at [576, 42] on button "Save" at bounding box center [592, 39] width 53 height 14
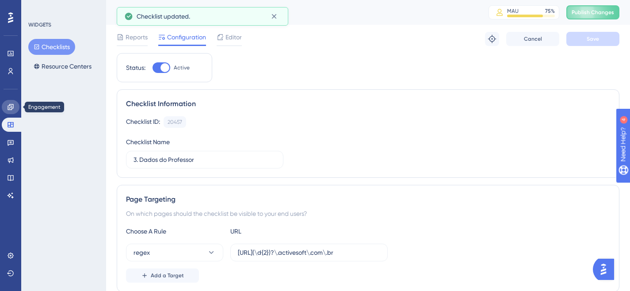
click at [15, 108] on link at bounding box center [11, 107] width 18 height 14
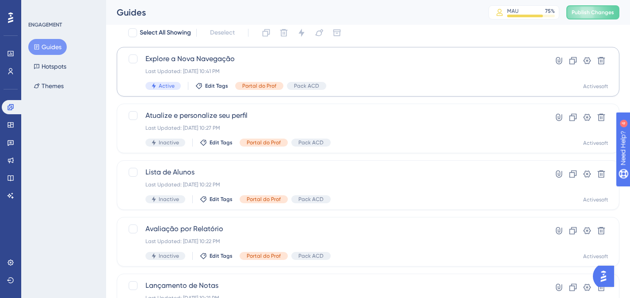
scroll to position [35, 0]
click at [133, 116] on div at bounding box center [133, 115] width 9 height 9
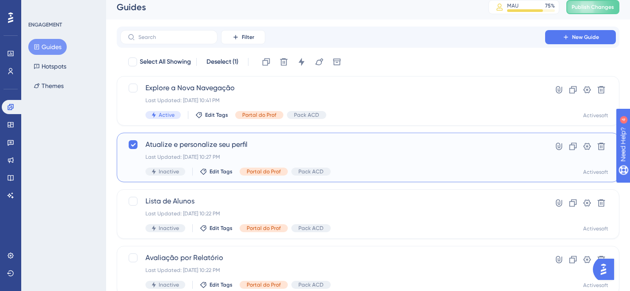
scroll to position [6, 0]
click at [134, 146] on icon at bounding box center [132, 143] width 5 height 7
checkbox input "false"
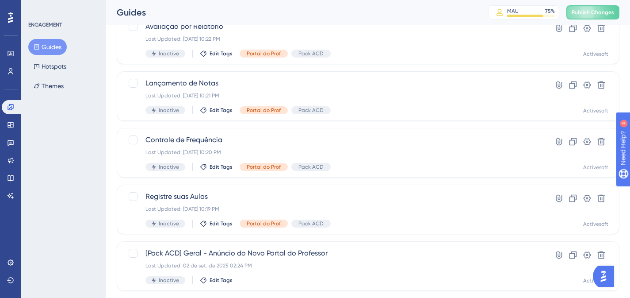
scroll to position [238, 0]
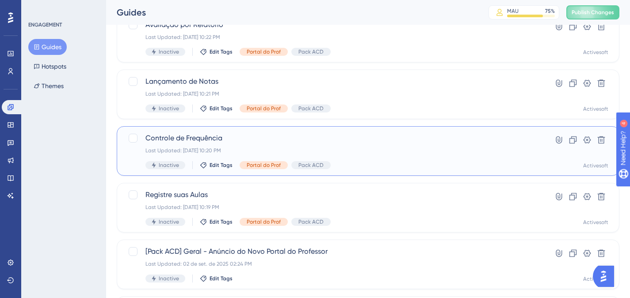
click at [171, 165] on span "Inactive" at bounding box center [169, 164] width 20 height 7
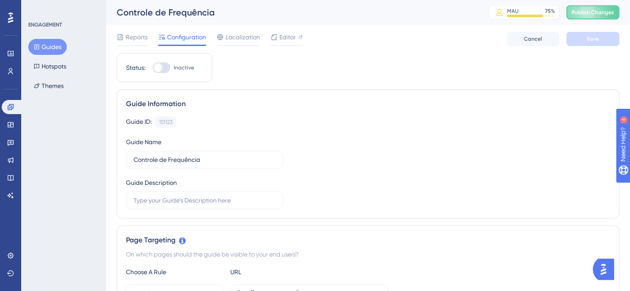
click at [160, 73] on div at bounding box center [162, 67] width 18 height 11
click at [153, 68] on input "Inactive" at bounding box center [152, 68] width 0 height 0
checkbox input "true"
click at [592, 39] on span "Save" at bounding box center [593, 38] width 12 height 7
click at [46, 46] on button "Guides" at bounding box center [47, 47] width 38 height 16
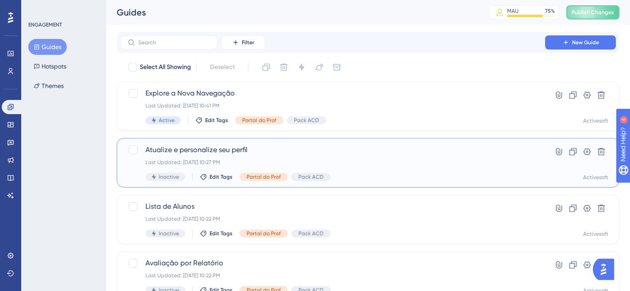
click at [183, 149] on span "Atualize e personalize seu perfil" at bounding box center [332, 150] width 374 height 11
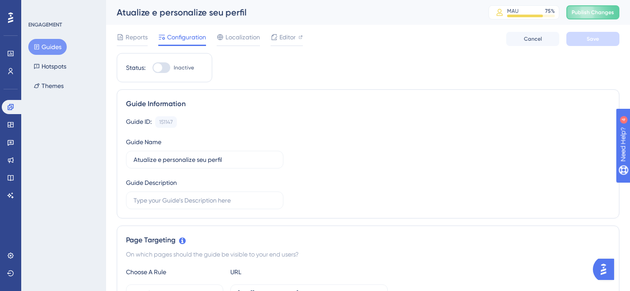
click at [166, 68] on div at bounding box center [162, 67] width 18 height 11
click at [153, 68] on input "Inactive" at bounding box center [152, 68] width 0 height 0
checkbox input "true"
click at [594, 43] on button "Save" at bounding box center [592, 39] width 53 height 14
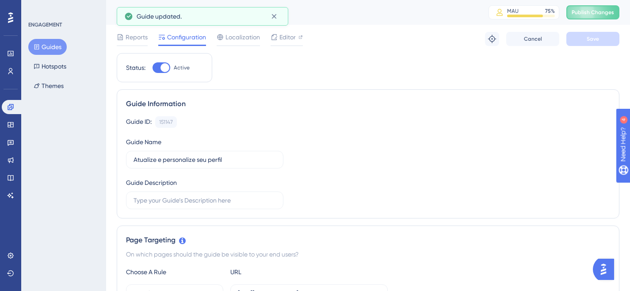
click at [46, 46] on button "Guides" at bounding box center [47, 47] width 38 height 16
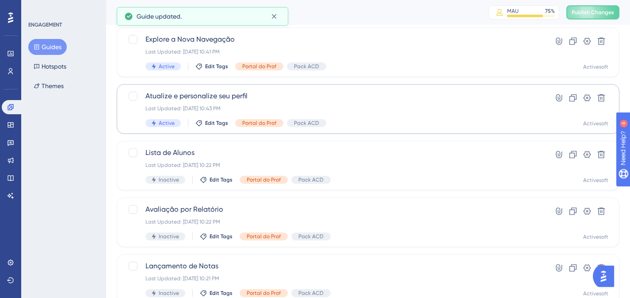
scroll to position [66, 0]
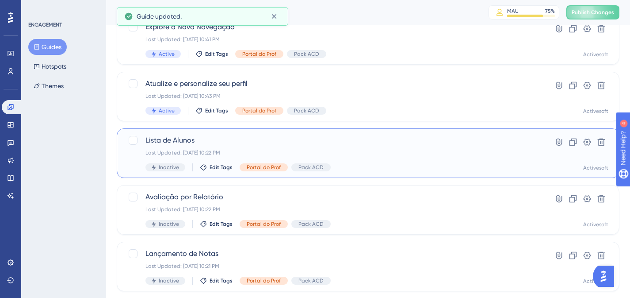
click at [182, 140] on span "Lista de Alunos" at bounding box center [332, 140] width 374 height 11
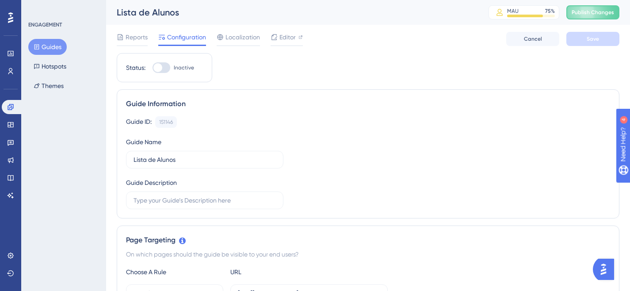
click at [168, 65] on div at bounding box center [162, 67] width 18 height 11
click at [153, 68] on input "Inactive" at bounding box center [152, 68] width 0 height 0
checkbox input "true"
click at [600, 38] on button "Save" at bounding box center [592, 39] width 53 height 14
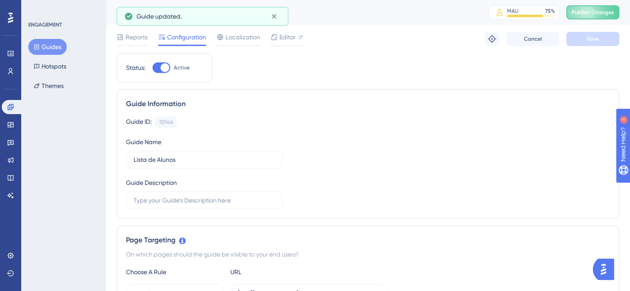
click at [55, 44] on button "Guides" at bounding box center [47, 47] width 38 height 16
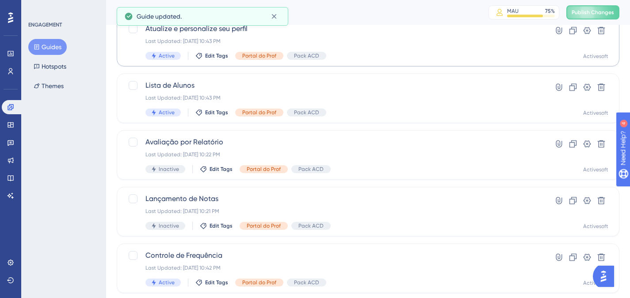
scroll to position [121, 0]
click at [188, 147] on div "Avaliação por Relatório Last Updated: [DATE] 10:22 PM Inactive Edit Tags Portal…" at bounding box center [332, 155] width 374 height 36
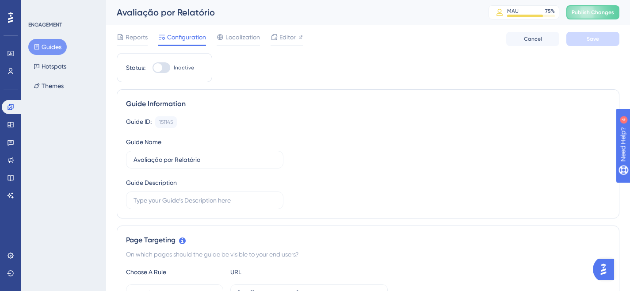
click at [169, 66] on div at bounding box center [162, 67] width 18 height 11
click at [153, 68] on input "Inactive" at bounding box center [152, 68] width 0 height 0
checkbox input "true"
click at [580, 39] on button "Save" at bounding box center [592, 39] width 53 height 14
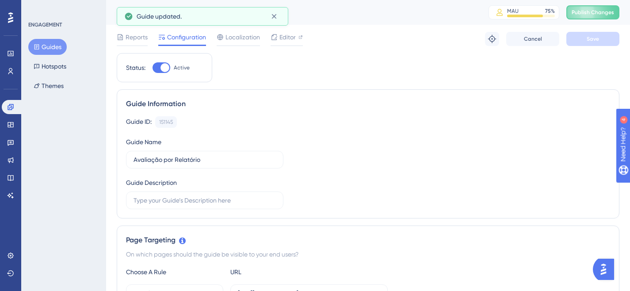
click at [47, 46] on button "Guides" at bounding box center [47, 47] width 38 height 16
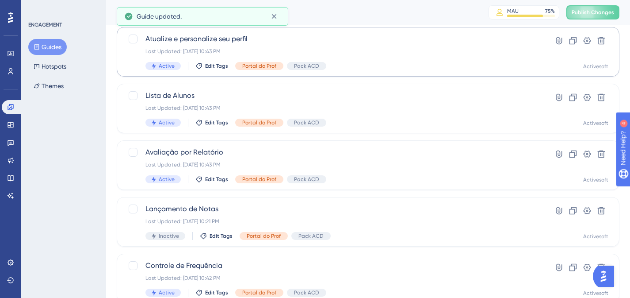
scroll to position [228, 0]
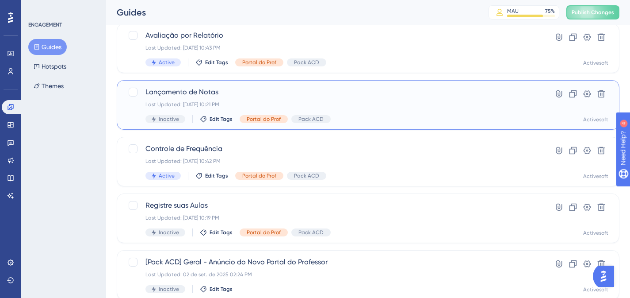
click at [173, 101] on div "Last Updated: [DATE] 10:21 PM" at bounding box center [332, 104] width 374 height 7
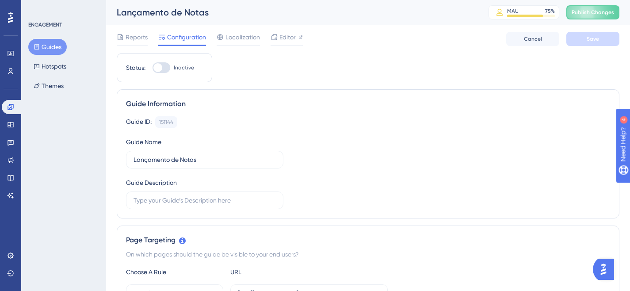
click at [168, 76] on div "Status: Inactive" at bounding box center [164, 67] width 95 height 29
click at [168, 70] on div at bounding box center [162, 67] width 18 height 11
click at [153, 68] on input "Inactive" at bounding box center [152, 68] width 0 height 0
checkbox input "true"
click at [588, 39] on span "Save" at bounding box center [593, 38] width 12 height 7
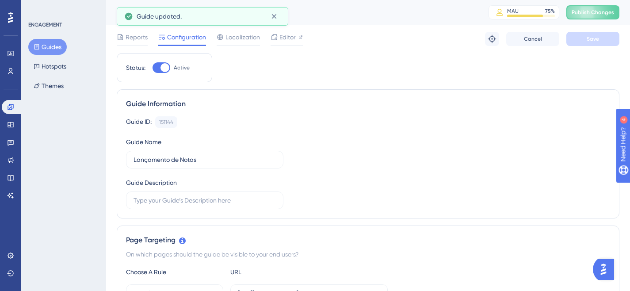
click at [57, 50] on button "Guides" at bounding box center [47, 47] width 38 height 16
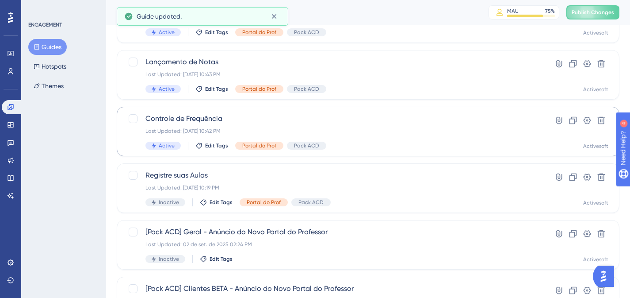
scroll to position [342, 0]
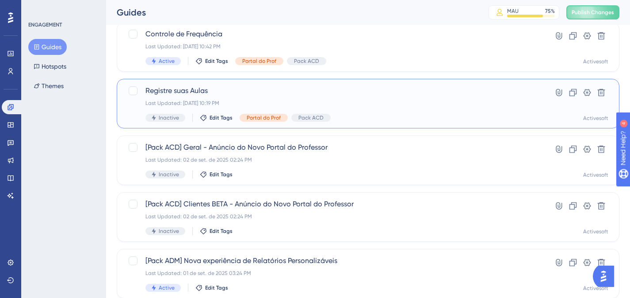
click at [210, 99] on div "Last Updated: [DATE] 10:19 PM" at bounding box center [332, 102] width 374 height 7
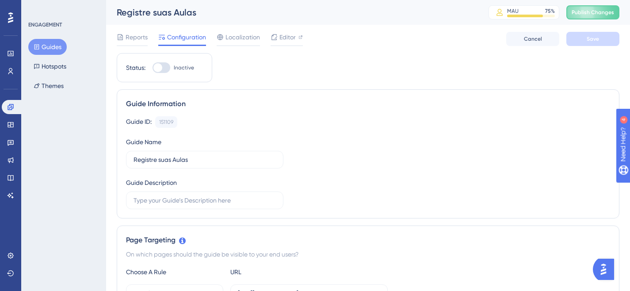
click at [168, 65] on div at bounding box center [162, 67] width 18 height 11
click at [153, 68] on input "Inactive" at bounding box center [152, 68] width 0 height 0
checkbox input "true"
click at [576, 39] on button "Save" at bounding box center [592, 39] width 53 height 14
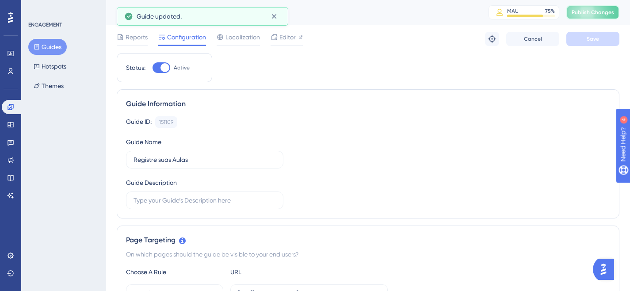
click at [595, 11] on span "Publish Changes" at bounding box center [593, 12] width 42 height 7
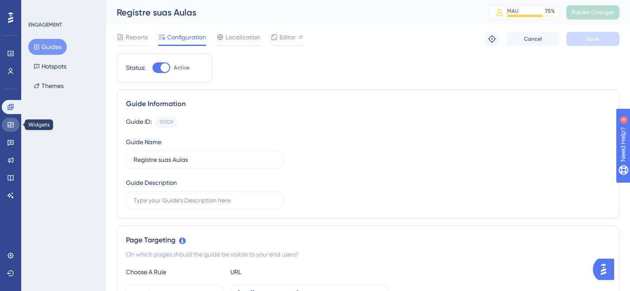
click at [15, 125] on link at bounding box center [11, 125] width 18 height 14
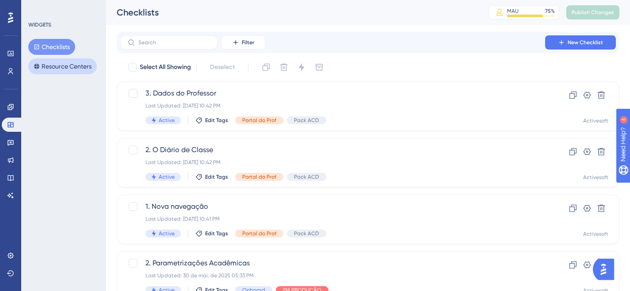
click at [84, 69] on button "Resource Centers" at bounding box center [62, 66] width 69 height 16
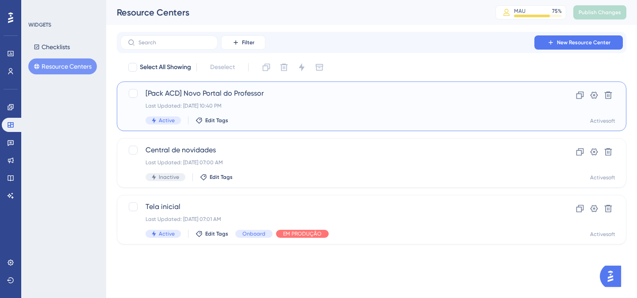
click at [218, 98] on span "[Pack ACD] Novo Portal do Professor" at bounding box center [335, 93] width 381 height 11
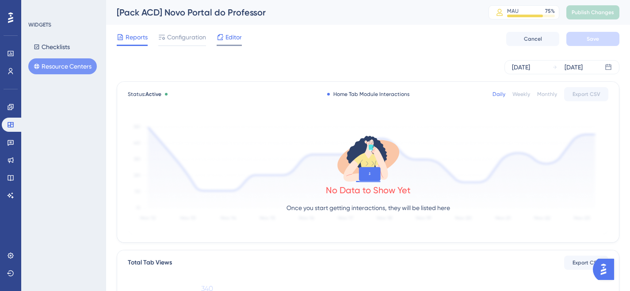
click at [236, 39] on span "Editor" at bounding box center [233, 37] width 16 height 11
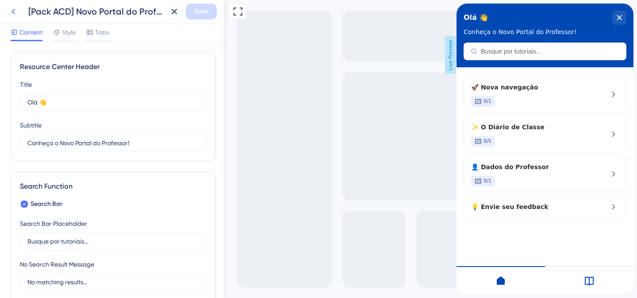
click at [9, 12] on icon at bounding box center [13, 11] width 11 height 11
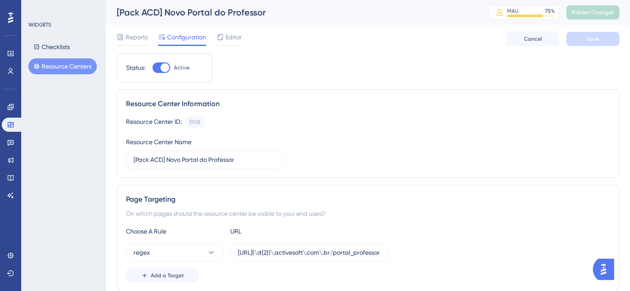
click at [58, 74] on div "WIDGETS Checklists Resource Centers" at bounding box center [63, 145] width 85 height 291
click at [60, 67] on button "Resource Centers" at bounding box center [62, 66] width 69 height 16
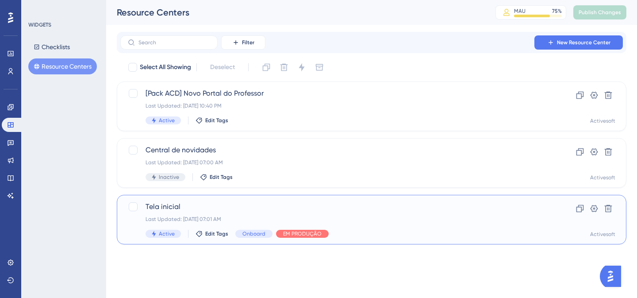
click at [268, 206] on span "Tela inicial" at bounding box center [335, 206] width 381 height 11
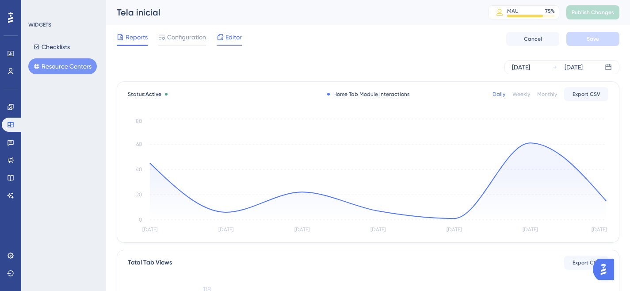
click at [228, 37] on span "Editor" at bounding box center [233, 37] width 16 height 11
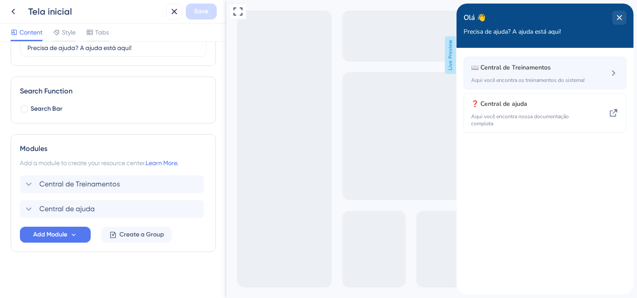
click at [548, 67] on span "📖 Central de Treinamentos" at bounding box center [523, 67] width 104 height 11
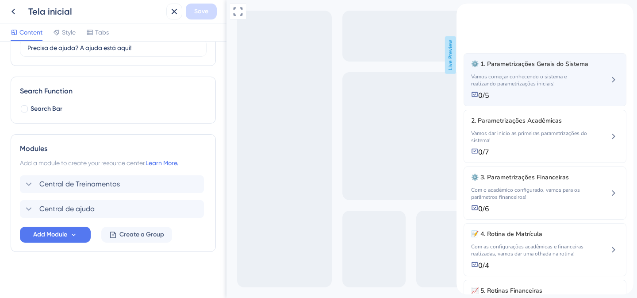
click at [541, 87] on span "Vamos começar conhecendo o sistema e realizando parametrizações iniciais!" at bounding box center [530, 80] width 118 height 14
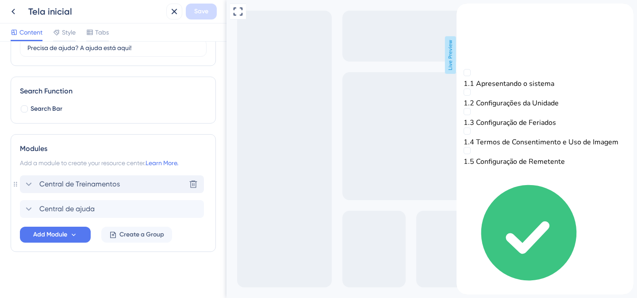
click at [35, 185] on div "Central de Treinamentos" at bounding box center [71, 184] width 96 height 11
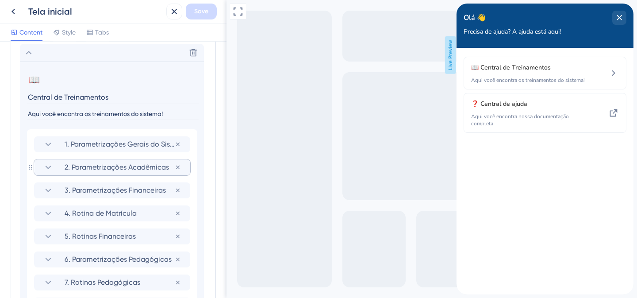
scroll to position [226, 0]
click at [49, 147] on icon at bounding box center [48, 144] width 11 height 11
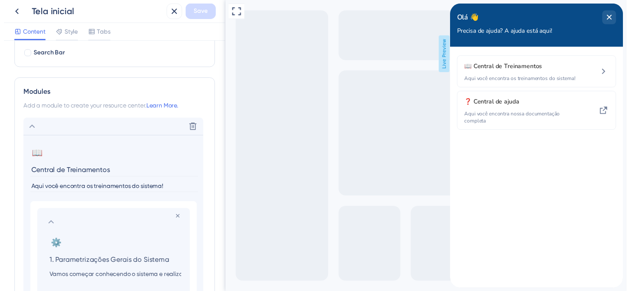
scroll to position [0, 0]
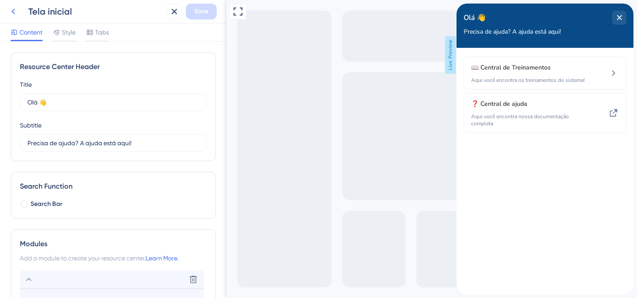
click at [14, 8] on icon at bounding box center [13, 11] width 11 height 11
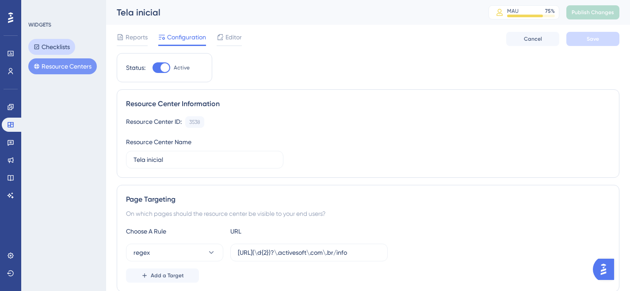
click at [44, 48] on button "Checklists" at bounding box center [51, 47] width 47 height 16
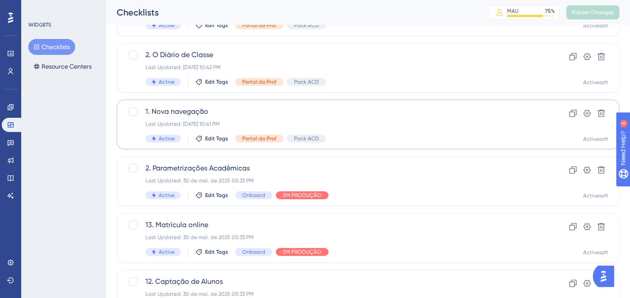
scroll to position [86, 0]
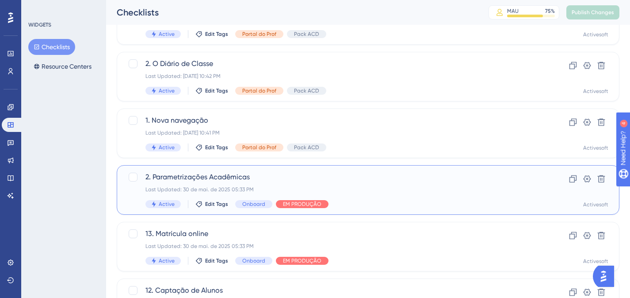
click at [210, 181] on span "2. Parametrizações Acadêmicas" at bounding box center [332, 177] width 374 height 11
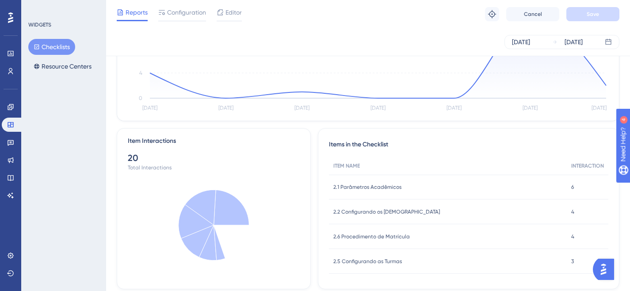
scroll to position [169, 0]
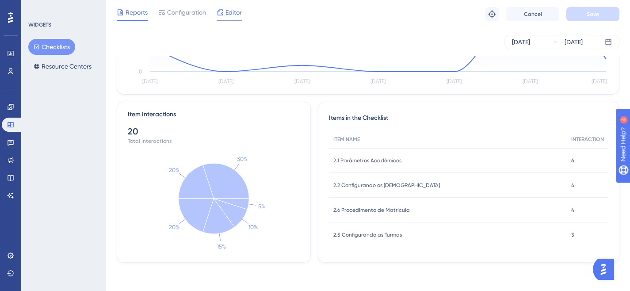
click at [233, 14] on span "Editor" at bounding box center [233, 12] width 16 height 11
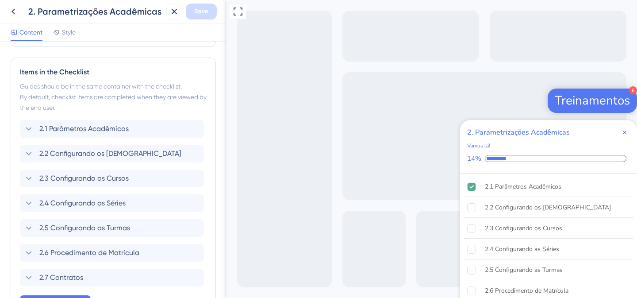
scroll to position [209, 0]
click at [29, 129] on icon at bounding box center [29, 128] width 6 height 4
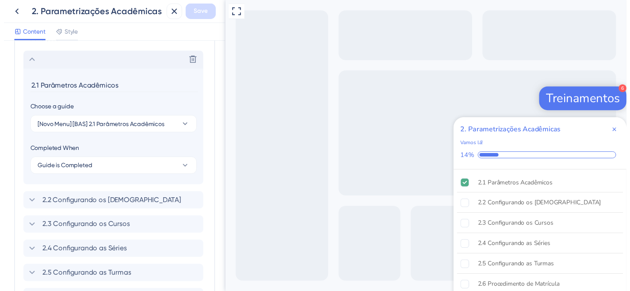
scroll to position [287, 0]
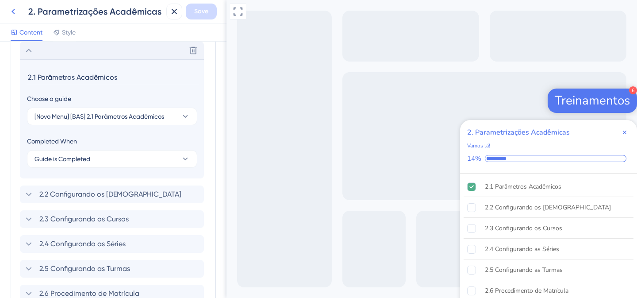
click at [12, 12] on icon at bounding box center [13, 11] width 11 height 11
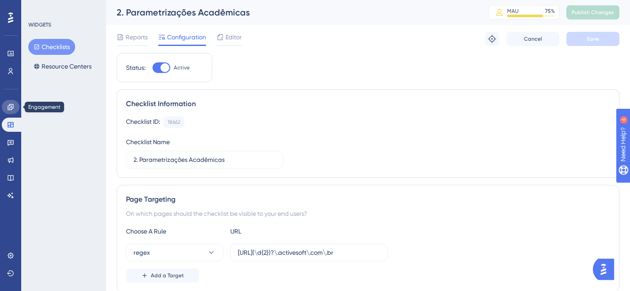
click at [11, 107] on icon at bounding box center [10, 106] width 7 height 7
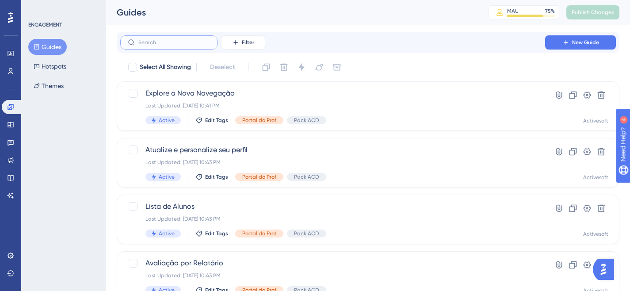
click at [140, 43] on input "text" at bounding box center [174, 42] width 72 height 6
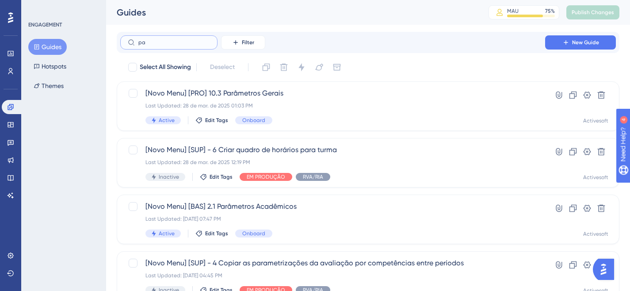
type input "p"
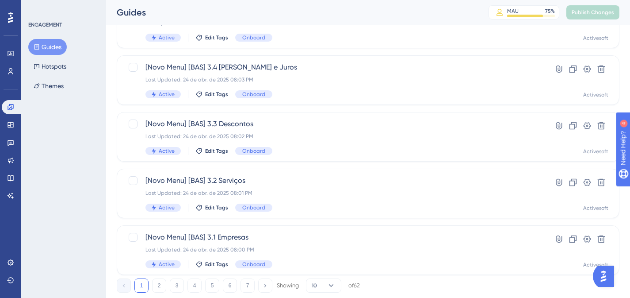
scroll to position [389, 0]
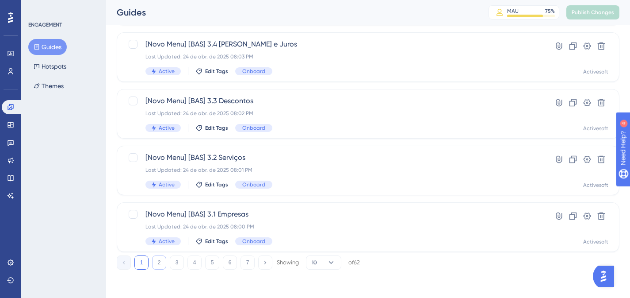
click at [156, 260] on button "2" at bounding box center [159, 262] width 14 height 14
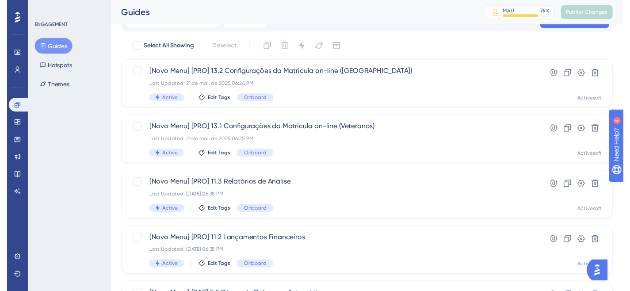
scroll to position [0, 0]
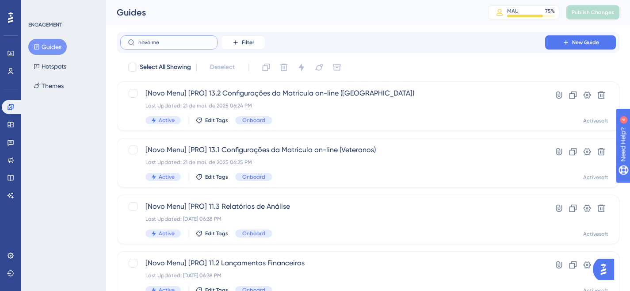
click at [172, 42] on input "novo me" at bounding box center [174, 42] width 72 height 6
type input "novo me"
checkbox input "true"
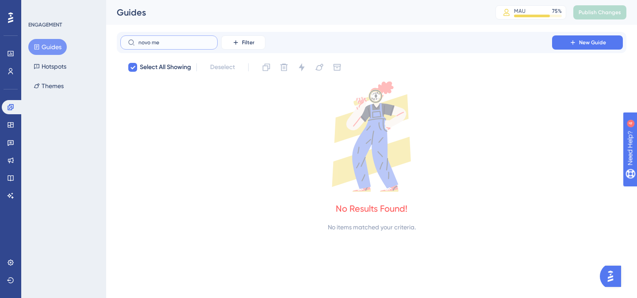
type input "novo me"
checkbox input "false"
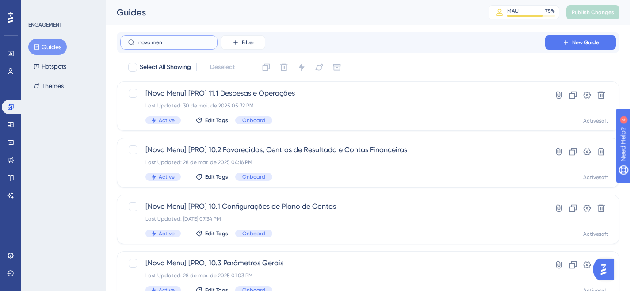
type input "novo meni"
checkbox input "true"
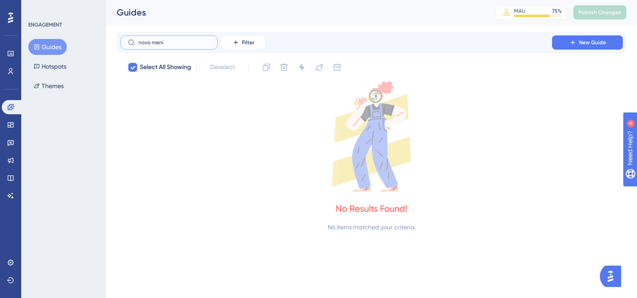
type input "novo men"
checkbox input "false"
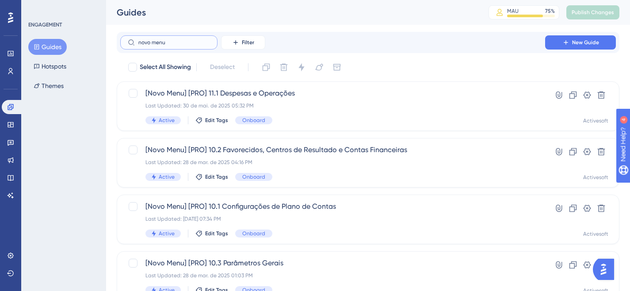
type input "novo menu"
checkbox input "true"
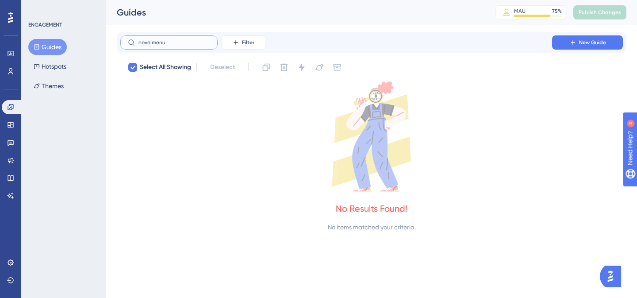
type input "novo menu"
checkbox input "false"
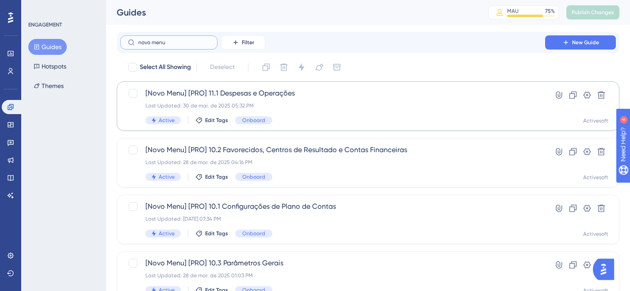
type input "novo menu"
drag, startPoint x: 206, startPoint y: 93, endPoint x: 168, endPoint y: 96, distance: 37.3
click at [168, 96] on span "[Novo Menu] [PRO] 11.1 Despesas e Operações" at bounding box center [332, 93] width 374 height 11
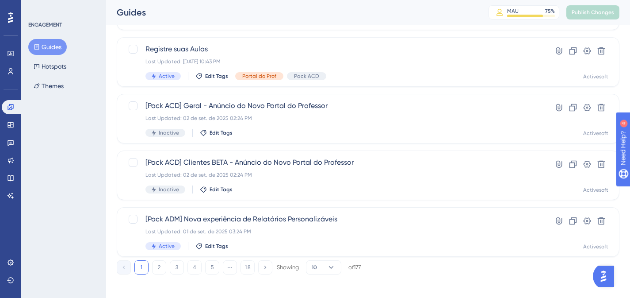
scroll to position [389, 0]
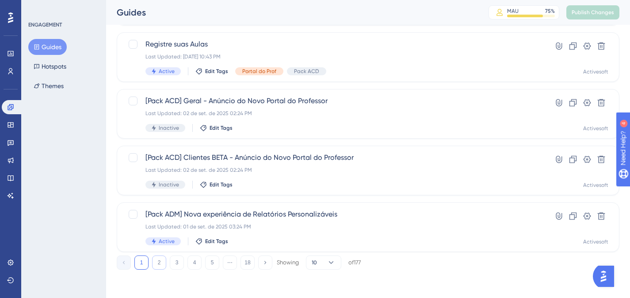
click at [160, 263] on button "2" at bounding box center [159, 262] width 14 height 14
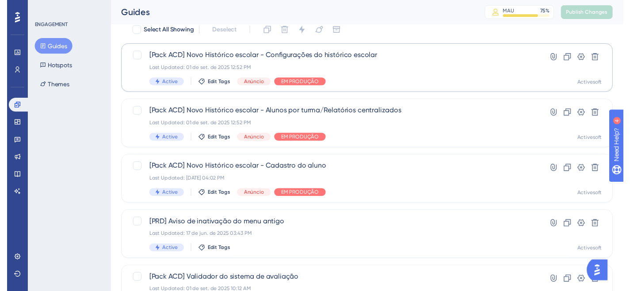
scroll to position [0, 0]
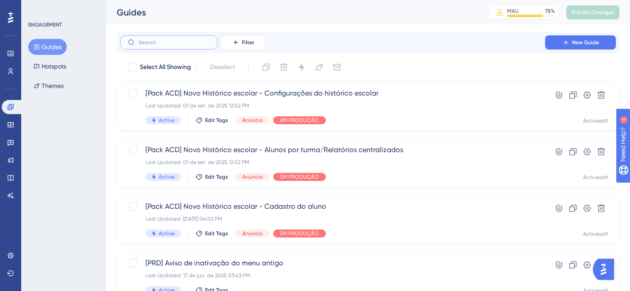
click at [168, 41] on input "text" at bounding box center [174, 42] width 72 height 6
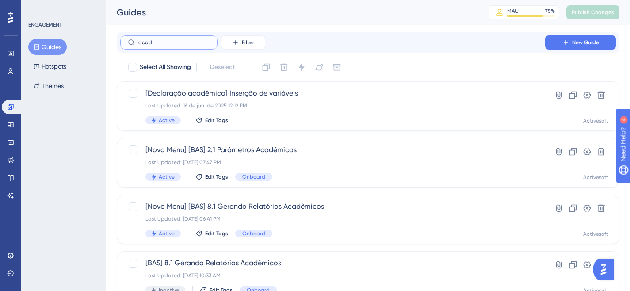
type input "acade"
checkbox input "true"
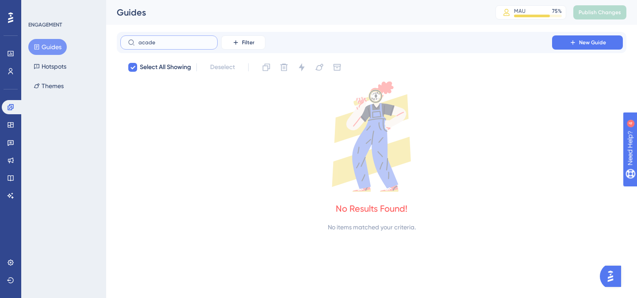
type input "acad"
checkbox input "false"
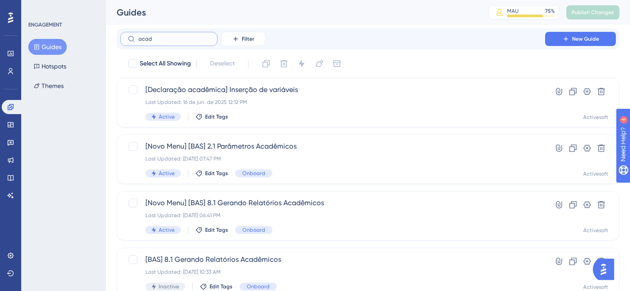
scroll to position [3, 0]
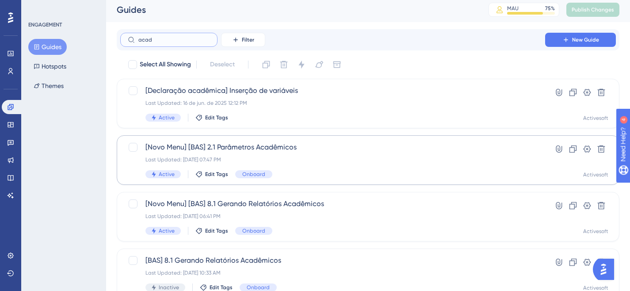
type input "acad"
click at [267, 148] on span "[Novo Menu] [BAS] 2.1 Parâmetros Acadêmicos" at bounding box center [332, 147] width 374 height 11
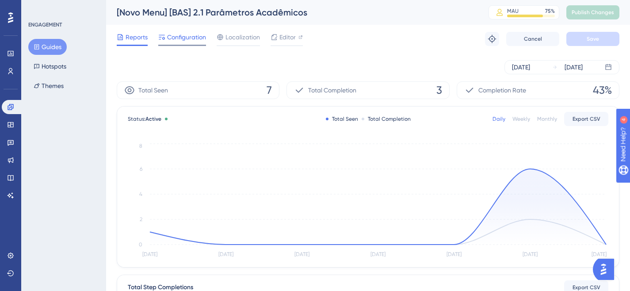
click at [197, 36] on span "Configuration" at bounding box center [186, 37] width 39 height 11
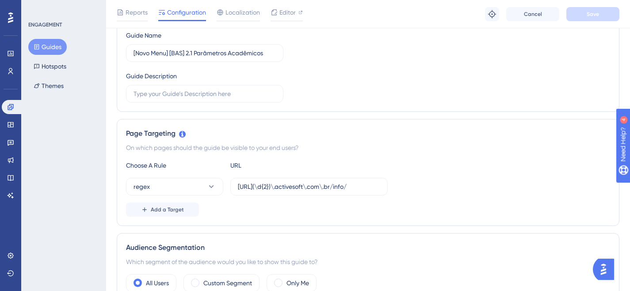
scroll to position [112, 0]
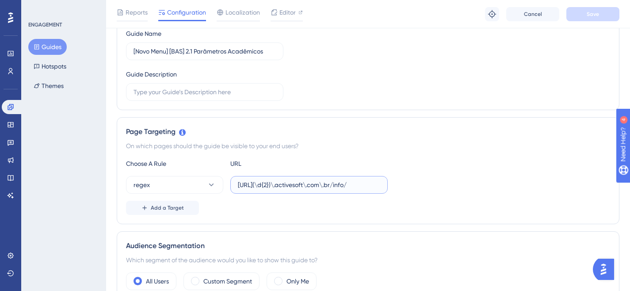
drag, startPoint x: 378, startPoint y: 184, endPoint x: 236, endPoint y: 185, distance: 142.8
click at [236, 185] on label "[URL](\d{2})\.activesoft\.com\.br/info/" at bounding box center [308, 185] width 157 height 18
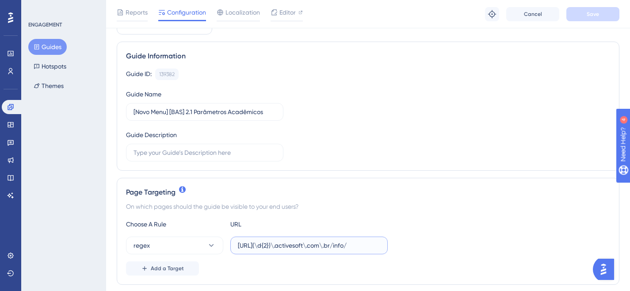
scroll to position [53, 0]
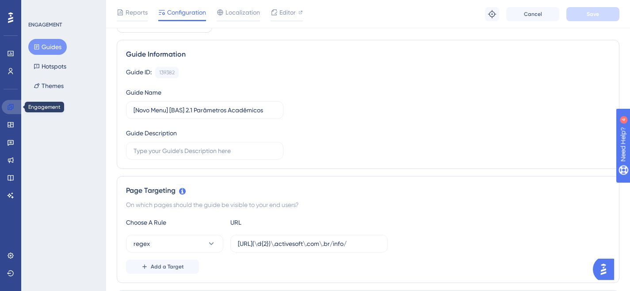
click at [14, 107] on link at bounding box center [12, 107] width 21 height 14
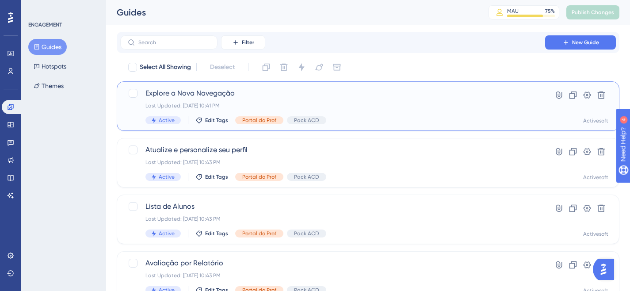
click at [209, 93] on span "Explore a Nova Navegação" at bounding box center [332, 93] width 374 height 11
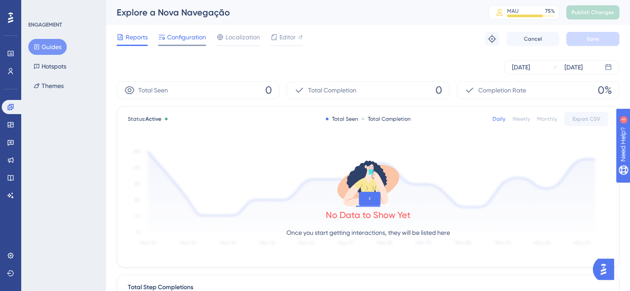
click at [180, 40] on span "Configuration" at bounding box center [186, 37] width 39 height 11
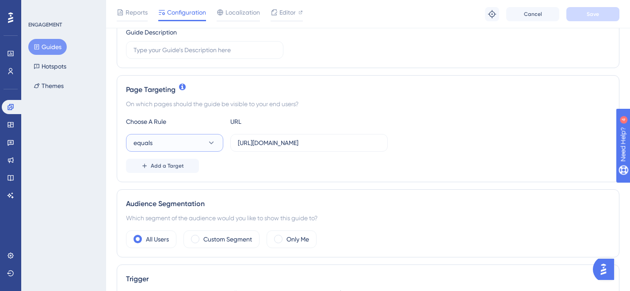
click at [210, 142] on icon at bounding box center [211, 142] width 5 height 3
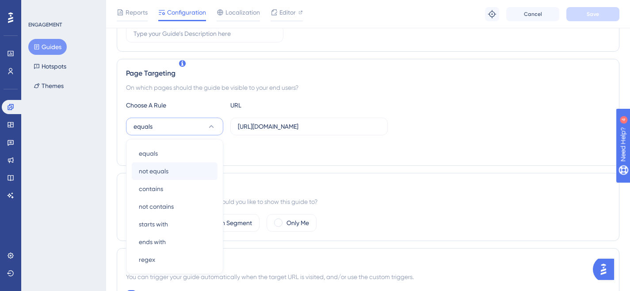
scroll to position [248, 0]
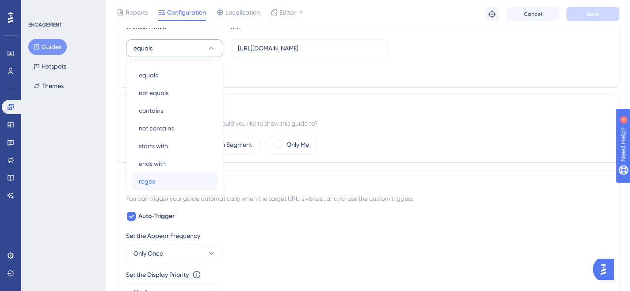
click at [164, 182] on div "regex regex" at bounding box center [175, 181] width 72 height 18
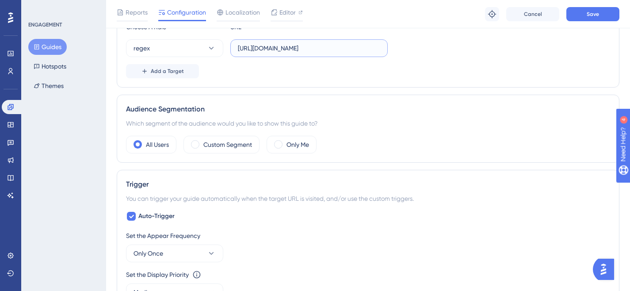
click at [296, 48] on input "[URL][DOMAIN_NAME]" at bounding box center [309, 48] width 142 height 10
paste input "siga(\d{2})\.activesoft\.com\.br/info"
drag, startPoint x: 370, startPoint y: 46, endPoint x: 353, endPoint y: 48, distance: 16.9
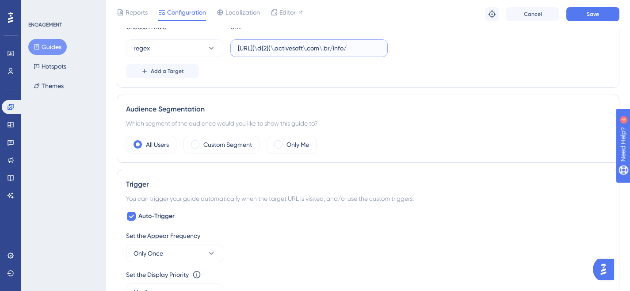
click at [353, 48] on input "[URL](\d{2})\.activesoft\.com\.br/info/" at bounding box center [309, 48] width 142 height 10
paste input "/portal_professor"
drag, startPoint x: 331, startPoint y: 48, endPoint x: 347, endPoint y: 45, distance: 15.7
click at [331, 48] on input "[URL](\d{2})\.activesoft\.com\.br//portal_professor/" at bounding box center [309, 48] width 142 height 10
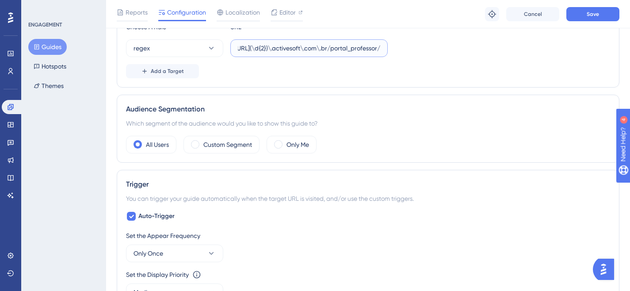
scroll to position [0, 24]
click at [332, 44] on input "[URL](\d{2})\.activesoft\.com\.br/portal_professor/" at bounding box center [309, 48] width 142 height 10
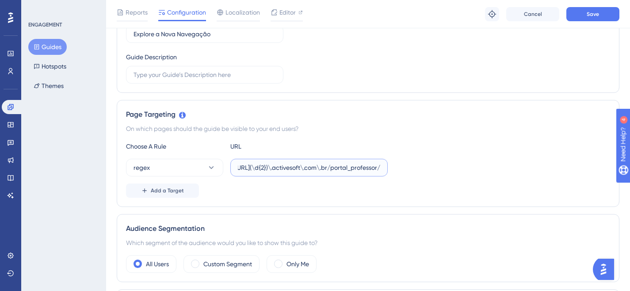
scroll to position [0, 0]
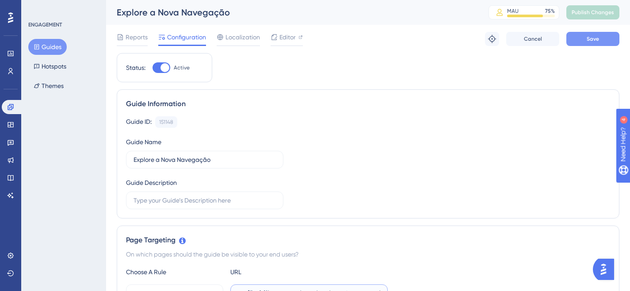
type input "[URL](\d{2})\.activesoft\.com\.br/portal_professor/"
click at [589, 38] on span "Save" at bounding box center [593, 38] width 12 height 7
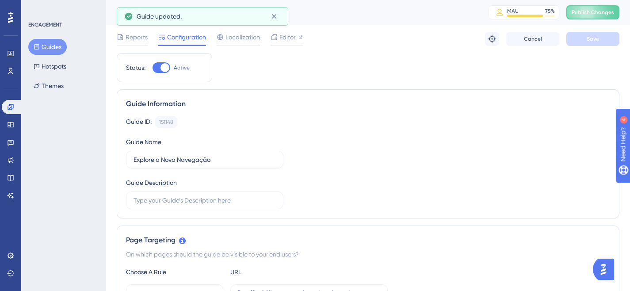
click at [50, 45] on button "Guides" at bounding box center [47, 47] width 38 height 16
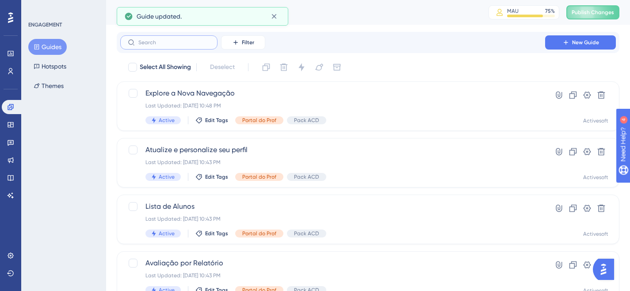
click at [195, 40] on input "text" at bounding box center [174, 42] width 72 height 6
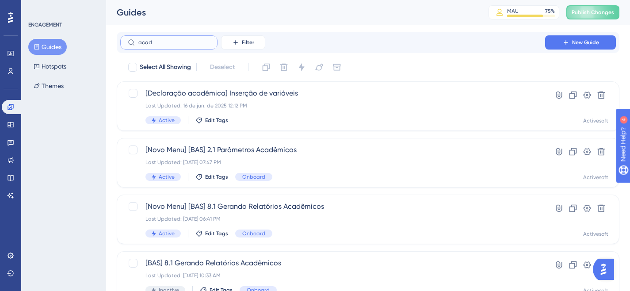
type input "acade"
checkbox input "true"
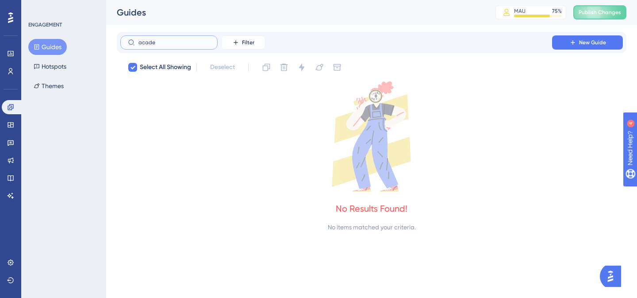
type input "acad"
checkbox input "false"
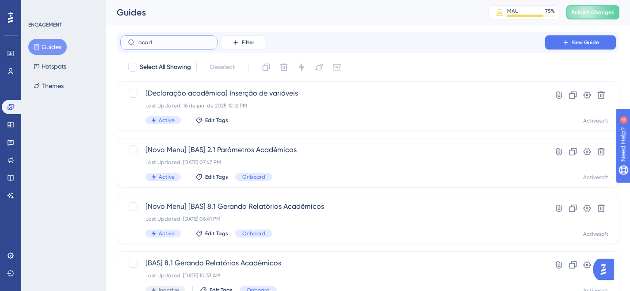
type input "acade"
checkbox input "true"
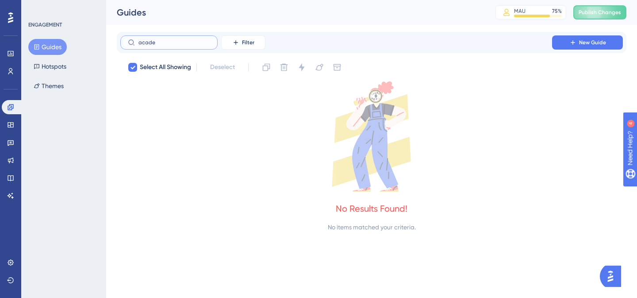
type input "acad"
checkbox input "false"
type input "acade"
checkbox input "true"
type input "acad\"
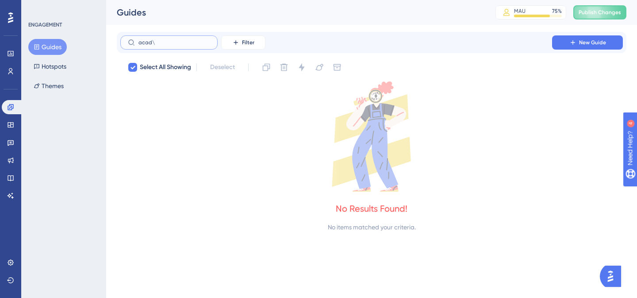
checkbox input "true"
type input "acad"
checkbox input "false"
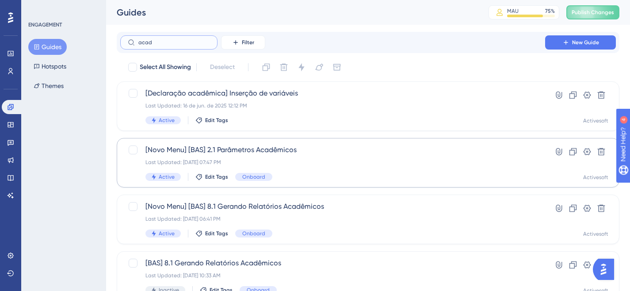
type input "acad"
click at [264, 150] on span "[Novo Menu] [BAS] 2.1 Parâmetros Acadêmicos" at bounding box center [332, 150] width 374 height 11
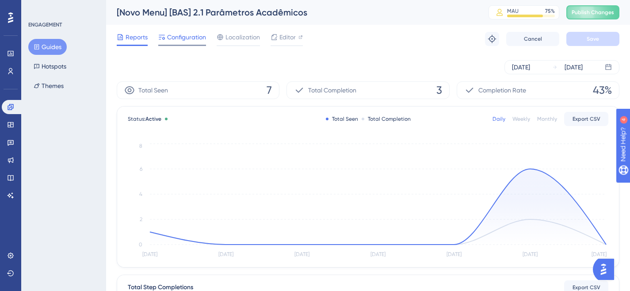
click at [184, 38] on span "Configuration" at bounding box center [186, 37] width 39 height 11
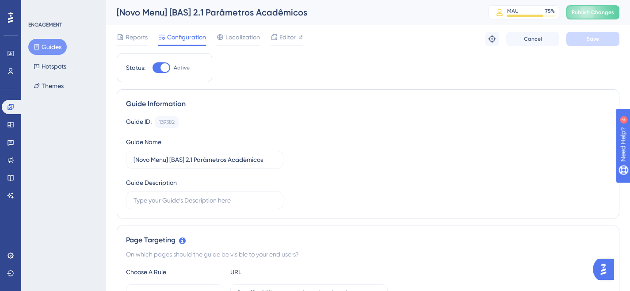
click at [40, 51] on button "Guides" at bounding box center [47, 47] width 38 height 16
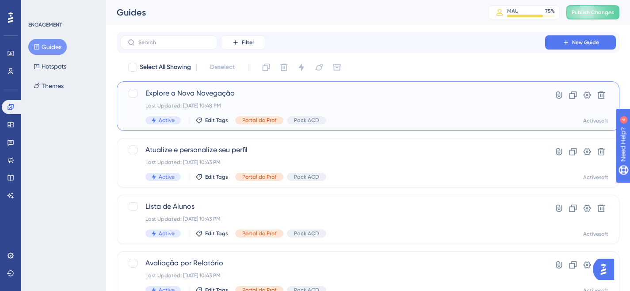
click at [185, 96] on span "Explore a Nova Navegação" at bounding box center [332, 93] width 374 height 11
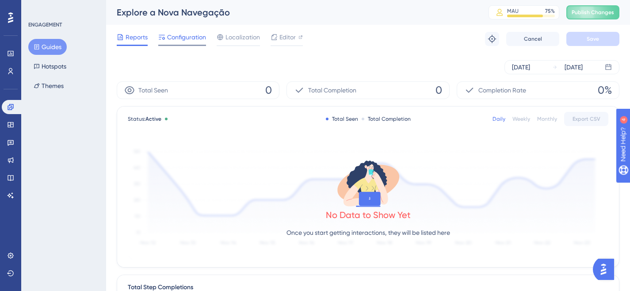
click at [183, 38] on span "Configuration" at bounding box center [186, 37] width 39 height 11
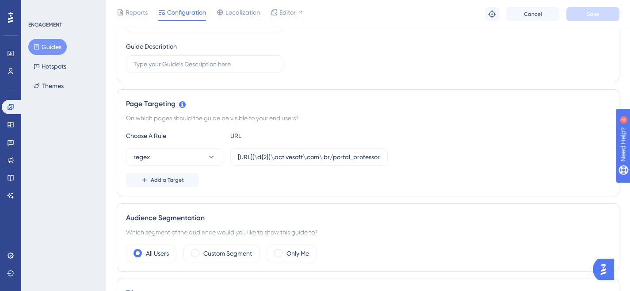
scroll to position [153, 0]
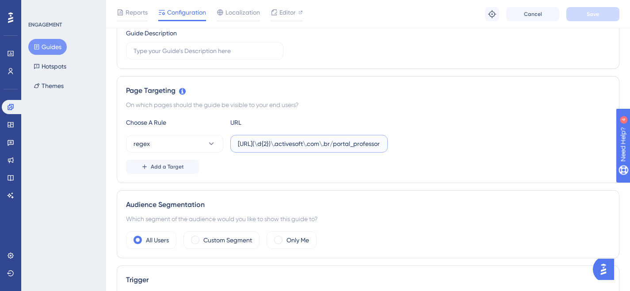
click at [273, 142] on input "[URL](\d{2})\.activesoft\.com\.br/portal_professor/" at bounding box center [309, 144] width 142 height 10
click at [290, 144] on input "[URL](\d{2})\.activesoft\.com\.br/portal_professor/" at bounding box center [309, 144] width 142 height 10
type input "[URL](\d{1})\.activesoft\.com\.br/portal_professor/"
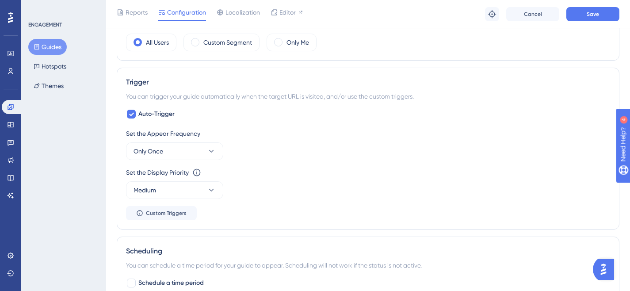
scroll to position [352, 0]
click at [193, 147] on button "Only Once" at bounding box center [174, 150] width 97 height 18
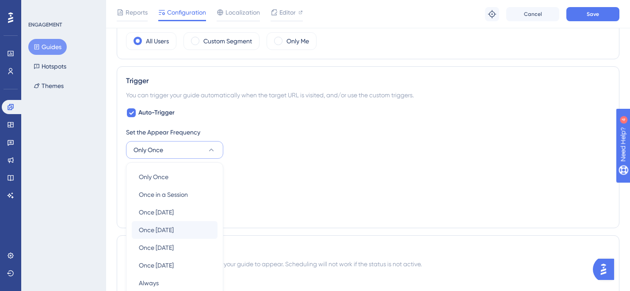
scroll to position [435, 0]
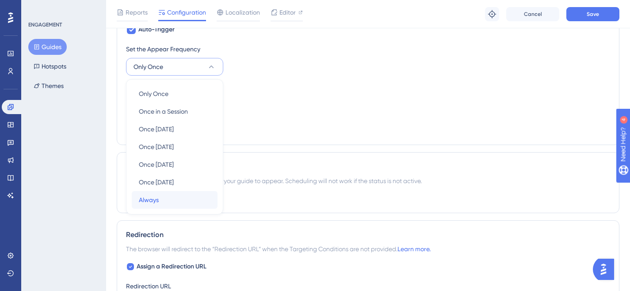
click at [156, 202] on span "Always" at bounding box center [149, 200] width 20 height 11
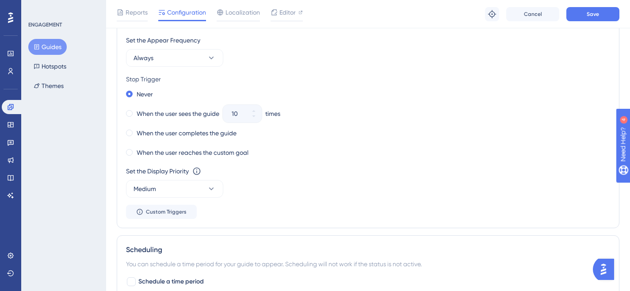
scroll to position [444, 0]
click at [586, 13] on button "Save" at bounding box center [592, 14] width 53 height 14
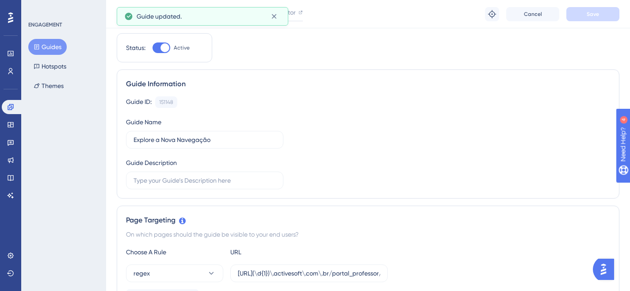
scroll to position [0, 0]
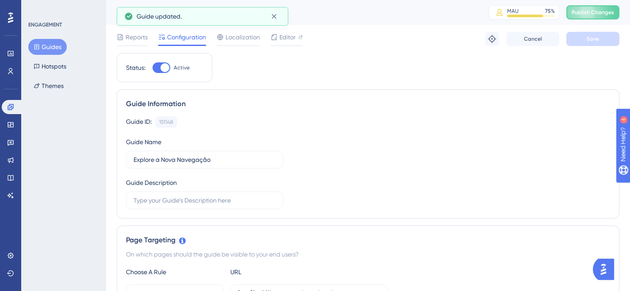
click at [47, 50] on button "Guides" at bounding box center [47, 47] width 38 height 16
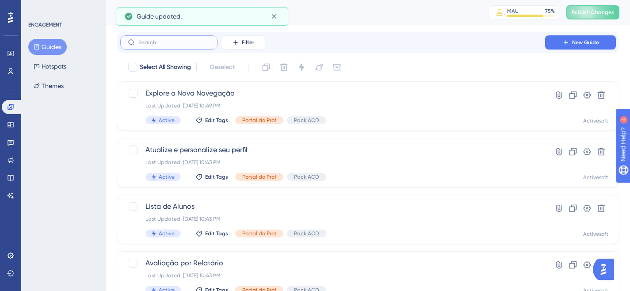
click at [169, 39] on input "text" at bounding box center [174, 42] width 72 height 6
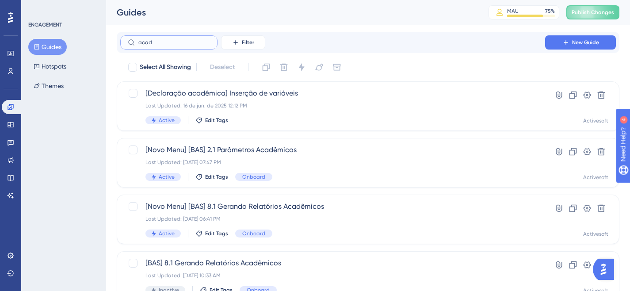
type input "acade"
checkbox input "true"
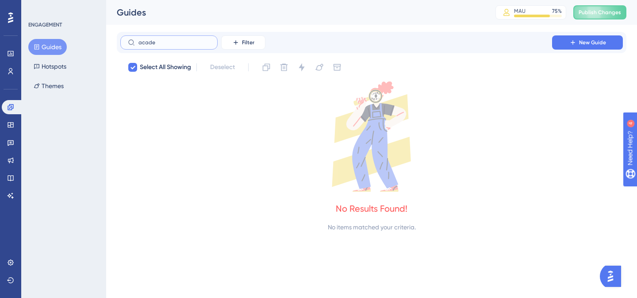
type input "acad"
checkbox input "false"
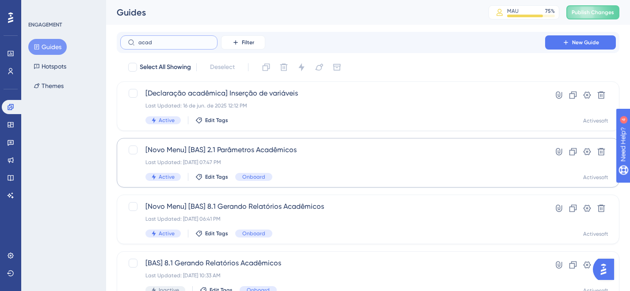
type input "acad"
click at [247, 156] on div "[Novo Menu] [BAS] 2.1 Parâmetros Acadêmicos Last Updated: [DATE] 07:47 PM Activ…" at bounding box center [332, 163] width 374 height 36
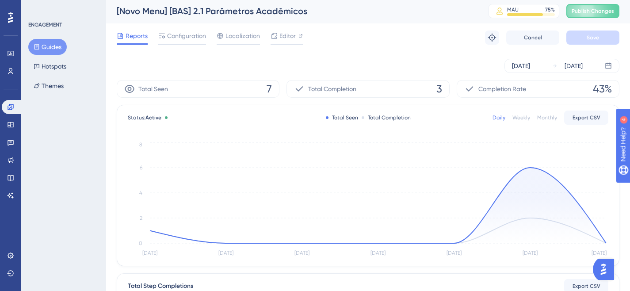
scroll to position [2, 0]
click at [181, 27] on div "Reports Configuration Localization Editor Troubleshoot Cancel Save" at bounding box center [368, 37] width 503 height 28
click at [179, 34] on span "Configuration" at bounding box center [186, 35] width 39 height 11
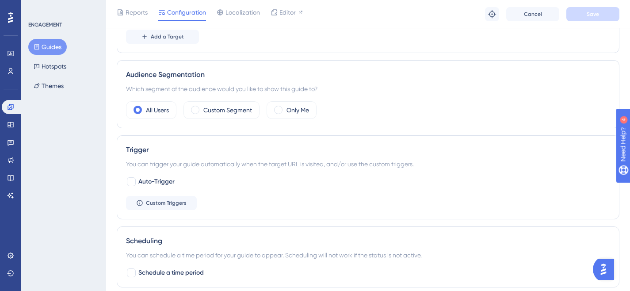
scroll to position [270, 0]
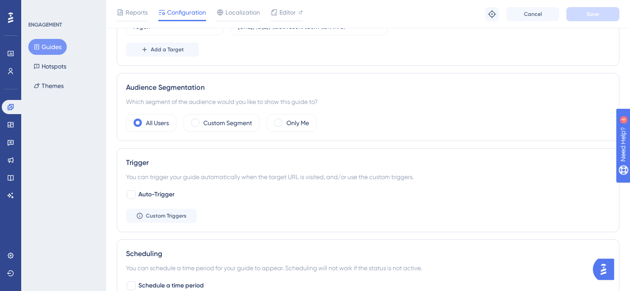
click at [50, 53] on button "Guides" at bounding box center [47, 47] width 38 height 16
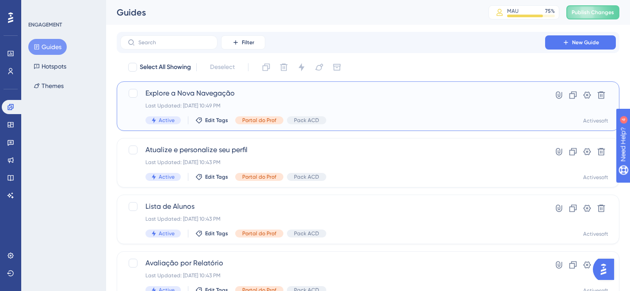
click at [182, 90] on span "Explore a Nova Navegação" at bounding box center [332, 93] width 374 height 11
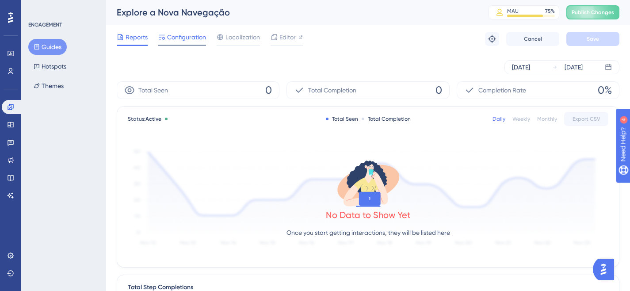
click at [174, 35] on span "Configuration" at bounding box center [186, 37] width 39 height 11
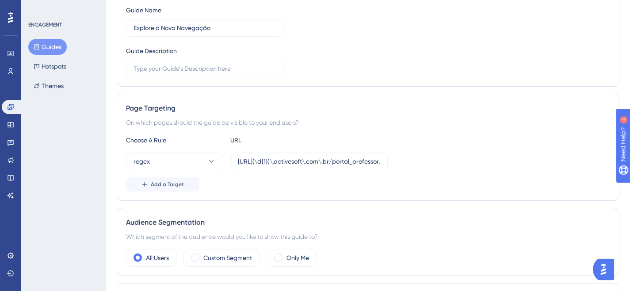
scroll to position [296, 0]
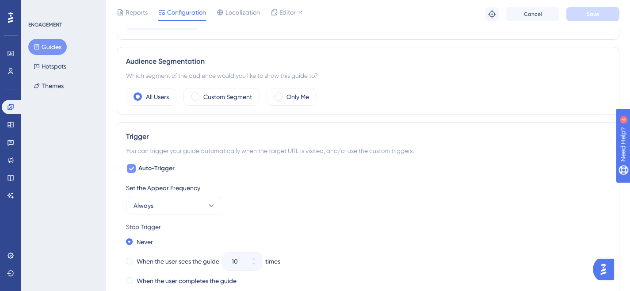
click at [135, 168] on div at bounding box center [131, 168] width 9 height 9
checkbox input "false"
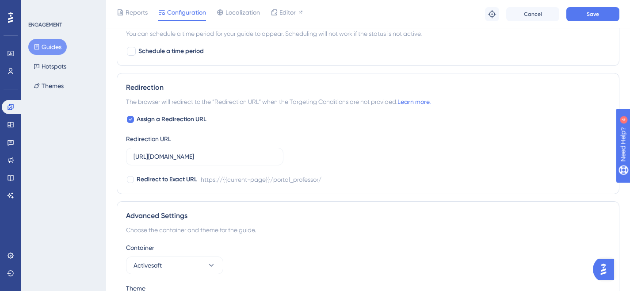
scroll to position [485, 0]
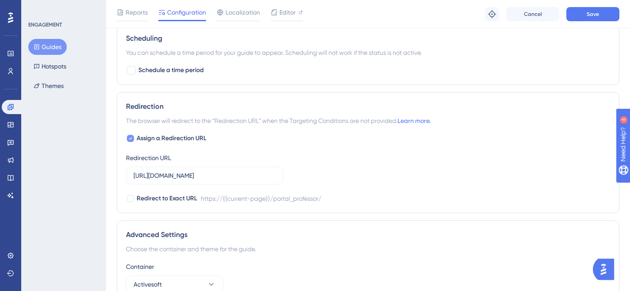
click at [133, 139] on div at bounding box center [130, 138] width 7 height 7
checkbox input "false"
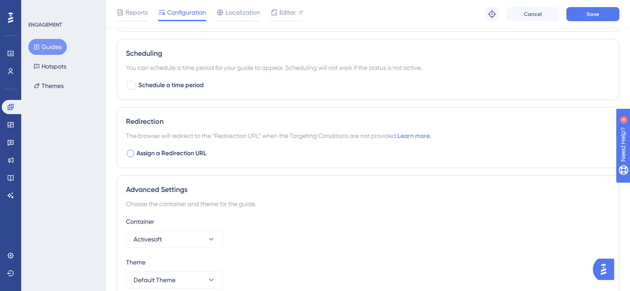
scroll to position [513, 0]
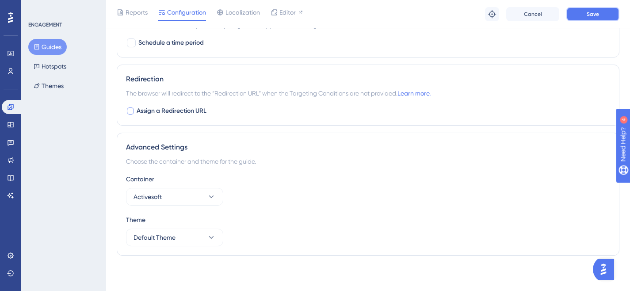
click at [584, 13] on button "Save" at bounding box center [592, 14] width 53 height 14
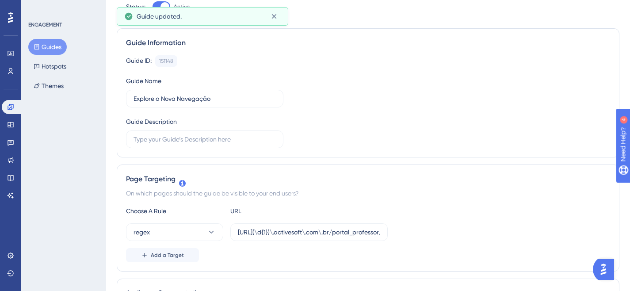
scroll to position [0, 0]
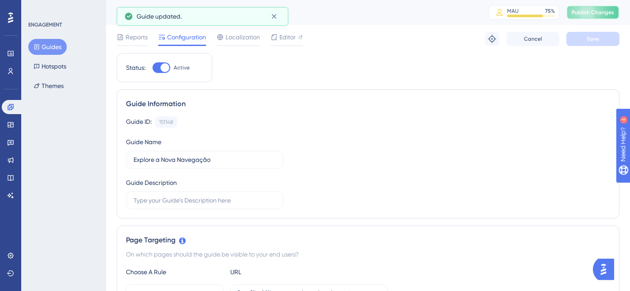
click at [582, 13] on span "Publish Changes" at bounding box center [593, 12] width 42 height 7
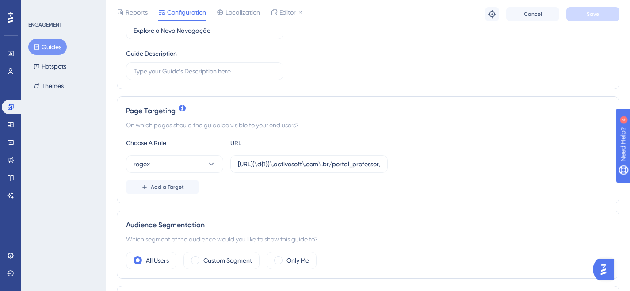
scroll to position [149, 0]
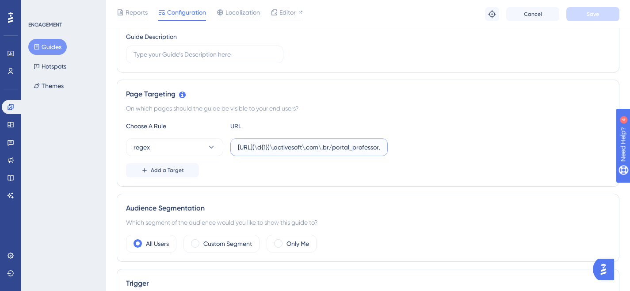
click at [308, 147] on input "[URL](\d{1})\.activesoft\.com\.br/portal_professor/" at bounding box center [309, 147] width 142 height 10
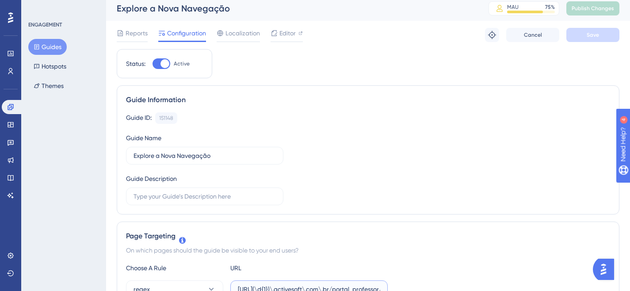
scroll to position [0, 0]
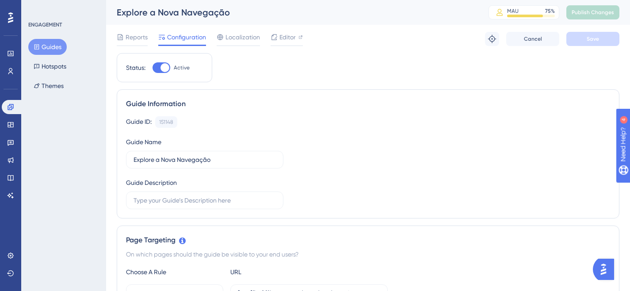
click at [59, 48] on button "Guides" at bounding box center [47, 47] width 38 height 16
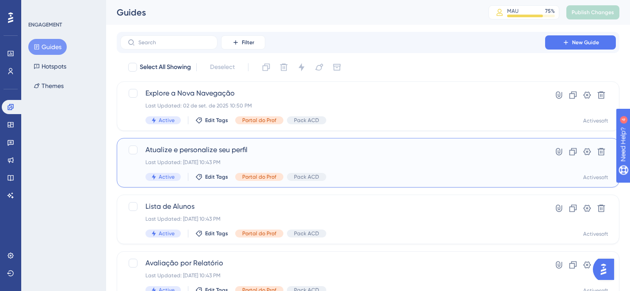
click at [221, 145] on span "Atualize e personalize seu perfil" at bounding box center [332, 150] width 374 height 11
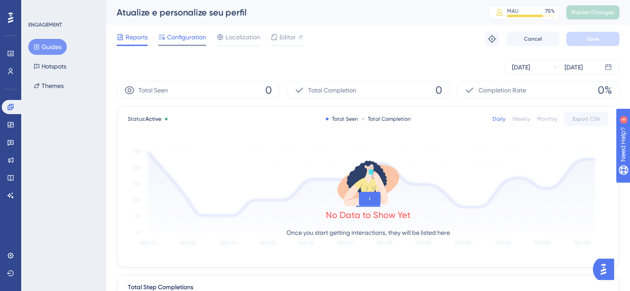
click at [177, 42] on span "Configuration" at bounding box center [186, 37] width 39 height 11
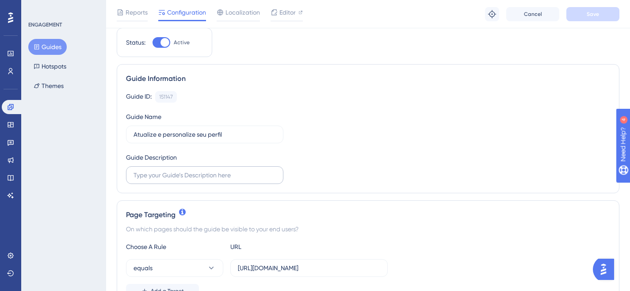
scroll to position [153, 0]
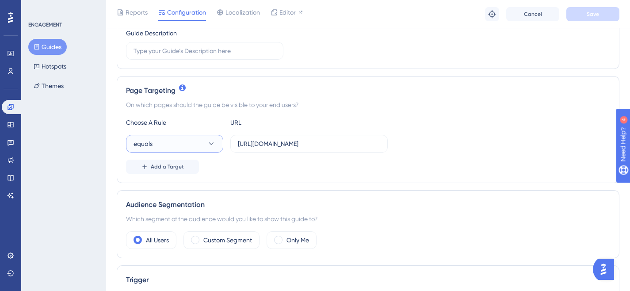
click at [197, 141] on button "equals" at bounding box center [174, 144] width 97 height 18
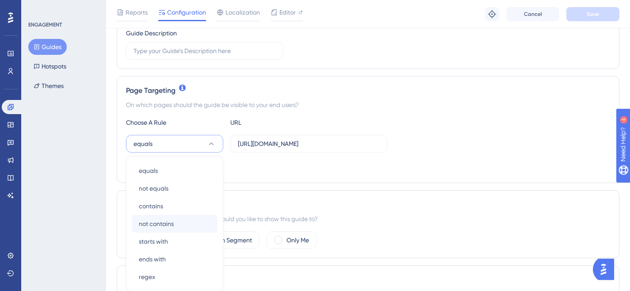
scroll to position [231, 0]
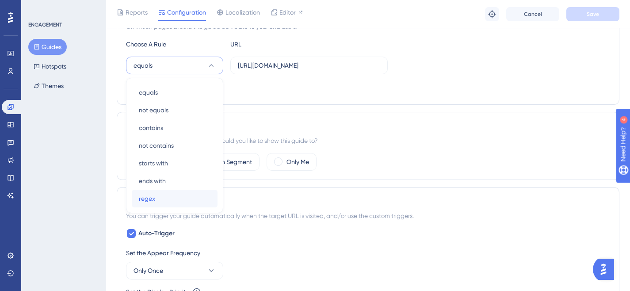
click at [149, 195] on span "regex" at bounding box center [147, 198] width 16 height 11
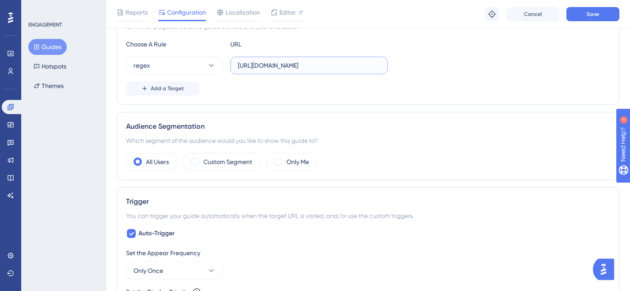
click at [280, 67] on input "[URL][DOMAIN_NAME]" at bounding box center [309, 66] width 142 height 10
paste input "(\d{1})\.activesoft\.com\.br/portal_professor/"
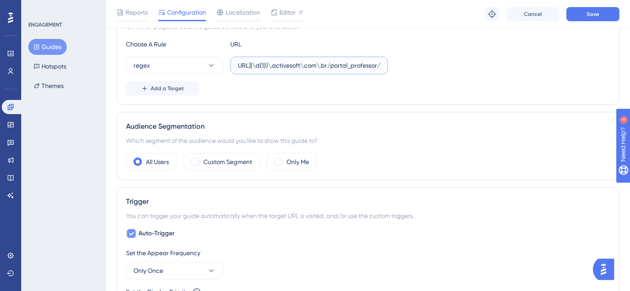
type input "[URL](\d{1})\.activesoft\.com\.br/portal_professor/"
click at [127, 231] on div at bounding box center [131, 233] width 9 height 9
checkbox input "false"
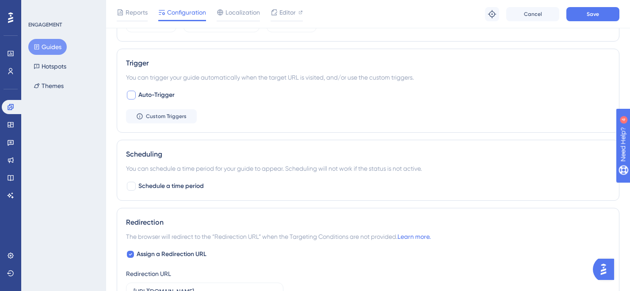
scroll to position [397, 0]
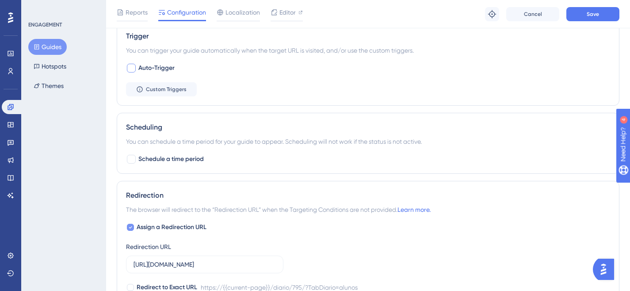
click at [134, 227] on div at bounding box center [130, 227] width 9 height 9
checkbox input "false"
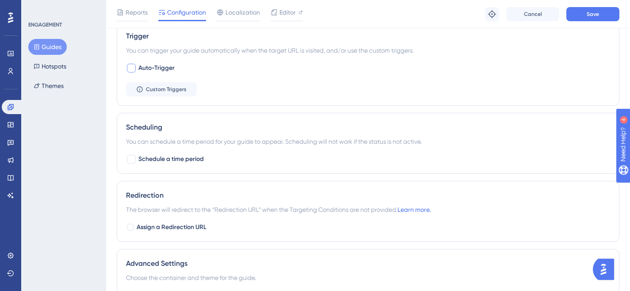
scroll to position [513, 0]
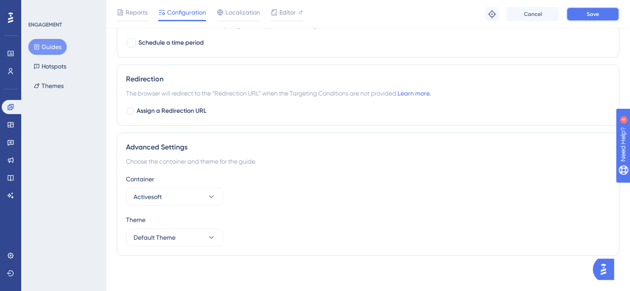
click at [580, 10] on button "Save" at bounding box center [592, 14] width 53 height 14
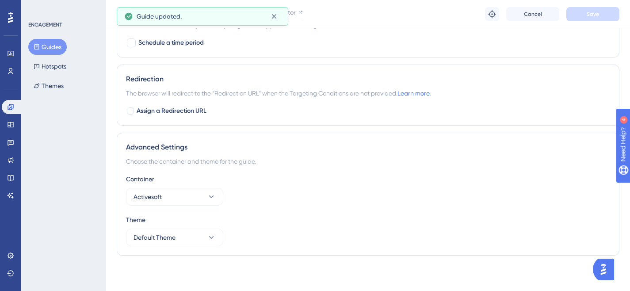
click at [48, 41] on button "Guides" at bounding box center [47, 47] width 38 height 16
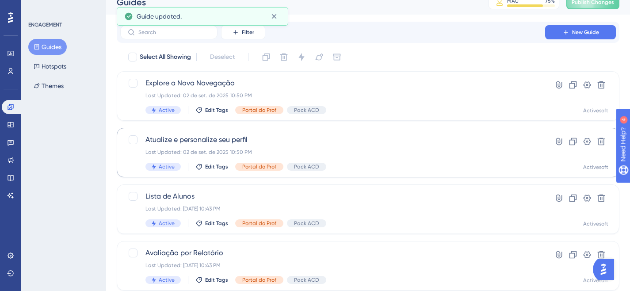
scroll to position [23, 0]
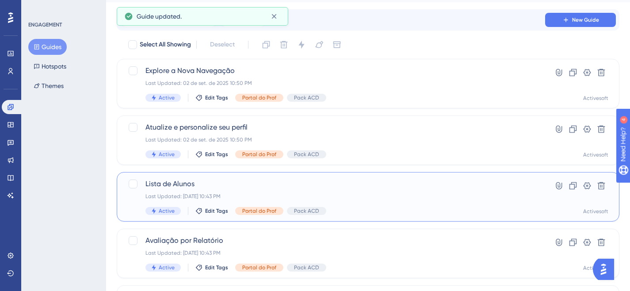
click at [184, 187] on span "Lista de Alunos" at bounding box center [332, 184] width 374 height 11
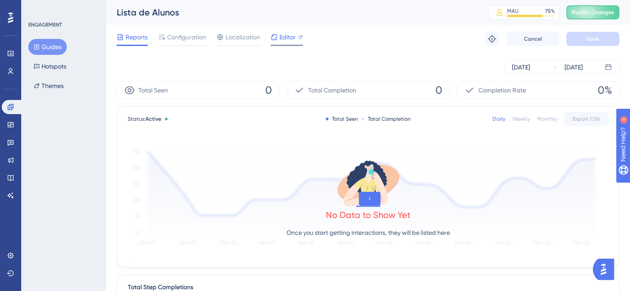
click at [281, 37] on span "Editor" at bounding box center [287, 37] width 16 height 11
click at [195, 37] on span "Configuration" at bounding box center [186, 37] width 39 height 11
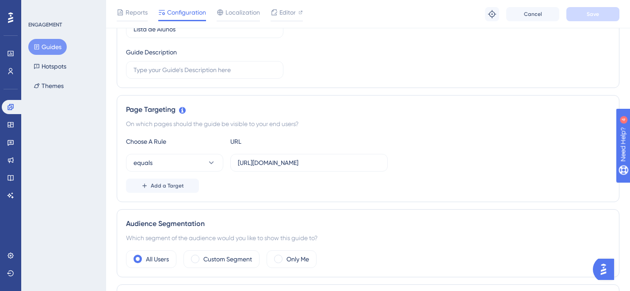
scroll to position [184, 0]
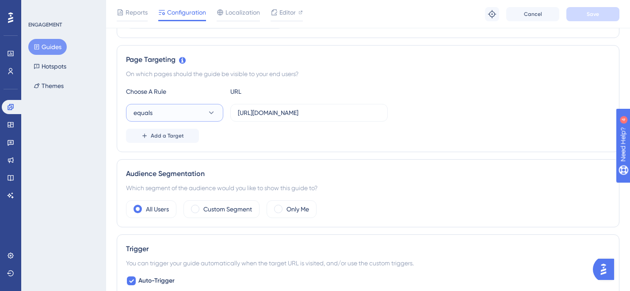
click at [214, 117] on icon at bounding box center [211, 112] width 9 height 9
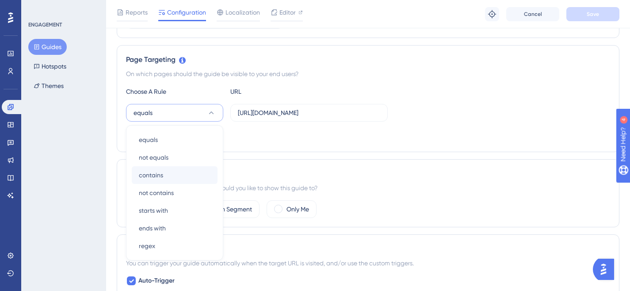
scroll to position [231, 0]
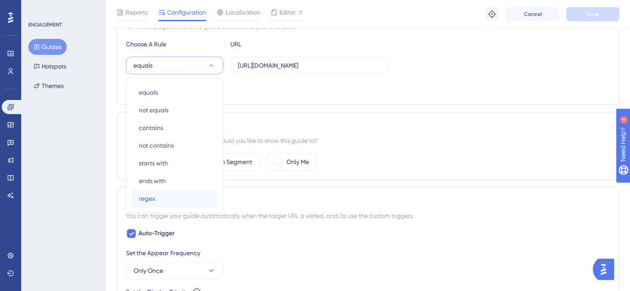
click at [160, 196] on div "regex regex" at bounding box center [175, 199] width 72 height 18
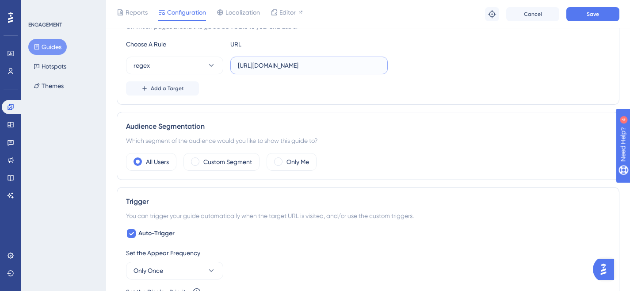
click at [299, 66] on input "[URL][DOMAIN_NAME]" at bounding box center [309, 66] width 142 height 10
paste input "(\d{1})\.activesoft\.com\"
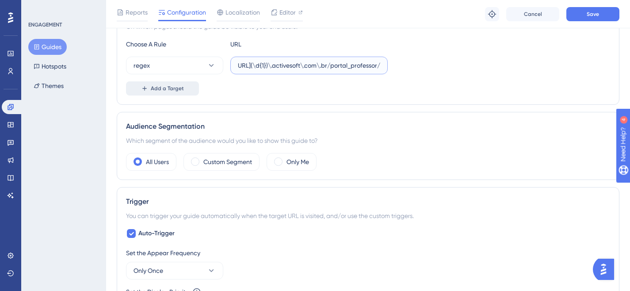
type input "[URL](\d{1})\.activesoft\.com\.br/portal_professor/"
click at [133, 91] on button "Add a Target" at bounding box center [162, 88] width 73 height 14
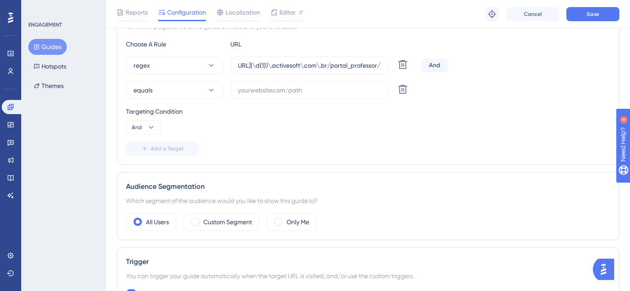
scroll to position [0, 0]
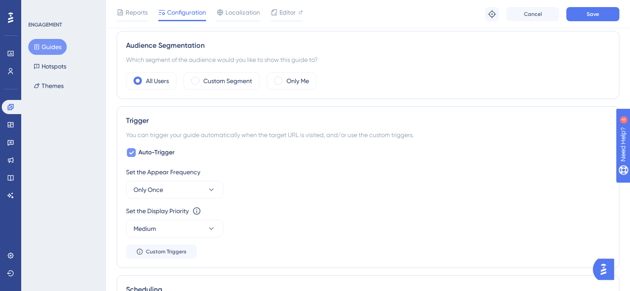
click at [131, 151] on icon at bounding box center [131, 152] width 5 height 7
checkbox input "false"
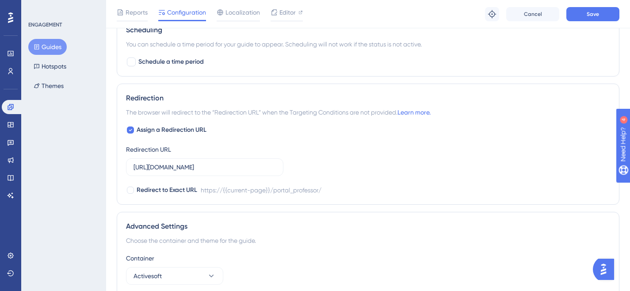
scroll to position [610, 0]
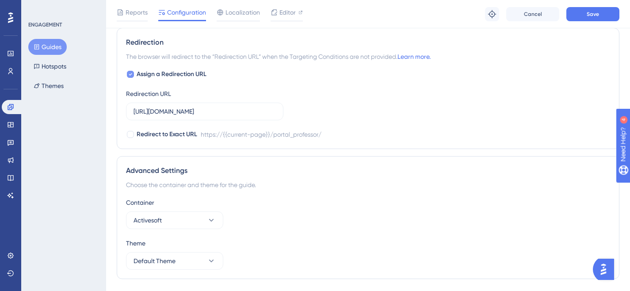
click at [134, 74] on div at bounding box center [130, 74] width 7 height 7
checkbox input "false"
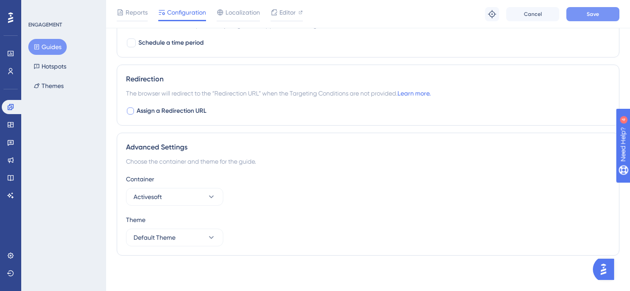
click at [566, 11] on div "Troubleshoot Cancel Save" at bounding box center [552, 14] width 134 height 14
click at [572, 13] on button "Save" at bounding box center [592, 14] width 53 height 14
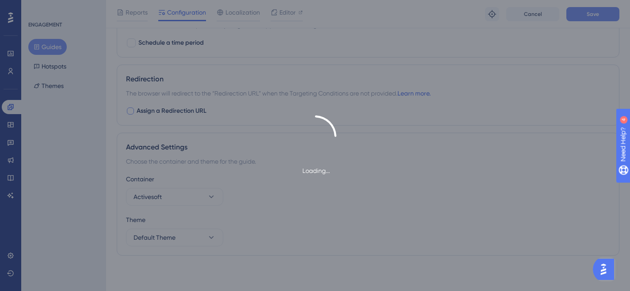
scroll to position [513, 0]
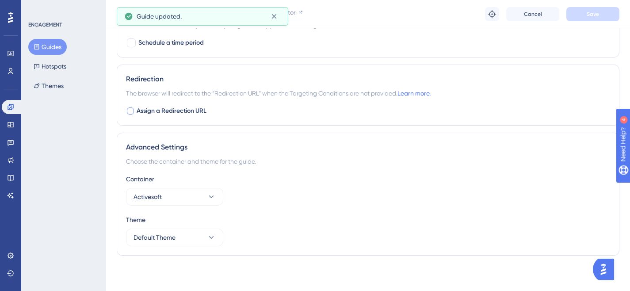
click at [53, 49] on button "Guides" at bounding box center [47, 47] width 38 height 16
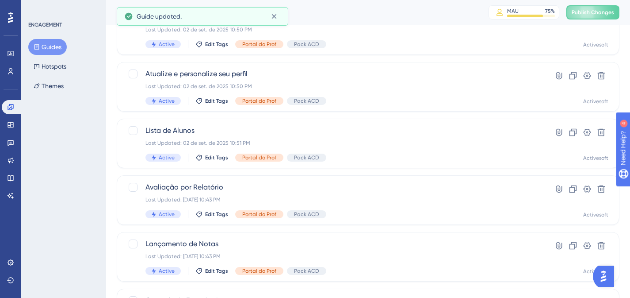
scroll to position [91, 0]
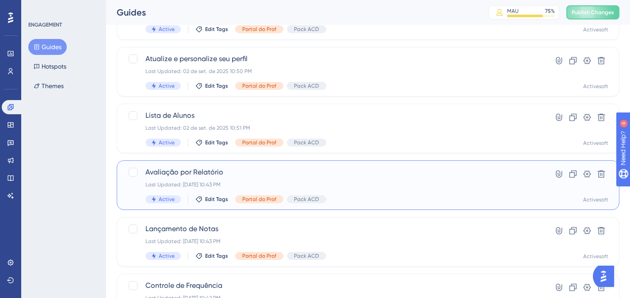
click at [226, 173] on span "Avaliação por Relatório" at bounding box center [332, 172] width 374 height 11
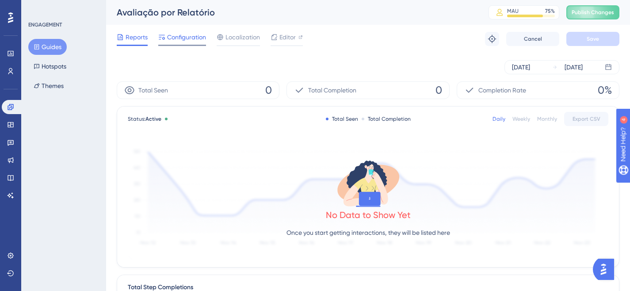
click at [189, 38] on span "Configuration" at bounding box center [186, 37] width 39 height 11
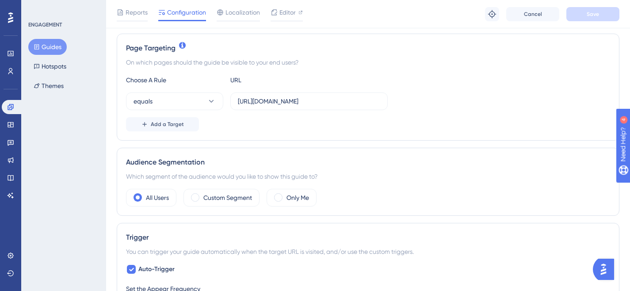
scroll to position [199, 0]
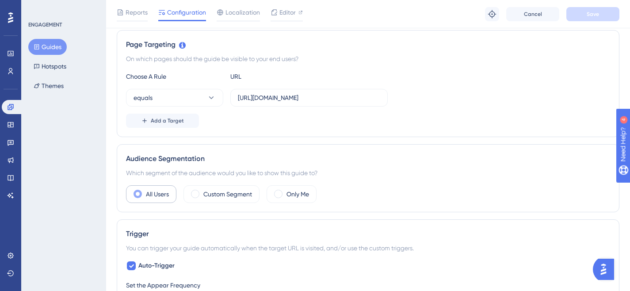
click at [143, 191] on div "All Users" at bounding box center [151, 194] width 50 height 18
click at [142, 195] on div "All Users" at bounding box center [151, 194] width 50 height 18
click at [130, 265] on icon at bounding box center [131, 265] width 5 height 7
checkbox input "false"
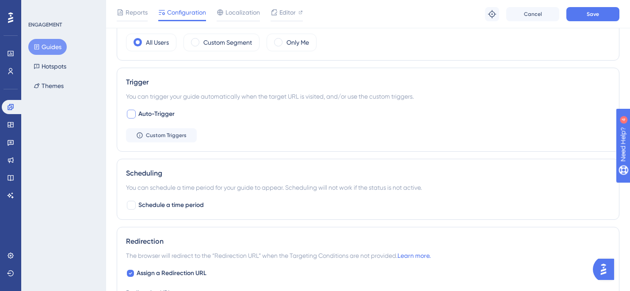
scroll to position [363, 0]
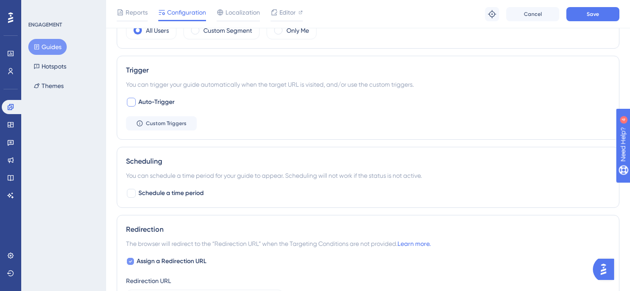
click at [130, 259] on icon at bounding box center [131, 261] width 4 height 7
checkbox input "false"
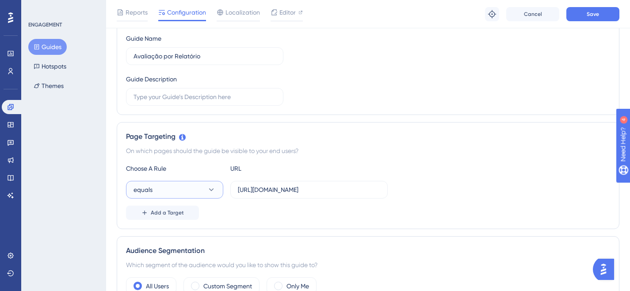
click at [172, 183] on button "equals" at bounding box center [174, 190] width 97 height 18
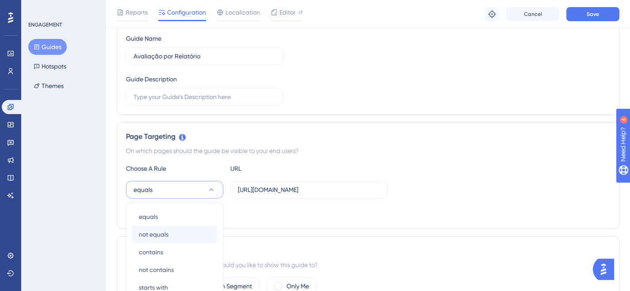
scroll to position [231, 0]
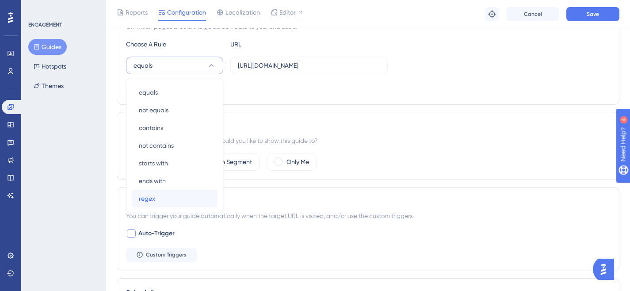
click at [147, 204] on div "regex regex" at bounding box center [175, 199] width 72 height 18
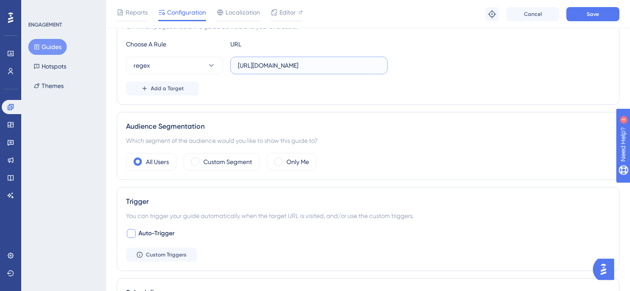
click at [270, 69] on input "[URL][DOMAIN_NAME]" at bounding box center [309, 66] width 142 height 10
paste input "(\d{1})\.activesoft\.com\"
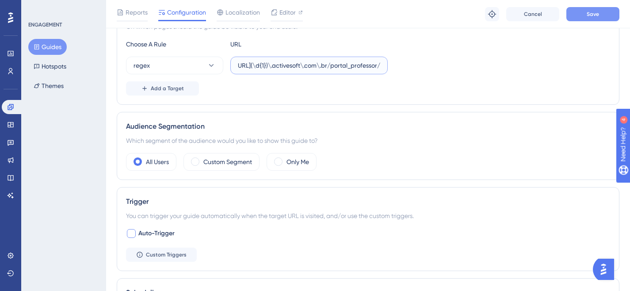
type input "[URL](\d{1})\.activesoft\.com\.br/portal_professor/"
click at [595, 8] on button "Save" at bounding box center [592, 14] width 53 height 14
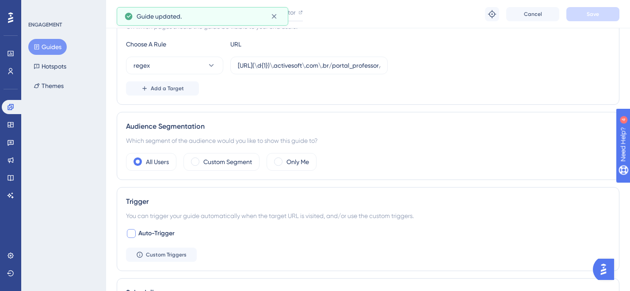
click at [53, 44] on button "Guides" at bounding box center [47, 47] width 38 height 16
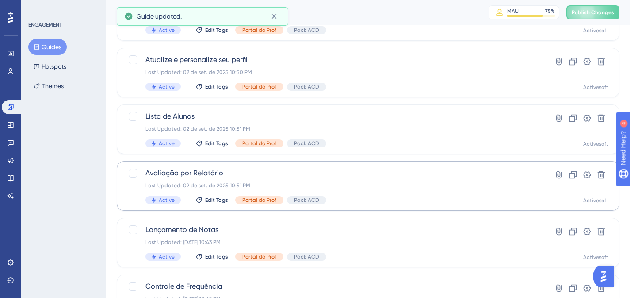
scroll to position [95, 0]
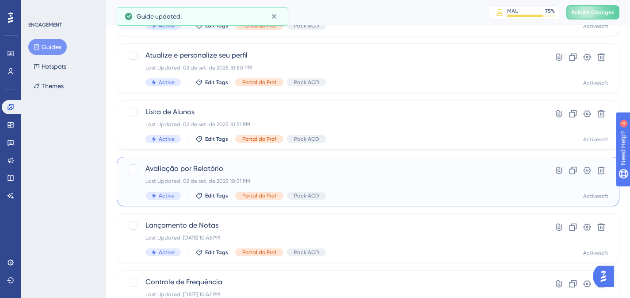
click at [228, 174] on div "Avaliação por Relatório Last Updated: [DATE] 10:51 PM Active Edit Tags Portal d…" at bounding box center [332, 181] width 374 height 36
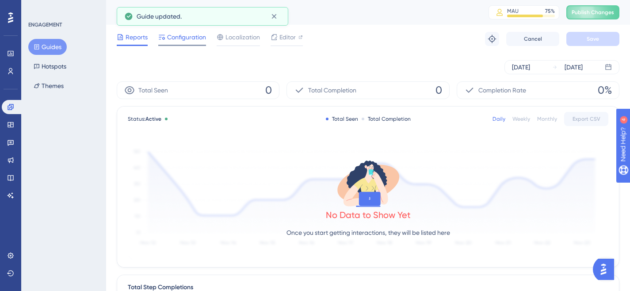
click at [187, 34] on span "Configuration" at bounding box center [186, 37] width 39 height 11
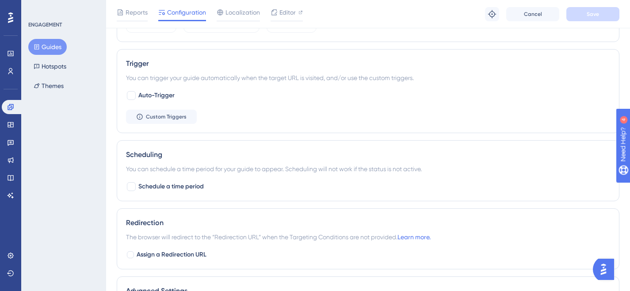
scroll to position [513, 0]
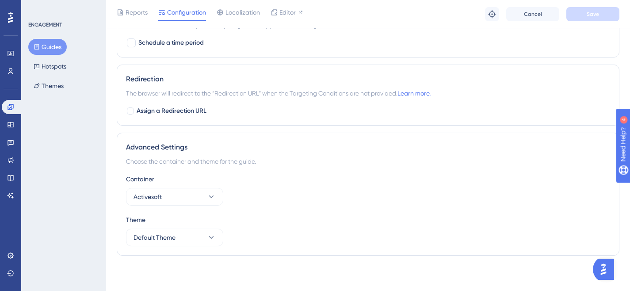
click at [57, 46] on button "Guides" at bounding box center [47, 47] width 38 height 16
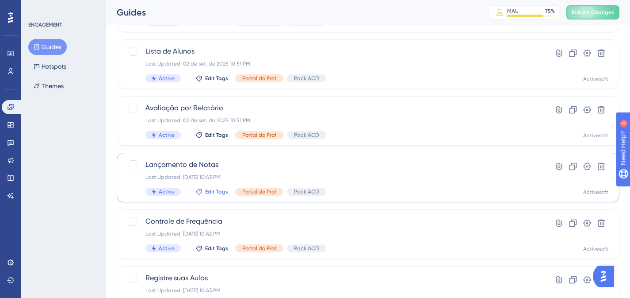
scroll to position [168, 0]
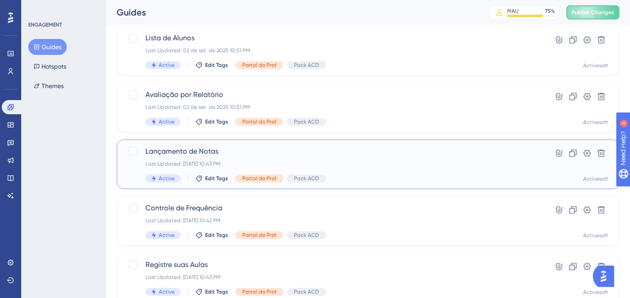
click at [202, 155] on span "Lançamento de Notas" at bounding box center [332, 151] width 374 height 11
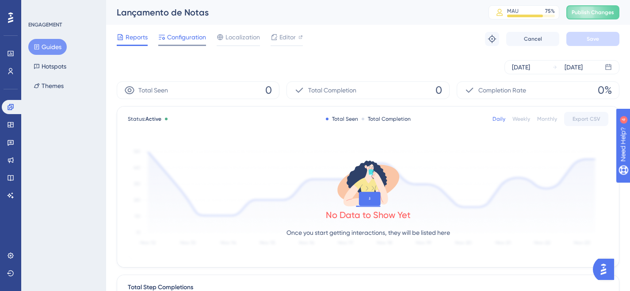
click at [172, 35] on span "Configuration" at bounding box center [186, 37] width 39 height 11
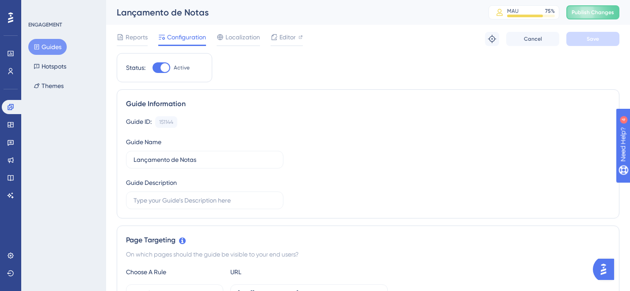
scroll to position [132, 0]
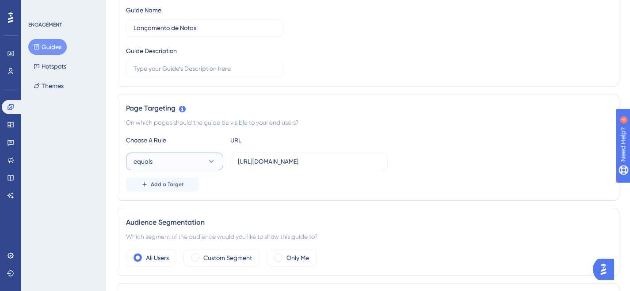
click at [190, 166] on button "equals" at bounding box center [174, 162] width 97 height 18
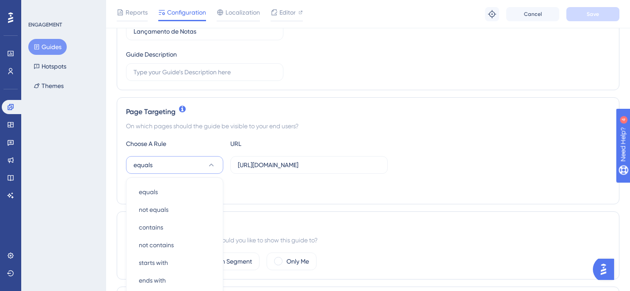
click at [211, 168] on div "equals equals equals not equals not equals contains contains not contains not c…" at bounding box center [174, 165] width 97 height 18
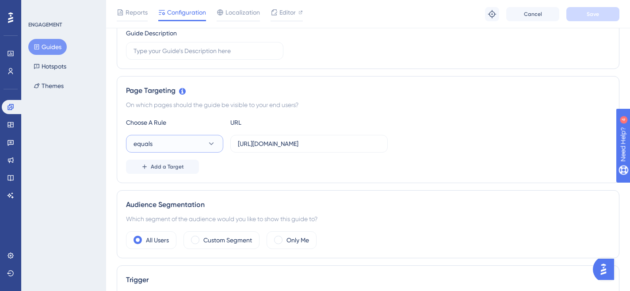
click at [197, 145] on button "equals" at bounding box center [174, 144] width 97 height 18
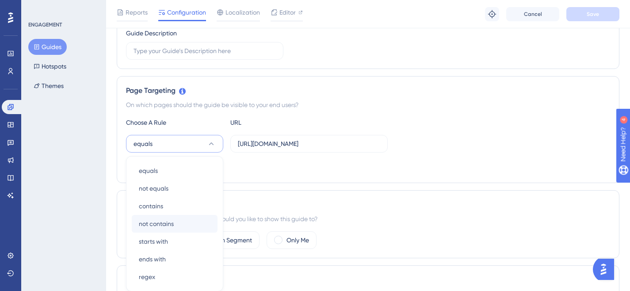
scroll to position [231, 0]
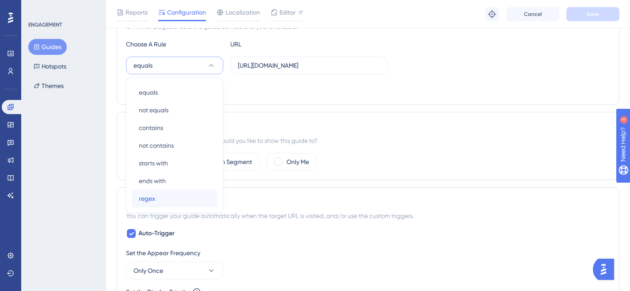
click at [153, 195] on span "regex" at bounding box center [147, 198] width 16 height 11
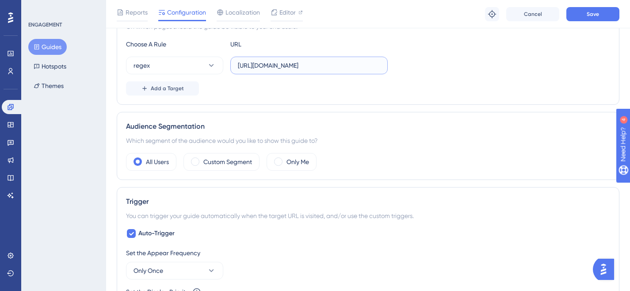
click at [286, 69] on input "[URL][DOMAIN_NAME]" at bounding box center [309, 66] width 142 height 10
paste input "(\d{1})\.activesoft\.com\"
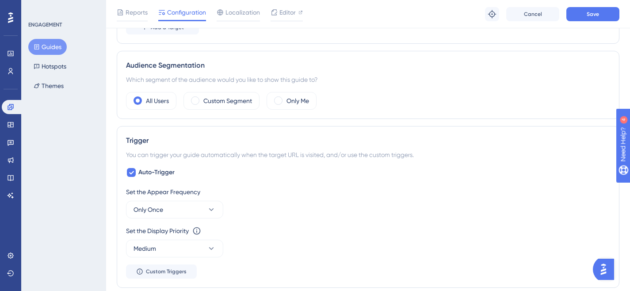
scroll to position [344, 0]
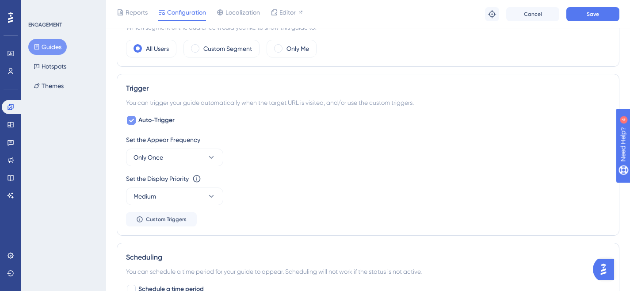
type input "[URL](\d{1})\.activesoft\.com\.br/portal_professor/"
click at [137, 119] on label "Auto-Trigger" at bounding box center [150, 120] width 49 height 11
checkbox input "false"
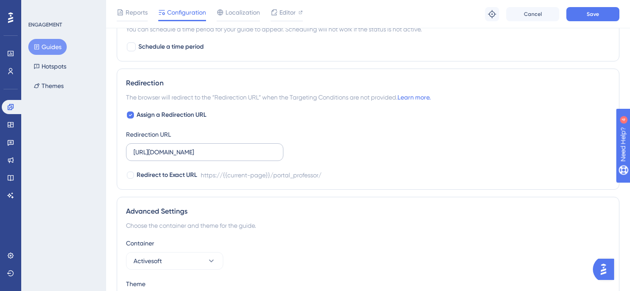
scroll to position [536, 0]
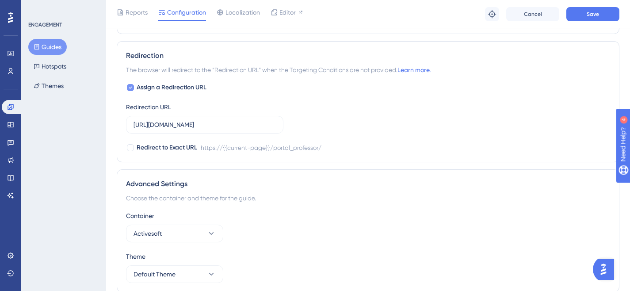
click at [132, 87] on icon at bounding box center [131, 87] width 4 height 7
checkbox input "false"
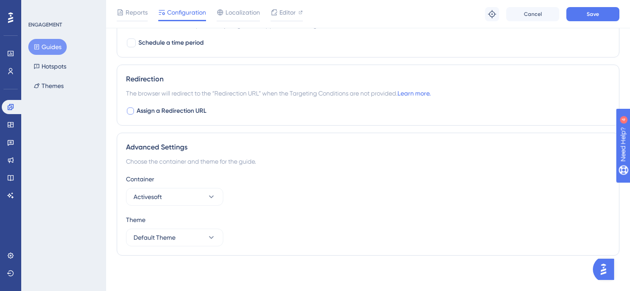
scroll to position [513, 0]
click at [583, 11] on button "Save" at bounding box center [592, 14] width 53 height 14
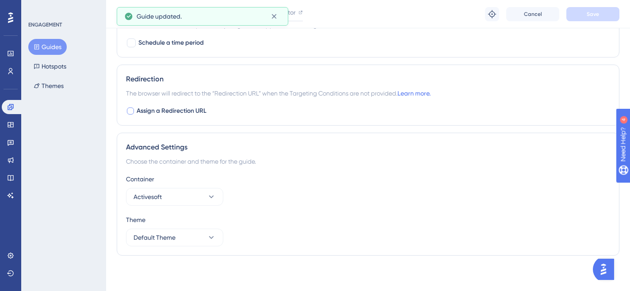
click at [52, 45] on button "Guides" at bounding box center [47, 47] width 38 height 16
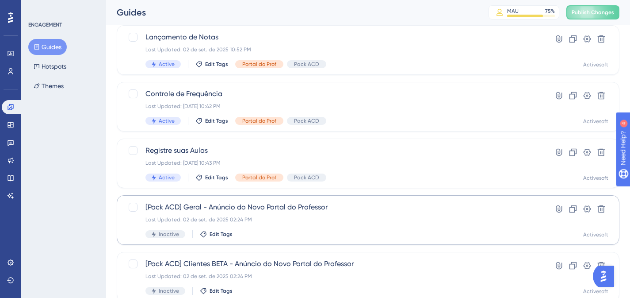
scroll to position [271, 0]
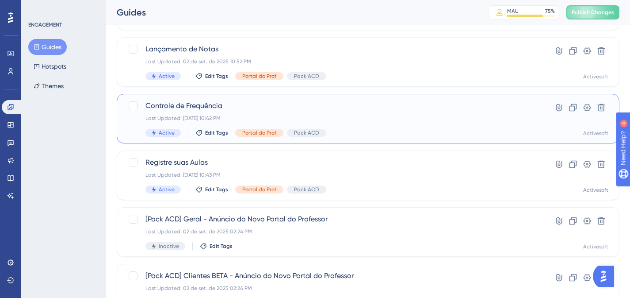
click at [214, 113] on div "Controle de Frequência Last Updated: [DATE] 10:42 PM Active Edit Tags Portal do…" at bounding box center [332, 118] width 374 height 36
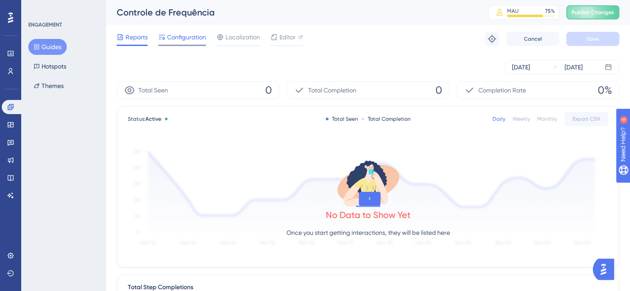
click at [187, 32] on span "Configuration" at bounding box center [186, 37] width 39 height 11
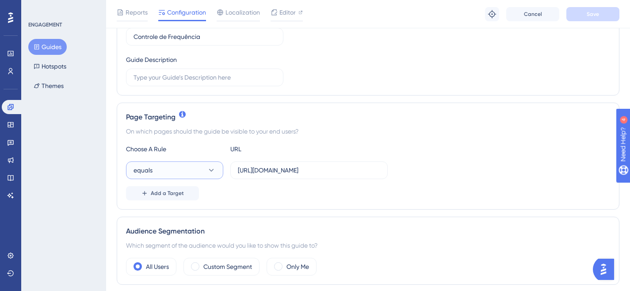
click at [181, 170] on button "equals" at bounding box center [174, 170] width 97 height 18
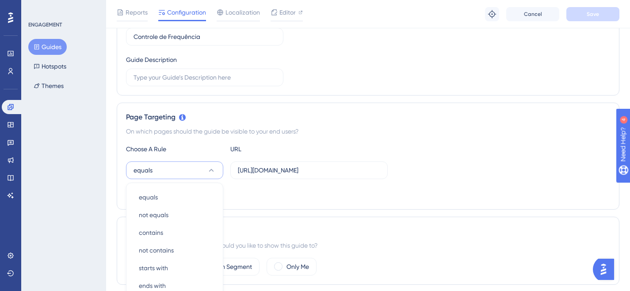
scroll to position [231, 0]
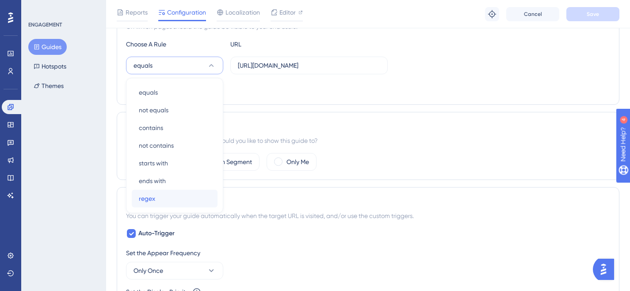
click at [161, 196] on div "regex regex" at bounding box center [175, 199] width 72 height 18
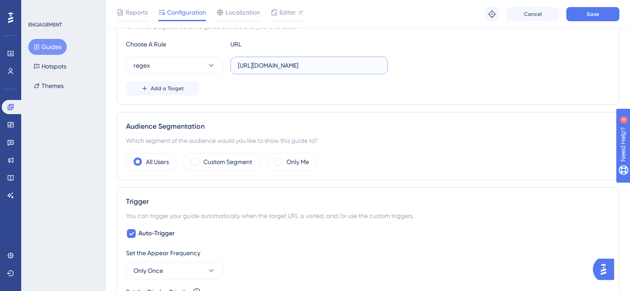
click at [277, 69] on input "[URL][DOMAIN_NAME]" at bounding box center [309, 66] width 142 height 10
paste input "(\d{1})\.activesoft\.com\.br/portal_professor"
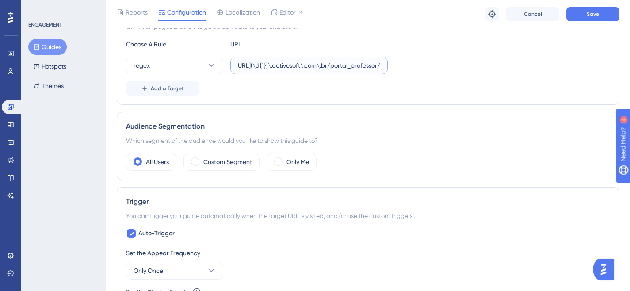
click at [260, 67] on input "[URL](\d{1})\.activesoft\.com\.br/portal_professor/" at bounding box center [309, 66] width 142 height 10
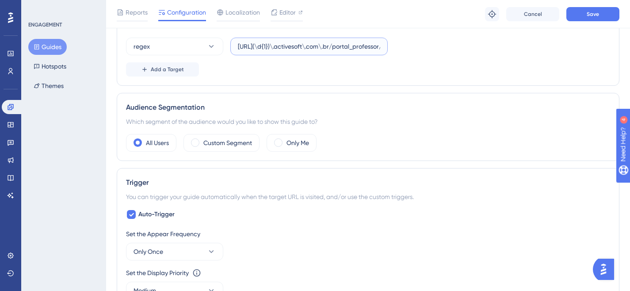
scroll to position [257, 0]
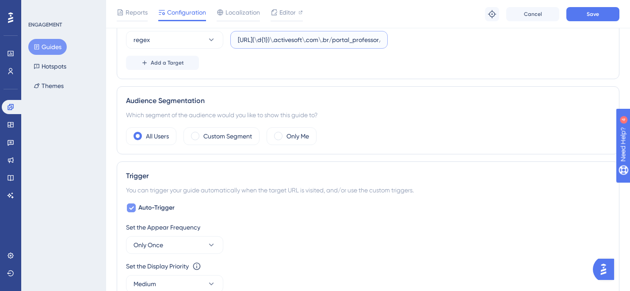
type input "[URL](\d{1})\.activesoft\.com\.br/portal_professor/"
click at [132, 205] on icon at bounding box center [131, 207] width 5 height 7
checkbox input "false"
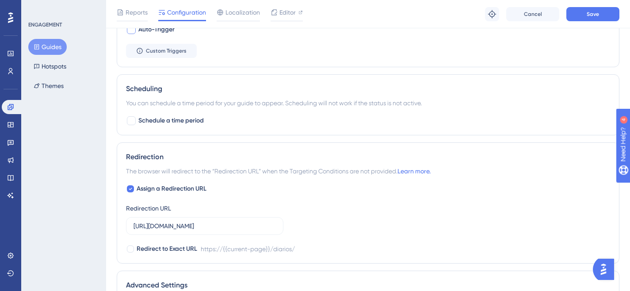
scroll to position [444, 0]
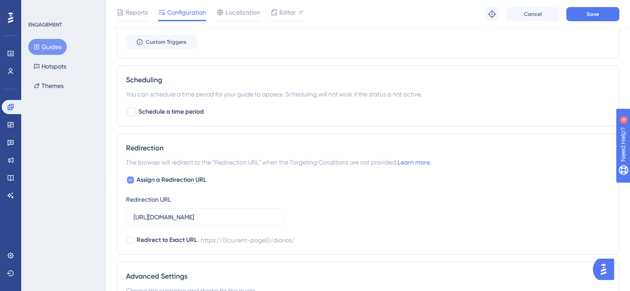
click at [132, 183] on div at bounding box center [130, 179] width 7 height 7
checkbox input "false"
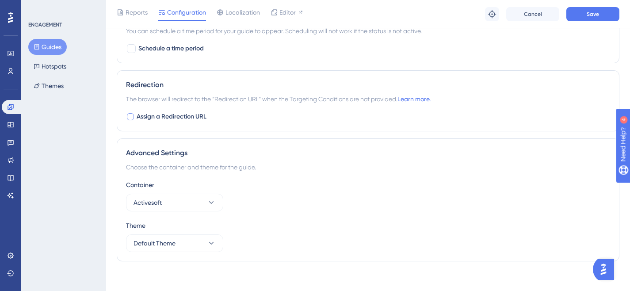
scroll to position [513, 0]
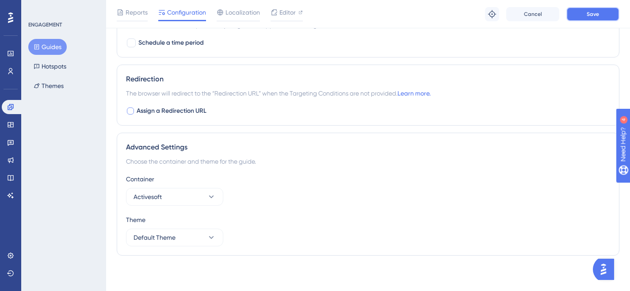
click at [590, 11] on span "Save" at bounding box center [593, 14] width 12 height 7
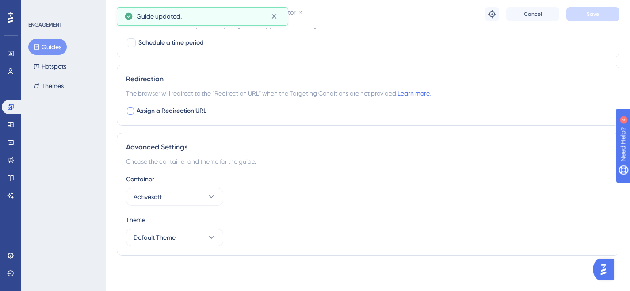
click at [60, 46] on button "Guides" at bounding box center [47, 47] width 38 height 16
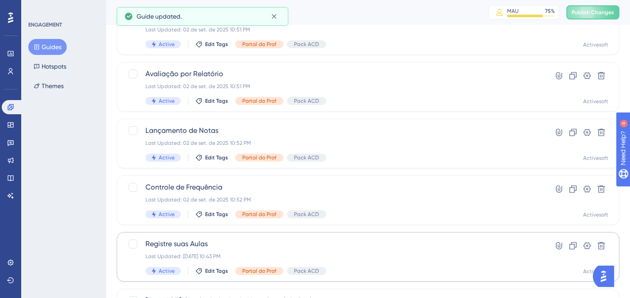
scroll to position [278, 0]
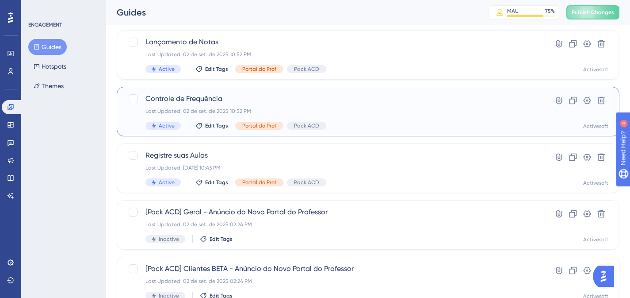
click at [204, 103] on span "Controle de Frequência" at bounding box center [332, 98] width 374 height 11
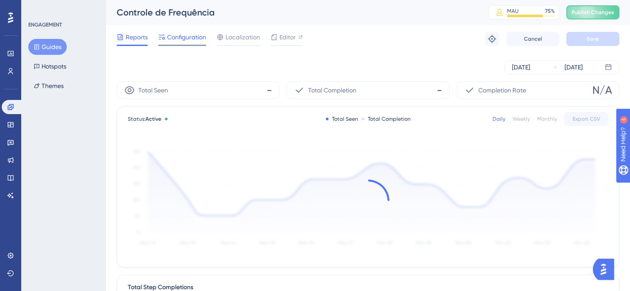
click at [179, 37] on span "Configuration" at bounding box center [186, 37] width 39 height 11
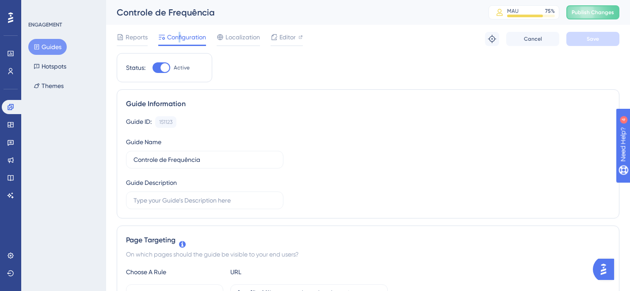
click at [45, 42] on button "Guides" at bounding box center [47, 47] width 38 height 16
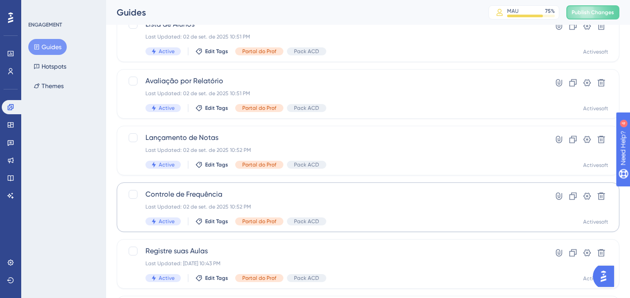
scroll to position [323, 0]
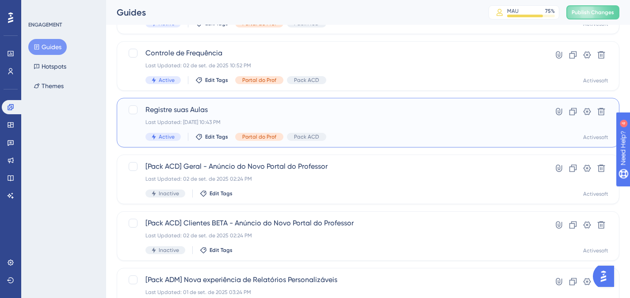
click at [202, 111] on span "Registre suas Aulas" at bounding box center [332, 109] width 374 height 11
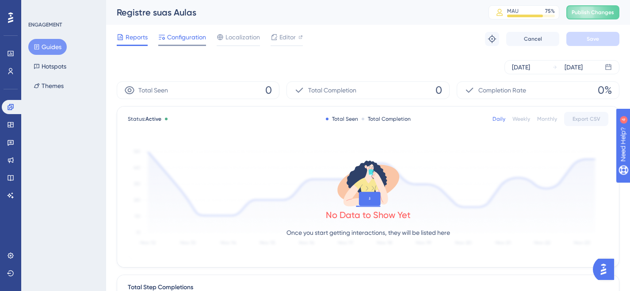
click at [182, 38] on span "Configuration" at bounding box center [186, 37] width 39 height 11
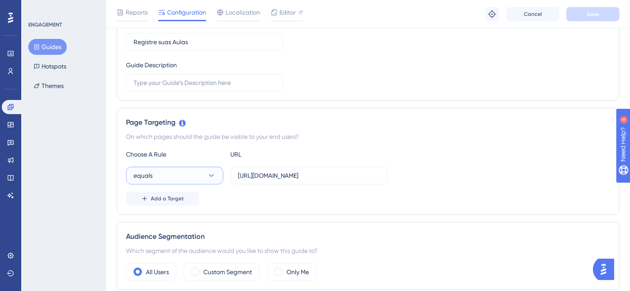
click at [202, 176] on button "equals" at bounding box center [174, 176] width 97 height 18
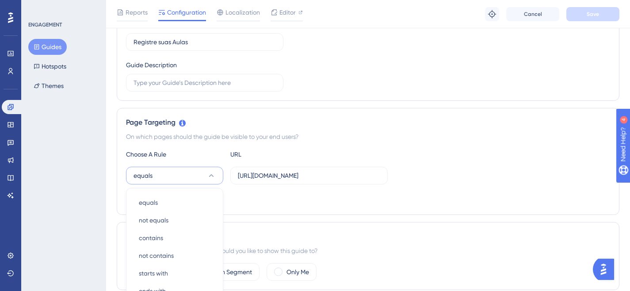
scroll to position [230, 0]
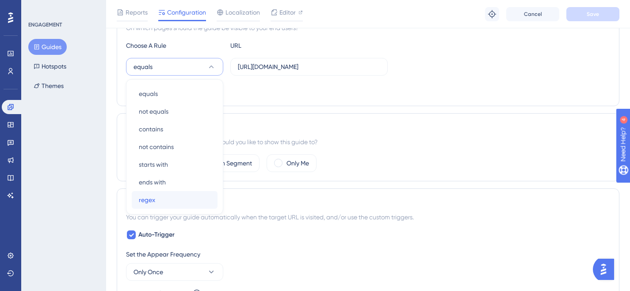
click at [172, 198] on div "regex regex" at bounding box center [175, 200] width 72 height 18
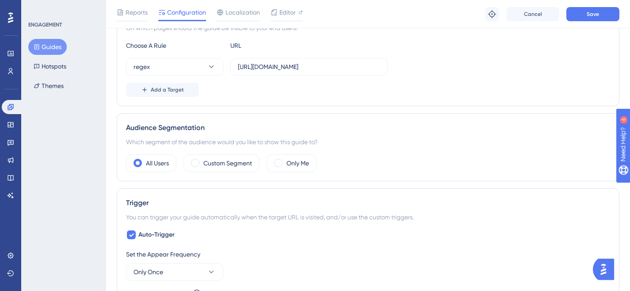
scroll to position [211, 0]
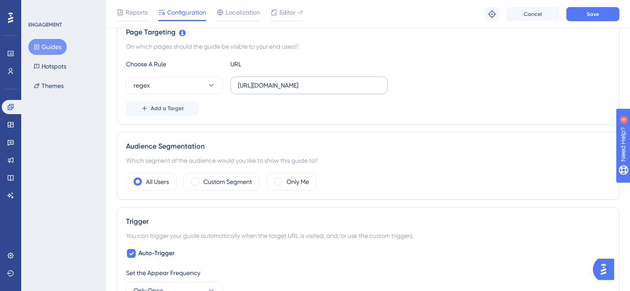
click at [265, 90] on label "[URL][DOMAIN_NAME]" at bounding box center [308, 85] width 157 height 18
click at [265, 90] on input "[URL][DOMAIN_NAME]" at bounding box center [309, 85] width 142 height 10
click at [265, 90] on label "[URL][DOMAIN_NAME]" at bounding box center [308, 85] width 157 height 18
click at [265, 90] on input "[URL][DOMAIN_NAME]" at bounding box center [309, 85] width 142 height 10
click at [265, 90] on label "[URL][DOMAIN_NAME]" at bounding box center [308, 85] width 157 height 18
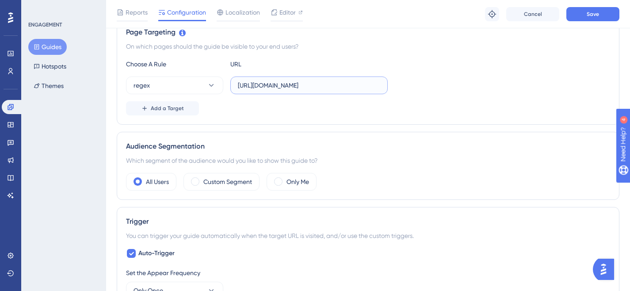
click at [265, 90] on input "[URL][DOMAIN_NAME]" at bounding box center [309, 85] width 142 height 10
paste input "[URL](\d{1})\.activesoft\.com\.br/portal_professor/"
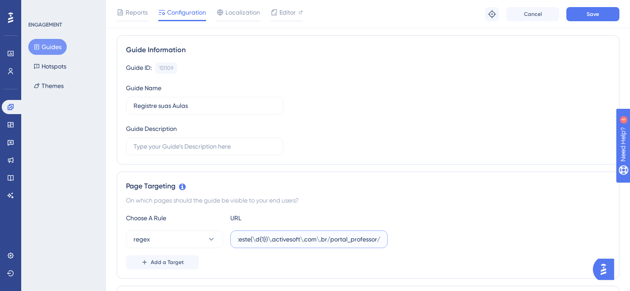
scroll to position [75, 0]
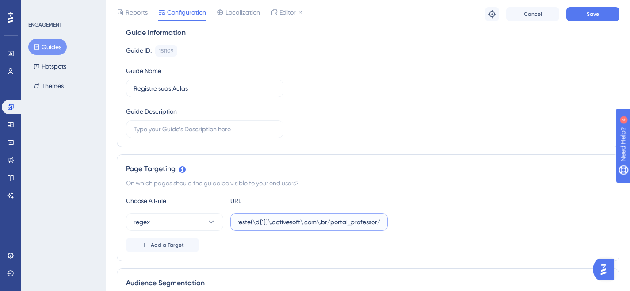
click at [250, 222] on input "https://[DOMAIN_NAME]/portal_professor/https://teste(\d{1})\.activesoft\.com\.b…" at bounding box center [309, 222] width 142 height 10
click at [253, 223] on input "https://[DOMAIN_NAME]/portal_professor/https://teste(\d{1})\.activesoft\.com\.b…" at bounding box center [309, 222] width 142 height 10
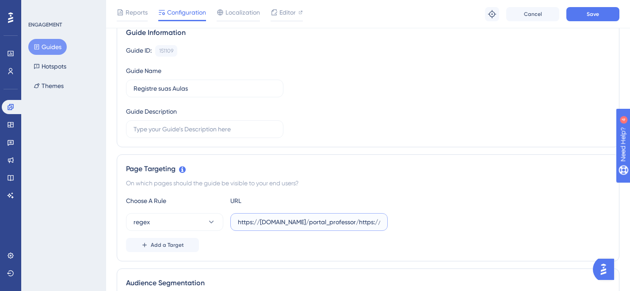
click at [253, 223] on input "https://[DOMAIN_NAME]/portal_professor/https://teste(\d{1})\.activesoft\.com\.b…" at bounding box center [309, 222] width 142 height 10
paste input "text"
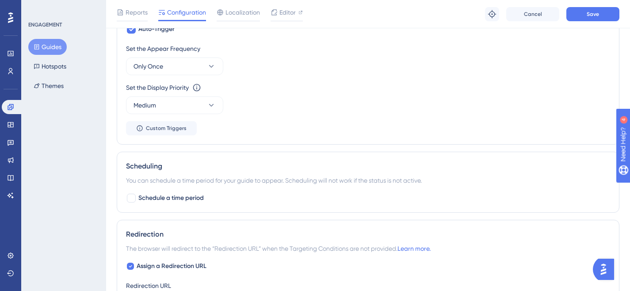
scroll to position [418, 0]
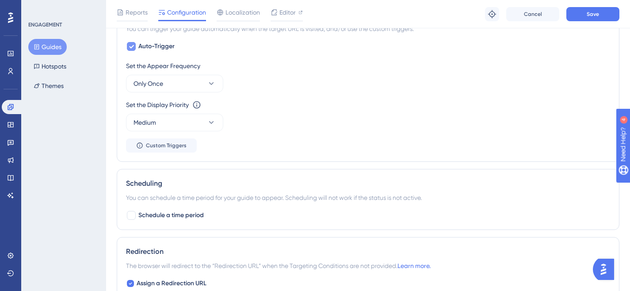
type input "[URL](\d{1})\.activesoft\.com\.br/portal_professor/"
click at [127, 51] on div at bounding box center [131, 46] width 9 height 9
click at [130, 51] on div at bounding box center [131, 46] width 9 height 9
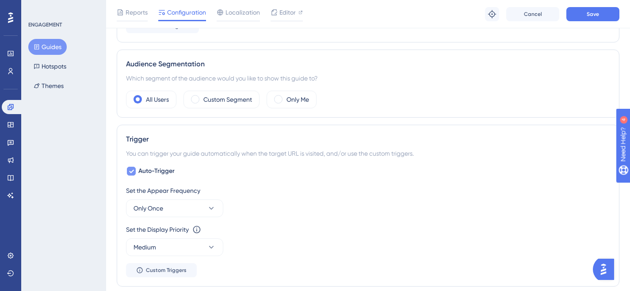
click at [131, 170] on icon at bounding box center [131, 171] width 5 height 7
checkbox input "false"
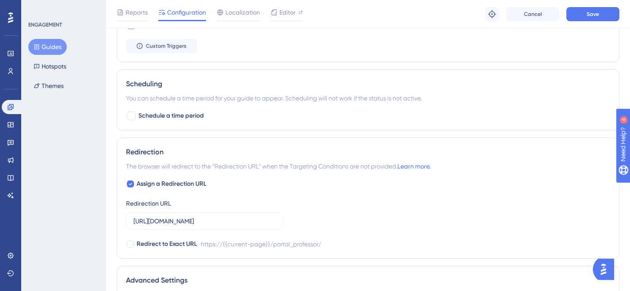
scroll to position [441, 0]
click at [133, 182] on div at bounding box center [130, 182] width 7 height 7
checkbox input "false"
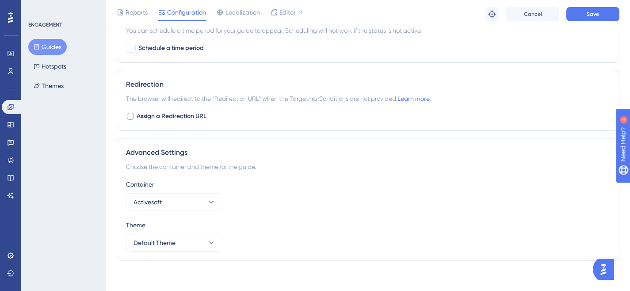
scroll to position [513, 0]
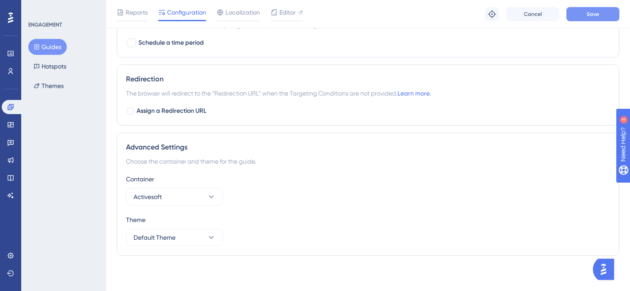
click at [590, 13] on span "Save" at bounding box center [593, 14] width 12 height 7
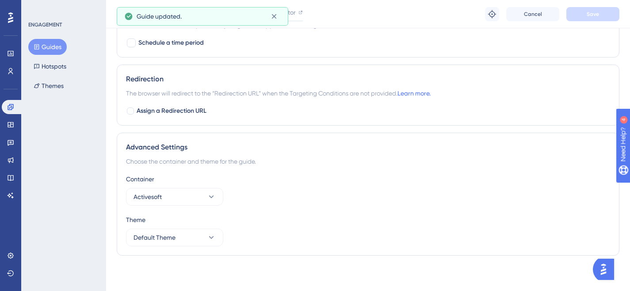
click at [54, 46] on button "Guides" at bounding box center [47, 47] width 38 height 16
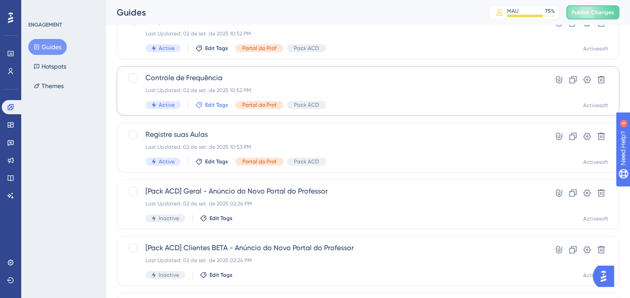
scroll to position [290, 0]
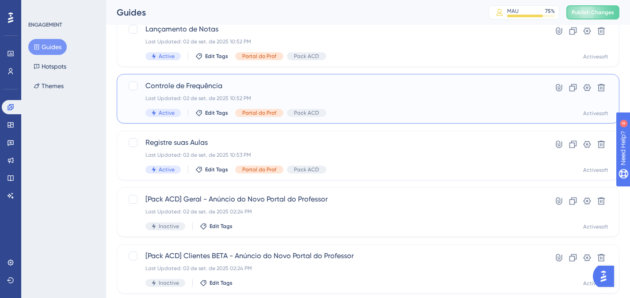
click at [206, 89] on span "Controle de Frequência" at bounding box center [332, 85] width 374 height 11
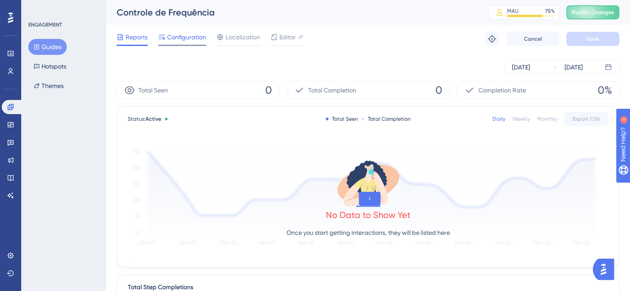
click at [173, 34] on span "Configuration" at bounding box center [186, 37] width 39 height 11
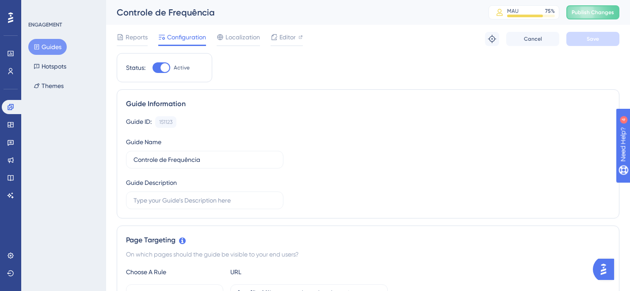
scroll to position [147, 0]
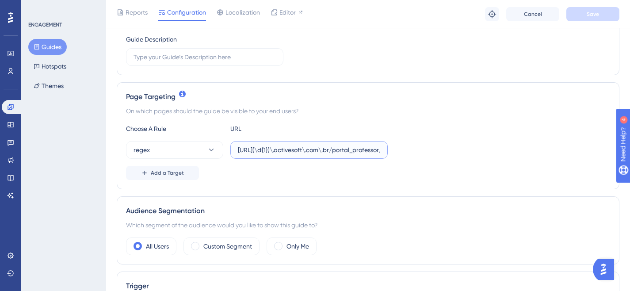
click at [276, 149] on input "[URL](\d{1})\.activesoft\.com\.br/portal_professor/" at bounding box center [309, 150] width 142 height 10
drag, startPoint x: 241, startPoint y: 152, endPoint x: 354, endPoint y: 153, distance: 112.7
click at [354, 153] on input "[URL](\d{1})\.activesoft\.com\.br/portal_professor/" at bounding box center [309, 150] width 142 height 10
click at [347, 154] on input "[URL](\d{1})\.activesoft\.com\.br/portal_professor/" at bounding box center [309, 150] width 142 height 10
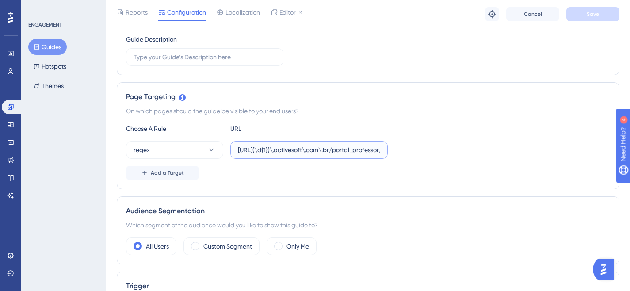
click at [369, 150] on input "[URL](\d{1})\.activesoft\.com\.br/portal_professor/" at bounding box center [309, 150] width 142 height 10
click at [37, 45] on icon at bounding box center [37, 47] width 6 height 6
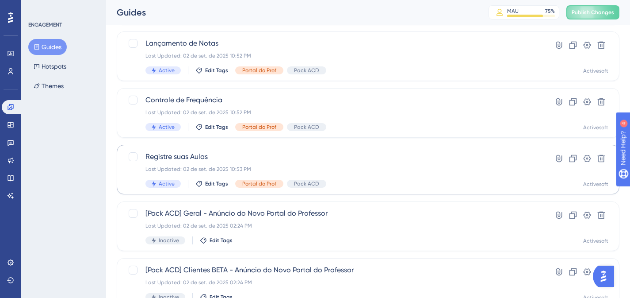
scroll to position [277, 0]
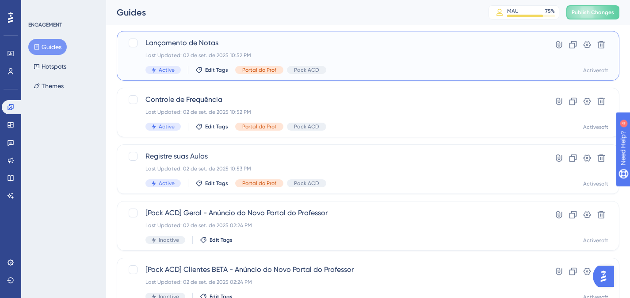
click at [202, 49] on div "Lançamento de Notas Last Updated: [DATE] 10:52 PM Active Edit Tags Portal do Pr…" at bounding box center [332, 56] width 374 height 36
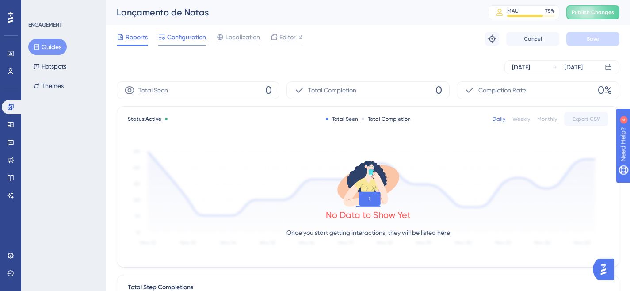
click at [184, 36] on span "Configuration" at bounding box center [186, 37] width 39 height 11
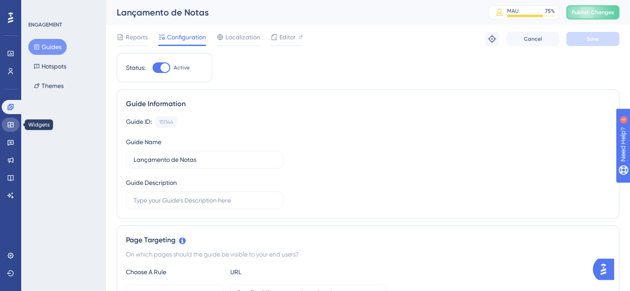
click at [7, 126] on icon at bounding box center [10, 124] width 7 height 7
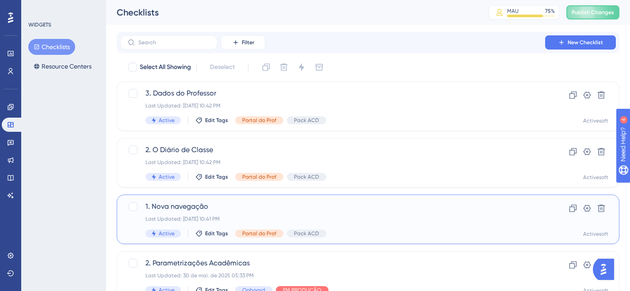
click at [216, 210] on span "1. Nova navegação" at bounding box center [332, 206] width 374 height 11
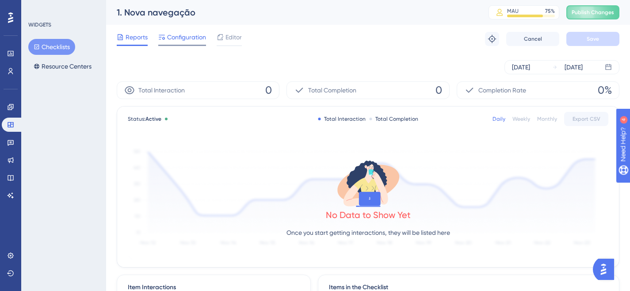
click at [188, 38] on span "Configuration" at bounding box center [186, 37] width 39 height 11
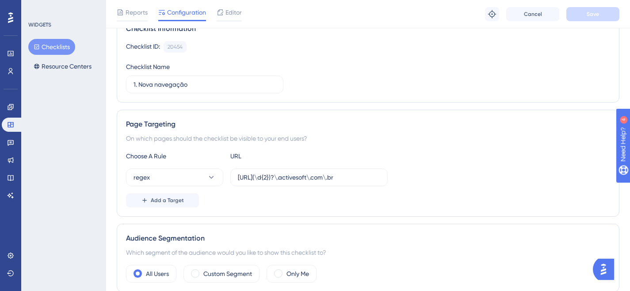
scroll to position [130, 0]
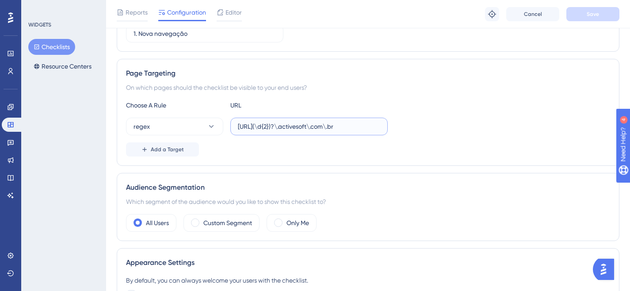
click at [315, 125] on input "[URL](\d{2})?\.activesoft\.com\.br" at bounding box center [309, 127] width 142 height 10
paste input "teste(\d{1})\.activesoft\.com\.br/portal_professor/"
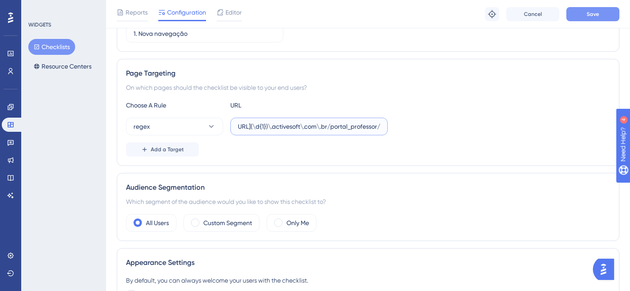
type input "[URL](\d{1})\.activesoft\.com\.br/portal_professor/"
click at [596, 12] on span "Save" at bounding box center [593, 14] width 12 height 7
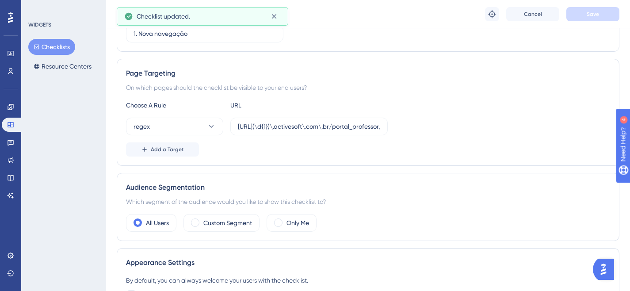
click at [62, 46] on button "Checklists" at bounding box center [51, 47] width 47 height 16
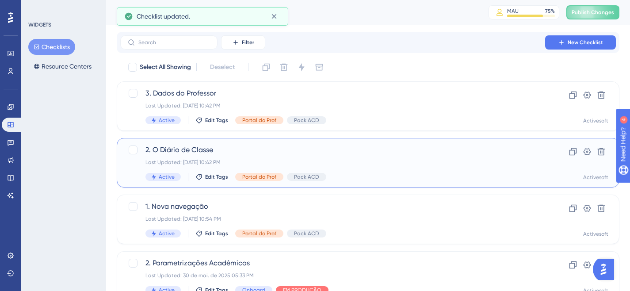
click at [239, 153] on span "2. O Diário de Classe" at bounding box center [332, 150] width 374 height 11
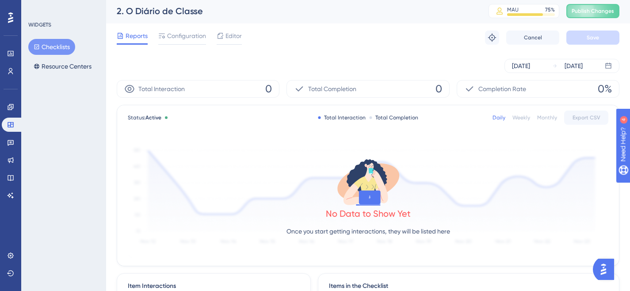
scroll to position [2, 0]
click at [198, 35] on span "Configuration" at bounding box center [186, 35] width 39 height 11
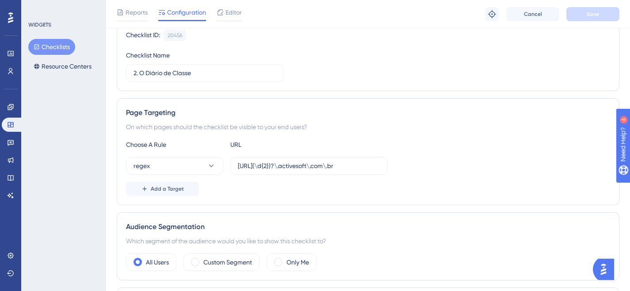
scroll to position [99, 0]
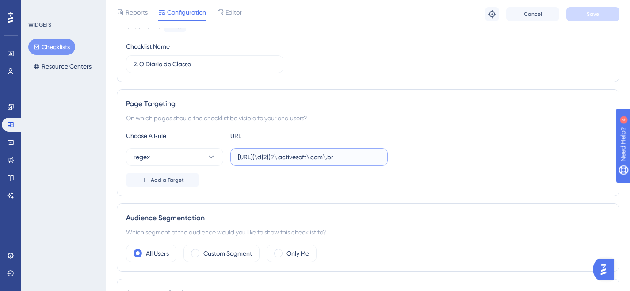
click at [280, 159] on input "[URL](\d{2})?\.activesoft\.com\.br" at bounding box center [309, 157] width 142 height 10
paste input "teste(\d{1})\.activesoft\.com\.br/portal_professor/"
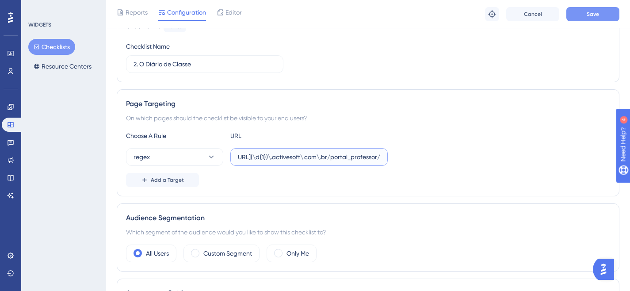
type input "[URL](\d{1})\.activesoft\.com\.br/portal_professor/"
click at [606, 11] on button "Save" at bounding box center [592, 14] width 53 height 14
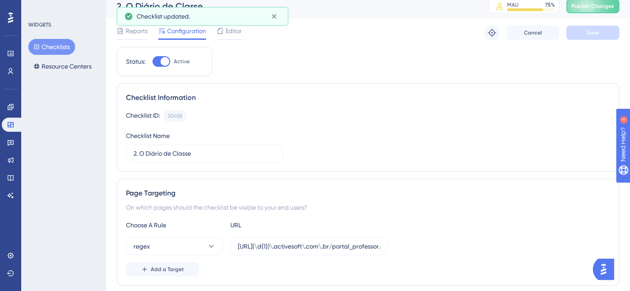
scroll to position [0, 0]
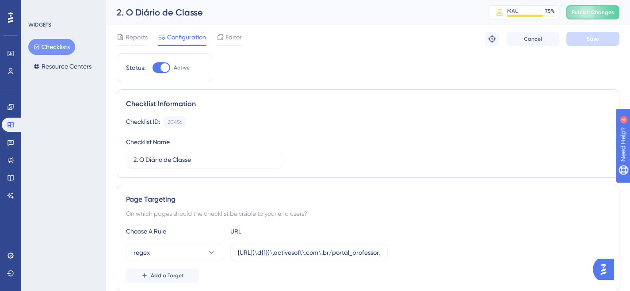
click at [58, 48] on button "Checklists" at bounding box center [51, 47] width 47 height 16
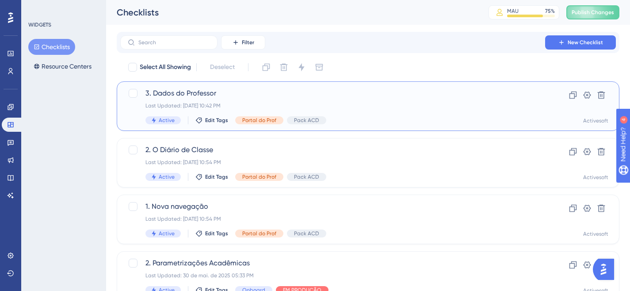
click at [200, 88] on span "3. Dados do Professor" at bounding box center [332, 93] width 374 height 11
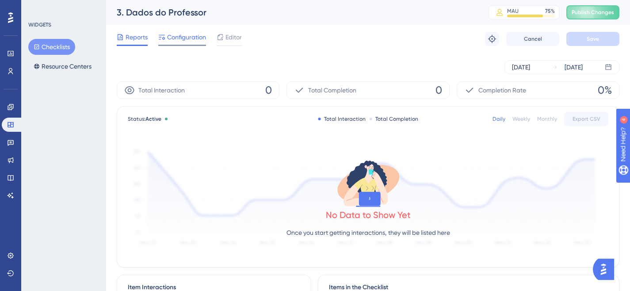
click at [183, 39] on span "Configuration" at bounding box center [186, 37] width 39 height 11
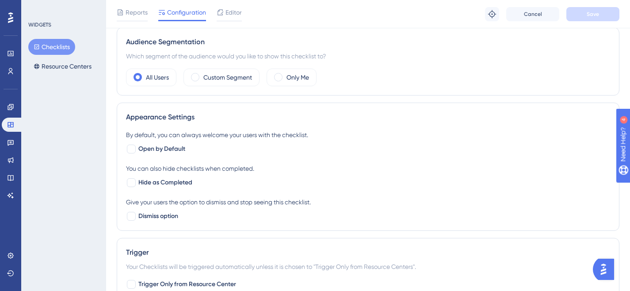
scroll to position [163, 0]
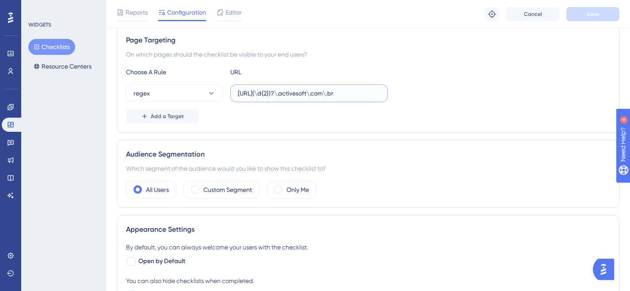
click at [265, 90] on input "[URL](\d{2})?\.activesoft\.com\.br" at bounding box center [309, 93] width 142 height 10
paste input "teste(\d{1})\.activesoft\.com\.br/portal_professor/"
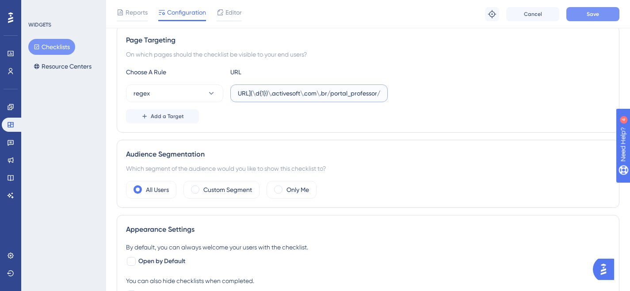
type input "[URL](\d{1})\.activesoft\.com\.br/portal_professor/"
click at [595, 14] on span "Save" at bounding box center [593, 14] width 12 height 7
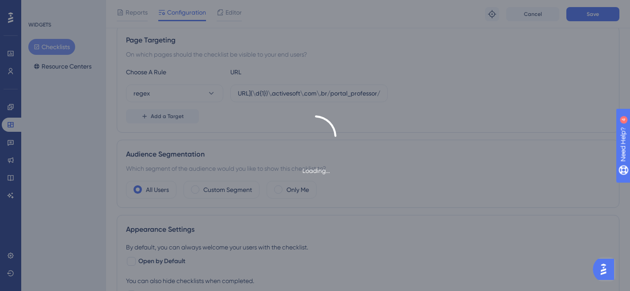
scroll to position [0, 0]
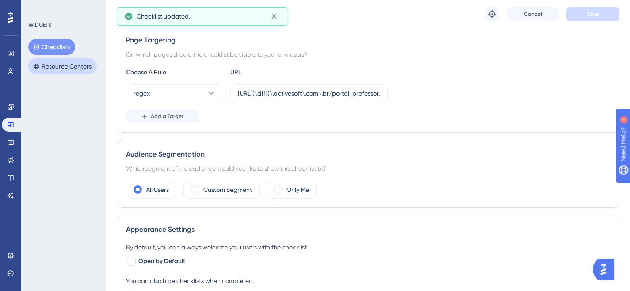
click at [69, 67] on button "Resource Centers" at bounding box center [62, 66] width 69 height 16
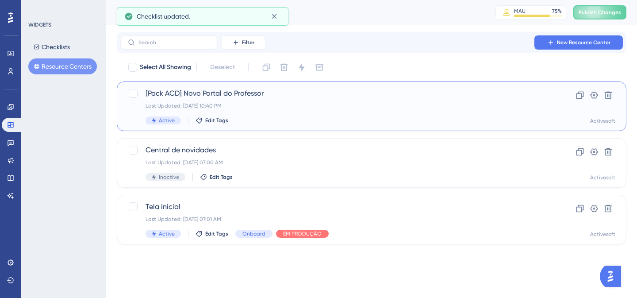
click at [224, 98] on span "[Pack ACD] Novo Portal do Professor" at bounding box center [335, 93] width 381 height 11
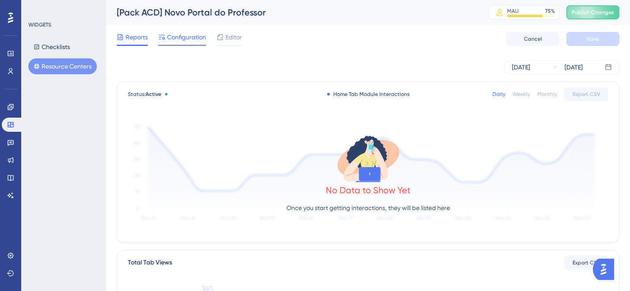
click at [195, 40] on span "Configuration" at bounding box center [186, 37] width 39 height 11
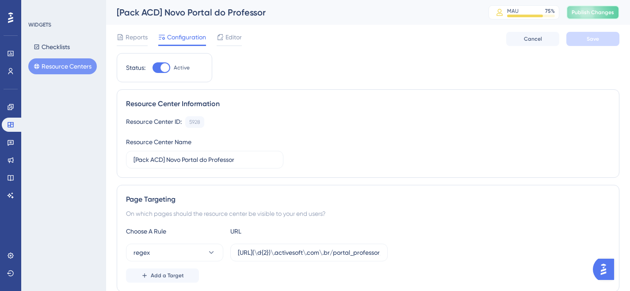
click at [599, 13] on span "Publish Changes" at bounding box center [593, 12] width 42 height 7
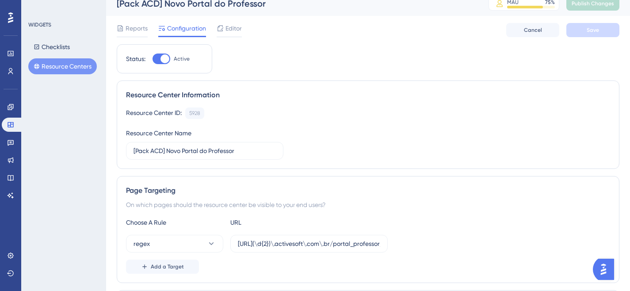
scroll to position [105, 0]
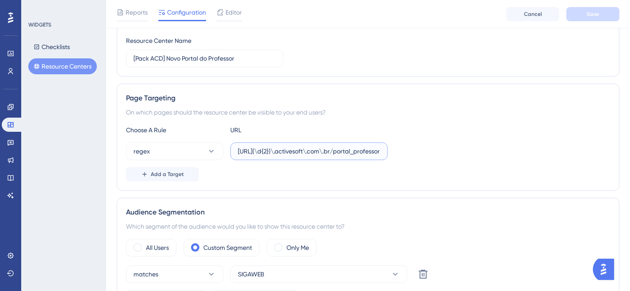
click at [302, 152] on input "[URL](\d{2})\.activesoft\.com\.br/portal_professor/" at bounding box center [309, 151] width 142 height 10
paste input "teste(\d{1"
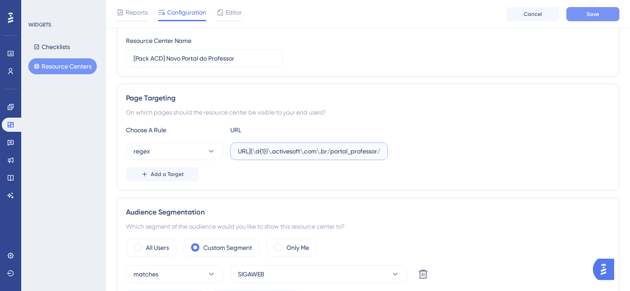
type input "[URL](\d{1})\.activesoft\.com\.br/portal_professor/"
click at [584, 15] on button "Save" at bounding box center [592, 14] width 53 height 14
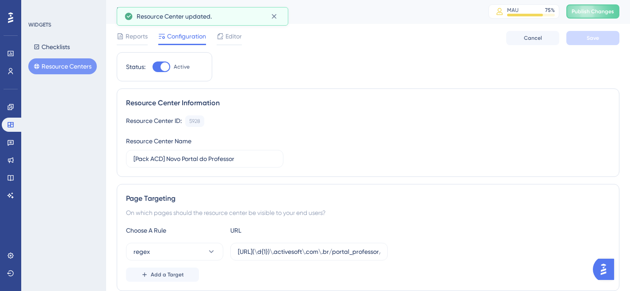
scroll to position [0, 0]
click at [588, 7] on button "Publish Changes" at bounding box center [592, 12] width 53 height 14
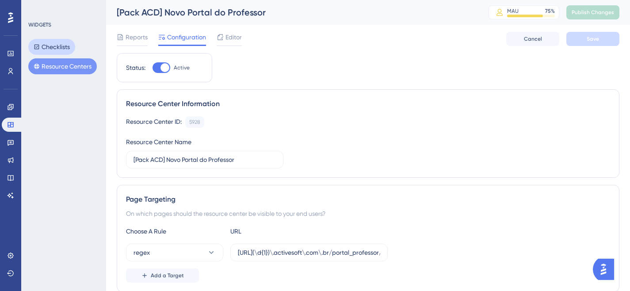
click at [58, 41] on button "Checklists" at bounding box center [51, 47] width 47 height 16
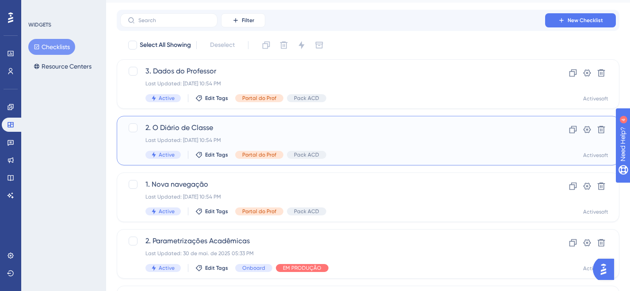
click at [272, 134] on div "2. O Diário de Classe Last Updated: [DATE] 10:54 PM Active Edit Tags Portal do …" at bounding box center [332, 140] width 374 height 36
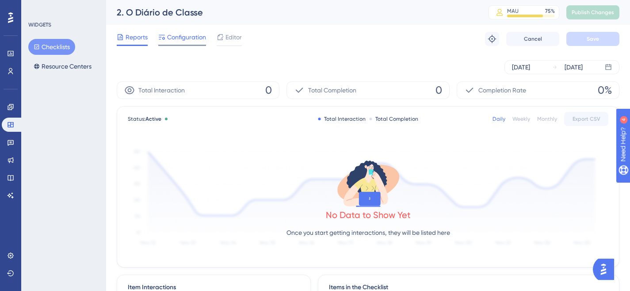
click at [187, 45] on div at bounding box center [182, 45] width 48 height 1
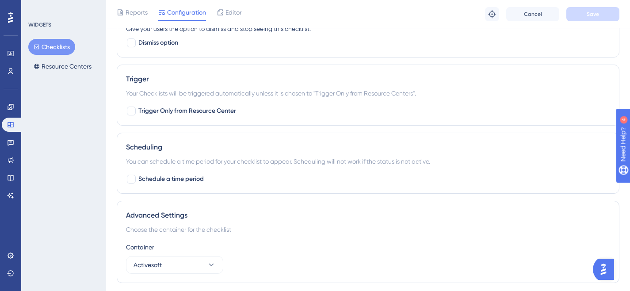
scroll to position [449, 0]
click at [129, 111] on div at bounding box center [131, 110] width 9 height 9
checkbox input "true"
click at [587, 20] on button "Save" at bounding box center [592, 14] width 53 height 14
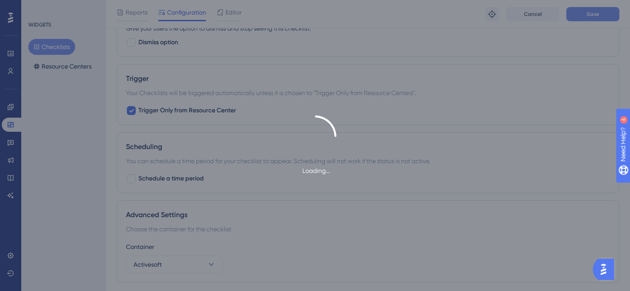
click at [588, 14] on div "Loading..." at bounding box center [315, 145] width 630 height 291
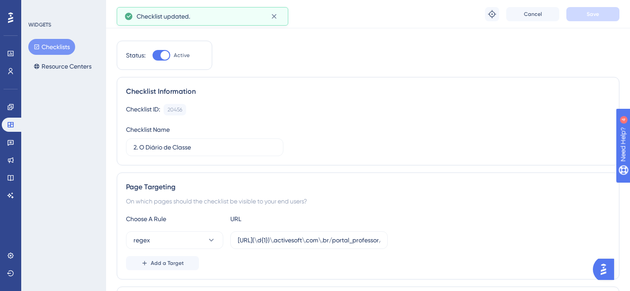
scroll to position [0, 0]
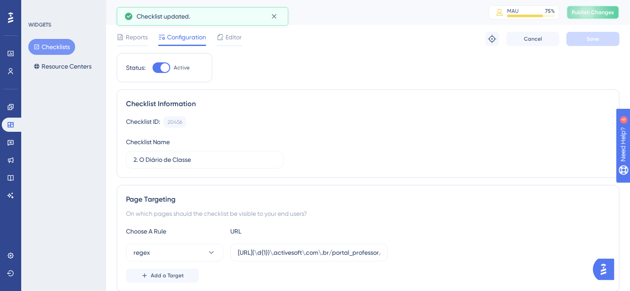
click at [589, 9] on span "Publish Changes" at bounding box center [593, 12] width 42 height 7
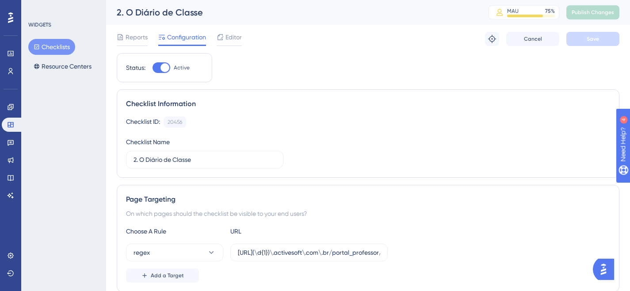
click at [59, 47] on button "Checklists" at bounding box center [51, 47] width 47 height 16
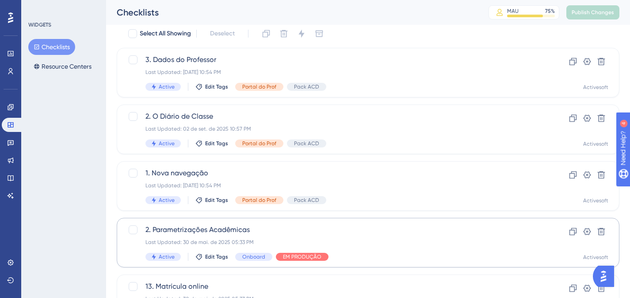
scroll to position [135, 0]
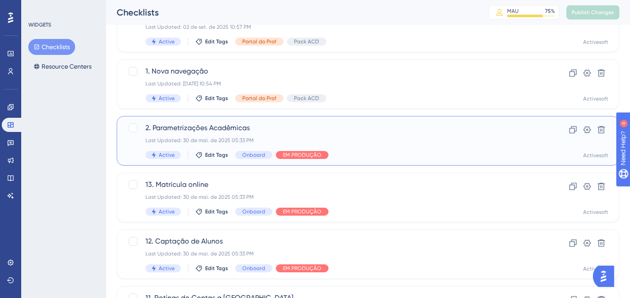
click at [229, 127] on span "2. Parametrizações Acadêmicas" at bounding box center [332, 127] width 374 height 11
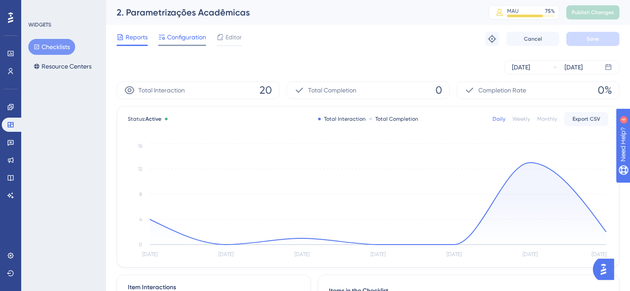
click at [186, 44] on div "Configuration" at bounding box center [182, 39] width 48 height 14
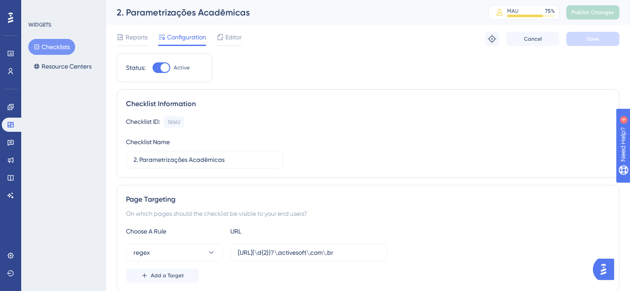
click at [51, 46] on button "Checklists" at bounding box center [51, 47] width 47 height 16
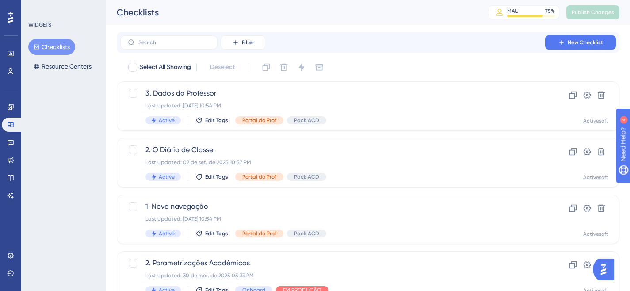
click at [55, 47] on button "Checklists" at bounding box center [51, 47] width 47 height 16
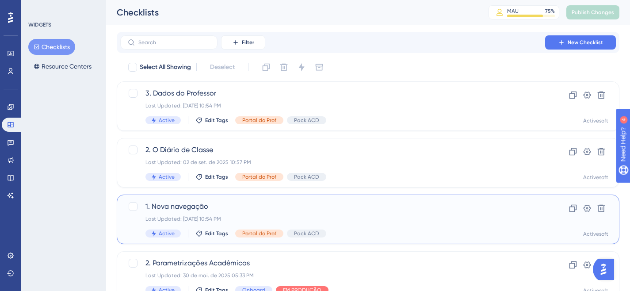
click at [172, 202] on span "1. Nova navegação" at bounding box center [332, 206] width 374 height 11
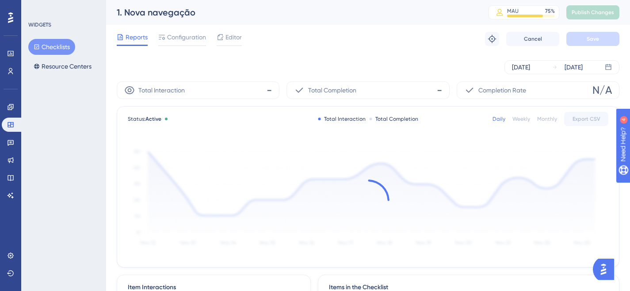
scroll to position [169, 0]
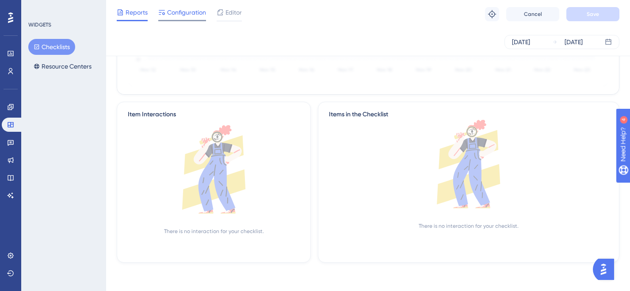
click at [176, 12] on span "Configuration" at bounding box center [186, 12] width 39 height 11
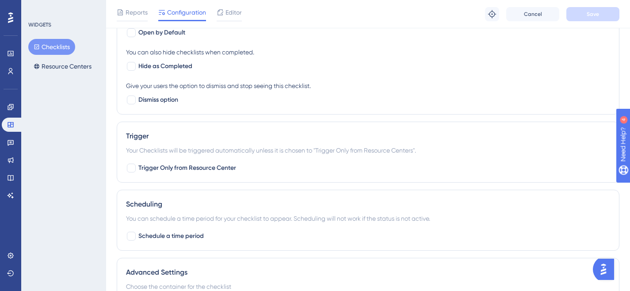
scroll to position [473, 0]
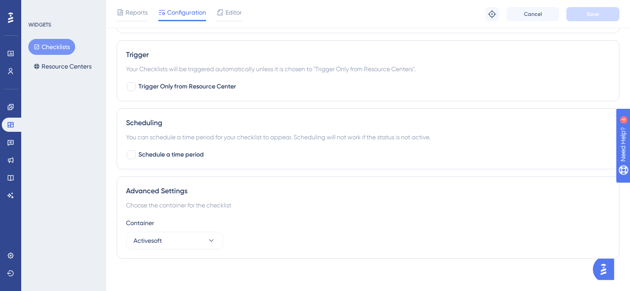
click at [132, 88] on div at bounding box center [131, 86] width 9 height 9
checkbox input "true"
click at [600, 13] on button "Save" at bounding box center [592, 14] width 53 height 14
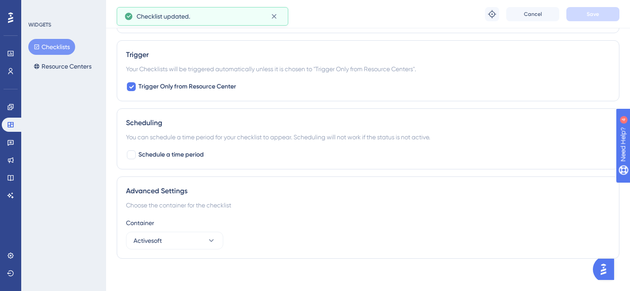
click at [61, 45] on button "Checklists" at bounding box center [51, 47] width 47 height 16
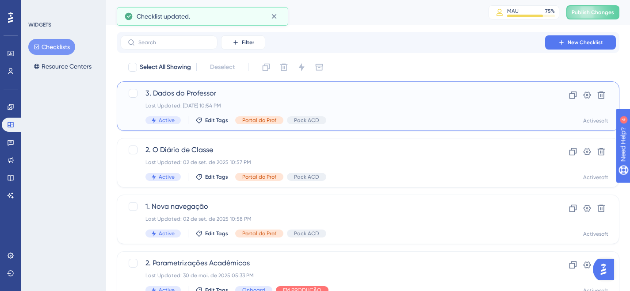
click at [215, 95] on span "3. Dados do Professor" at bounding box center [332, 93] width 374 height 11
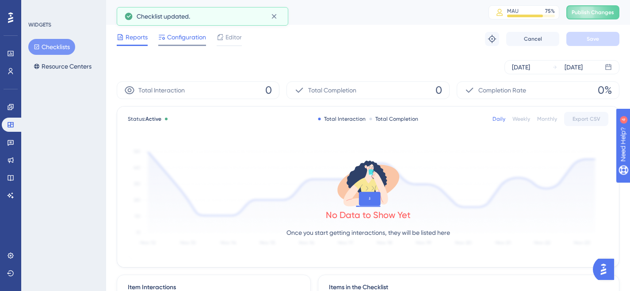
click at [180, 38] on span "Configuration" at bounding box center [186, 37] width 39 height 11
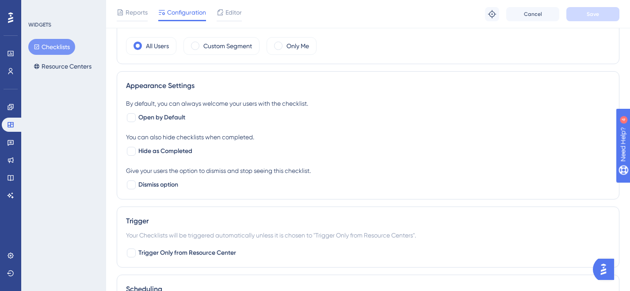
scroll to position [429, 0]
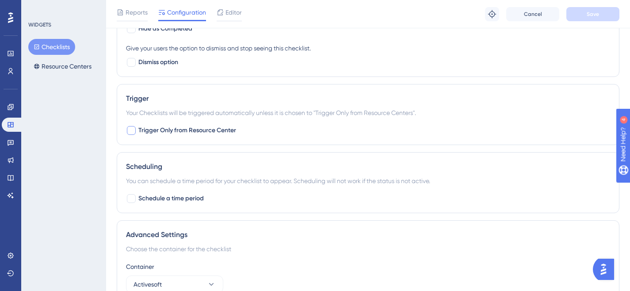
click at [133, 128] on div at bounding box center [131, 130] width 9 height 9
checkbox input "true"
click at [598, 18] on button "Save" at bounding box center [592, 14] width 53 height 14
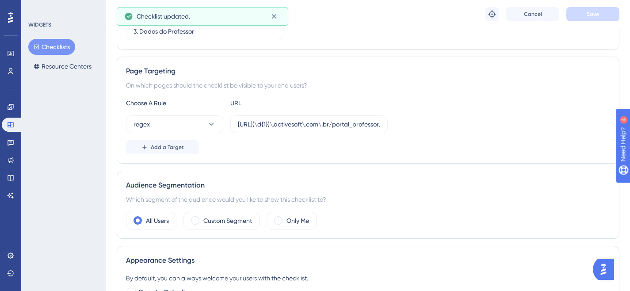
scroll to position [0, 0]
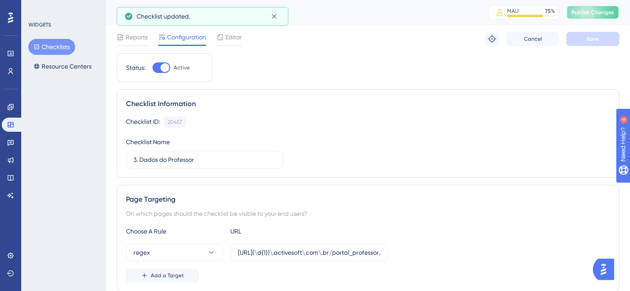
click at [586, 18] on button "Publish Changes" at bounding box center [592, 12] width 53 height 14
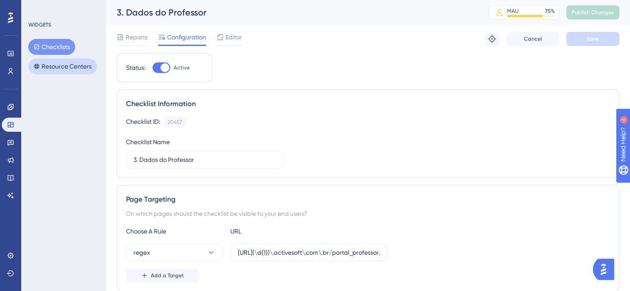
click at [75, 66] on button "Resource Centers" at bounding box center [62, 66] width 69 height 16
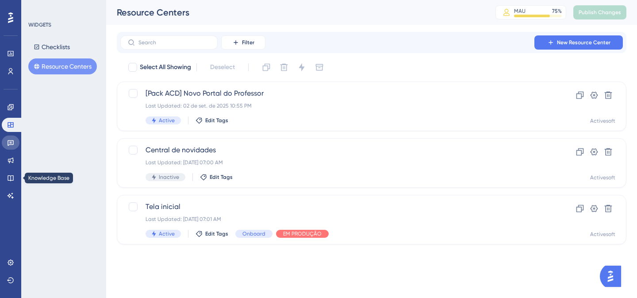
click at [8, 145] on icon at bounding box center [11, 143] width 6 height 6
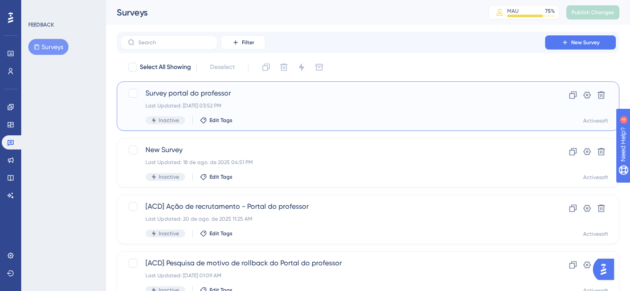
click at [284, 94] on span "Survey portal do professor" at bounding box center [332, 93] width 374 height 11
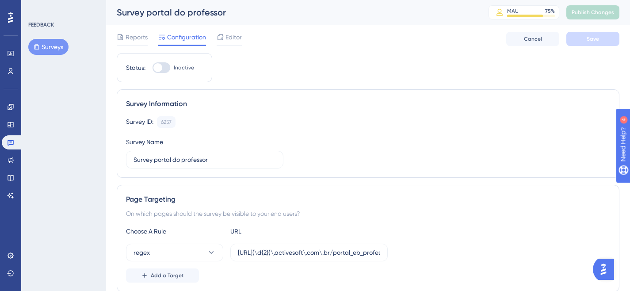
click at [168, 70] on div at bounding box center [162, 67] width 18 height 11
click at [153, 68] on input "Inactive" at bounding box center [152, 68] width 0 height 0
checkbox input "true"
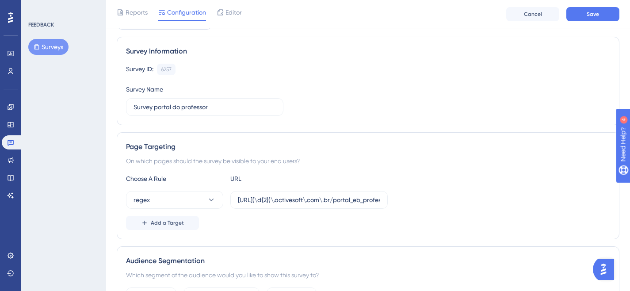
scroll to position [248, 0]
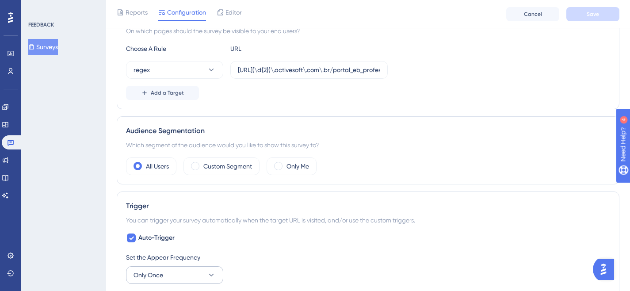
scroll to position [286, 0]
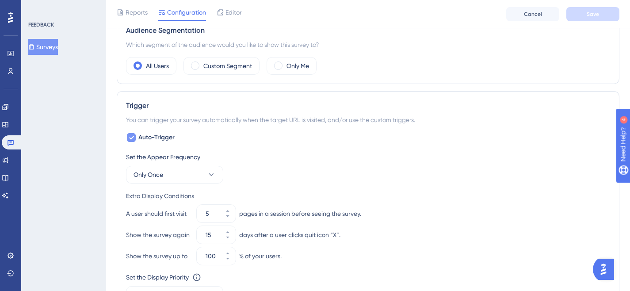
click at [133, 137] on icon at bounding box center [131, 138] width 5 height 4
checkbox input "false"
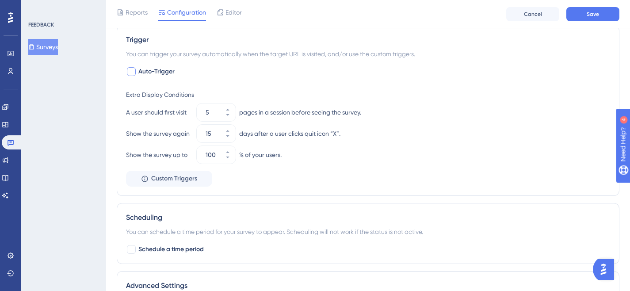
scroll to position [353, 0]
click at [190, 180] on span "Custom Triggers" at bounding box center [174, 178] width 46 height 11
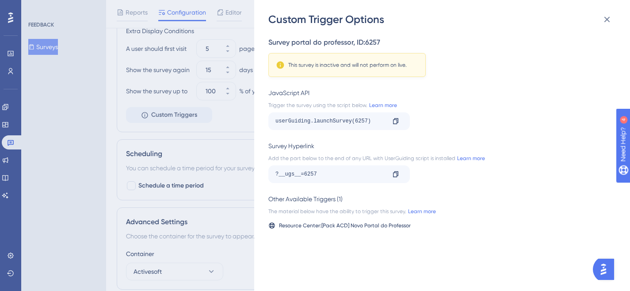
scroll to position [416, 0]
click at [609, 22] on icon at bounding box center [607, 19] width 11 height 11
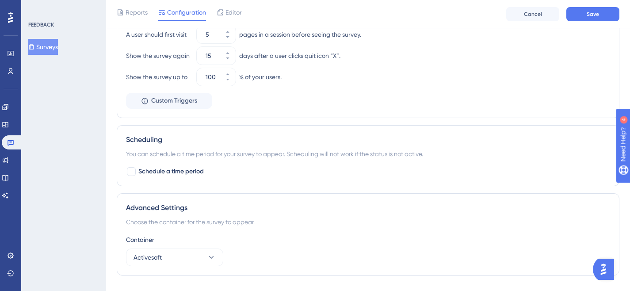
scroll to position [468, 0]
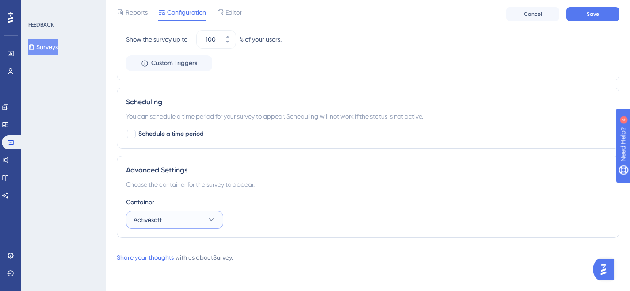
click at [212, 216] on icon at bounding box center [211, 219] width 9 height 9
click at [171, 183] on div "Choose the container for the survey to appear." at bounding box center [368, 184] width 484 height 11
click at [198, 184] on div "Choose the container for the survey to appear." at bounding box center [368, 184] width 484 height 11
click at [251, 184] on div "Choose the container for the survey to appear." at bounding box center [368, 184] width 484 height 11
click at [198, 219] on button "Activesoft" at bounding box center [174, 220] width 97 height 18
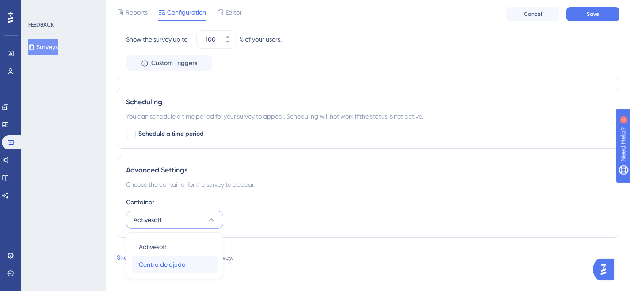
click at [180, 264] on span "Centra de ajuda" at bounding box center [162, 264] width 47 height 11
click at [187, 223] on button "Centra de ajuda" at bounding box center [174, 220] width 97 height 18
click at [170, 244] on div "Activesoft Activesoft" at bounding box center [175, 247] width 72 height 18
click at [254, 208] on div "Container Activesoft" at bounding box center [368, 213] width 484 height 32
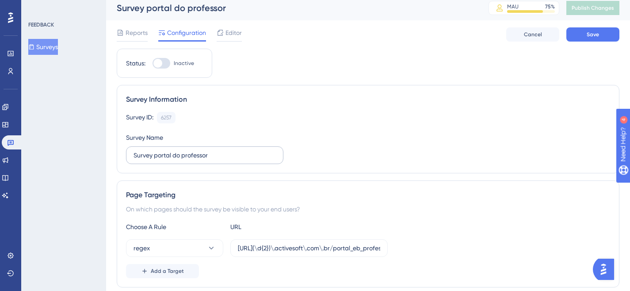
scroll to position [0, 0]
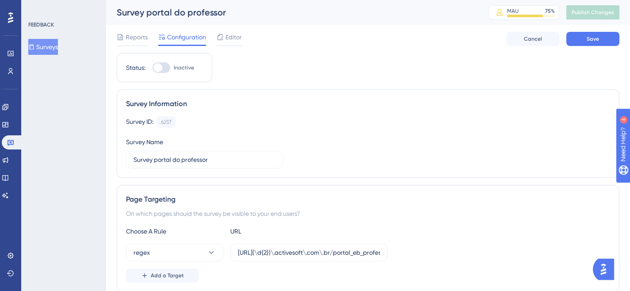
click at [163, 71] on div at bounding box center [162, 67] width 18 height 11
click at [153, 68] on input "Inactive" at bounding box center [152, 68] width 0 height 0
checkbox input "true"
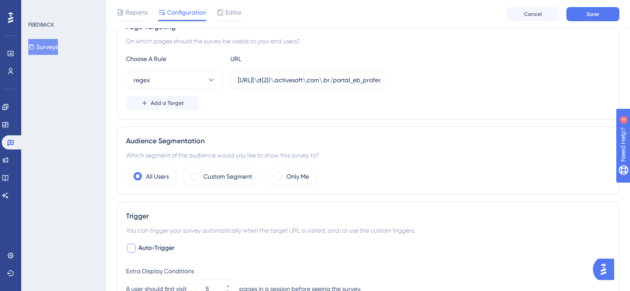
scroll to position [165, 0]
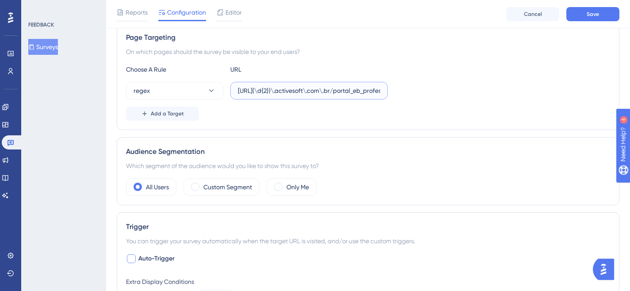
click at [273, 91] on input "[URL](\d{2})\.activesoft\.com\.br/portal_eb_professor/" at bounding box center [309, 91] width 142 height 10
click at [289, 90] on input "https://teste(\d{2})\.activesoft\.com\.br/portal_eb_professor/" at bounding box center [309, 91] width 142 height 10
click at [322, 95] on input "https://teste(\d{1})\.activesoft\.com\.br/portal_eb_professor/" at bounding box center [309, 91] width 142 height 10
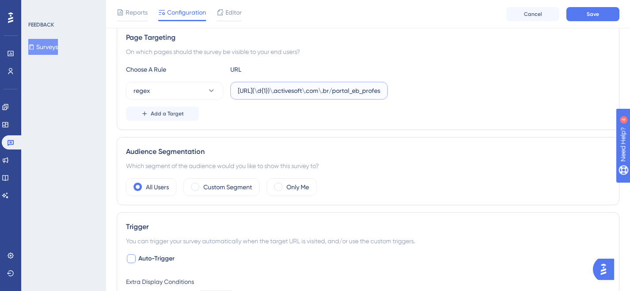
paste input "text"
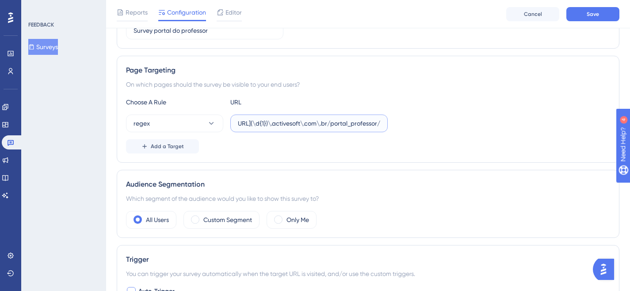
scroll to position [0, 0]
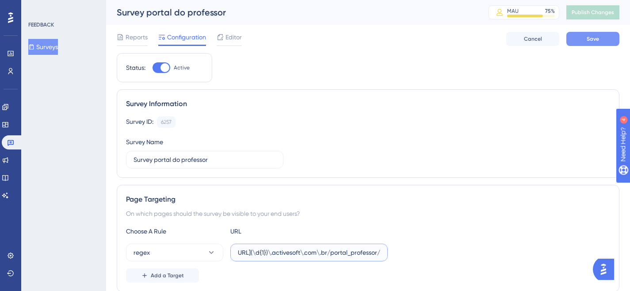
type input "[URL](\d{1})\.activesoft\.com\.br/portal_professor/"
click at [588, 46] on button "Save" at bounding box center [592, 39] width 53 height 14
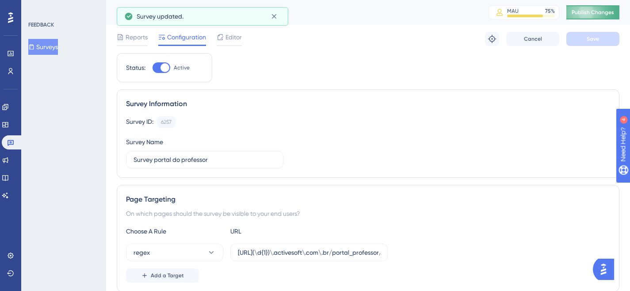
click at [592, 14] on span "Publish Changes" at bounding box center [593, 12] width 42 height 7
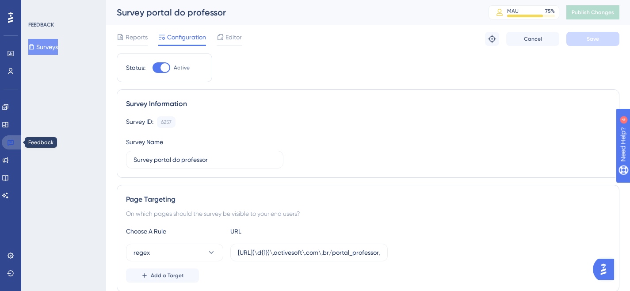
click at [8, 145] on icon at bounding box center [10, 142] width 7 height 7
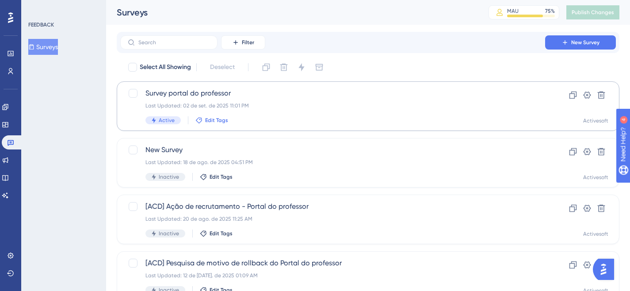
click at [206, 122] on span "Edit Tags" at bounding box center [216, 120] width 23 height 7
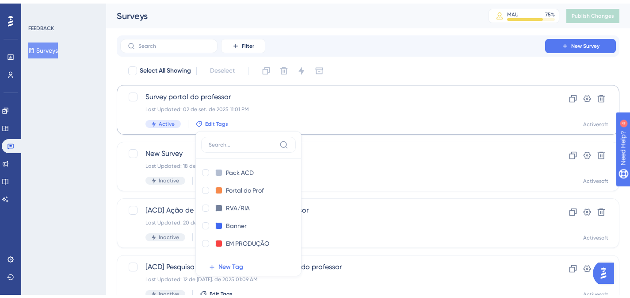
scroll to position [54, 0]
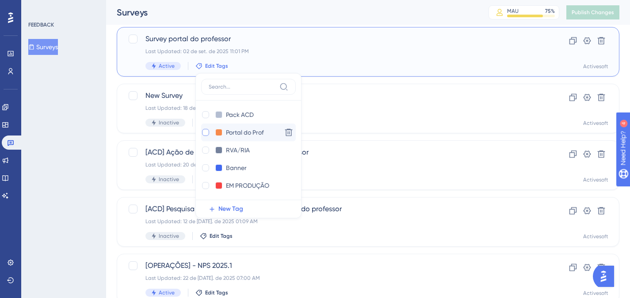
click at [206, 134] on div at bounding box center [205, 132] width 7 height 7
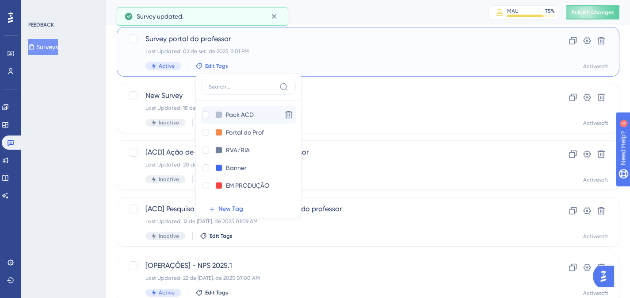
checkbox input "true"
click at [205, 118] on div at bounding box center [205, 114] width 7 height 7
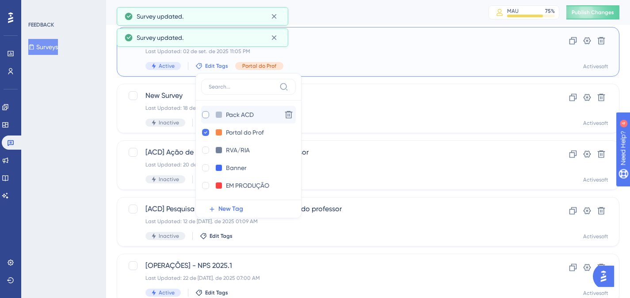
checkbox input "true"
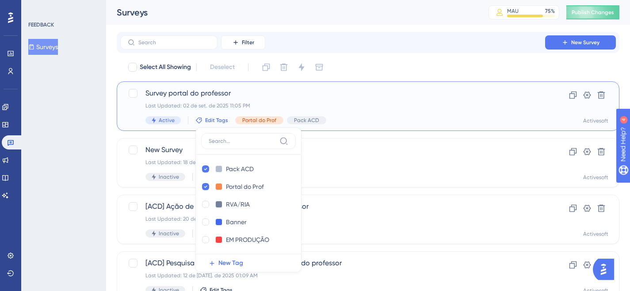
scroll to position [0, 0]
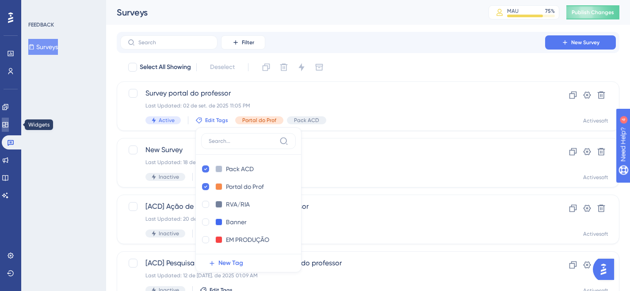
click at [9, 125] on link at bounding box center [5, 125] width 7 height 14
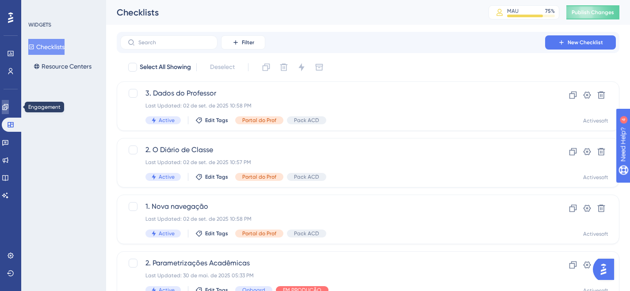
click at [9, 111] on link at bounding box center [5, 107] width 7 height 14
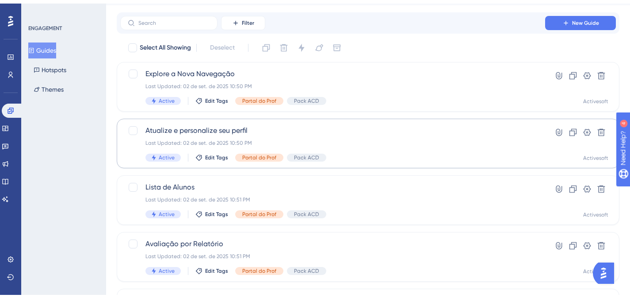
scroll to position [282, 0]
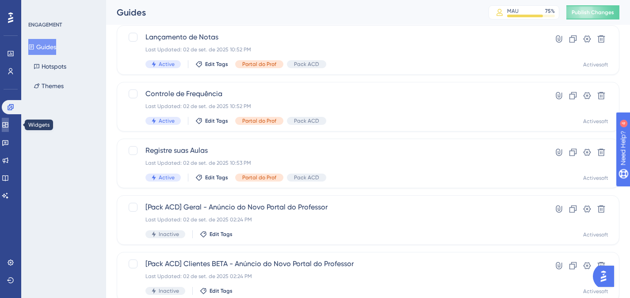
click at [9, 127] on icon at bounding box center [5, 124] width 7 height 7
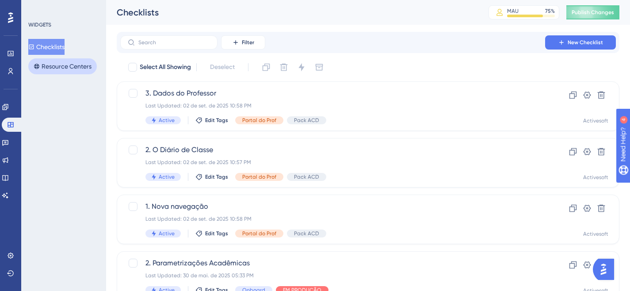
click at [59, 69] on button "Resource Centers" at bounding box center [62, 66] width 69 height 16
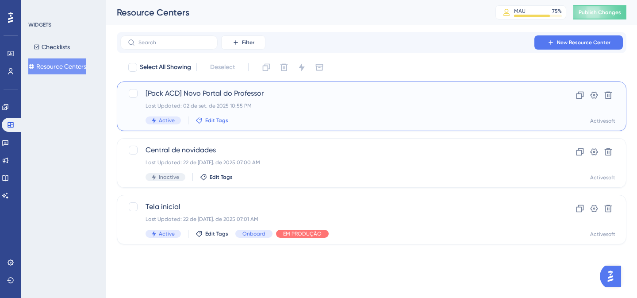
click at [216, 119] on span "Edit Tags" at bounding box center [216, 120] width 23 height 7
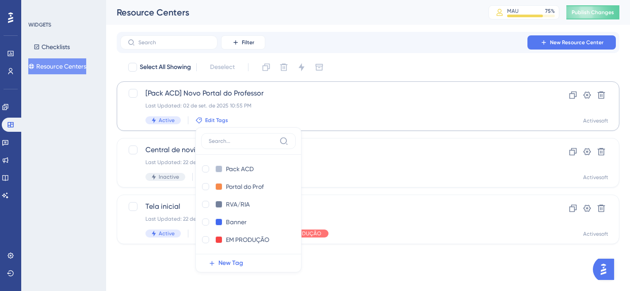
scroll to position [7, 0]
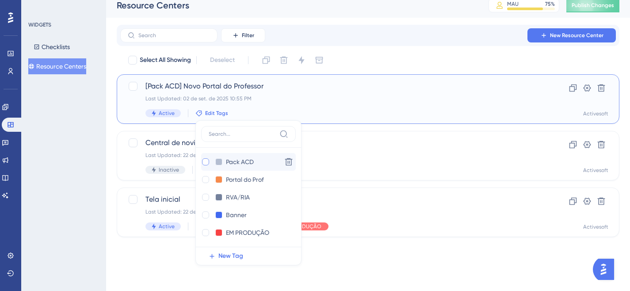
click at [203, 162] on div at bounding box center [205, 161] width 7 height 7
checkbox input "true"
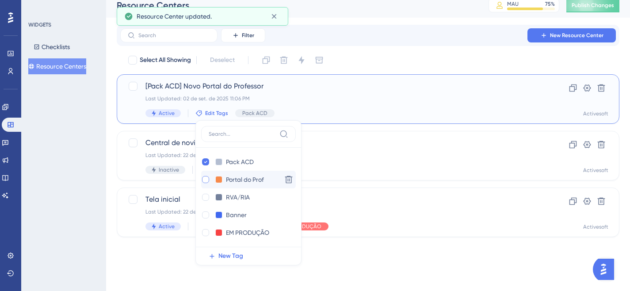
click at [205, 179] on div at bounding box center [205, 179] width 7 height 7
checkbox input "true"
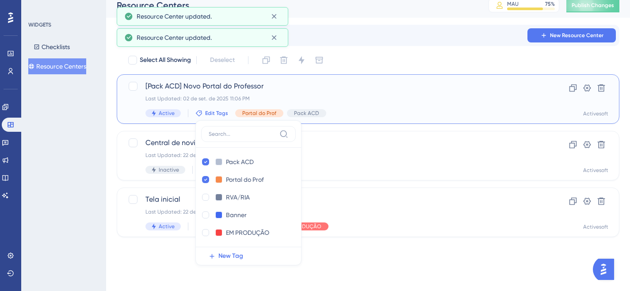
click at [201, 96] on div "Last Updated: 02 de set. de 2025 11:06 PM" at bounding box center [332, 98] width 374 height 7
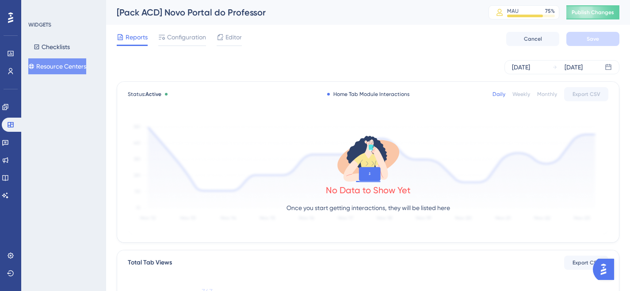
click at [190, 46] on div "Reports Configuration Editor Cancel Save" at bounding box center [368, 39] width 503 height 28
click at [189, 39] on span "Configuration" at bounding box center [186, 37] width 39 height 11
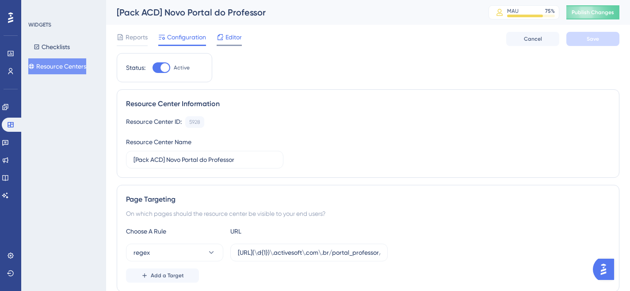
click at [233, 36] on span "Editor" at bounding box center [233, 37] width 16 height 11
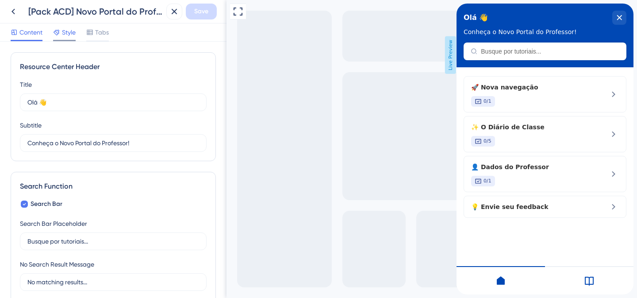
click at [62, 33] on div "Style" at bounding box center [64, 32] width 23 height 11
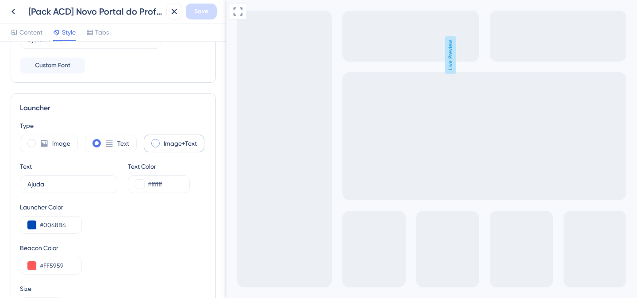
scroll to position [186, 0]
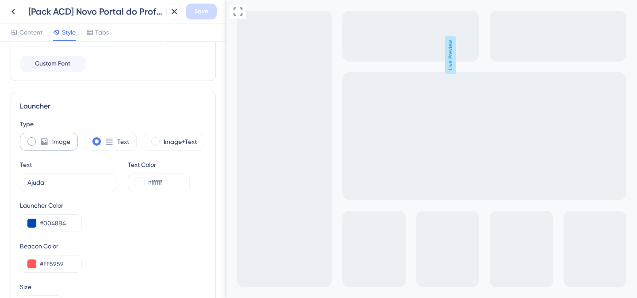
click at [27, 139] on div "Image" at bounding box center [49, 142] width 58 height 18
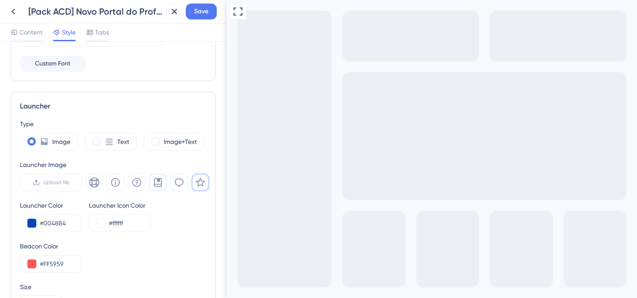
click at [158, 182] on icon at bounding box center [158, 182] width 11 height 11
click at [107, 139] on icon at bounding box center [109, 141] width 7 height 6
type input "34"
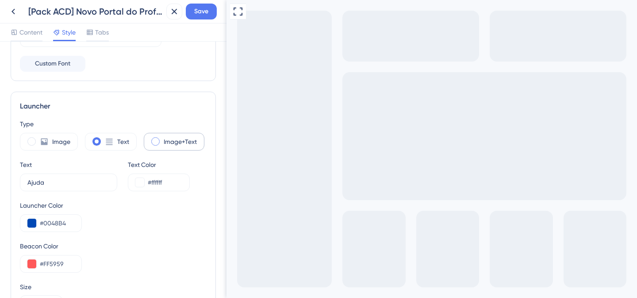
click at [162, 145] on div "Image+Text" at bounding box center [174, 142] width 61 height 18
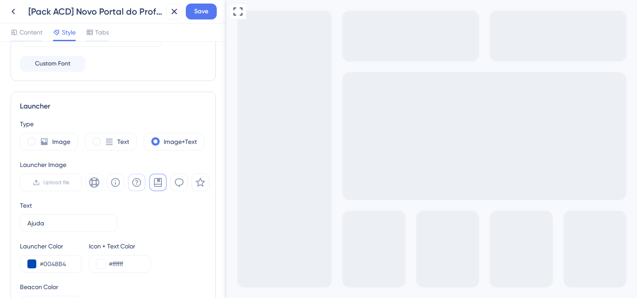
click at [137, 181] on icon at bounding box center [136, 182] width 11 height 11
click at [154, 183] on icon at bounding box center [158, 182] width 8 height 9
click at [199, 182] on icon at bounding box center [200, 182] width 11 height 11
click at [99, 184] on button at bounding box center [94, 182] width 18 height 18
click at [114, 180] on icon at bounding box center [115, 182] width 11 height 11
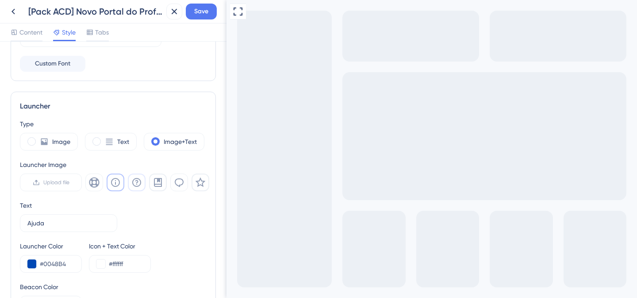
click at [139, 181] on icon at bounding box center [136, 182] width 11 height 11
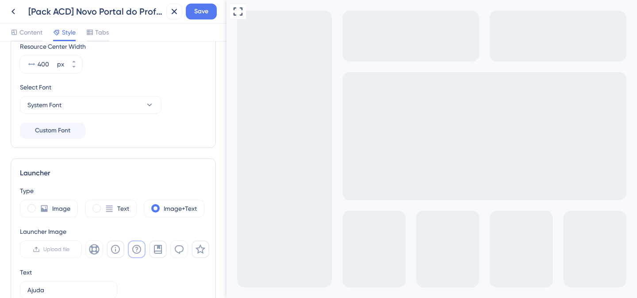
scroll to position [111, 0]
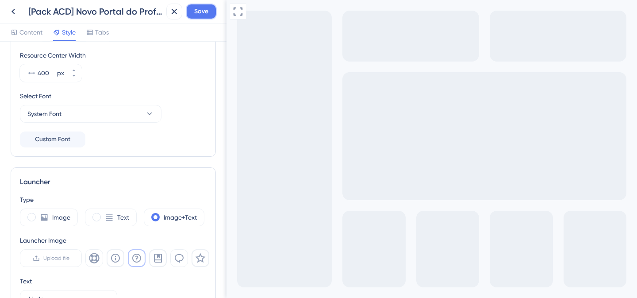
click at [201, 15] on span "Save" at bounding box center [201, 11] width 14 height 11
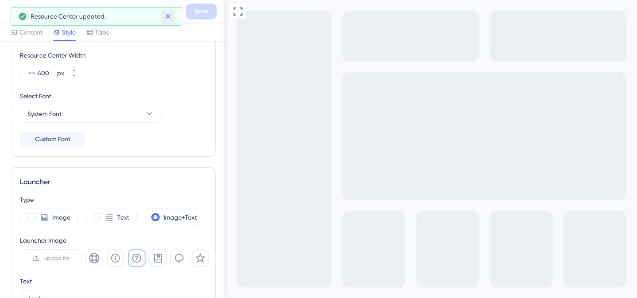
click at [168, 15] on icon at bounding box center [168, 16] width 9 height 9
